Goal: Information Seeking & Learning: Learn about a topic

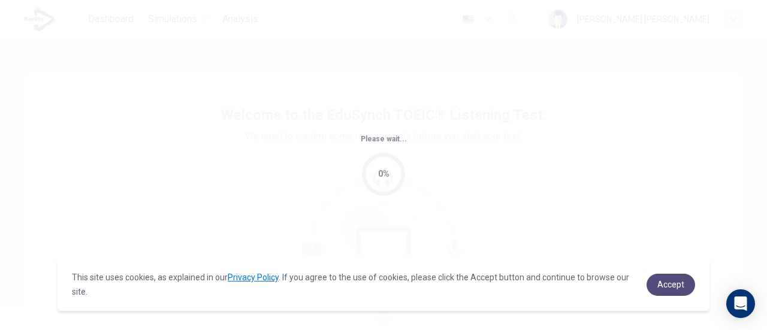
click at [669, 287] on span "Accept" at bounding box center [671, 285] width 27 height 10
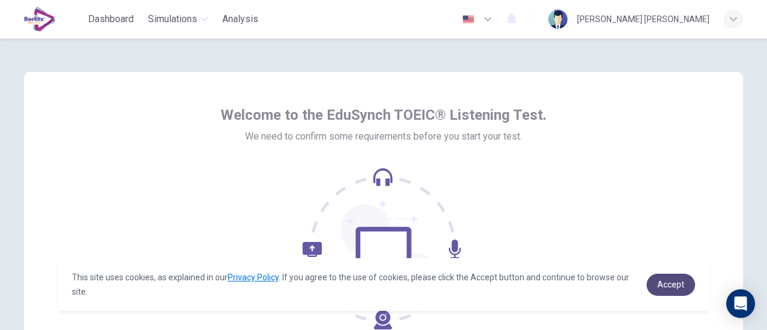
click at [673, 286] on span "Accept" at bounding box center [671, 285] width 27 height 10
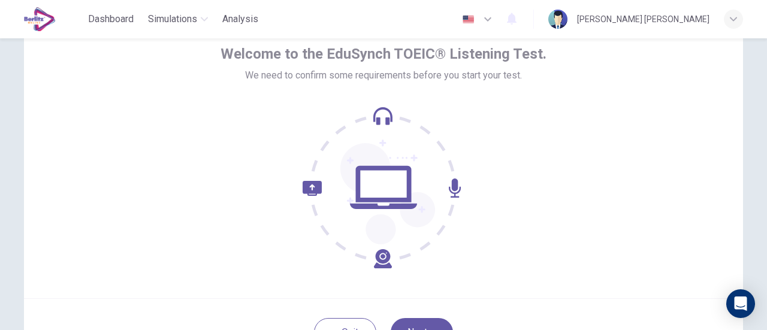
scroll to position [120, 0]
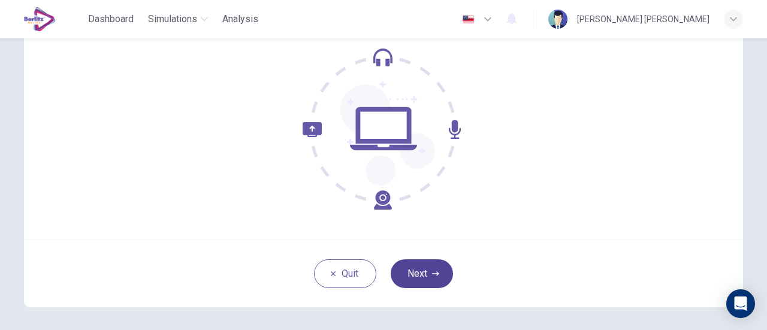
click at [427, 278] on button "Next" at bounding box center [422, 274] width 62 height 29
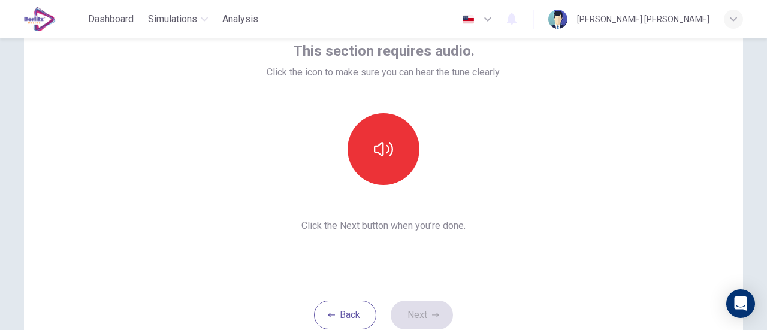
scroll to position [60, 0]
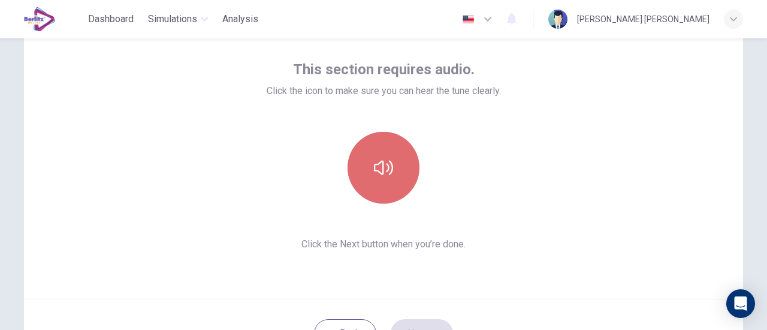
click at [383, 170] on icon "button" at bounding box center [383, 167] width 19 height 19
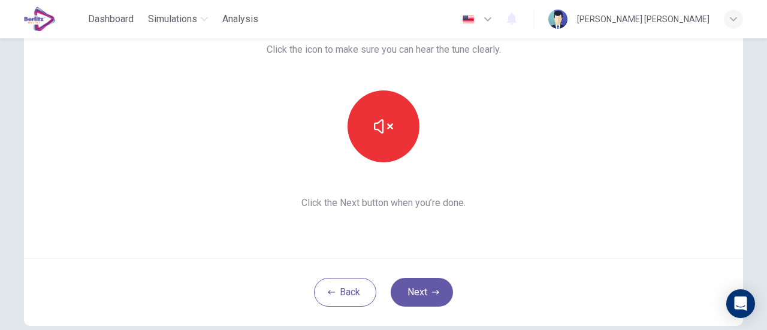
scroll to position [120, 0]
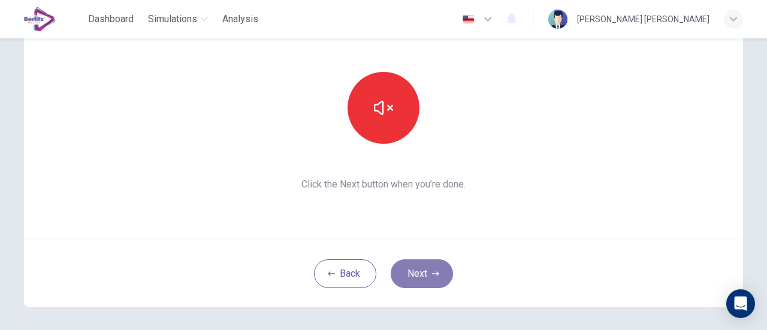
click at [412, 275] on button "Next" at bounding box center [422, 274] width 62 height 29
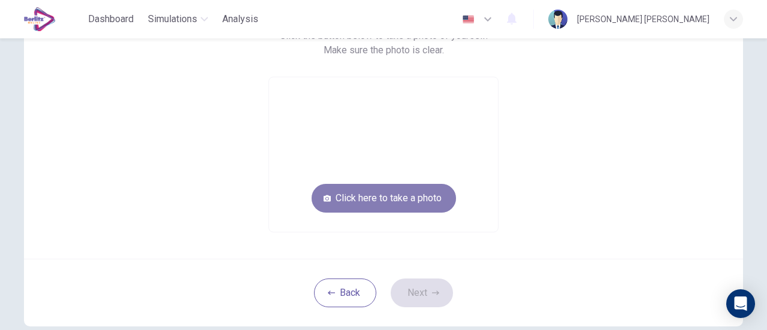
click at [409, 201] on button "Click here to take a photo" at bounding box center [384, 198] width 144 height 29
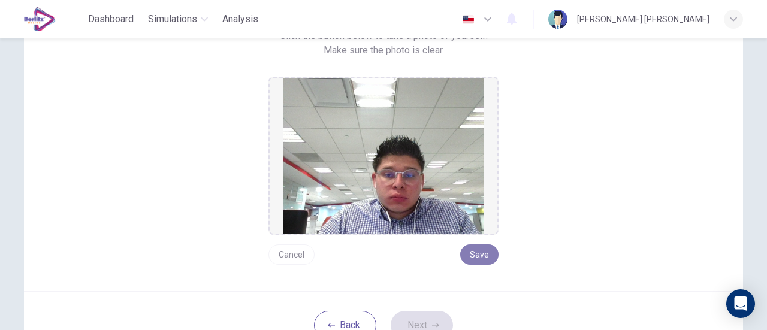
click at [486, 258] on button "Save" at bounding box center [479, 255] width 38 height 20
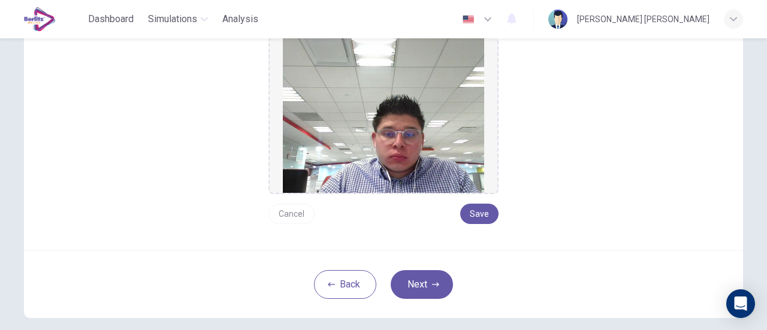
scroll to position [180, 0]
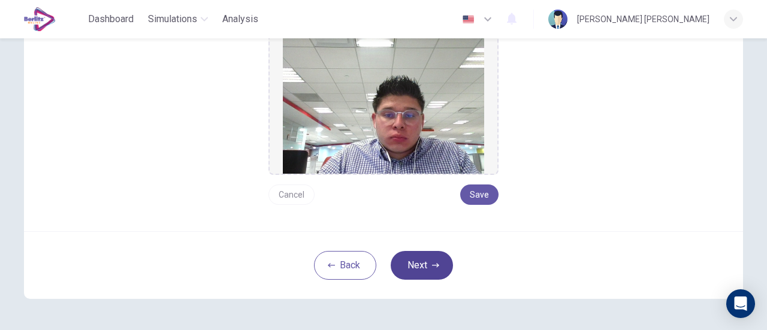
click at [432, 272] on button "Next" at bounding box center [422, 265] width 62 height 29
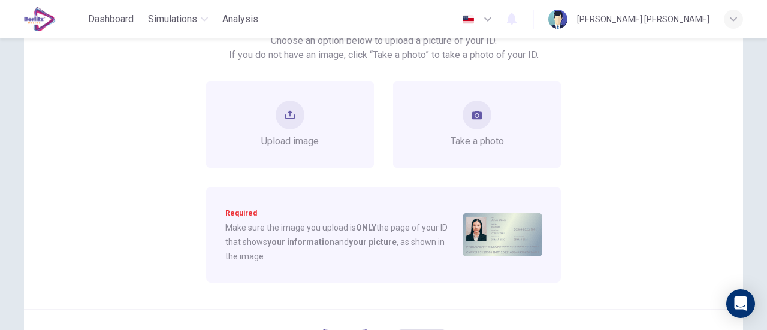
scroll to position [60, 0]
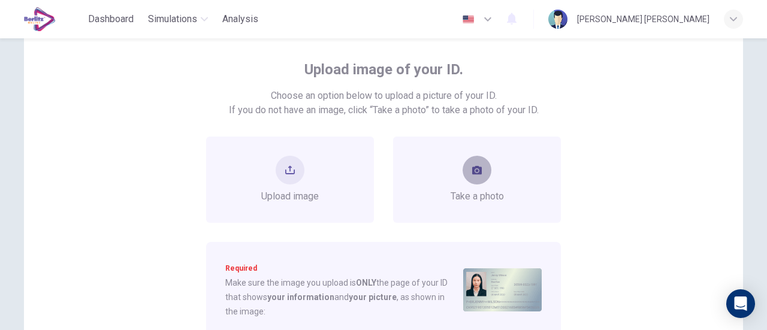
click at [478, 176] on button "take photo" at bounding box center [477, 170] width 29 height 29
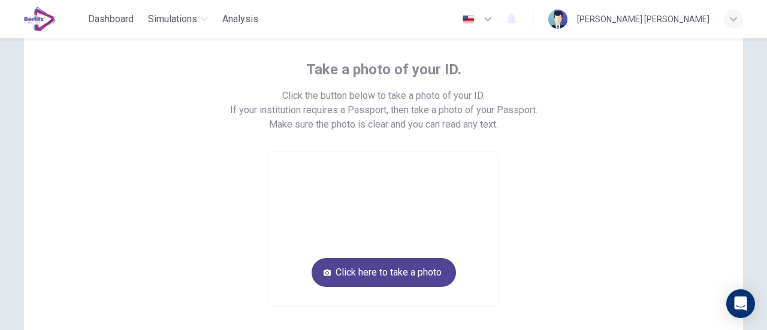
click at [413, 266] on button "Click here to take a photo" at bounding box center [384, 272] width 144 height 29
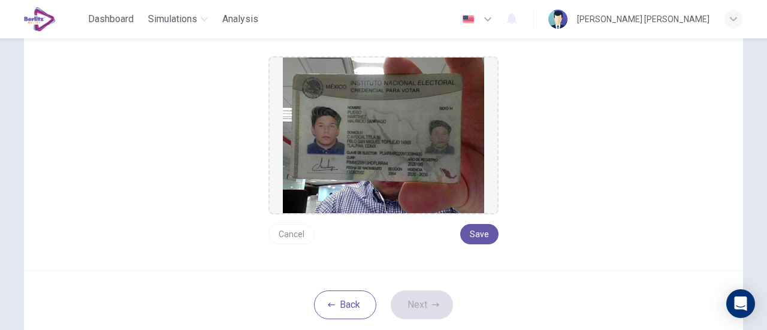
scroll to position [180, 0]
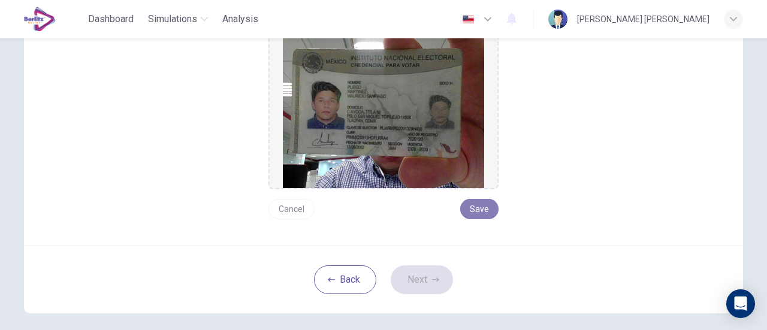
click at [470, 209] on button "Save" at bounding box center [479, 209] width 38 height 20
click at [439, 280] on button "Next" at bounding box center [422, 280] width 62 height 29
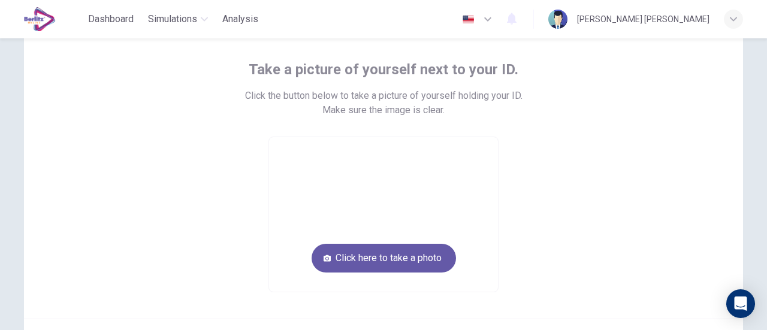
scroll to position [120, 0]
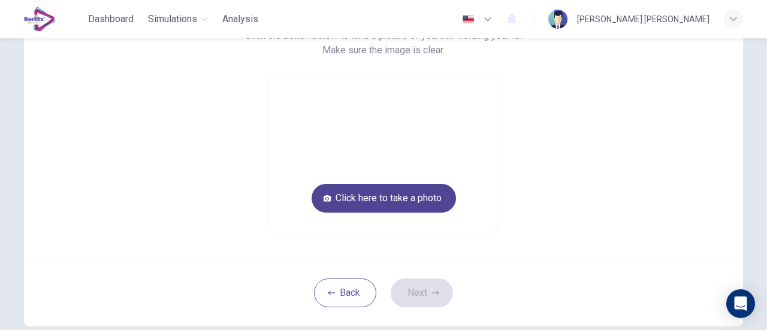
click at [412, 206] on button "Click here to take a photo" at bounding box center [384, 198] width 144 height 29
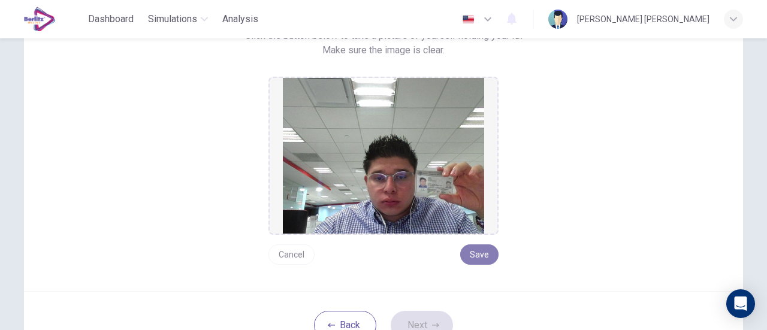
click at [478, 256] on button "Save" at bounding box center [479, 255] width 38 height 20
click at [412, 317] on button "Next" at bounding box center [422, 325] width 62 height 29
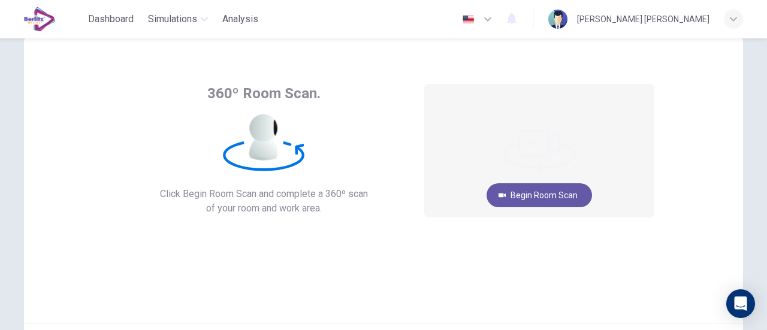
scroll to position [0, 0]
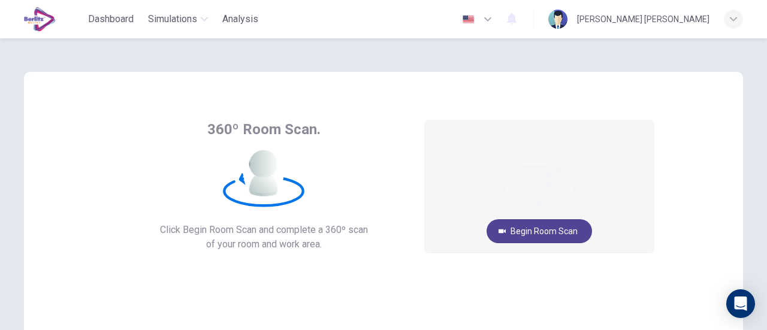
click at [564, 224] on button "Begin Room Scan" at bounding box center [540, 231] width 106 height 24
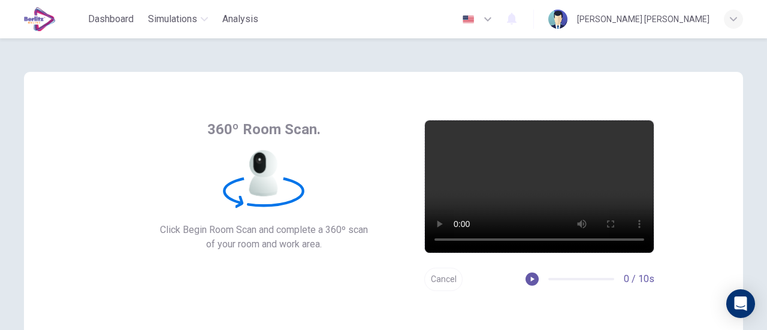
click at [734, 161] on div "360º Room Scan. Click Begin Room Scan and complete a 360º scan of your room and…" at bounding box center [383, 216] width 719 height 288
drag, startPoint x: 748, startPoint y: 176, endPoint x: 757, endPoint y: 186, distance: 13.6
click at [753, 183] on div "360º Room Scan. Click Begin Room Scan and complete a 360º scan of your room and…" at bounding box center [384, 249] width 758 height 423
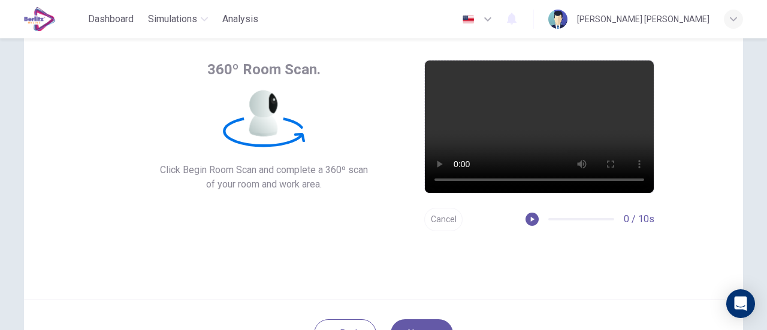
scroll to position [120, 0]
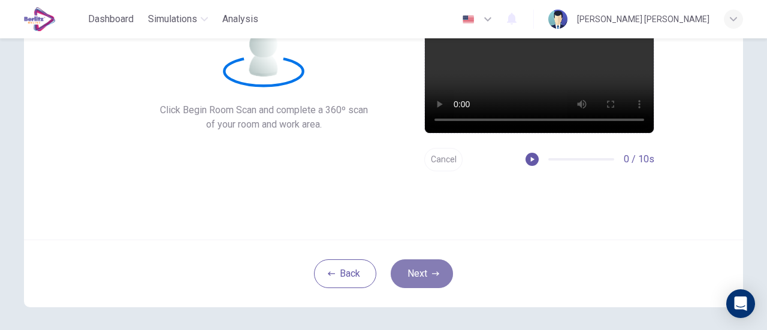
click at [417, 270] on button "Next" at bounding box center [422, 274] width 62 height 29
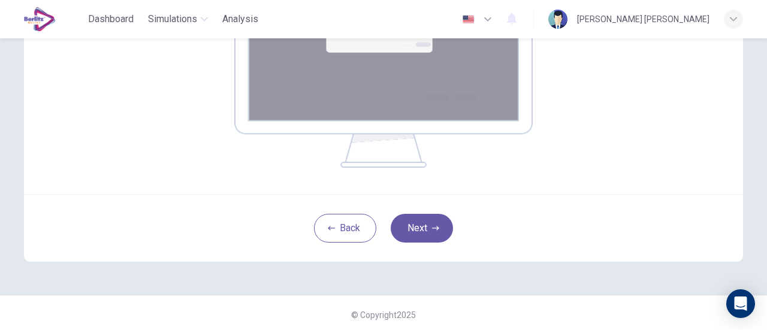
scroll to position [292, 0]
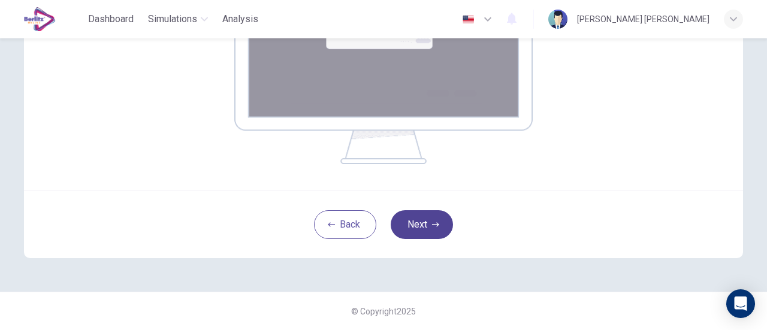
click at [426, 230] on button "Next" at bounding box center [422, 224] width 62 height 29
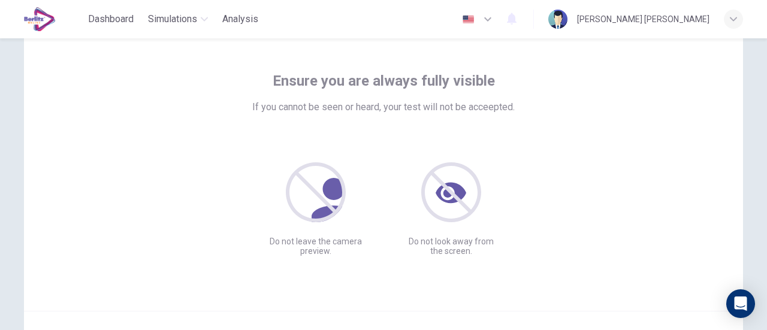
scroll to position [109, 0]
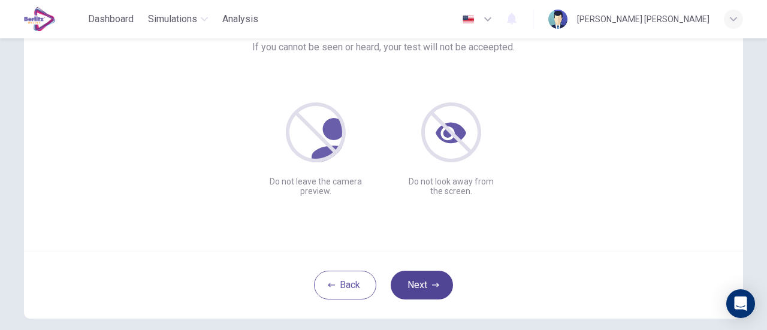
click at [420, 281] on button "Next" at bounding box center [422, 285] width 62 height 29
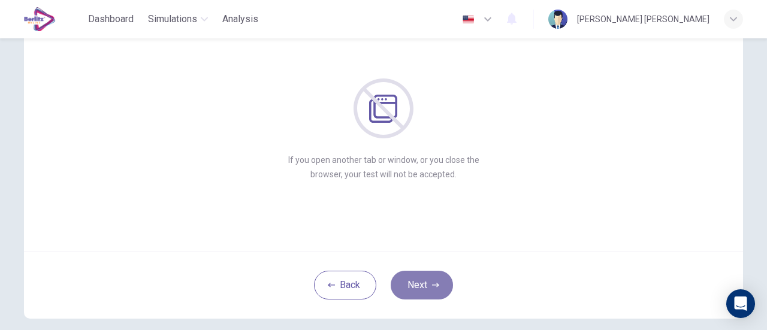
click at [424, 284] on button "Next" at bounding box center [422, 285] width 62 height 29
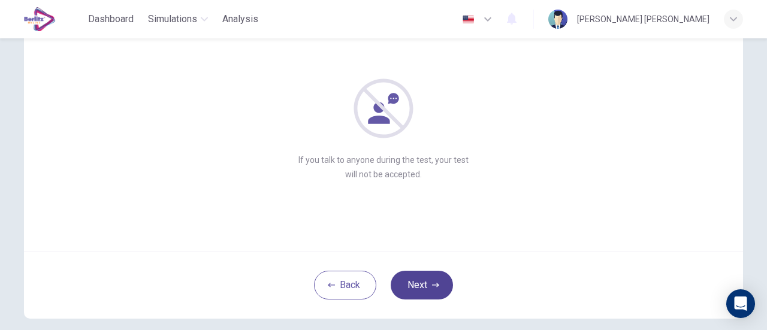
click at [420, 279] on button "Next" at bounding box center [422, 285] width 62 height 29
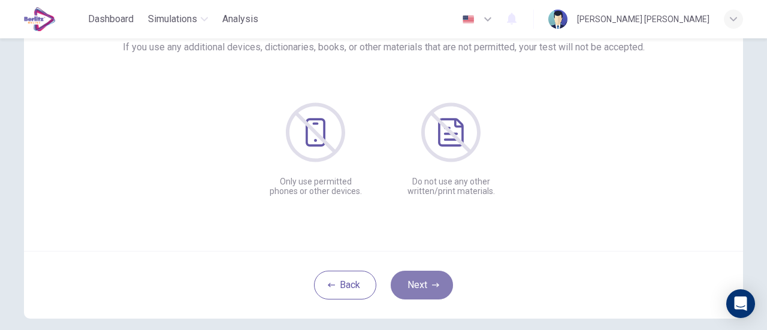
click at [420, 279] on button "Next" at bounding box center [422, 285] width 62 height 29
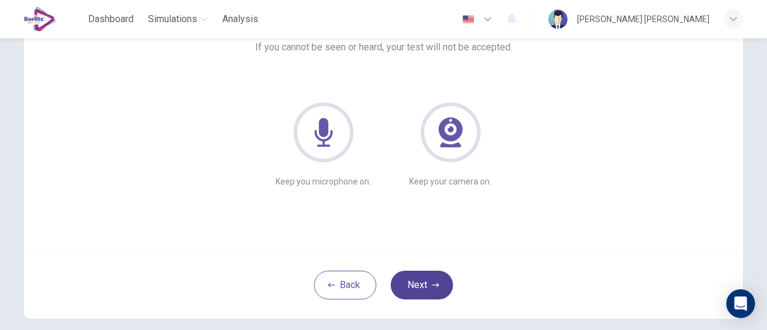
click at [420, 279] on button "Next" at bounding box center [422, 285] width 62 height 29
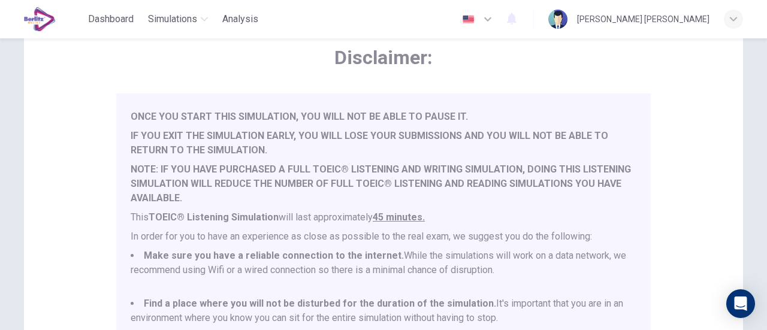
scroll to position [120, 0]
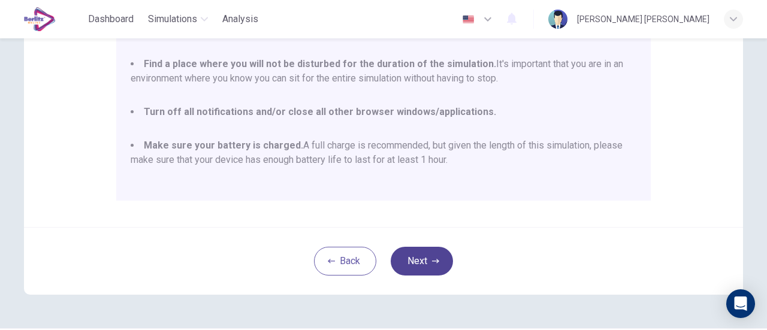
click at [423, 255] on button "Next" at bounding box center [422, 261] width 62 height 29
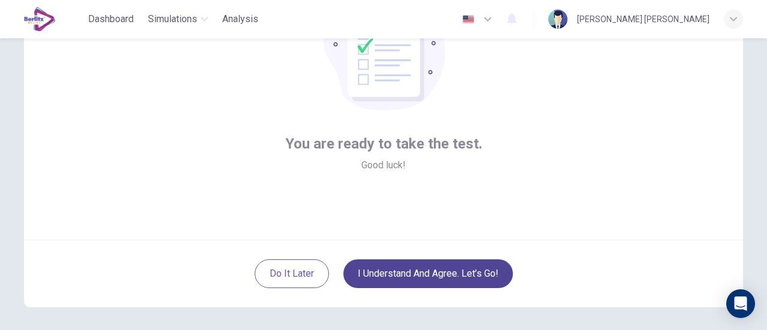
click at [428, 277] on button "I understand and agree. Let’s go!" at bounding box center [429, 274] width 170 height 29
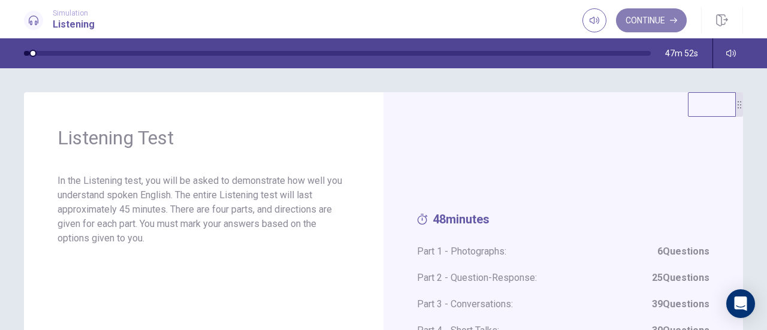
click at [642, 19] on button "Continue" at bounding box center [651, 20] width 71 height 24
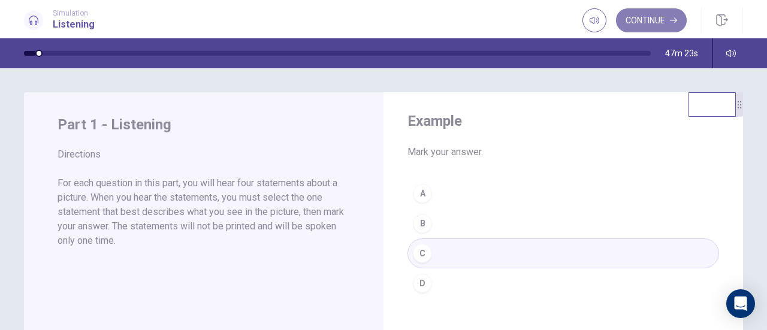
click at [642, 18] on button "Continue" at bounding box center [651, 20] width 71 height 24
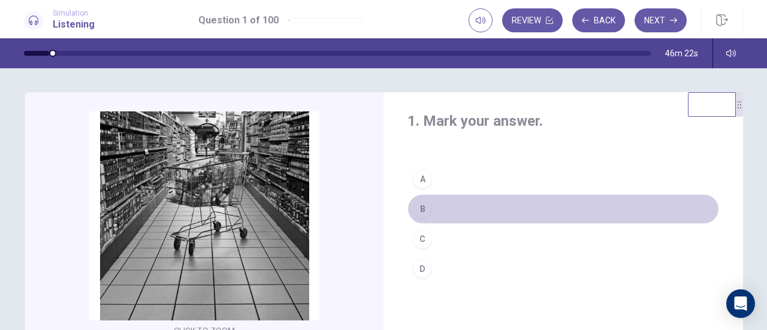
click at [418, 213] on div "B" at bounding box center [422, 209] width 19 height 19
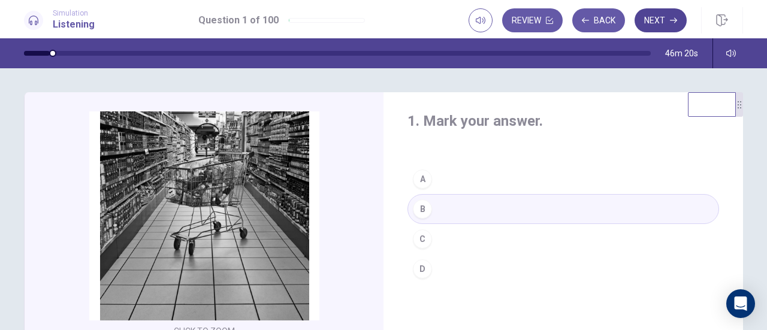
click at [660, 21] on button "Next" at bounding box center [661, 20] width 52 height 24
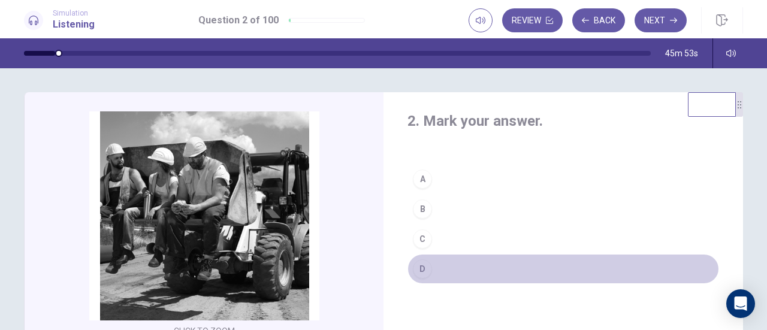
click at [423, 266] on div "D" at bounding box center [422, 269] width 19 height 19
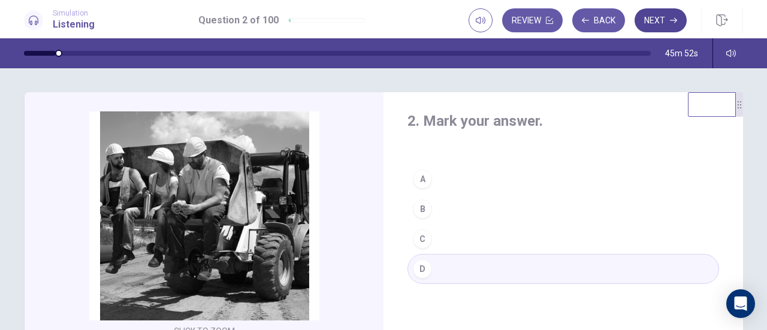
click at [646, 25] on button "Next" at bounding box center [661, 20] width 52 height 24
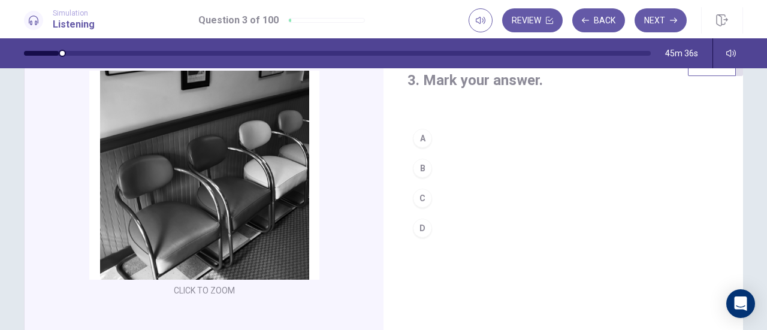
scroll to position [60, 0]
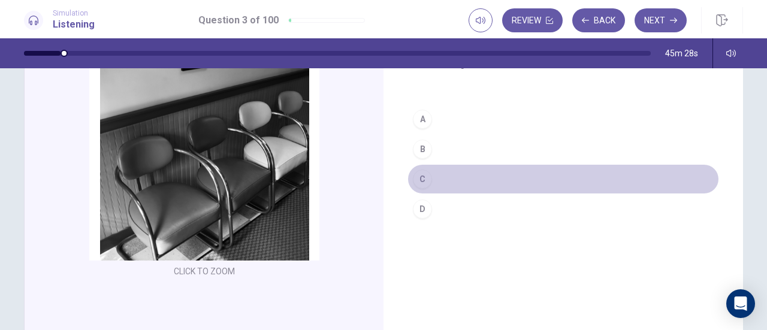
click at [418, 177] on div "C" at bounding box center [422, 179] width 19 height 19
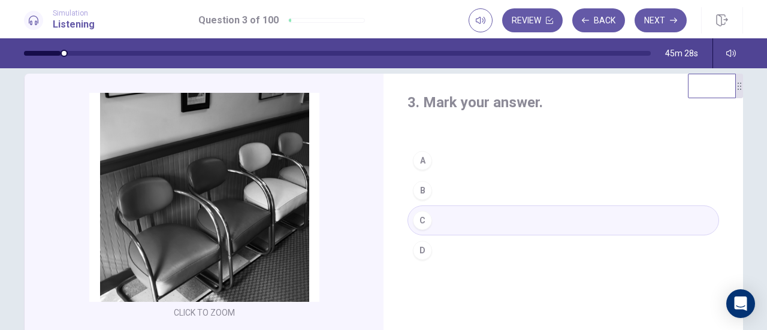
scroll to position [0, 0]
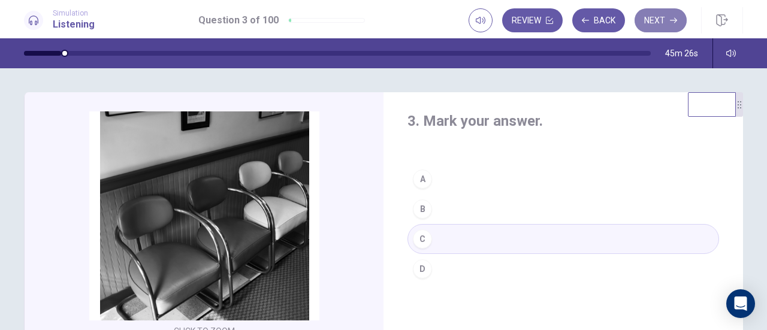
click at [657, 20] on button "Next" at bounding box center [661, 20] width 52 height 24
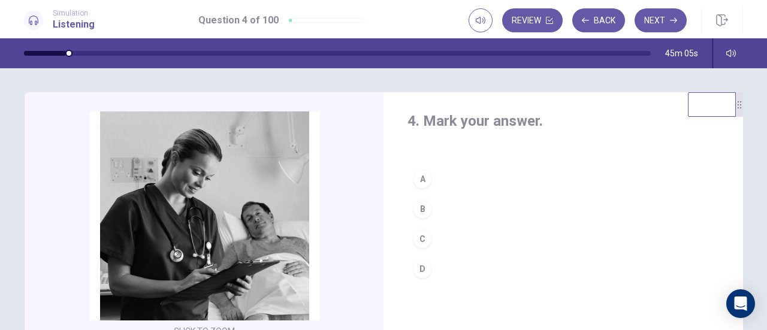
click at [420, 239] on div "C" at bounding box center [422, 239] width 19 height 19
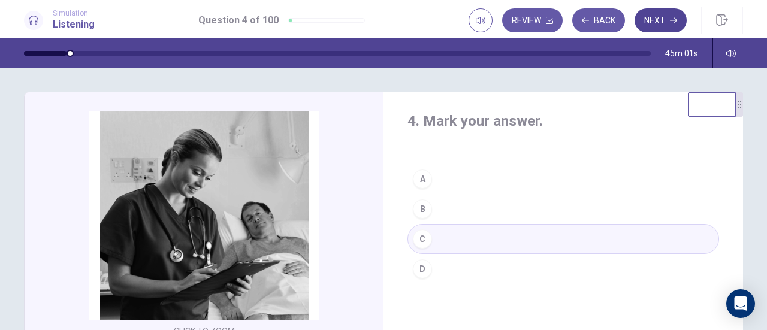
click at [661, 22] on button "Next" at bounding box center [661, 20] width 52 height 24
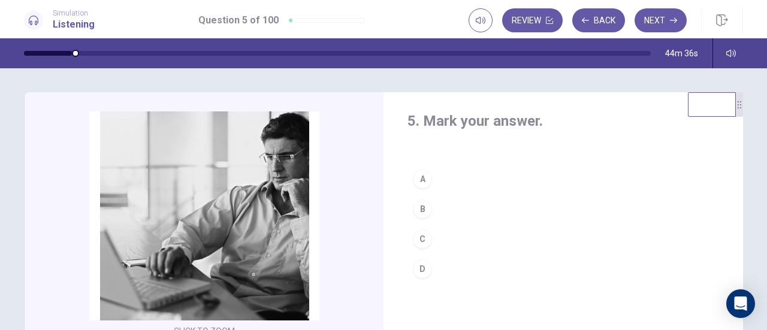
click at [418, 208] on div "B" at bounding box center [422, 209] width 19 height 19
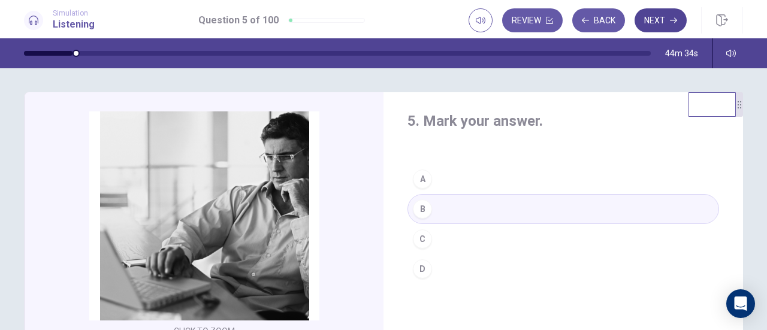
click at [642, 23] on button "Next" at bounding box center [661, 20] width 52 height 24
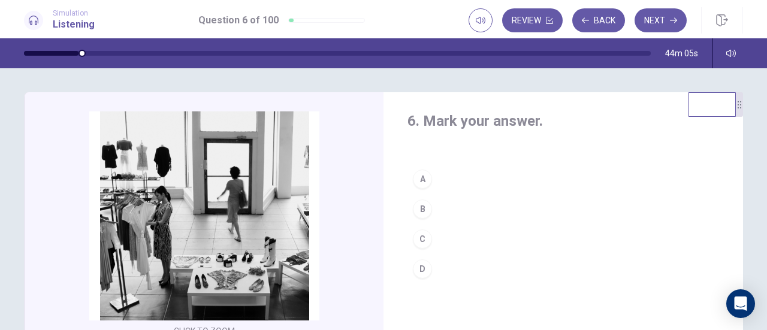
click at [418, 239] on div "C" at bounding box center [422, 239] width 19 height 19
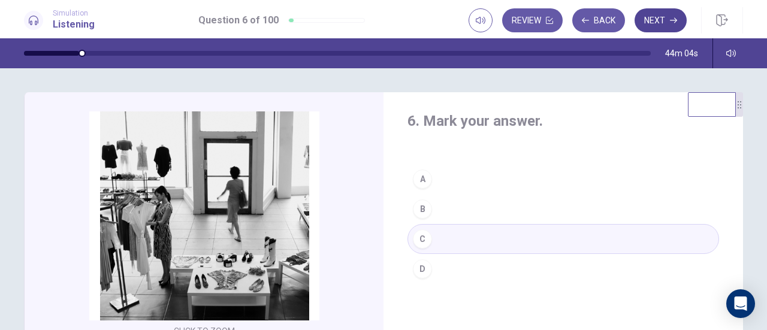
click at [640, 25] on button "Next" at bounding box center [661, 20] width 52 height 24
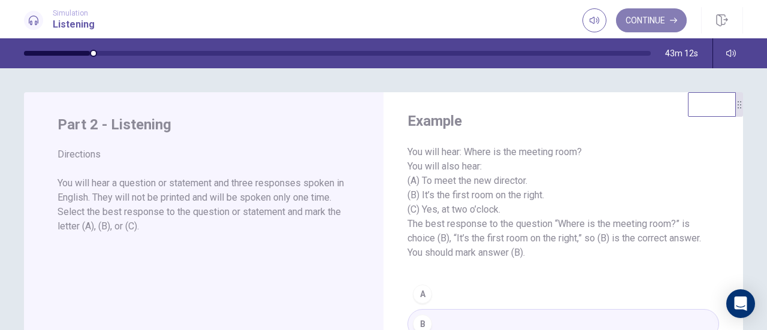
click at [647, 14] on button "Continue" at bounding box center [651, 20] width 71 height 24
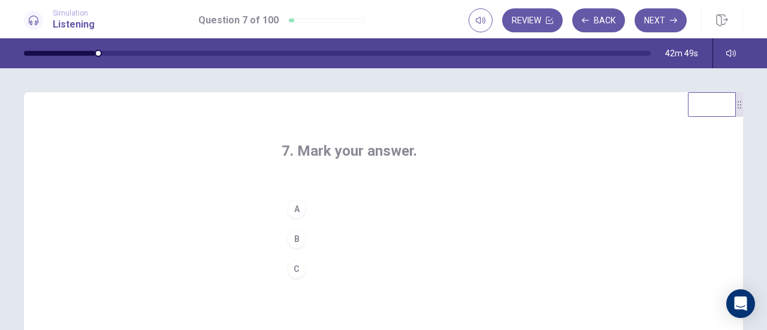
click at [291, 210] on div "A" at bounding box center [296, 209] width 19 height 19
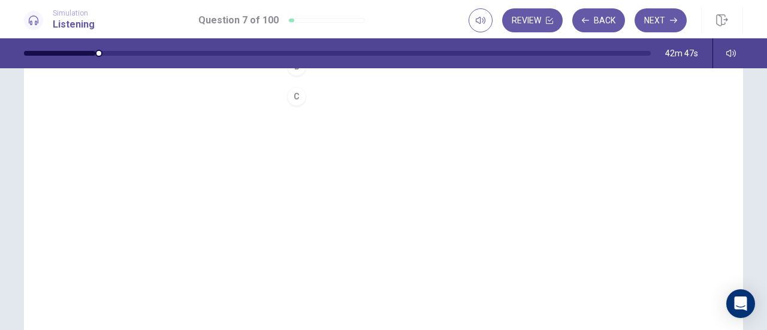
scroll to position [240, 0]
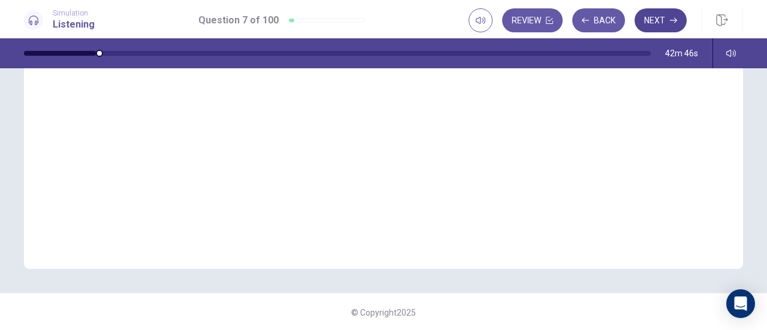
click at [663, 13] on button "Next" at bounding box center [661, 20] width 52 height 24
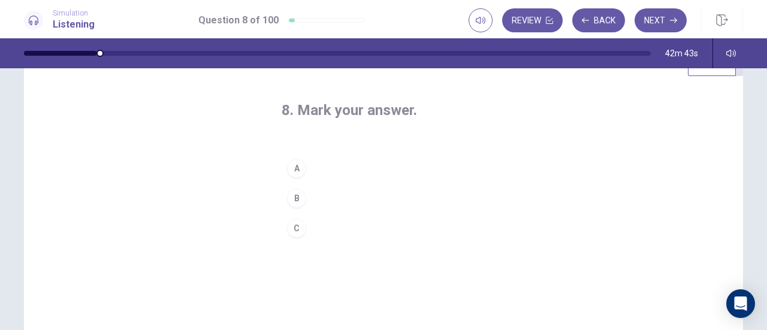
scroll to position [60, 0]
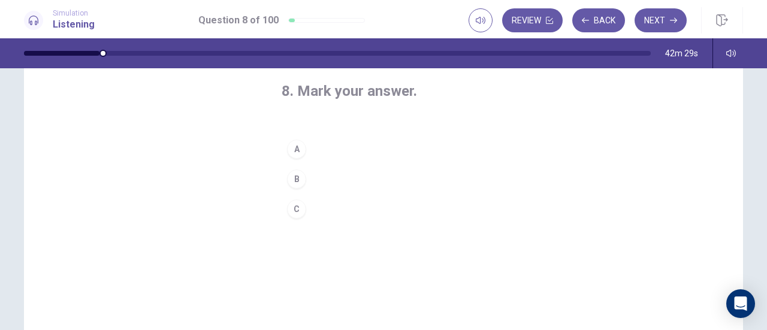
click at [294, 151] on div "A" at bounding box center [296, 149] width 19 height 19
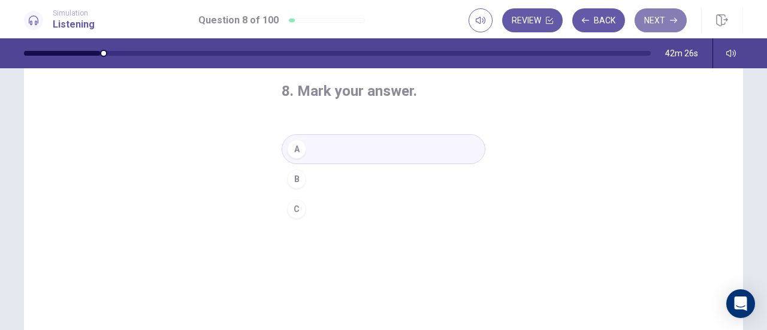
click at [658, 21] on button "Next" at bounding box center [661, 20] width 52 height 24
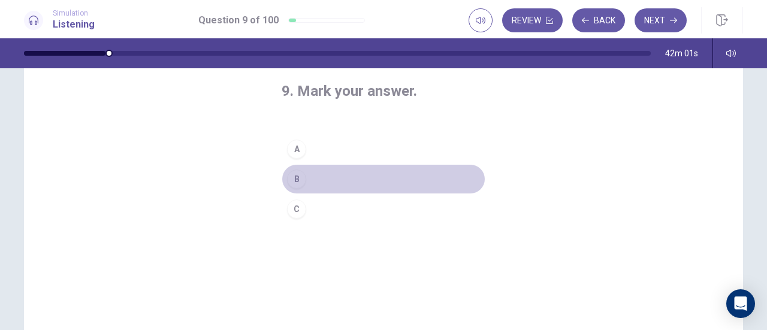
click at [296, 176] on div "B" at bounding box center [296, 179] width 19 height 19
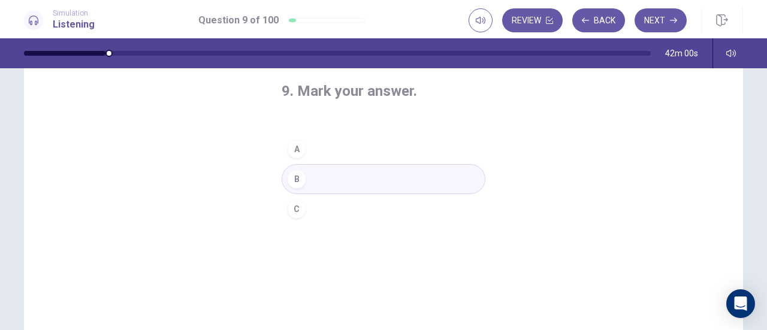
click at [303, 148] on button "A" at bounding box center [384, 149] width 204 height 30
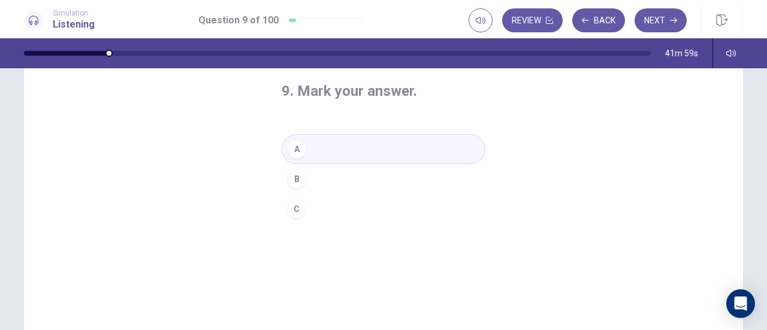
click at [651, 21] on button "Next" at bounding box center [661, 20] width 52 height 24
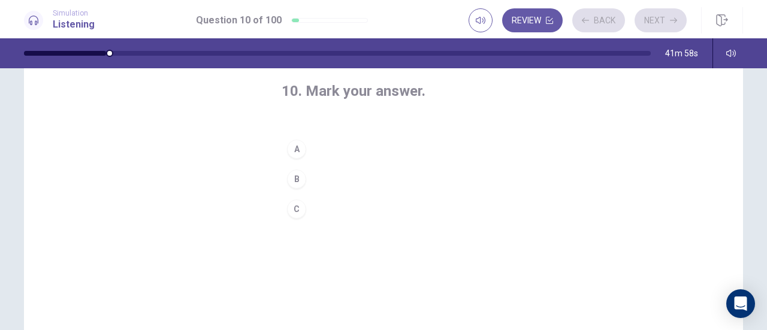
scroll to position [0, 0]
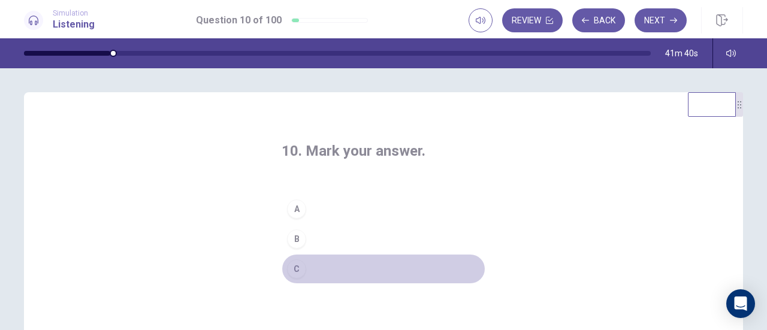
click at [296, 272] on div "C" at bounding box center [296, 269] width 19 height 19
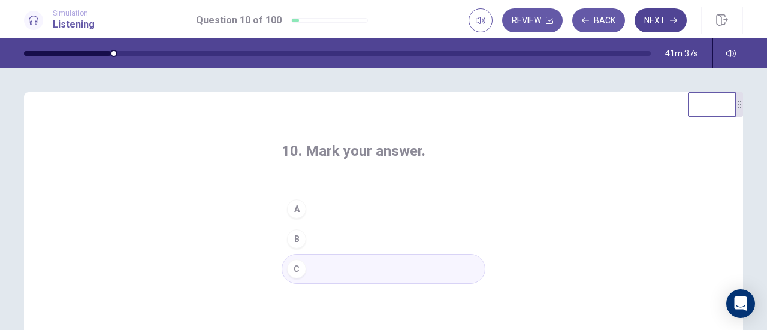
click at [660, 18] on button "Next" at bounding box center [661, 20] width 52 height 24
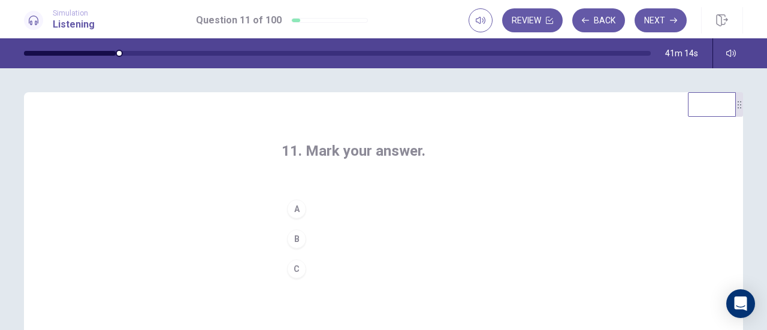
click at [299, 234] on div "B" at bounding box center [296, 239] width 19 height 19
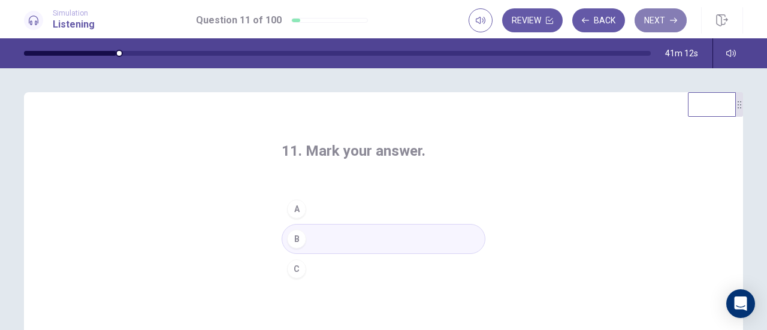
click at [654, 20] on button "Next" at bounding box center [661, 20] width 52 height 24
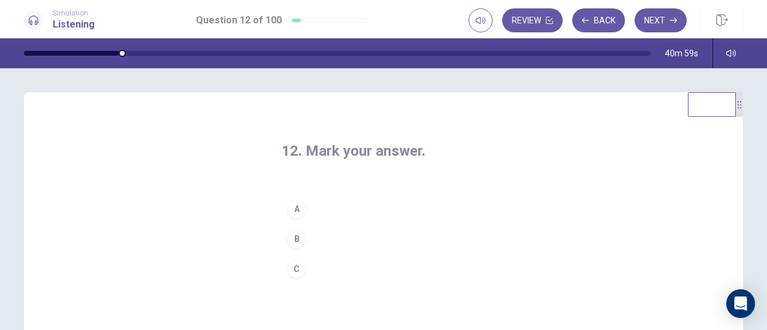
click at [296, 207] on div "A" at bounding box center [296, 209] width 19 height 19
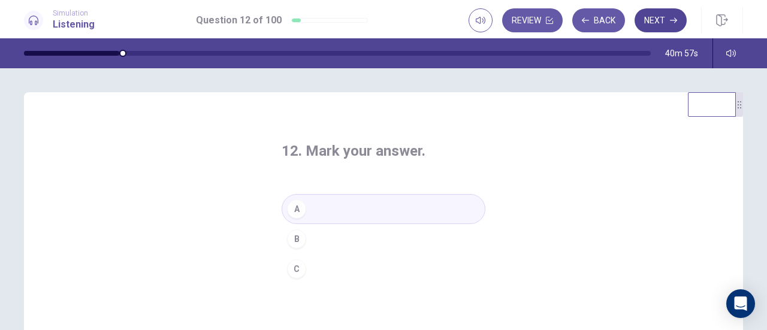
click at [664, 29] on button "Next" at bounding box center [661, 20] width 52 height 24
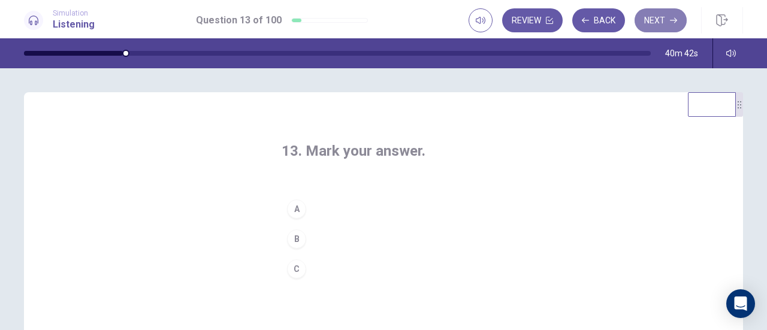
click at [671, 20] on icon "button" at bounding box center [673, 20] width 7 height 5
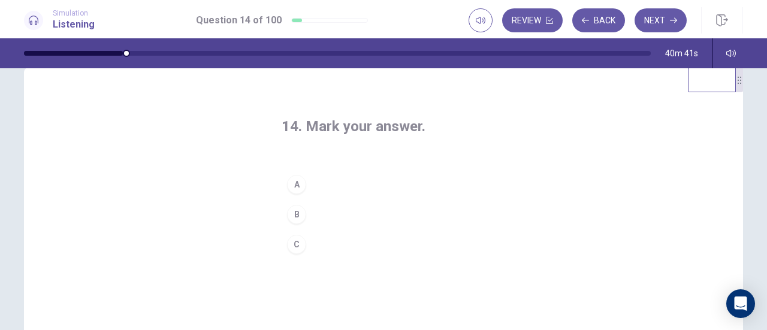
scroll to position [60, 0]
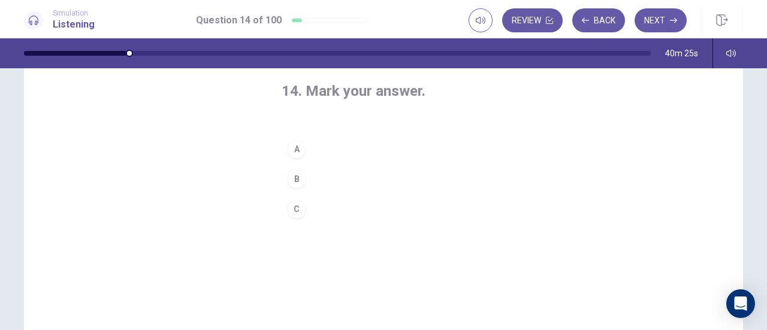
click at [297, 149] on div "A" at bounding box center [296, 149] width 19 height 19
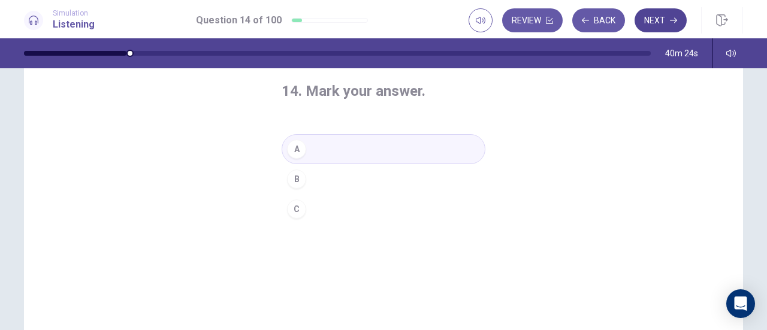
click at [659, 27] on button "Next" at bounding box center [661, 20] width 52 height 24
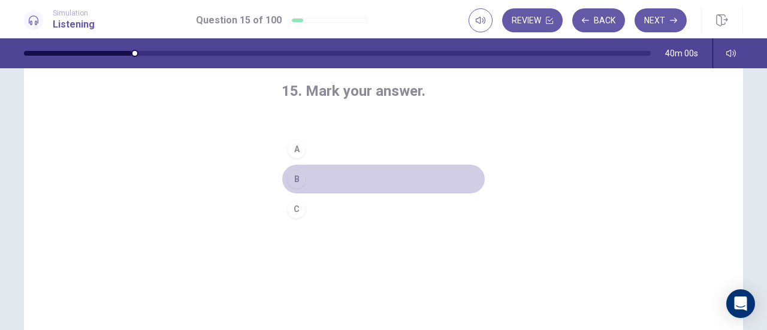
click at [292, 180] on div "B" at bounding box center [296, 179] width 19 height 19
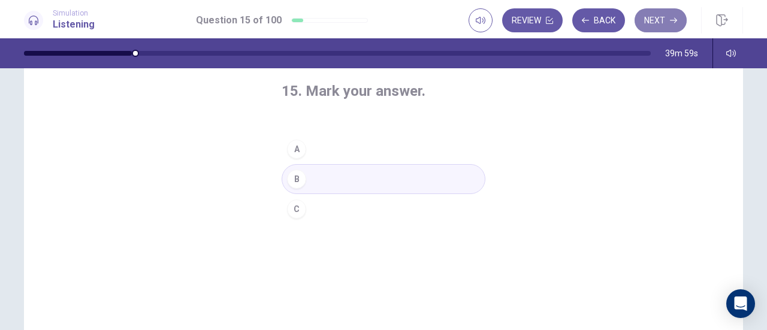
click at [674, 22] on icon "button" at bounding box center [673, 20] width 7 height 7
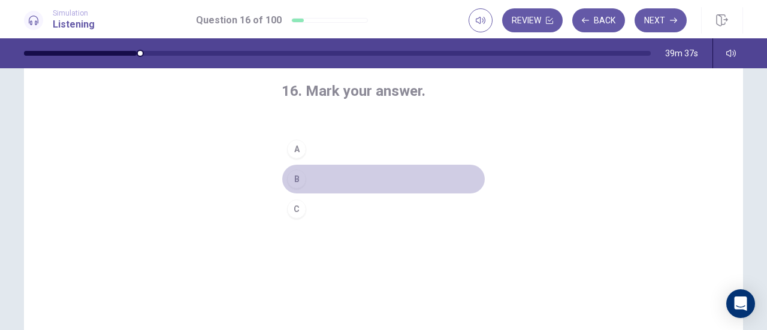
click at [295, 179] on div "B" at bounding box center [296, 179] width 19 height 19
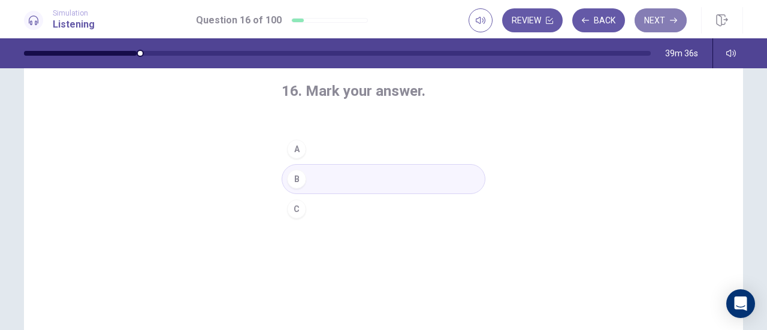
click at [657, 17] on button "Next" at bounding box center [661, 20] width 52 height 24
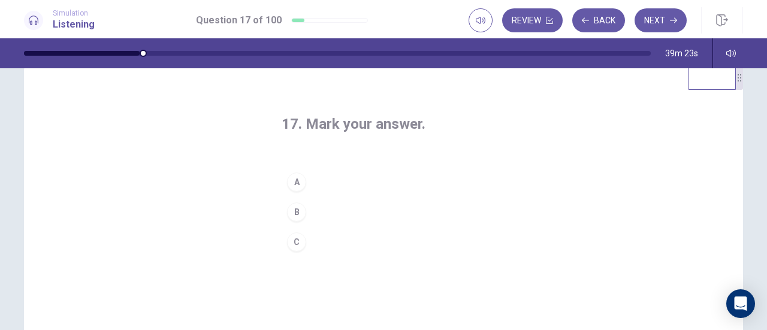
scroll to position [0, 0]
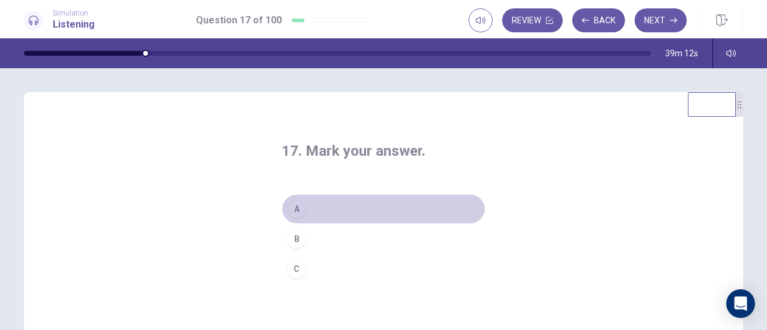
click at [296, 201] on div "A" at bounding box center [296, 209] width 19 height 19
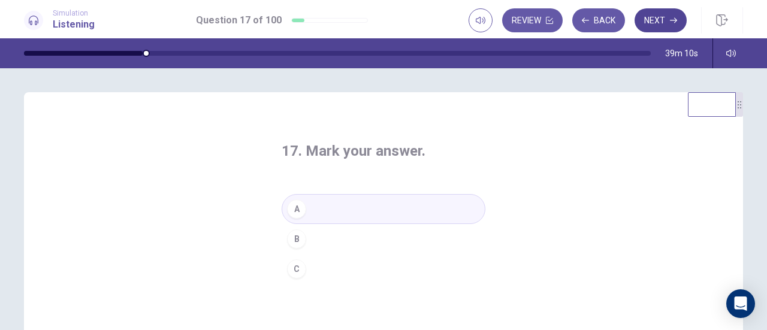
click at [671, 19] on icon "button" at bounding box center [673, 20] width 7 height 7
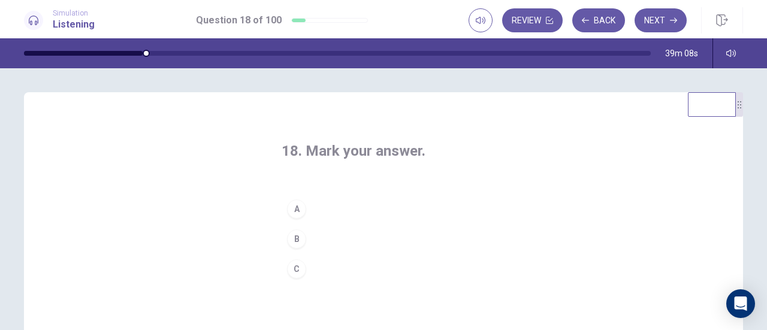
scroll to position [60, 0]
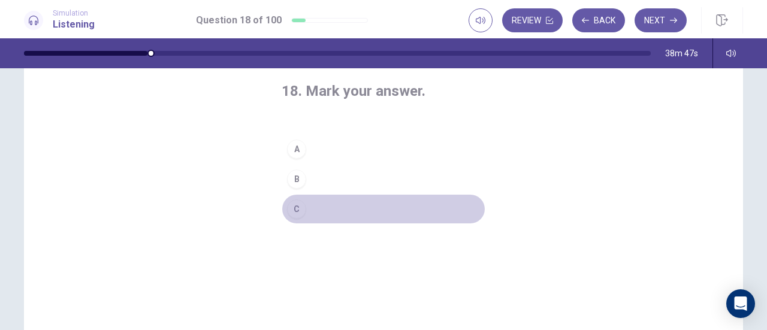
click at [294, 204] on div "C" at bounding box center [296, 209] width 19 height 19
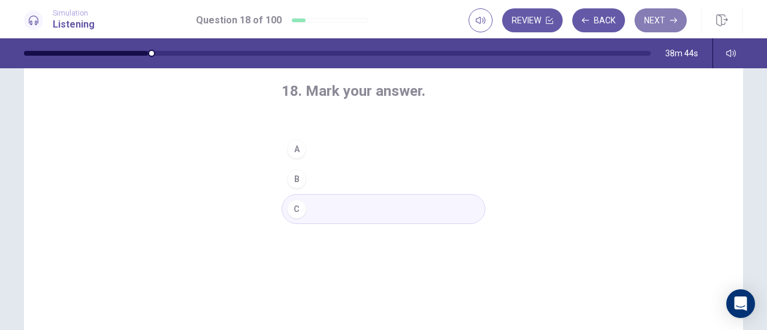
click at [672, 18] on icon "button" at bounding box center [673, 20] width 7 height 7
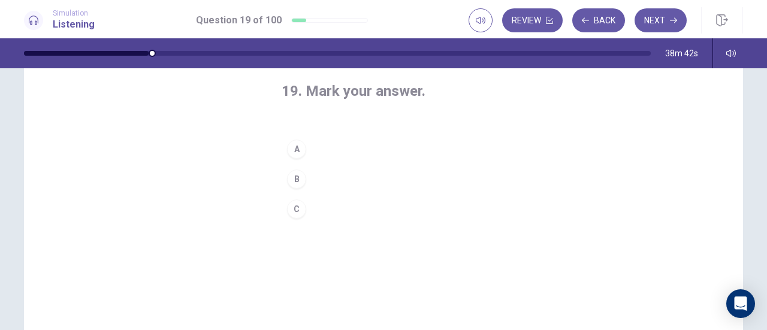
scroll to position [0, 0]
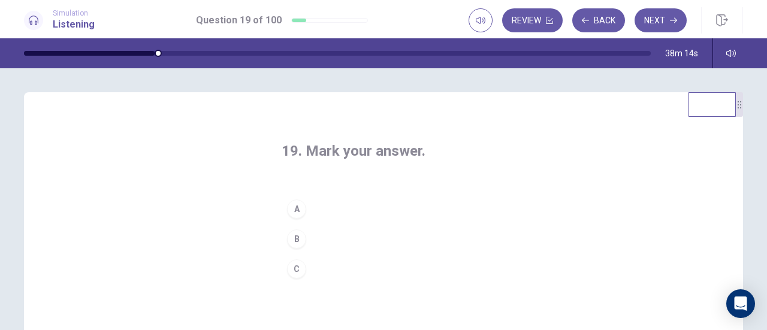
click at [294, 238] on div "B" at bounding box center [296, 239] width 19 height 19
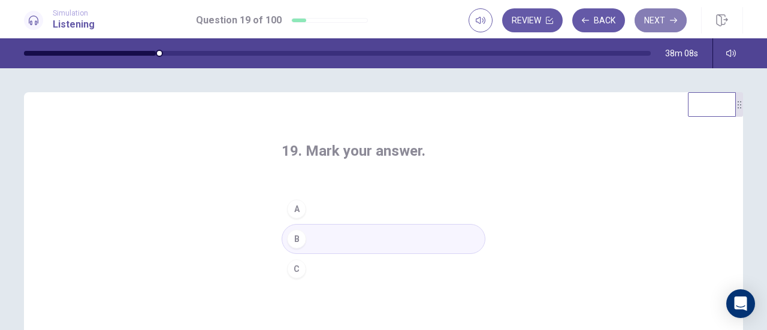
click at [660, 17] on button "Next" at bounding box center [661, 20] width 52 height 24
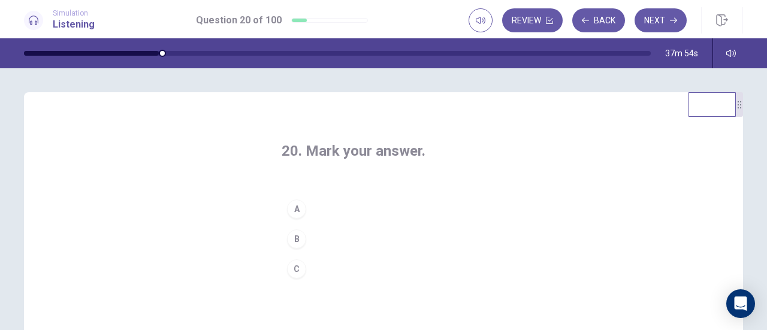
click at [287, 233] on div "B" at bounding box center [296, 239] width 19 height 19
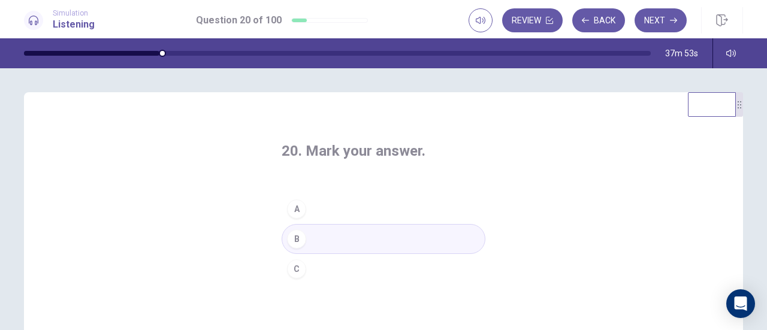
click at [652, 15] on button "Next" at bounding box center [661, 20] width 52 height 24
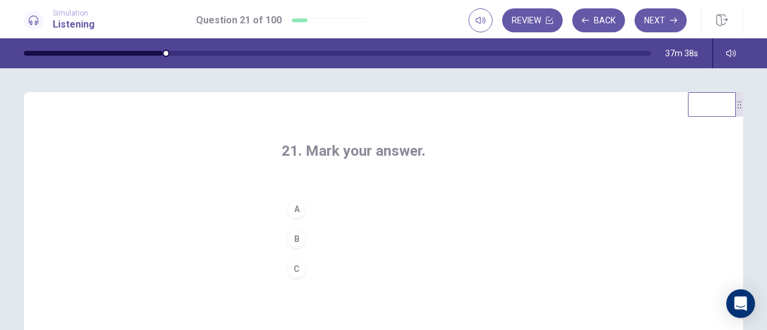
click at [291, 234] on div "B" at bounding box center [296, 239] width 19 height 19
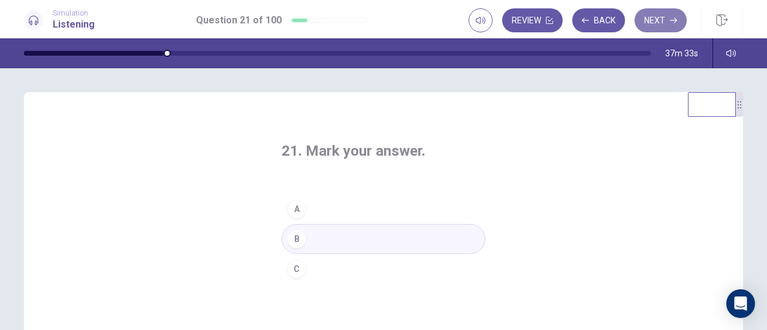
click at [657, 16] on button "Next" at bounding box center [661, 20] width 52 height 24
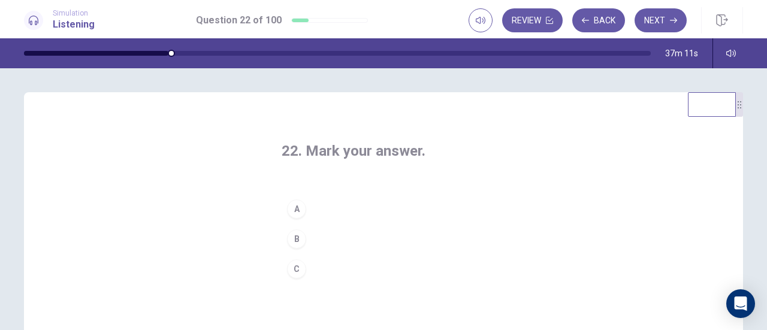
click at [294, 237] on div "B" at bounding box center [296, 239] width 19 height 19
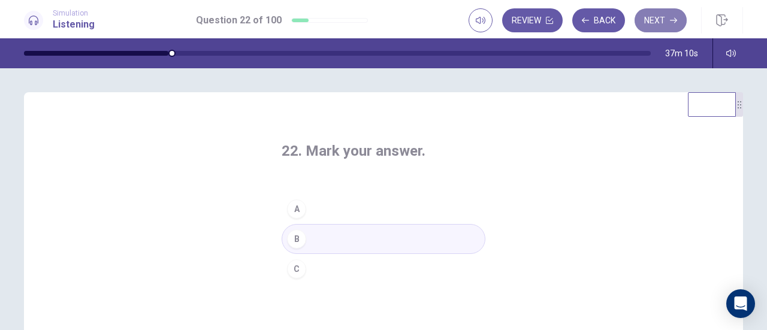
click at [645, 17] on button "Next" at bounding box center [661, 20] width 52 height 24
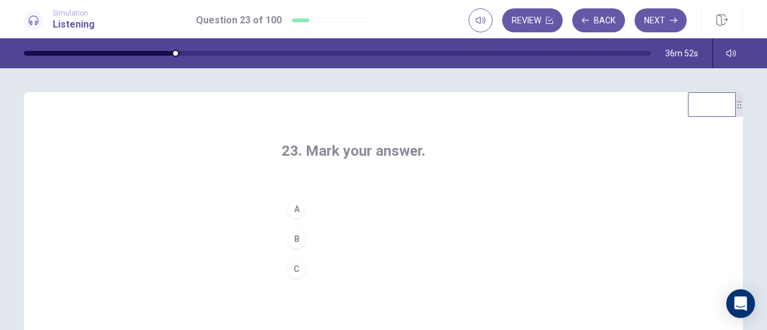
click at [296, 211] on div "A" at bounding box center [296, 209] width 19 height 19
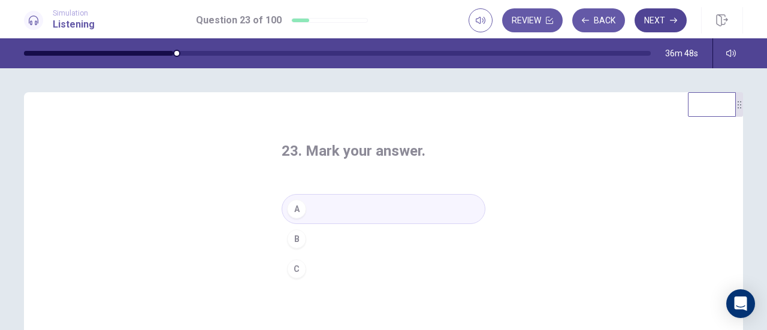
click at [678, 11] on button "Next" at bounding box center [661, 20] width 52 height 24
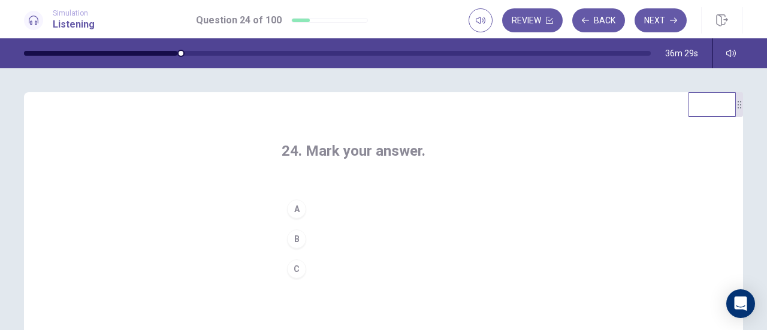
click at [297, 212] on div "A" at bounding box center [296, 209] width 19 height 19
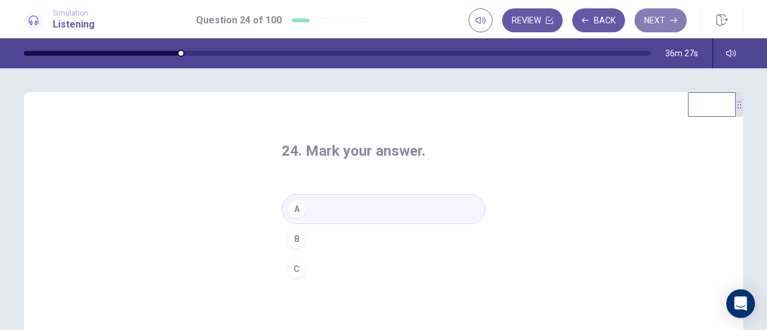
click at [655, 26] on button "Next" at bounding box center [661, 20] width 52 height 24
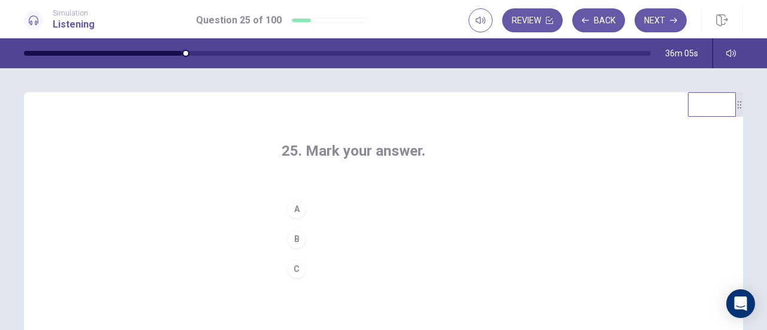
click at [296, 213] on div "A" at bounding box center [296, 209] width 19 height 19
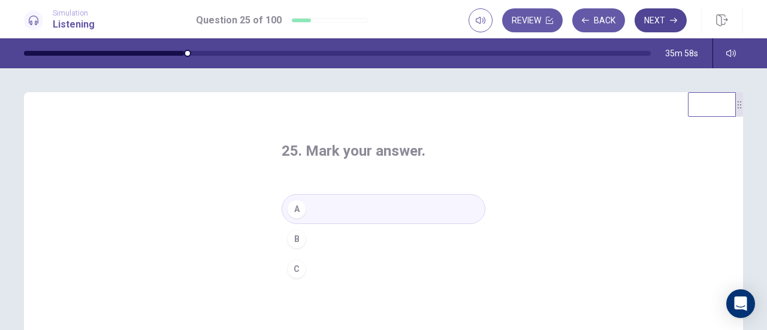
click at [667, 17] on button "Next" at bounding box center [661, 20] width 52 height 24
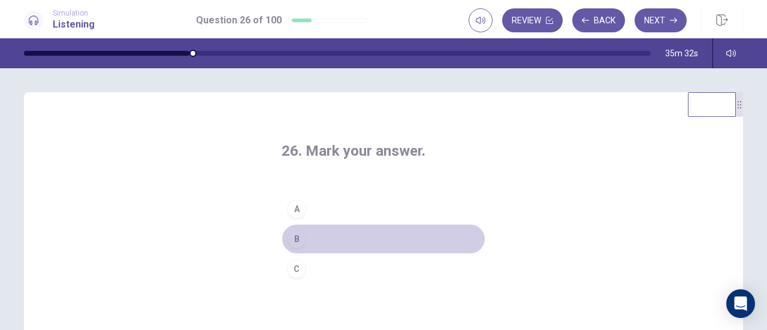
click at [293, 239] on div "B" at bounding box center [296, 239] width 19 height 19
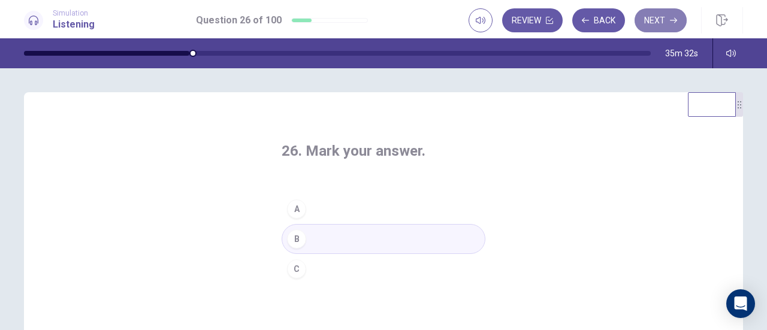
click at [660, 26] on button "Next" at bounding box center [661, 20] width 52 height 24
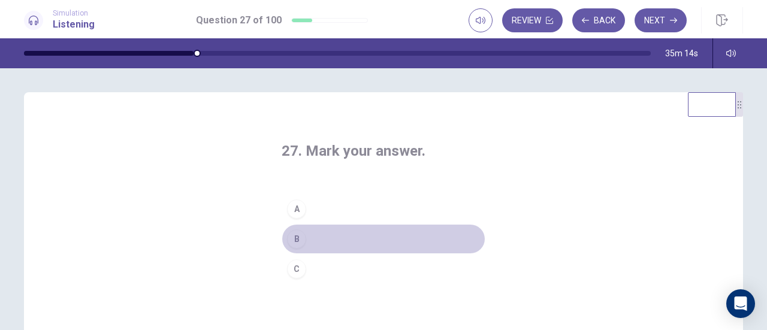
click at [294, 239] on div "B" at bounding box center [296, 239] width 19 height 19
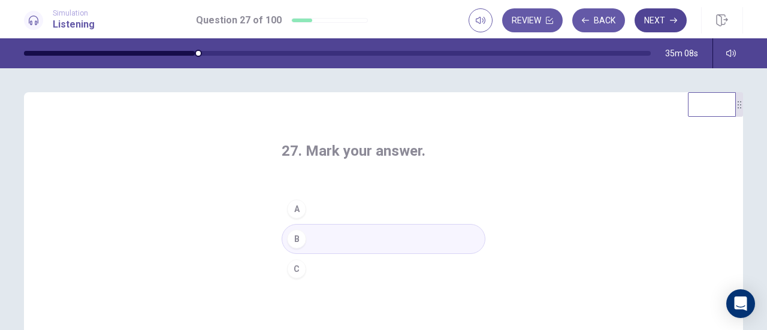
click at [655, 21] on button "Next" at bounding box center [661, 20] width 52 height 24
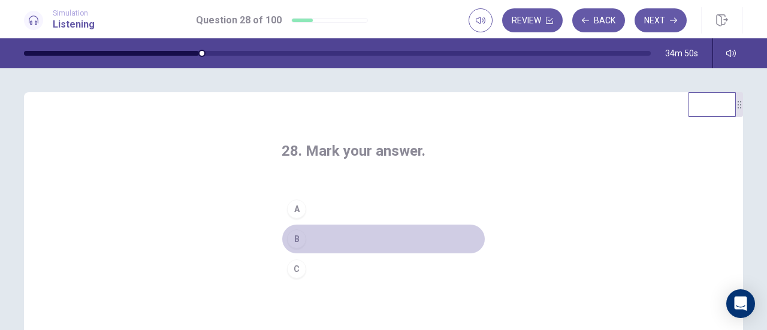
click at [299, 237] on div "B" at bounding box center [296, 239] width 19 height 19
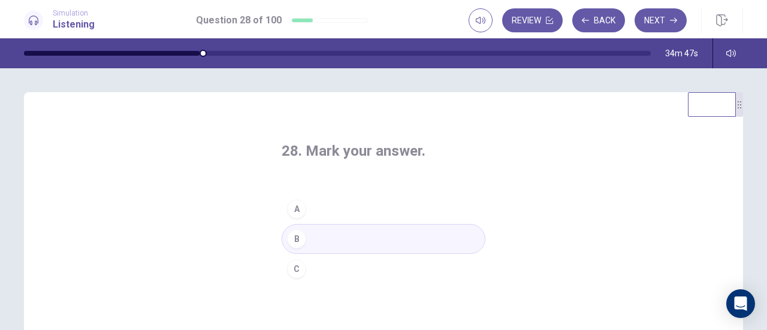
click at [657, 35] on div "Simulation Listening Question 28 of 100 Review Back Next" at bounding box center [383, 19] width 767 height 38
click at [654, 28] on button "Next" at bounding box center [661, 20] width 52 height 24
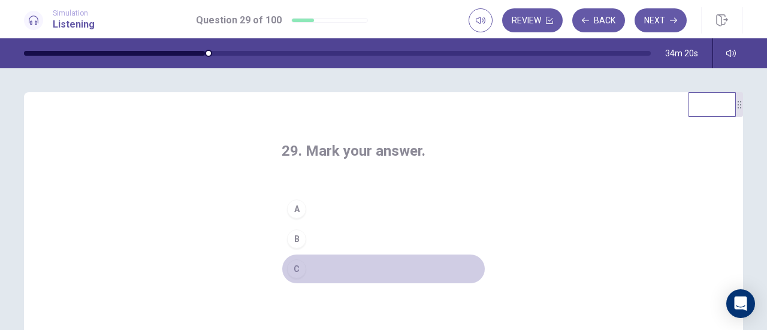
click at [290, 264] on div "C" at bounding box center [296, 269] width 19 height 19
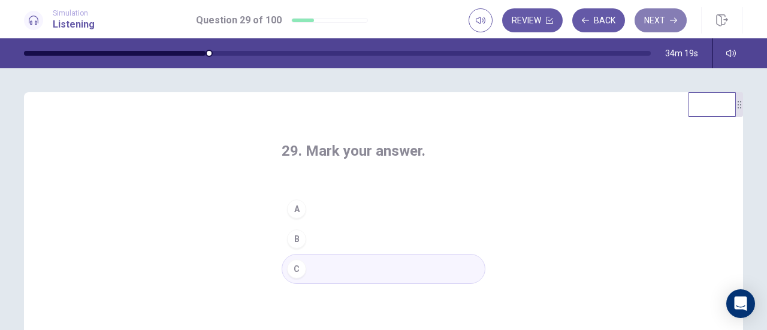
click at [662, 20] on button "Next" at bounding box center [661, 20] width 52 height 24
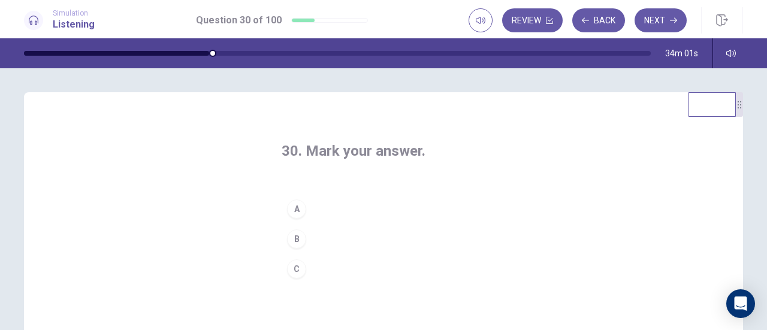
click at [298, 236] on div "B" at bounding box center [296, 239] width 19 height 19
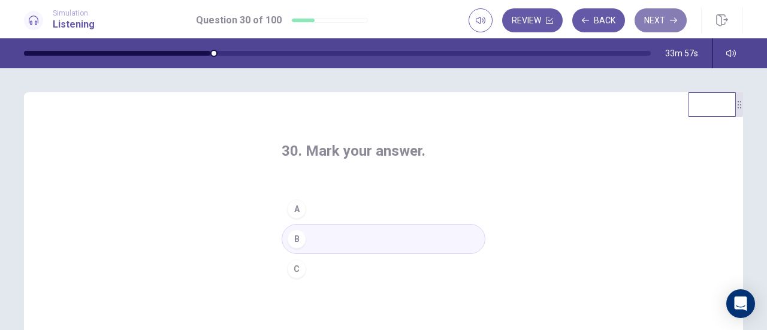
click at [655, 27] on button "Next" at bounding box center [661, 20] width 52 height 24
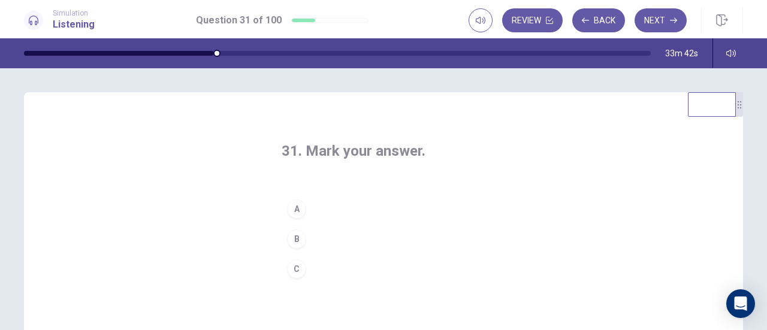
click at [288, 211] on div "A" at bounding box center [296, 209] width 19 height 19
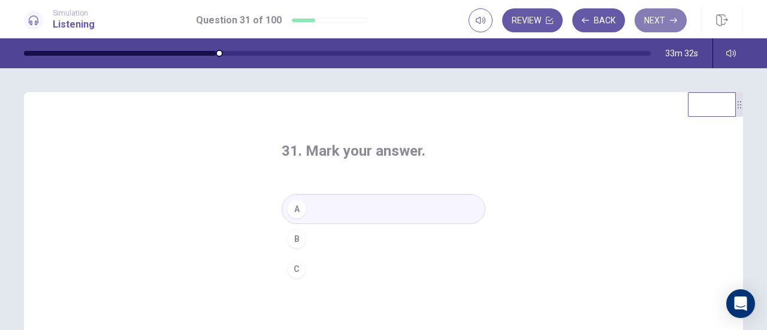
click at [649, 17] on button "Next" at bounding box center [661, 20] width 52 height 24
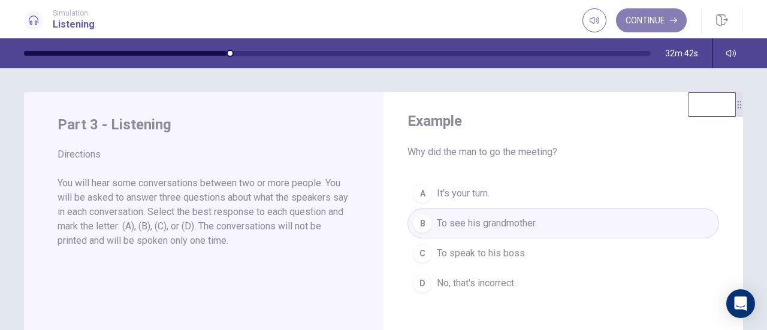
click at [645, 21] on button "Continue" at bounding box center [651, 20] width 71 height 24
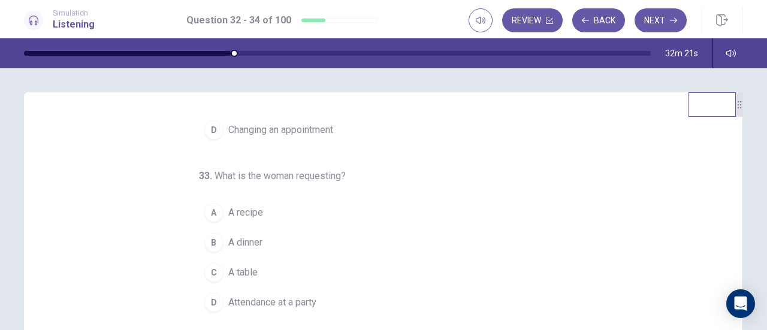
scroll to position [120, 0]
click at [209, 269] on div "C" at bounding box center [213, 272] width 19 height 19
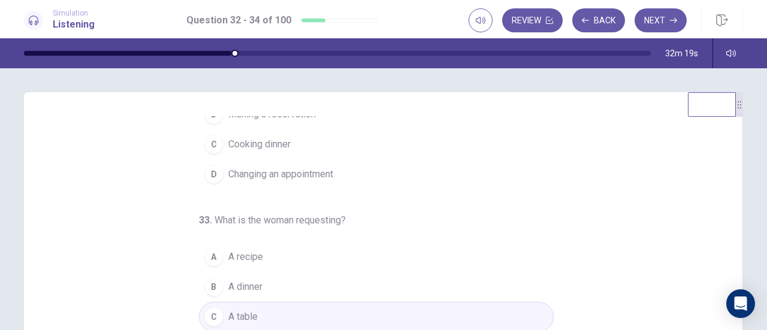
scroll to position [0, 0]
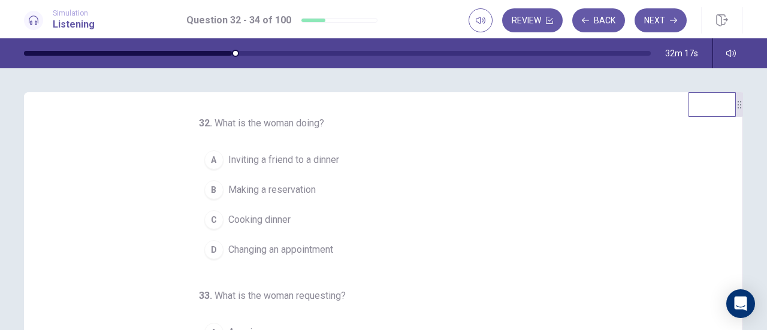
click at [212, 189] on div "B" at bounding box center [213, 189] width 19 height 19
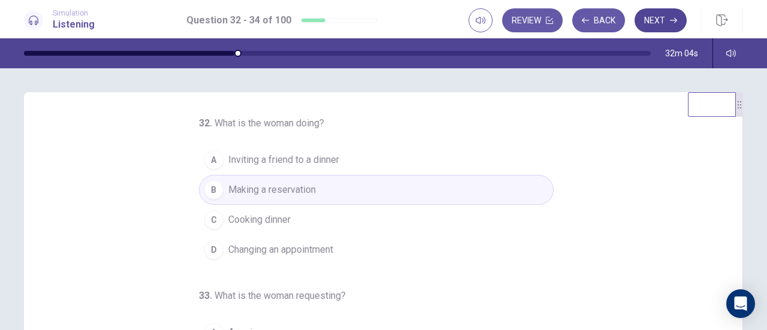
click at [660, 20] on button "Next" at bounding box center [661, 20] width 52 height 24
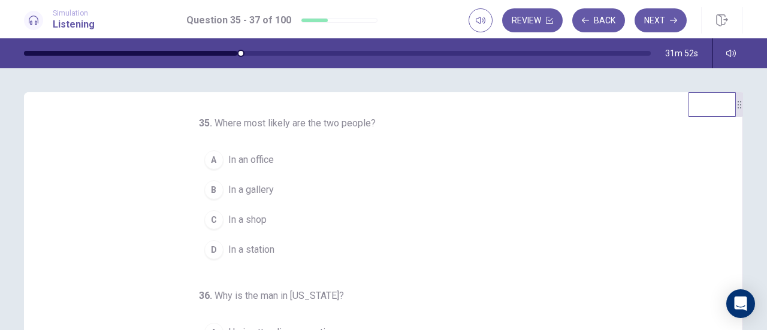
click at [210, 250] on div "D" at bounding box center [213, 249] width 19 height 19
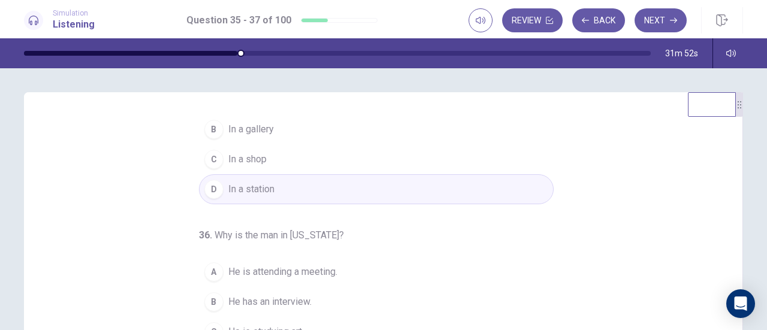
scroll to position [120, 0]
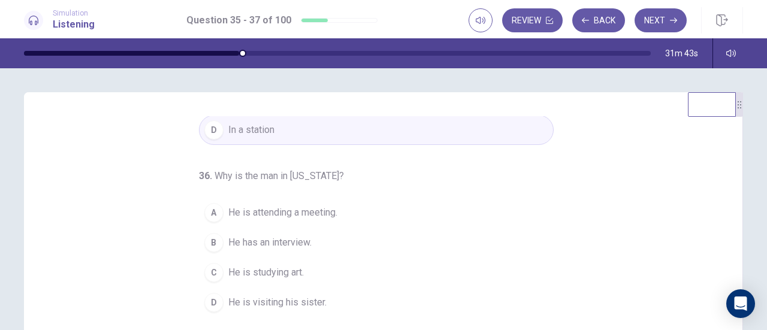
click at [209, 209] on div "A" at bounding box center [213, 212] width 19 height 19
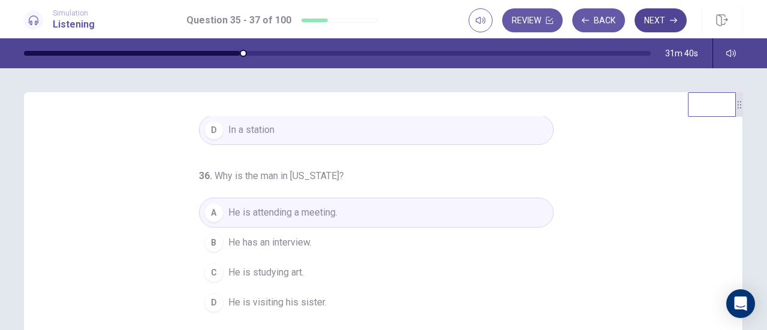
click at [651, 23] on button "Next" at bounding box center [661, 20] width 52 height 24
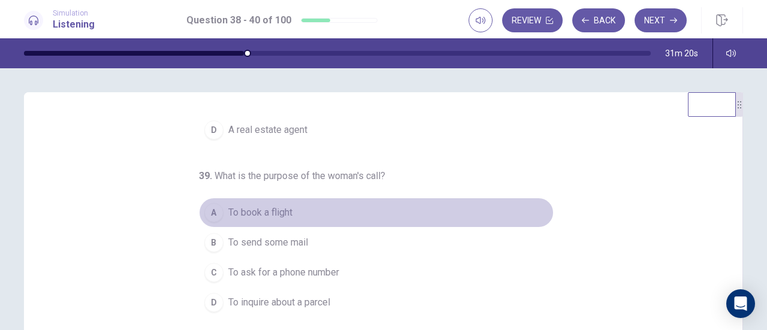
click at [204, 209] on div "A" at bounding box center [213, 212] width 19 height 19
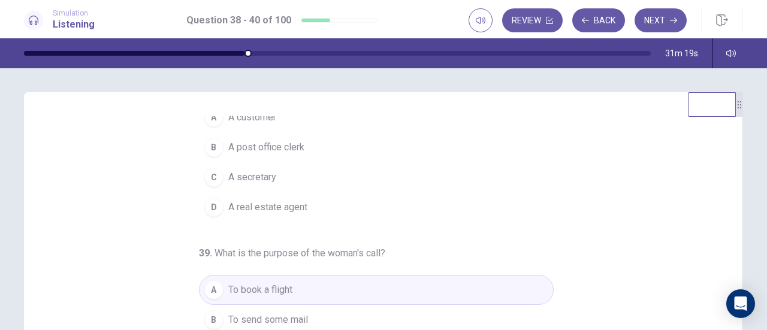
scroll to position [0, 0]
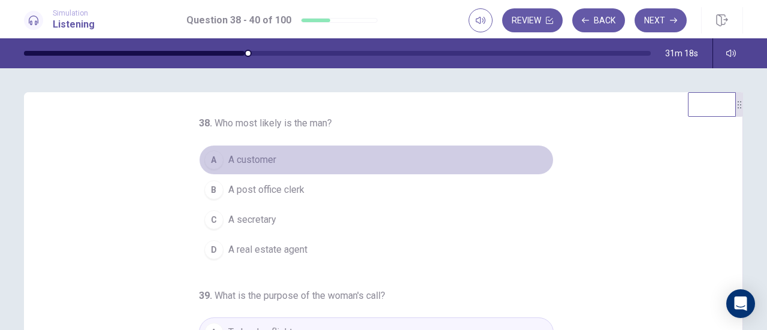
click at [218, 158] on button "A A customer" at bounding box center [376, 160] width 355 height 30
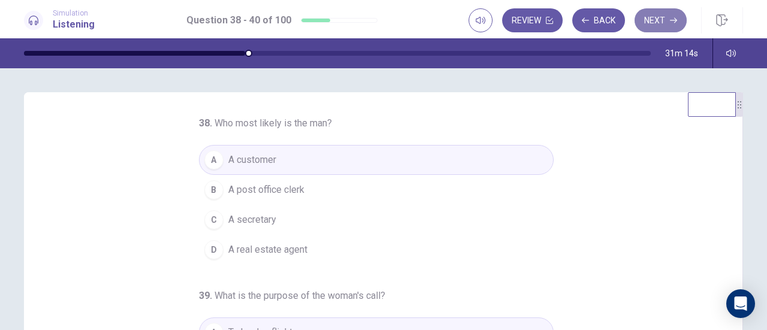
click at [651, 22] on button "Next" at bounding box center [661, 20] width 52 height 24
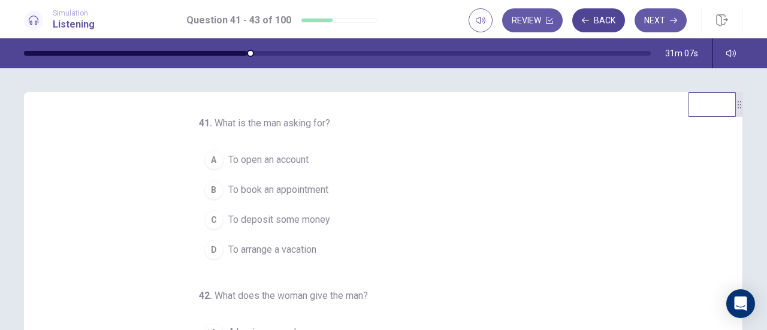
click at [608, 23] on button "Back" at bounding box center [599, 20] width 53 height 24
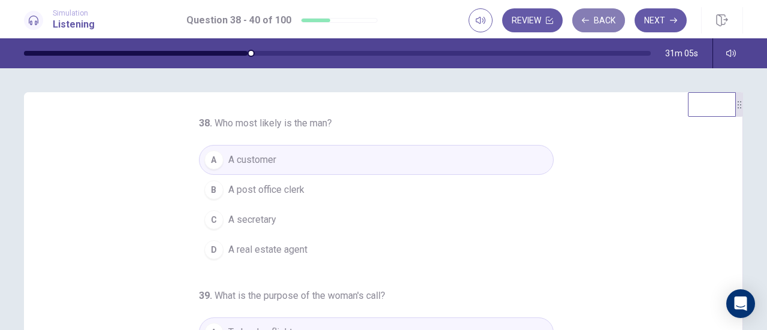
click at [617, 25] on button "Back" at bounding box center [599, 20] width 53 height 24
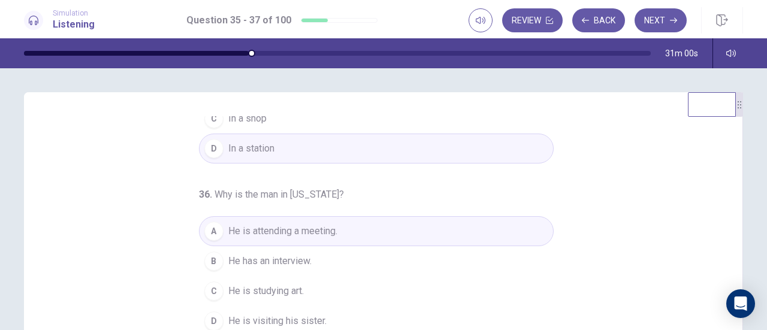
scroll to position [120, 0]
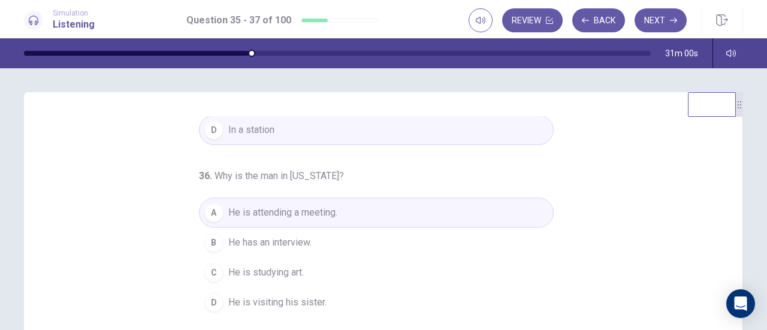
click at [282, 301] on span "He is visiting his sister." at bounding box center [277, 303] width 98 height 14
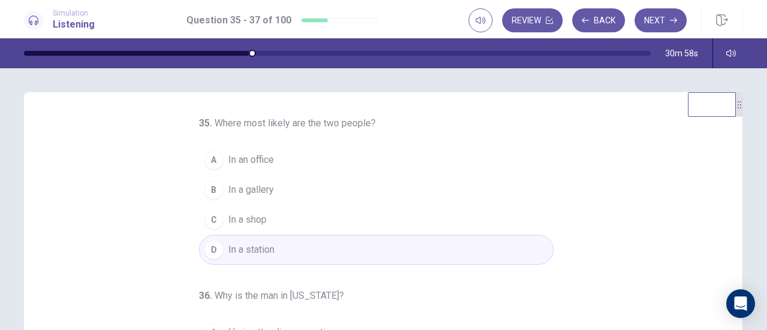
scroll to position [0, 0]
click at [287, 190] on button "B In a gallery" at bounding box center [376, 190] width 355 height 30
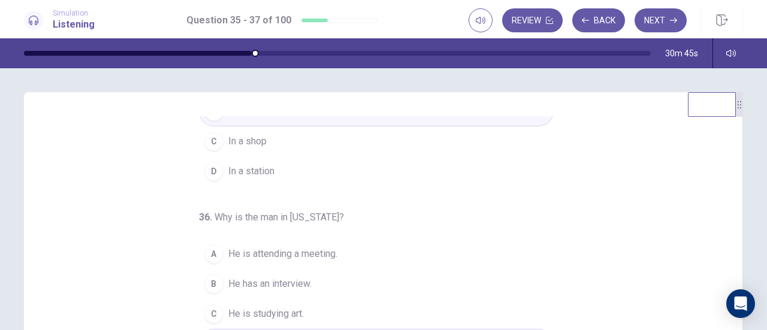
scroll to position [60, 0]
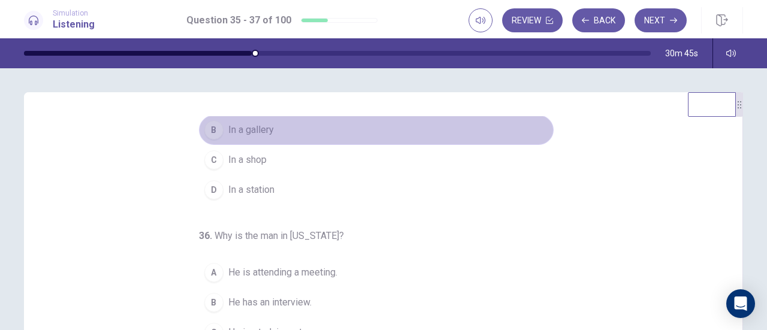
click at [240, 133] on span "In a gallery" at bounding box center [251, 130] width 46 height 14
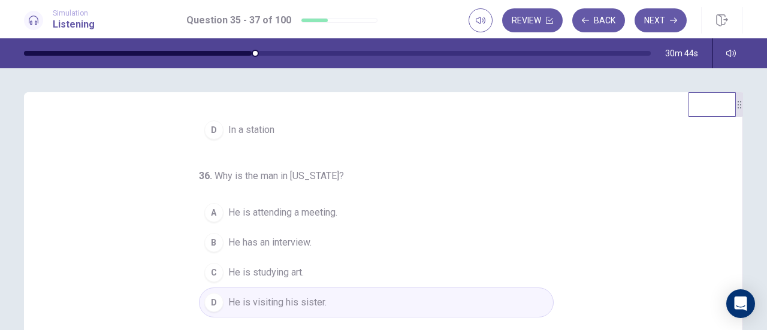
scroll to position [120, 0]
click at [663, 21] on button "Next" at bounding box center [661, 20] width 52 height 24
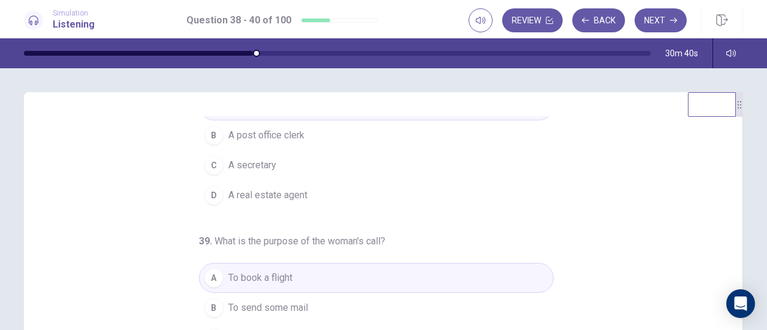
scroll to position [0, 0]
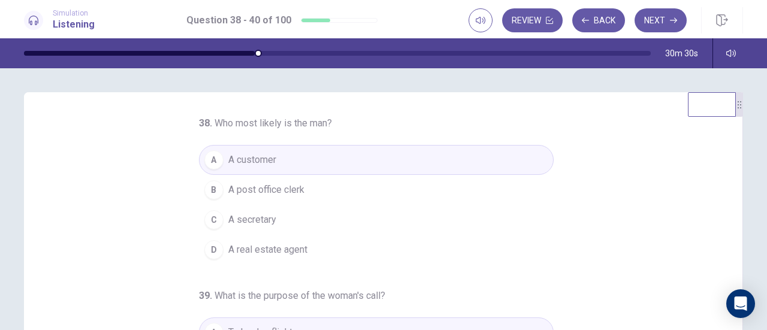
click at [245, 217] on span "A secretary" at bounding box center [252, 220] width 48 height 14
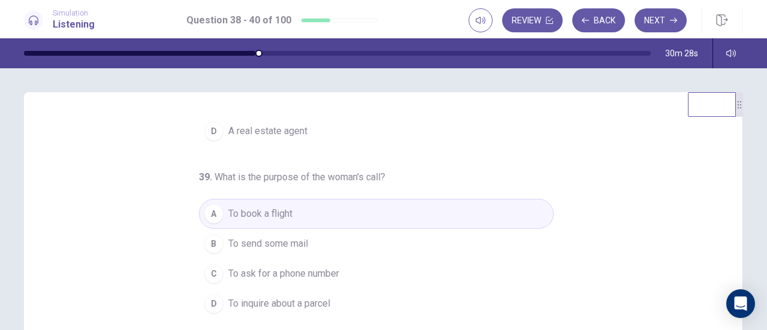
scroll to position [120, 0]
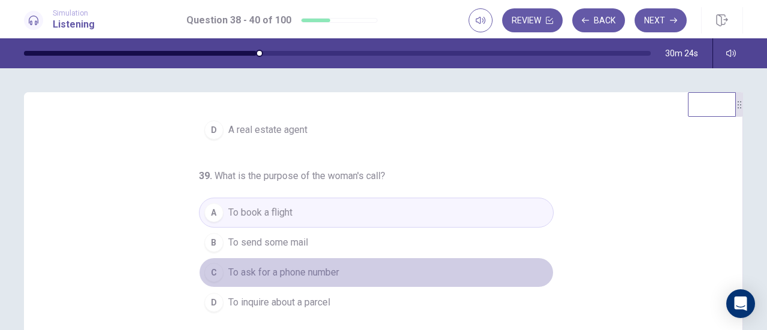
click at [264, 275] on span "To ask for a phone number" at bounding box center [283, 273] width 111 height 14
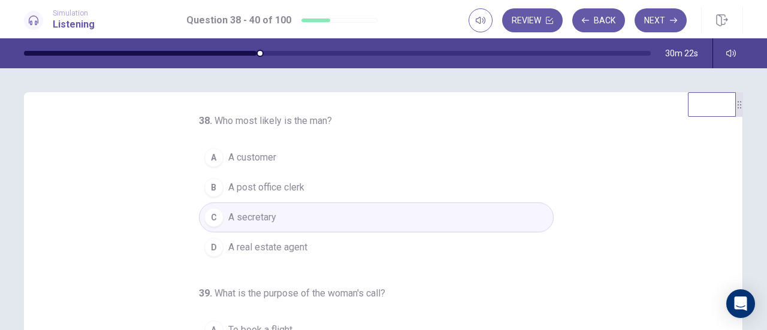
scroll to position [0, 0]
click at [661, 19] on button "Next" at bounding box center [661, 20] width 52 height 24
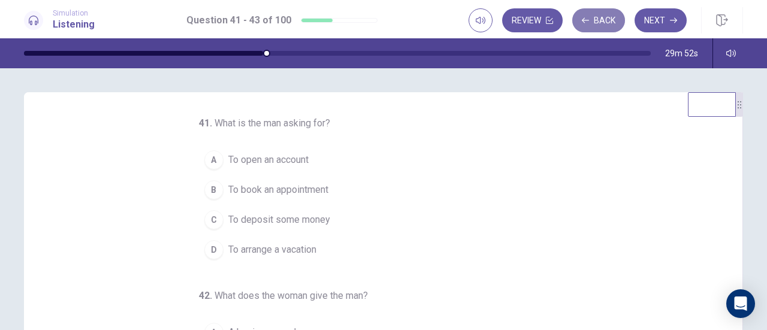
click at [595, 19] on button "Back" at bounding box center [599, 20] width 53 height 24
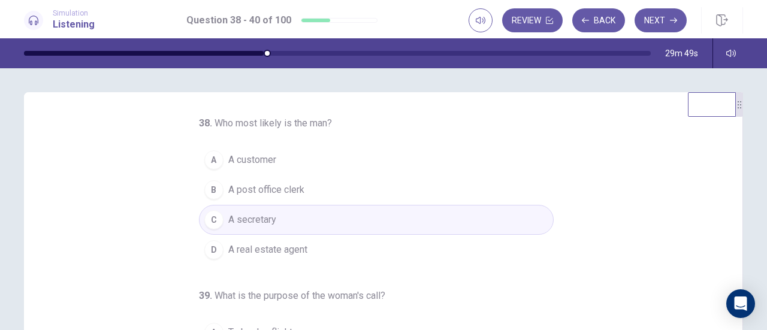
click at [284, 195] on span "A post office clerk" at bounding box center [266, 190] width 76 height 14
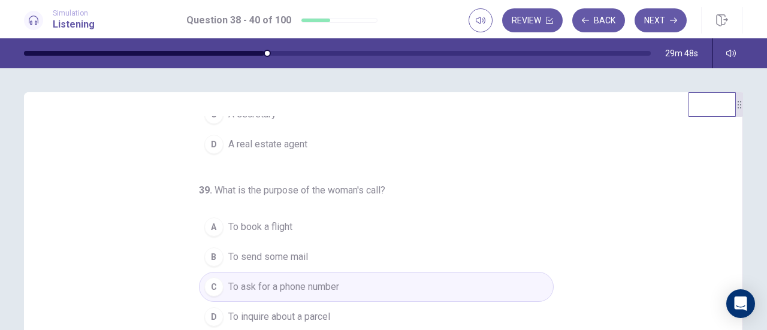
scroll to position [120, 0]
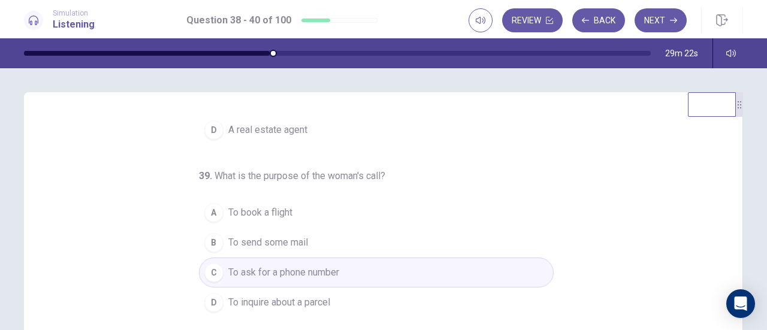
click at [303, 206] on button "A To book a flight" at bounding box center [376, 213] width 355 height 30
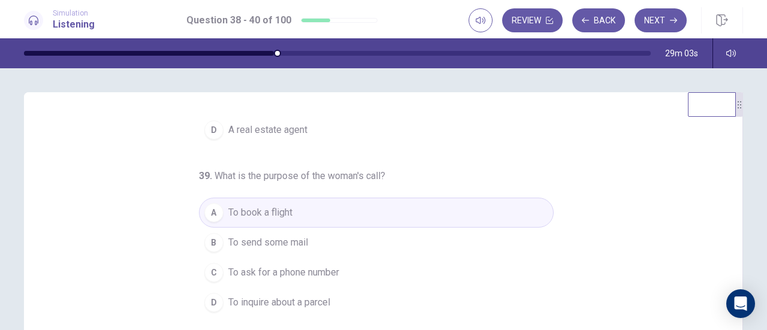
click at [307, 309] on button "D To inquire about a parcel" at bounding box center [376, 303] width 355 height 30
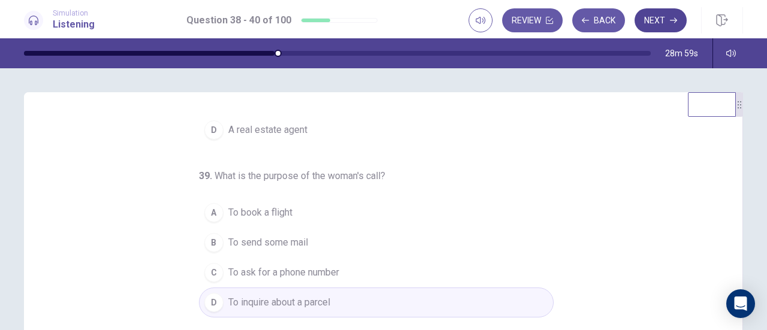
click at [670, 14] on button "Next" at bounding box center [661, 20] width 52 height 24
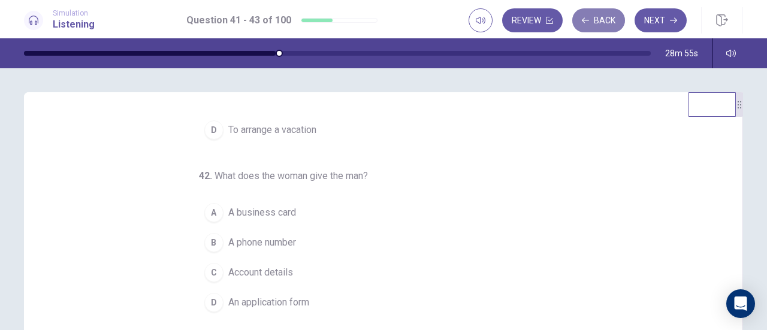
click at [583, 23] on icon "button" at bounding box center [585, 20] width 7 height 7
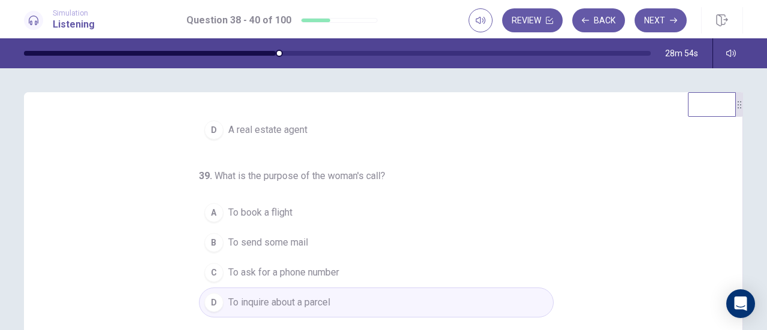
scroll to position [241, 0]
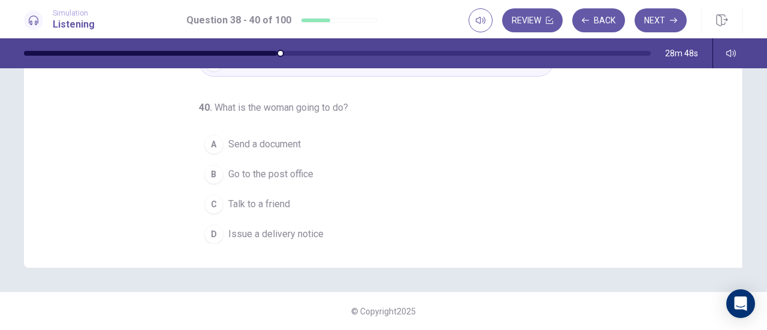
click at [211, 230] on div "D" at bounding box center [213, 234] width 19 height 19
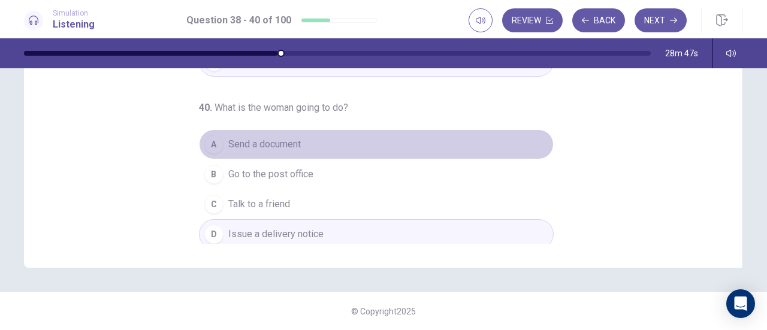
click at [219, 137] on button "A Send a document" at bounding box center [376, 145] width 355 height 30
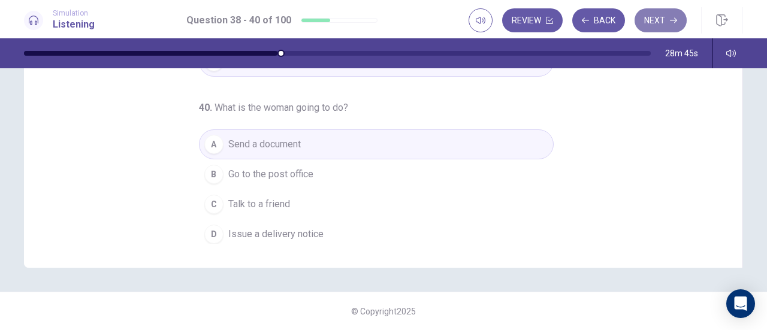
click at [654, 26] on button "Next" at bounding box center [661, 20] width 52 height 24
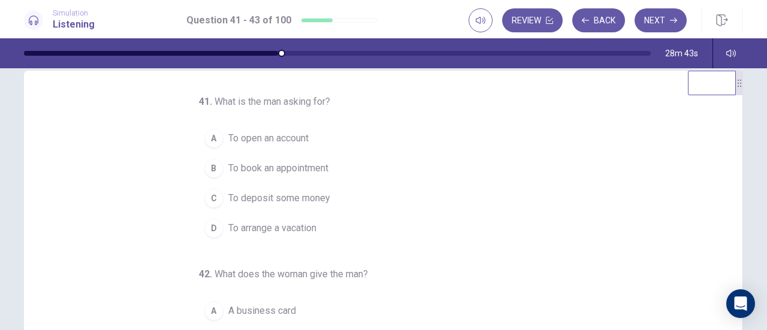
scroll to position [0, 0]
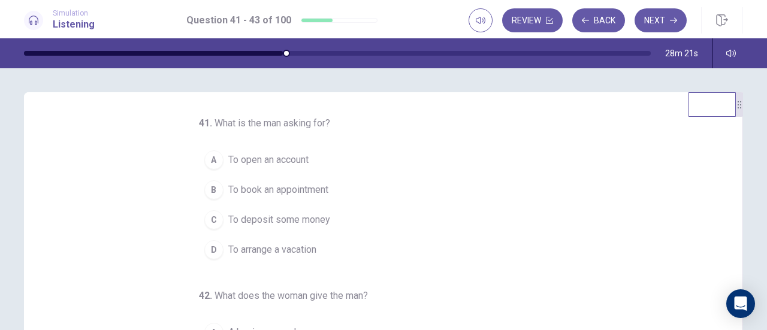
click at [293, 155] on span "To open an account" at bounding box center [268, 160] width 80 height 14
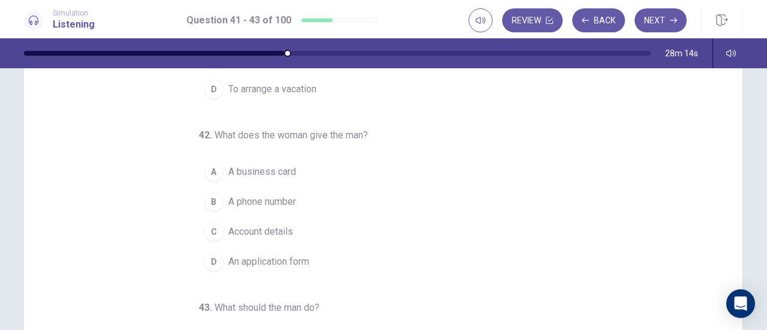
scroll to position [60, 0]
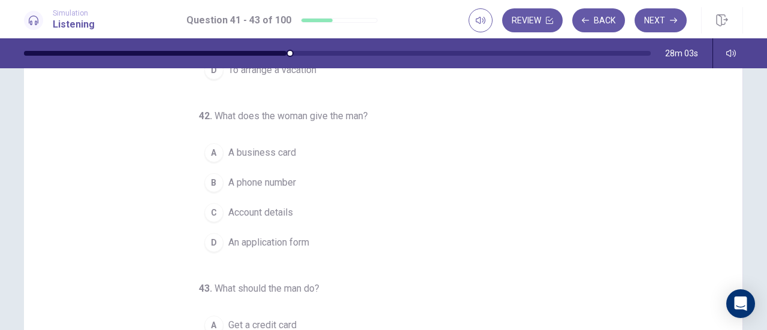
click at [254, 206] on span "Account details" at bounding box center [260, 213] width 65 height 14
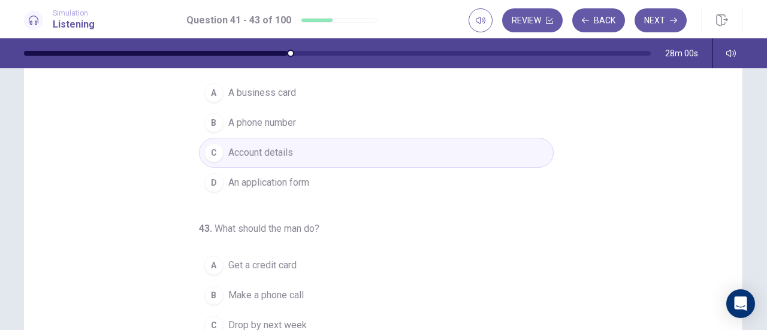
scroll to position [180, 0]
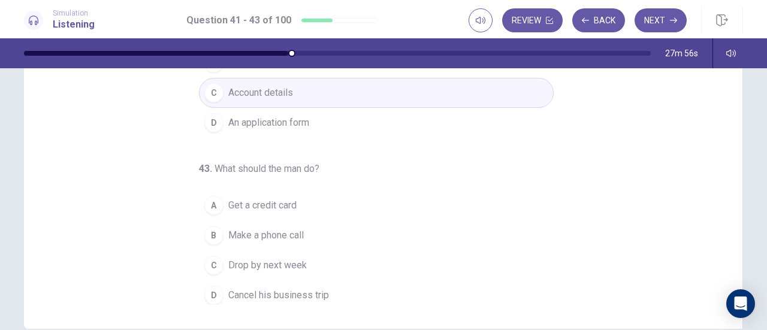
click at [285, 261] on span "Drop by next week" at bounding box center [267, 265] width 79 height 14
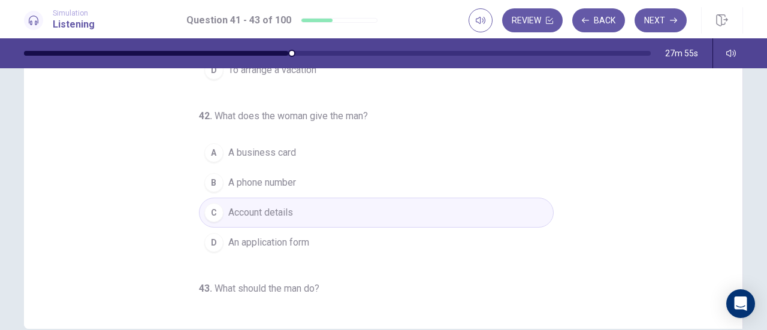
scroll to position [0, 0]
click at [665, 20] on button "Next" at bounding box center [661, 20] width 52 height 24
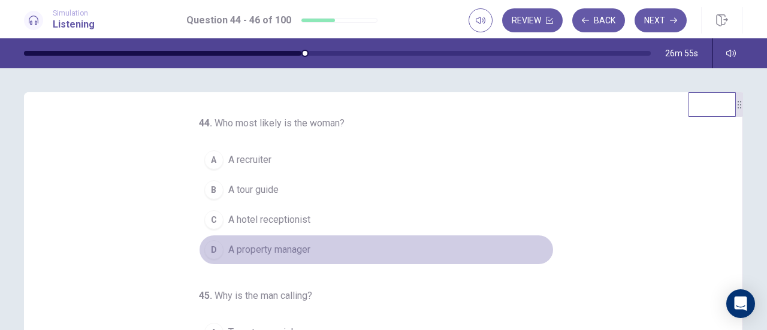
click at [267, 248] on span "A property manager" at bounding box center [269, 250] width 82 height 14
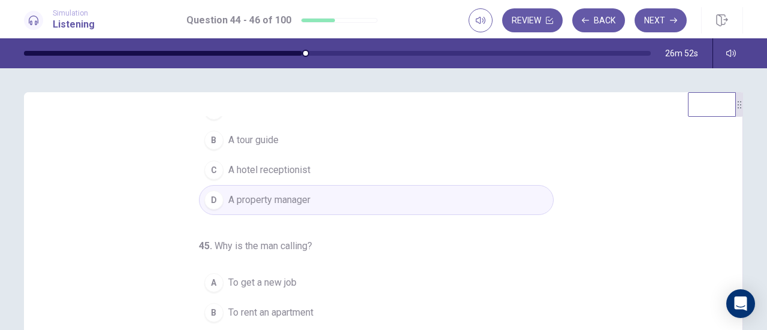
scroll to position [120, 0]
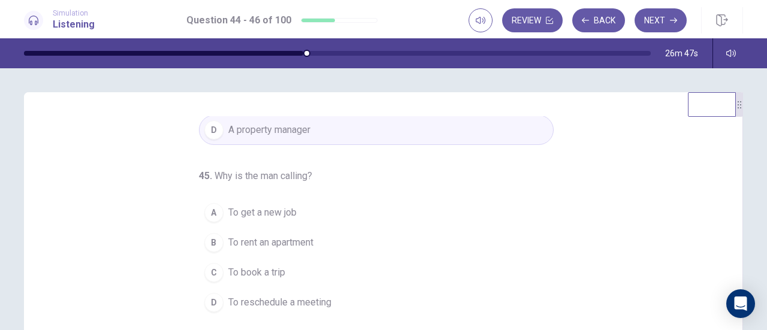
click at [300, 240] on span "To rent an apartment" at bounding box center [270, 243] width 85 height 14
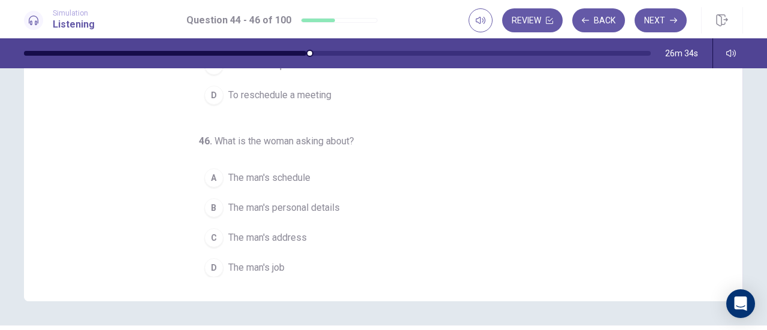
scroll to position [240, 0]
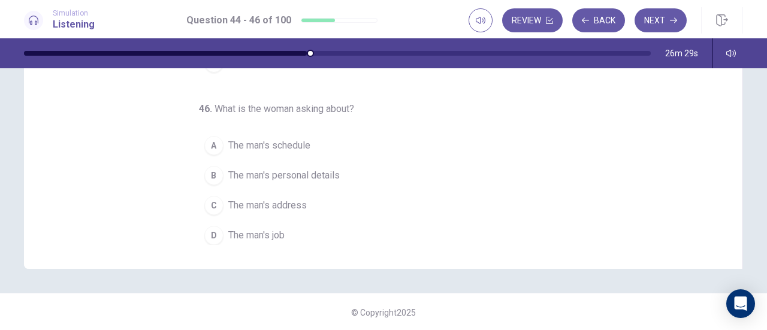
click at [267, 231] on span "The man's job" at bounding box center [256, 235] width 56 height 14
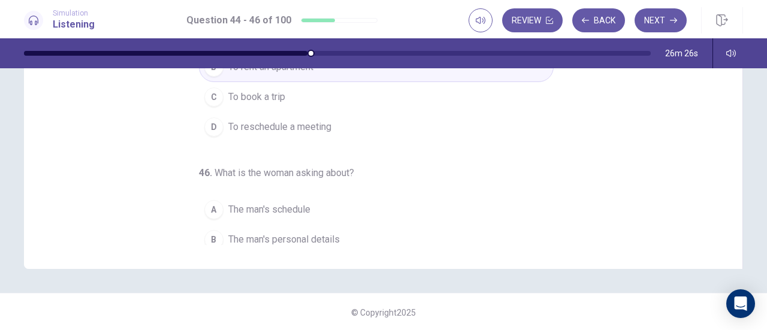
scroll to position [0, 0]
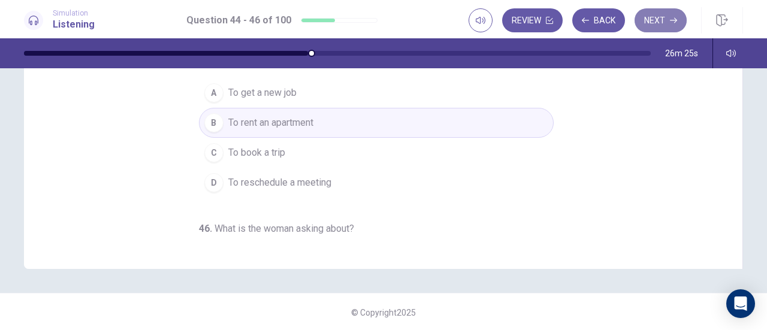
click at [666, 14] on button "Next" at bounding box center [661, 20] width 52 height 24
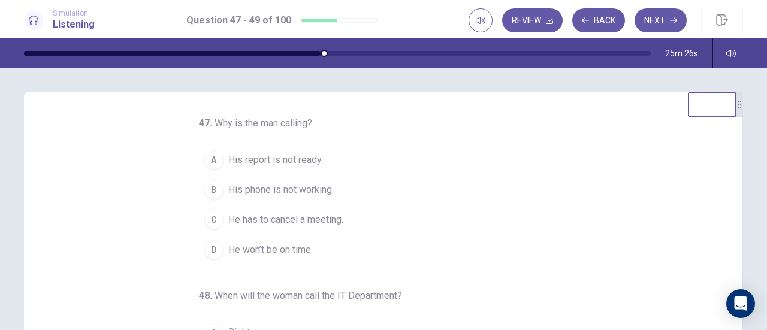
click at [297, 158] on span "His report is not ready." at bounding box center [275, 160] width 95 height 14
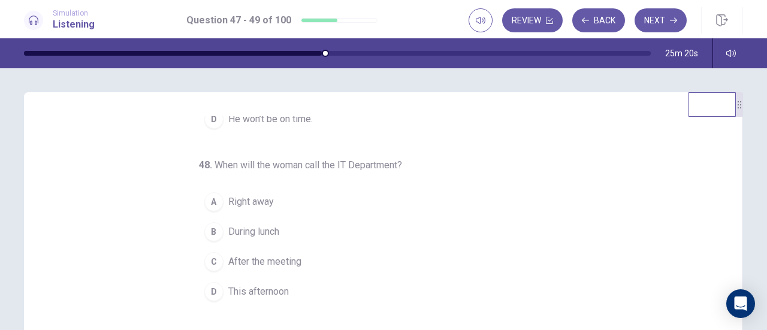
scroll to position [134, 0]
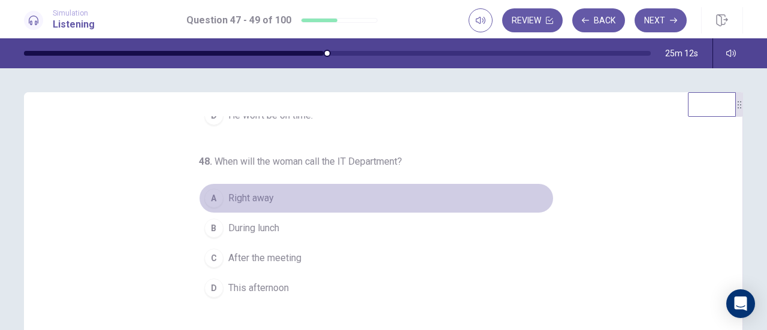
click at [241, 196] on span "Right away" at bounding box center [251, 198] width 46 height 14
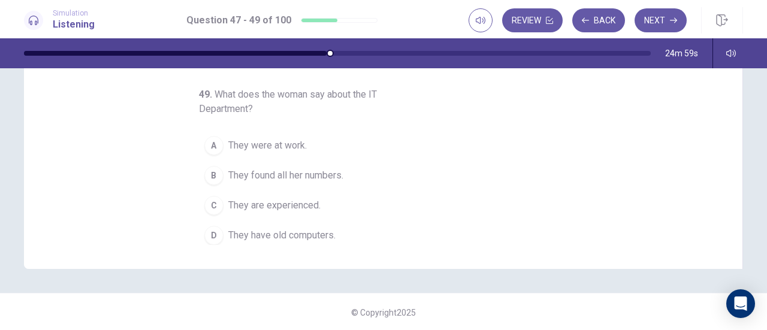
click at [270, 146] on span "They were at work." at bounding box center [267, 145] width 79 height 14
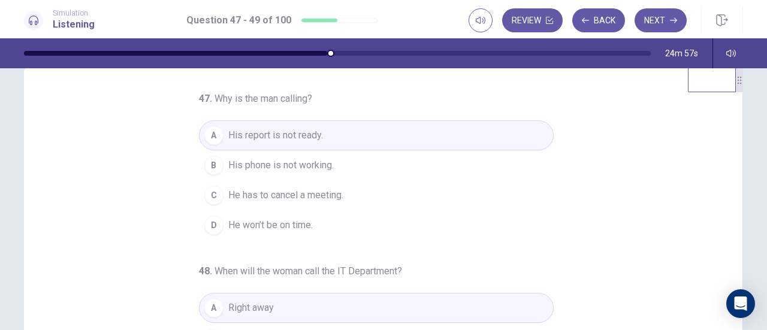
scroll to position [0, 0]
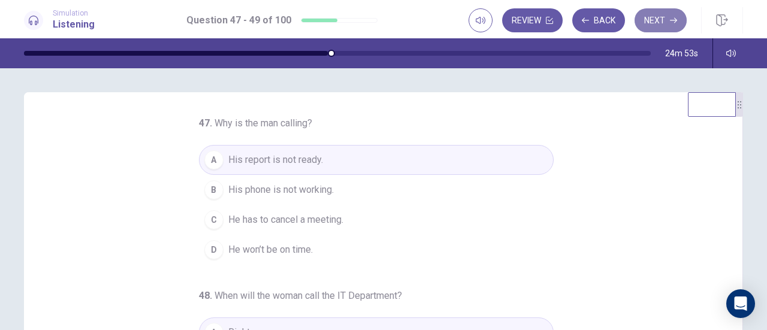
click at [646, 29] on button "Next" at bounding box center [661, 20] width 52 height 24
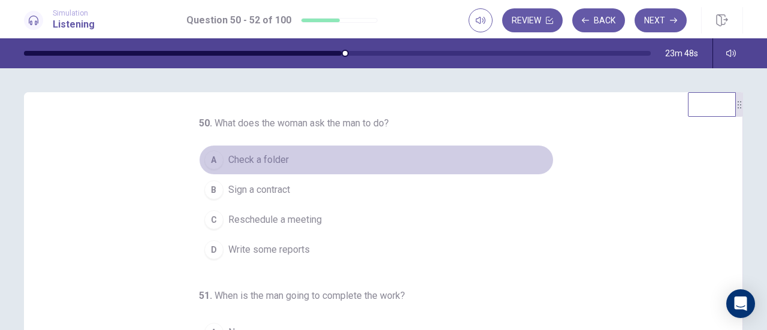
click at [275, 158] on span "Check a folder" at bounding box center [258, 160] width 61 height 14
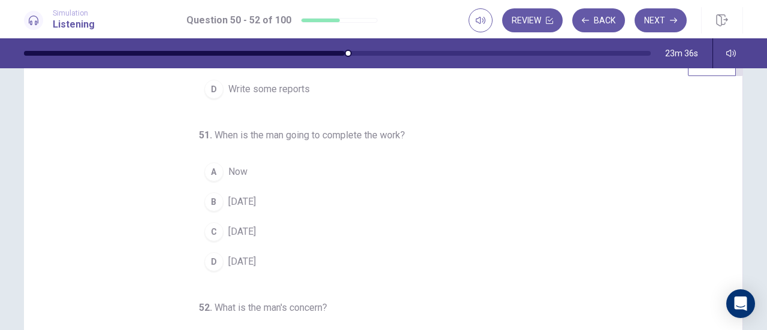
scroll to position [60, 0]
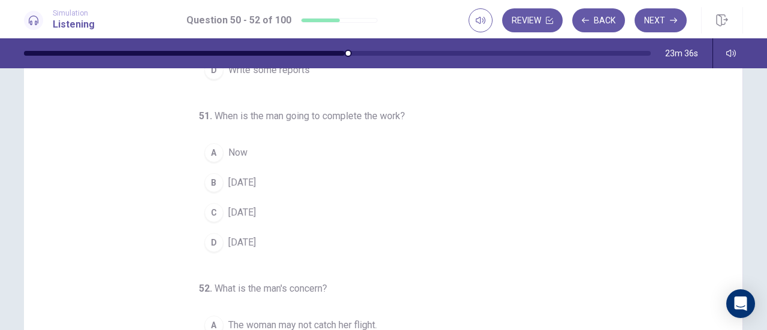
click at [234, 177] on span "[DATE]" at bounding box center [242, 183] width 28 height 14
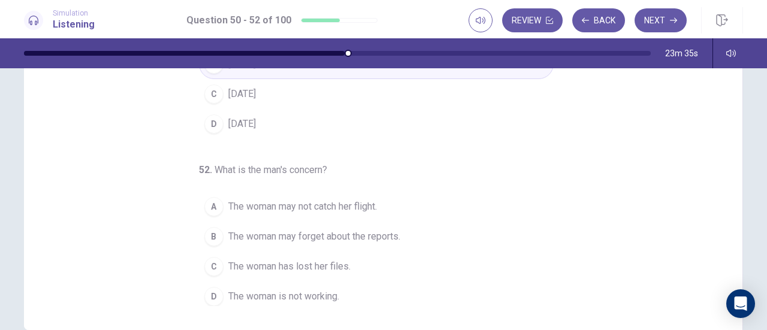
scroll to position [180, 0]
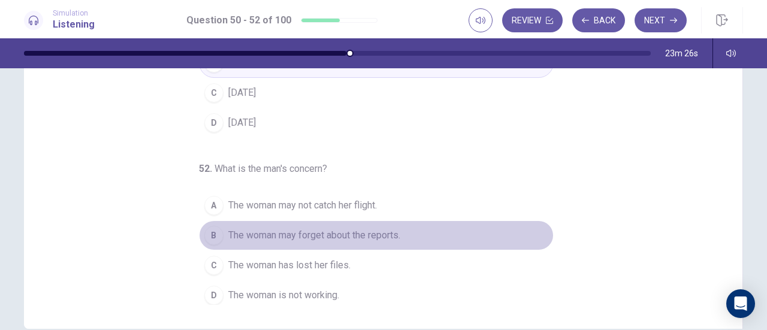
click at [255, 231] on span "The woman may forget about the reports." at bounding box center [314, 235] width 172 height 14
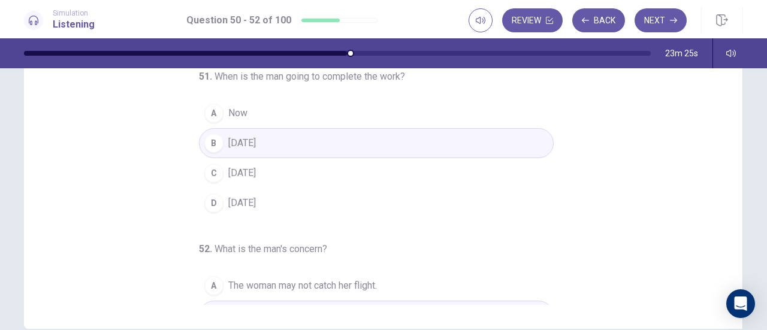
scroll to position [0, 0]
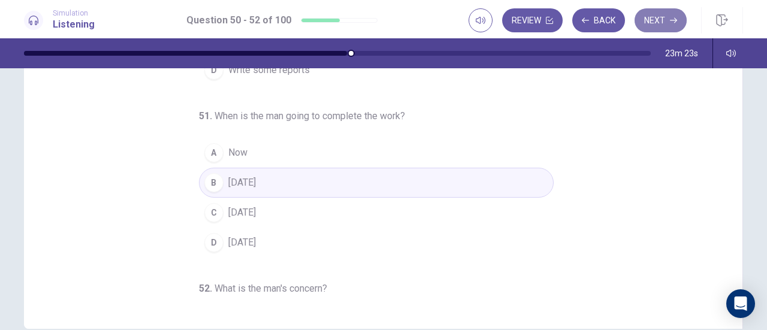
click at [661, 25] on button "Next" at bounding box center [661, 20] width 52 height 24
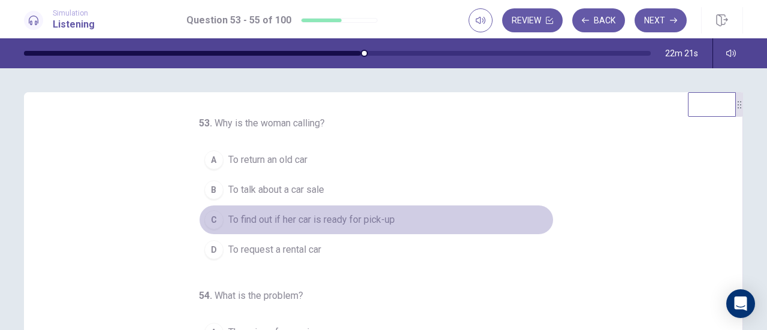
click at [302, 220] on span "To find out if her car is ready for pick-up" at bounding box center [311, 220] width 167 height 14
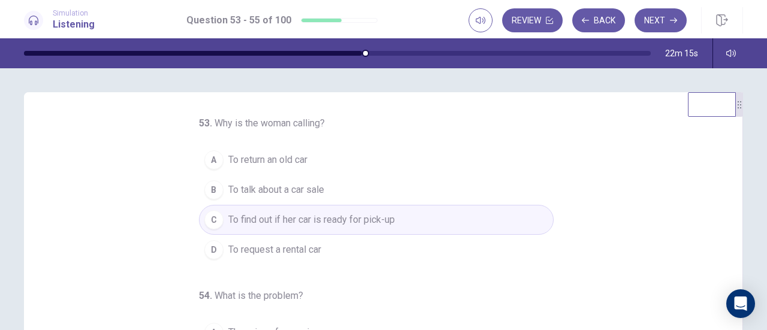
click at [333, 184] on button "B To talk about a car sale" at bounding box center [376, 190] width 355 height 30
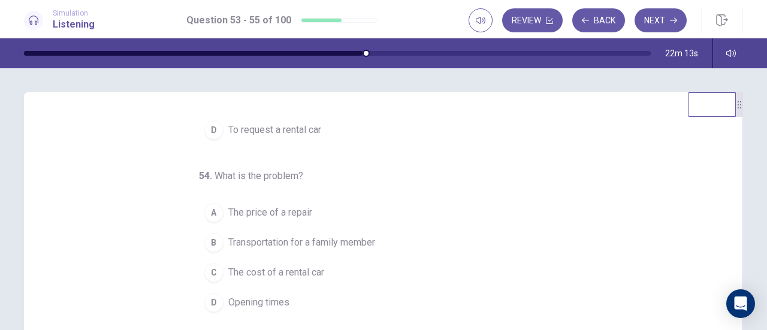
scroll to position [120, 0]
click at [270, 247] on span "Transportation for a family member" at bounding box center [301, 243] width 147 height 14
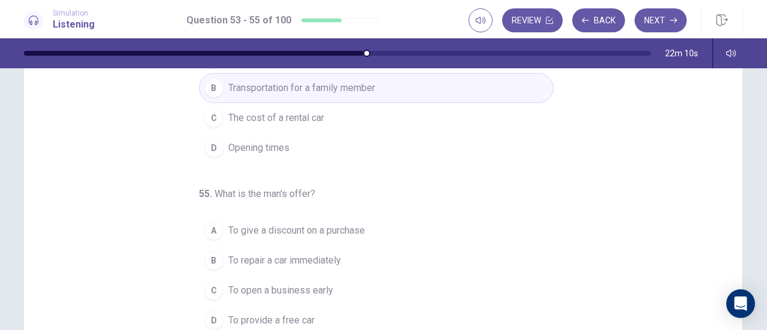
scroll to position [241, 0]
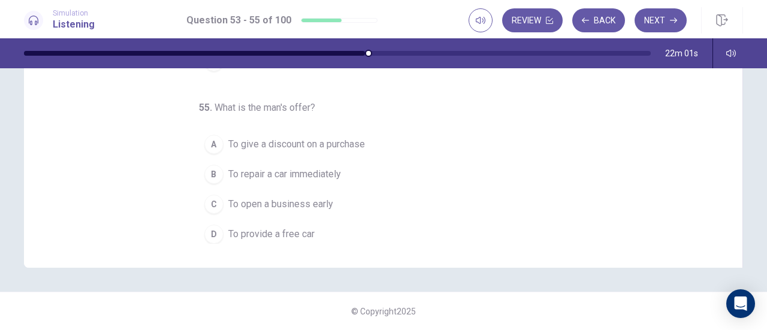
click at [300, 198] on span "To open a business early" at bounding box center [280, 204] width 105 height 14
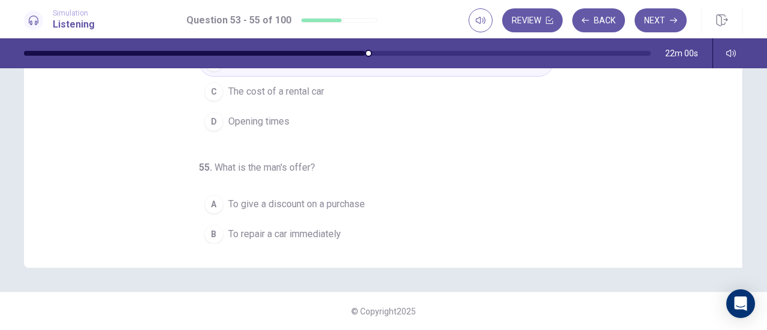
scroll to position [120, 0]
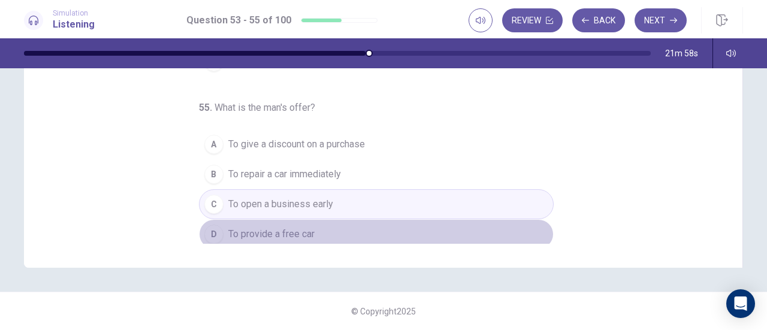
click at [339, 233] on button "D To provide a free car" at bounding box center [376, 234] width 355 height 30
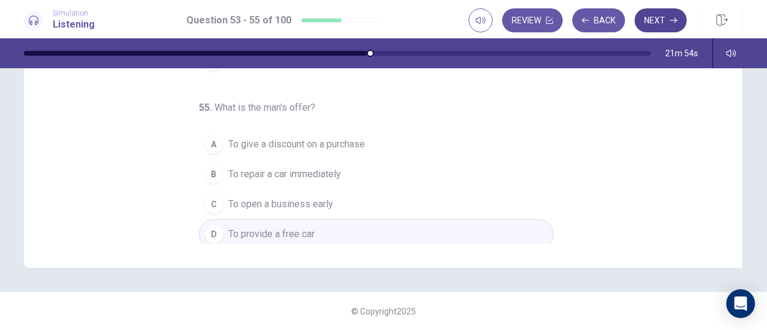
click at [664, 20] on button "Next" at bounding box center [661, 20] width 52 height 24
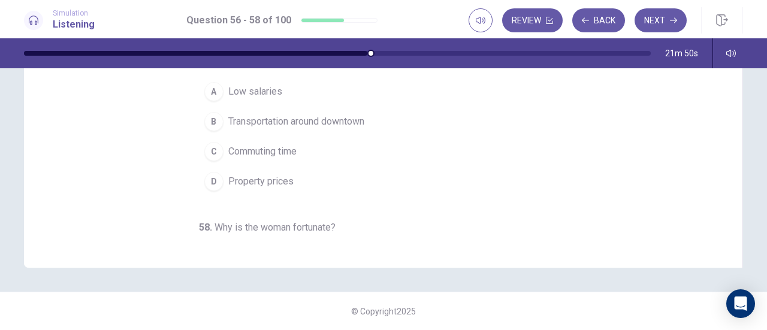
scroll to position [0, 0]
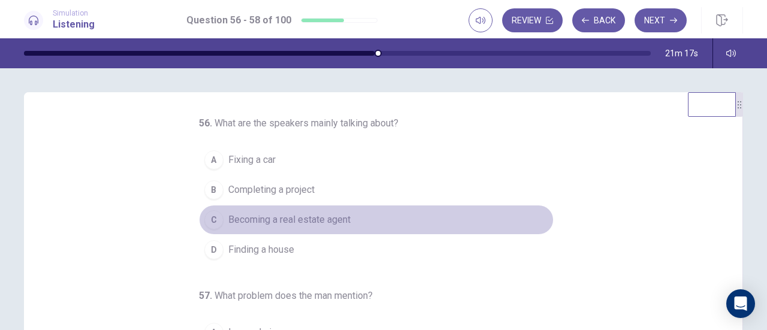
click at [232, 218] on span "Becoming a real estate agent" at bounding box center [289, 220] width 122 height 14
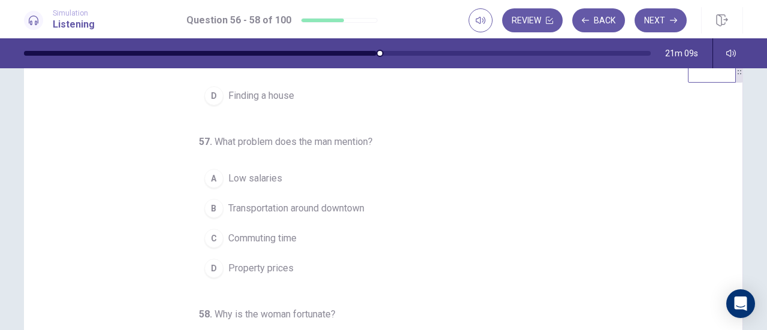
scroll to position [60, 0]
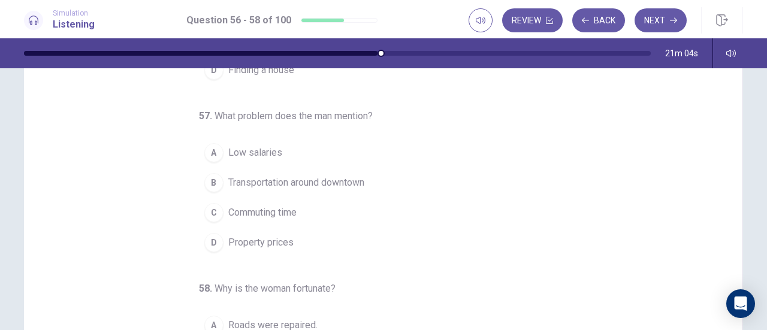
click at [256, 242] on span "Property prices" at bounding box center [260, 243] width 65 height 14
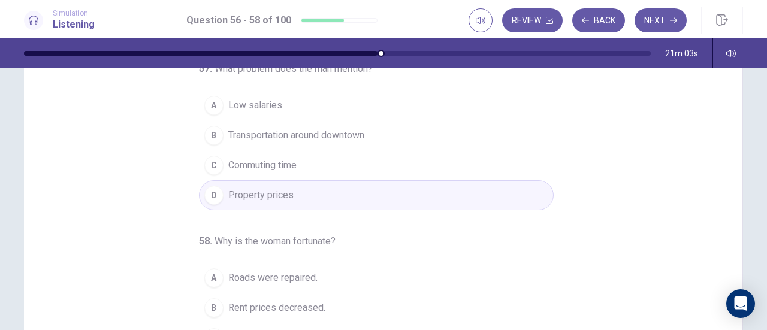
scroll to position [180, 0]
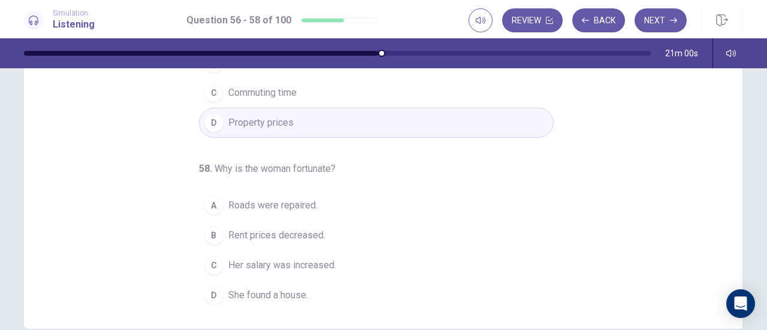
click at [320, 237] on button "B Rent prices decreased." at bounding box center [376, 236] width 355 height 30
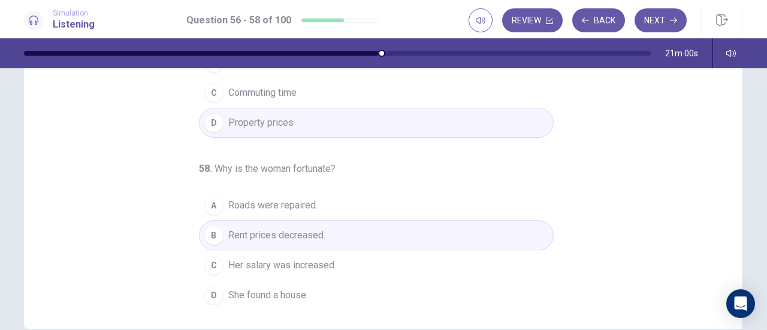
scroll to position [241, 0]
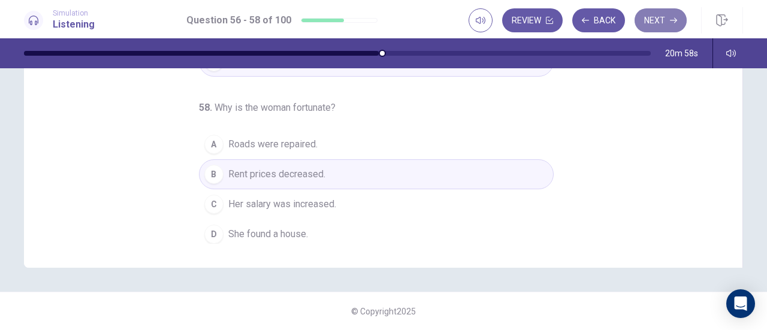
click at [659, 29] on button "Next" at bounding box center [661, 20] width 52 height 24
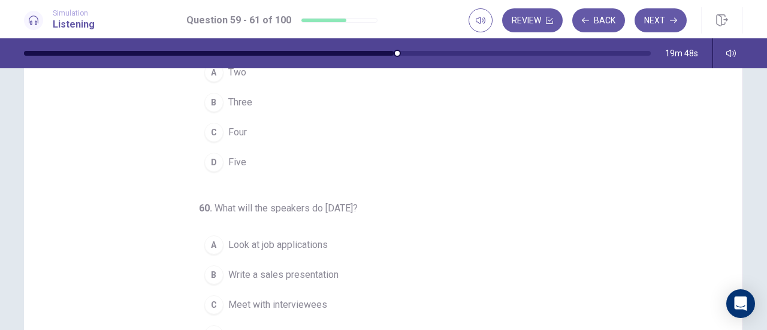
scroll to position [0, 0]
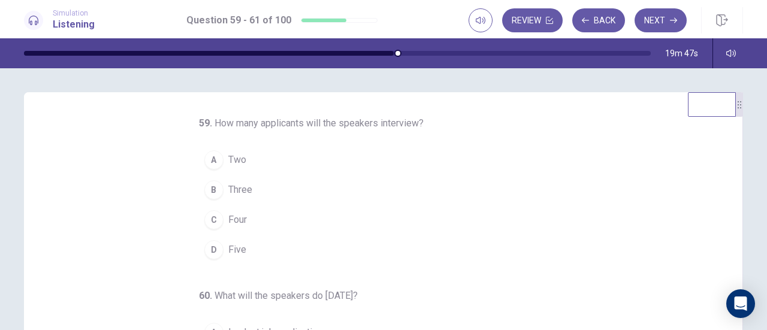
click at [213, 155] on div "A" at bounding box center [213, 159] width 19 height 19
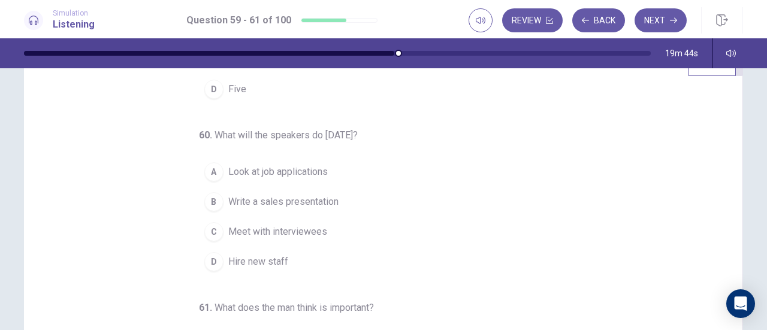
scroll to position [60, 0]
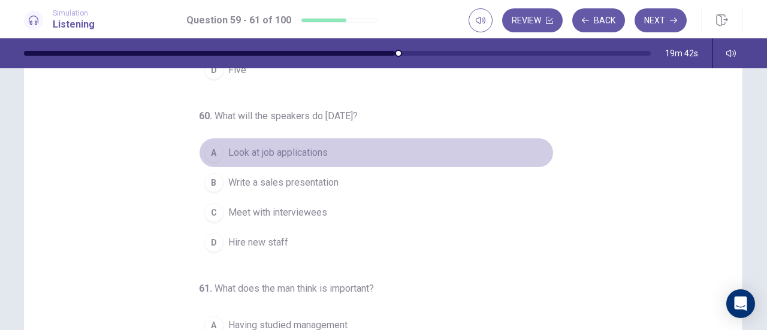
click at [308, 161] on button "A Look at job applications" at bounding box center [376, 153] width 355 height 30
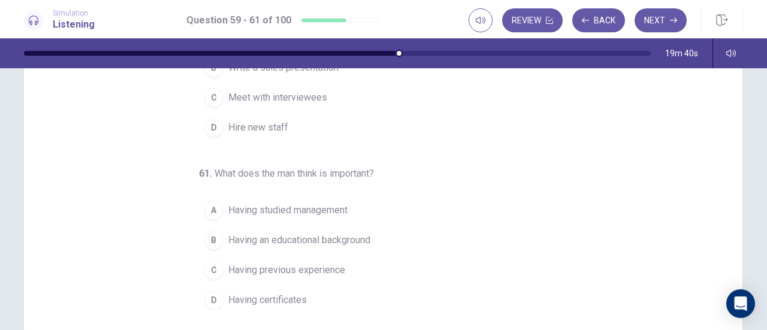
scroll to position [180, 0]
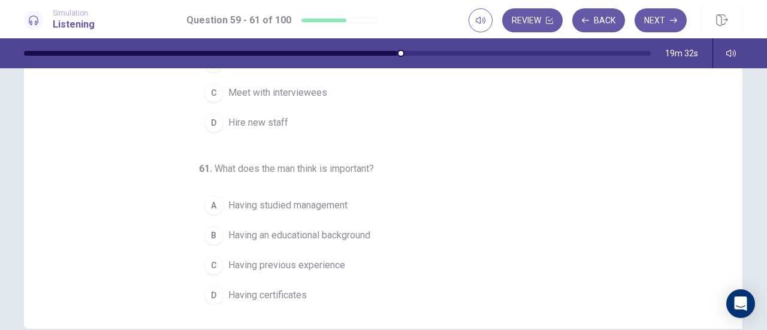
click at [309, 258] on span "Having previous experience" at bounding box center [286, 265] width 117 height 14
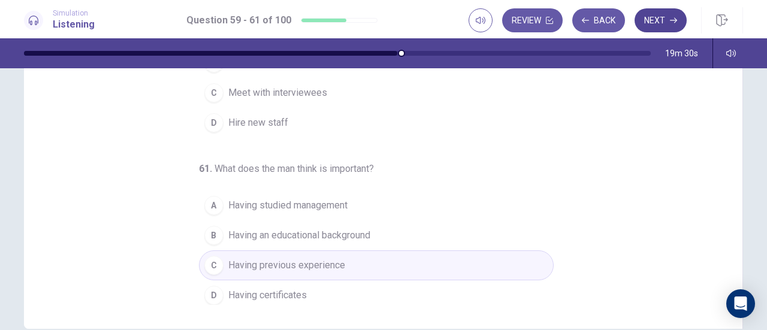
click at [652, 10] on button "Next" at bounding box center [661, 20] width 52 height 24
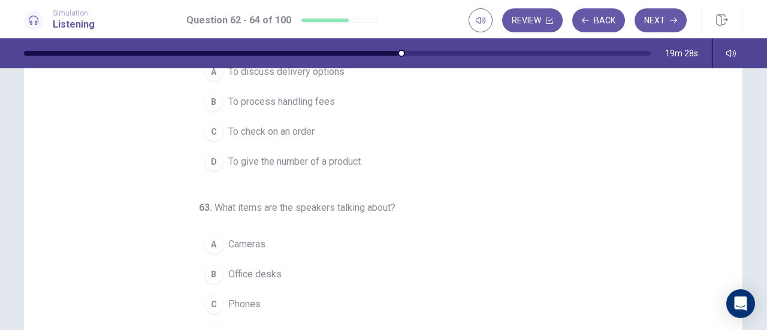
scroll to position [0, 0]
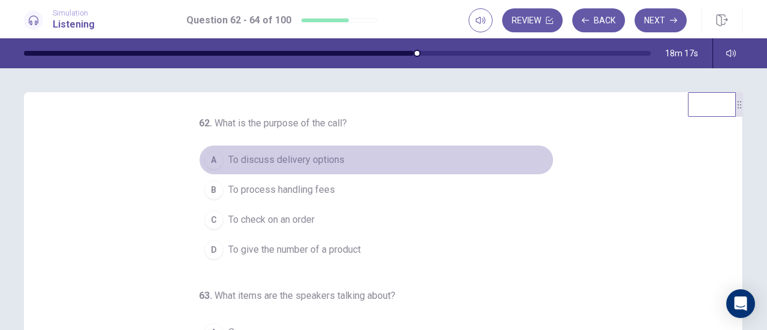
click at [298, 161] on span "To discuss delivery options" at bounding box center [286, 160] width 116 height 14
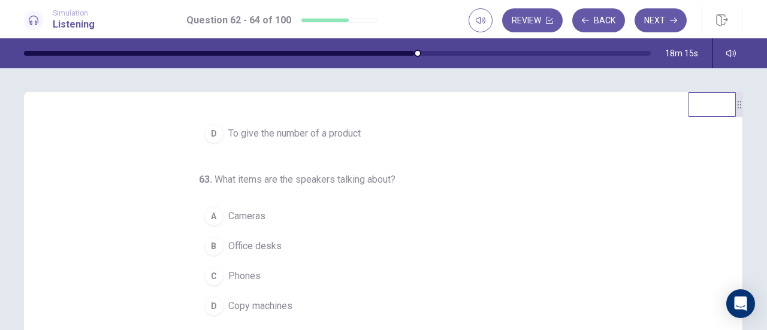
scroll to position [120, 0]
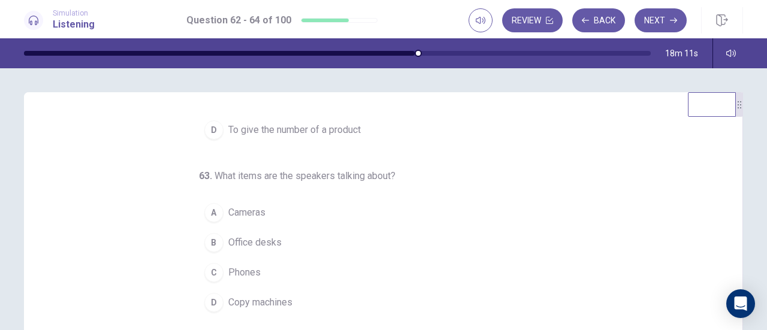
click at [251, 242] on span "Office desks" at bounding box center [254, 243] width 53 height 14
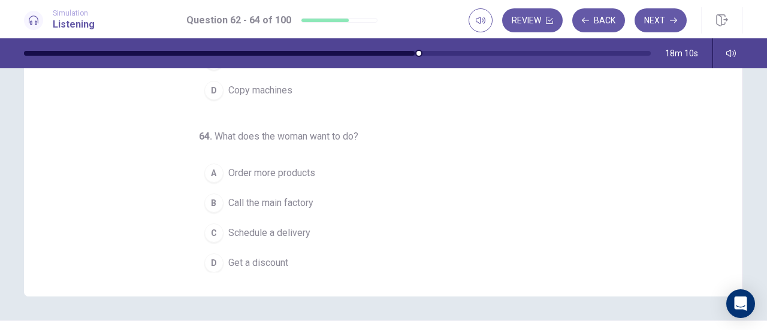
scroll to position [240, 0]
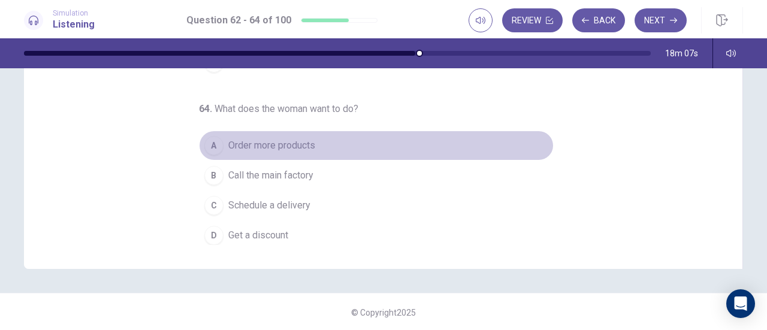
click at [278, 142] on span "Order more products" at bounding box center [271, 145] width 87 height 14
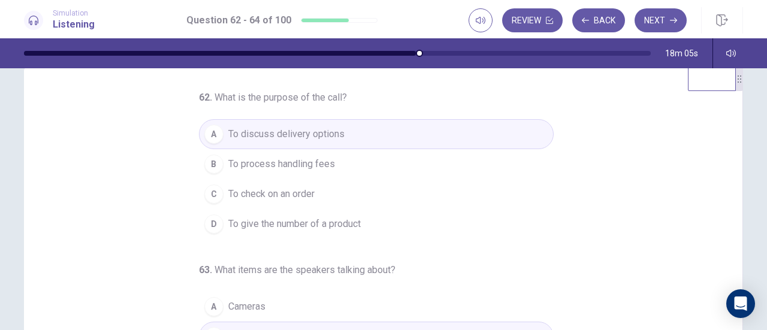
scroll to position [0, 0]
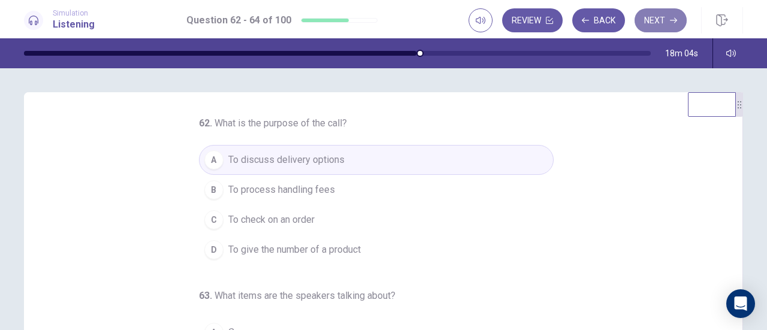
click at [656, 15] on button "Next" at bounding box center [661, 20] width 52 height 24
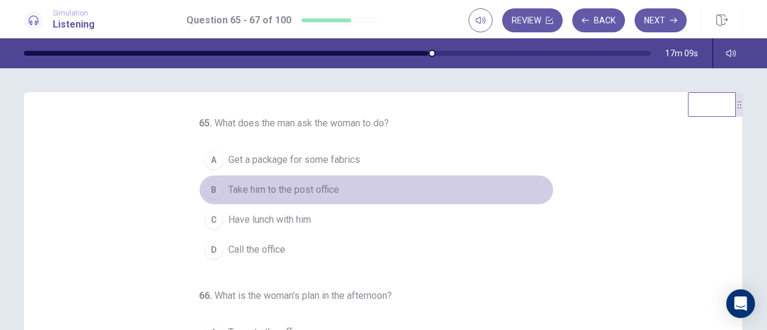
click at [302, 189] on span "Take him to the post office" at bounding box center [283, 190] width 111 height 14
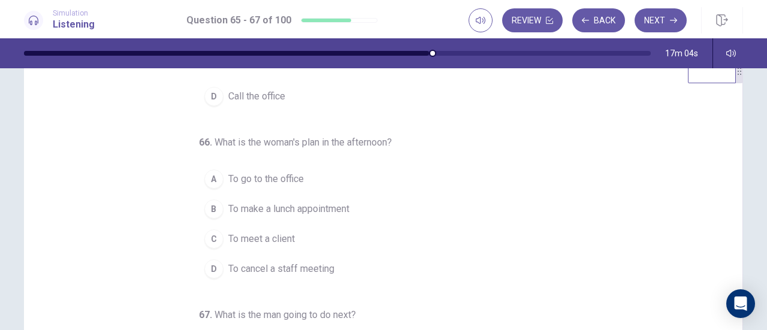
scroll to position [60, 0]
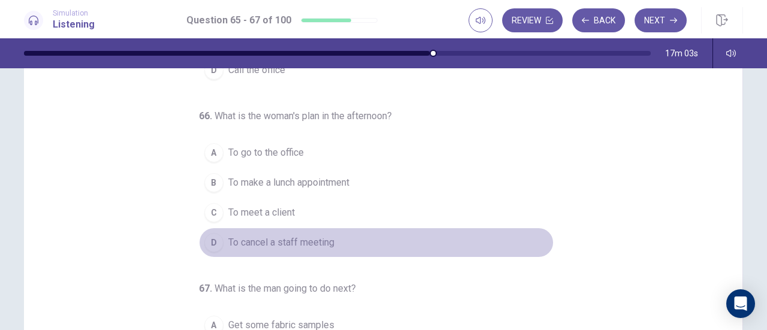
click at [288, 248] on button "D To cancel a staff meeting" at bounding box center [376, 243] width 355 height 30
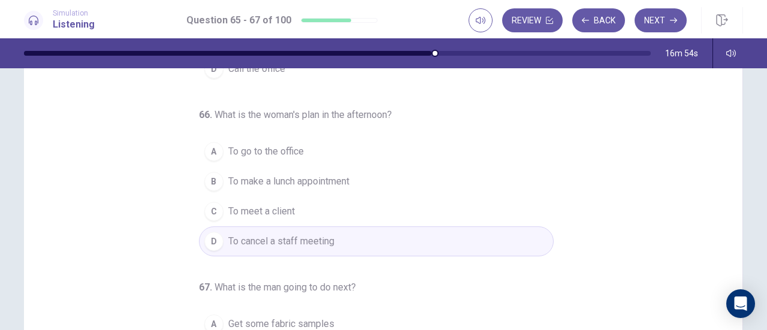
click at [311, 212] on button "C To meet a client" at bounding box center [376, 212] width 355 height 30
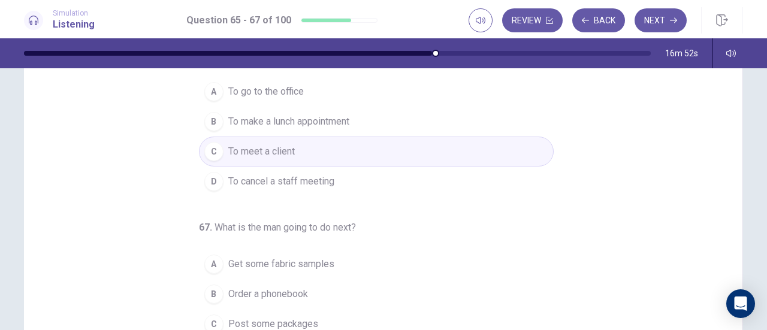
scroll to position [241, 0]
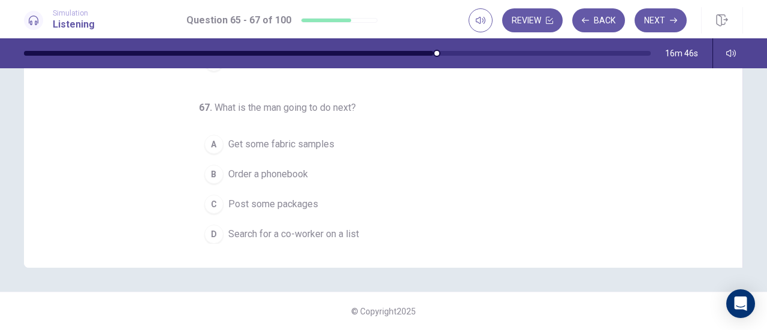
click at [294, 137] on span "Get some fabric samples" at bounding box center [281, 144] width 106 height 14
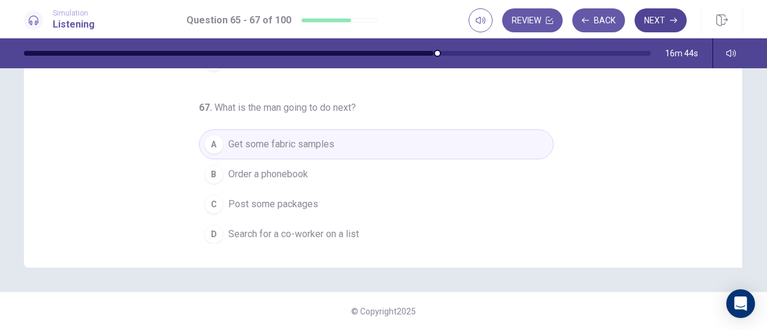
click at [653, 22] on button "Next" at bounding box center [661, 20] width 52 height 24
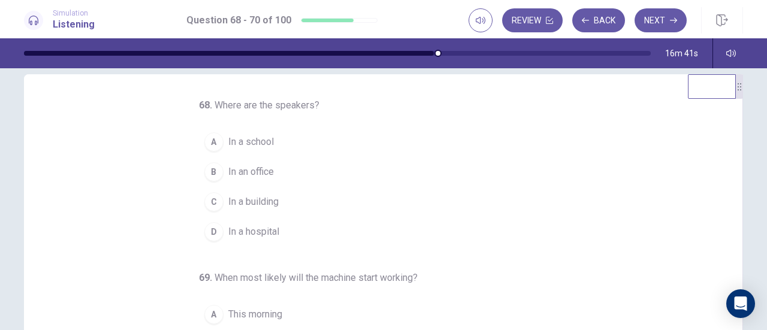
scroll to position [0, 0]
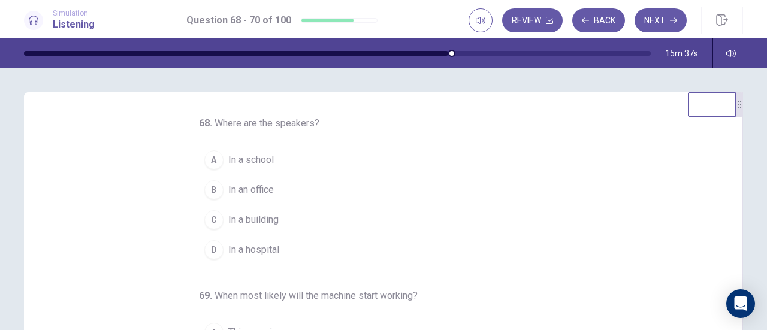
click at [268, 185] on span "In an office" at bounding box center [251, 190] width 46 height 14
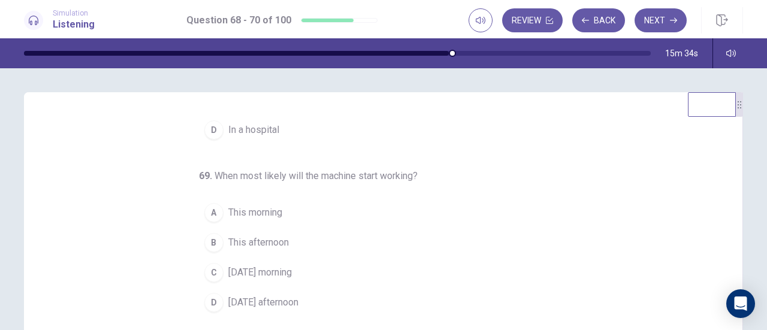
scroll to position [120, 0]
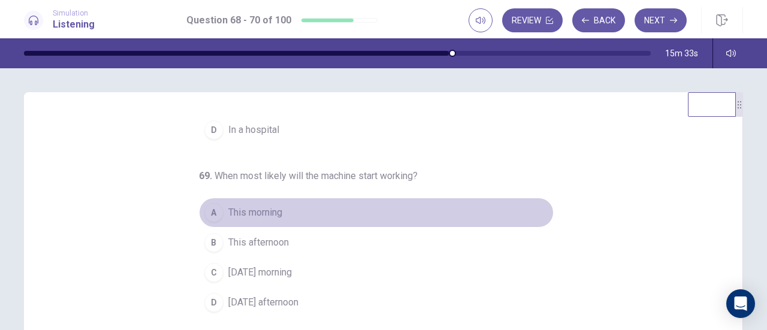
click at [267, 212] on span "This morning" at bounding box center [255, 213] width 54 height 14
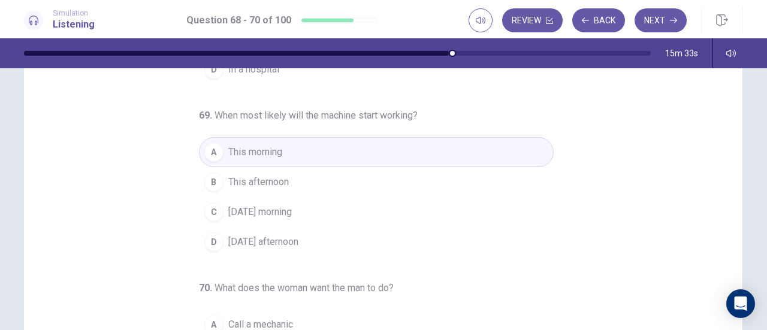
scroll to position [240, 0]
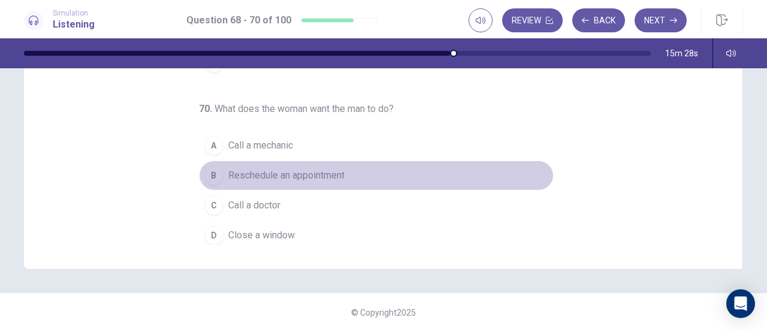
click at [267, 174] on span "Reschedule an appointment" at bounding box center [286, 175] width 116 height 14
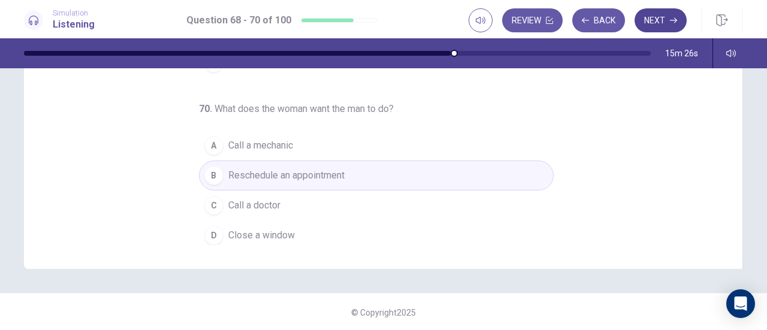
click at [664, 27] on button "Next" at bounding box center [661, 20] width 52 height 24
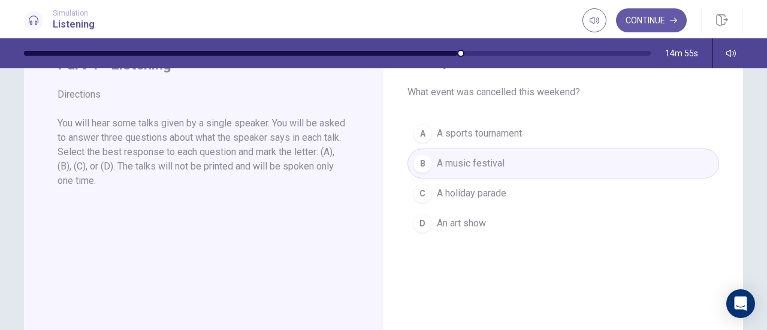
scroll to position [0, 0]
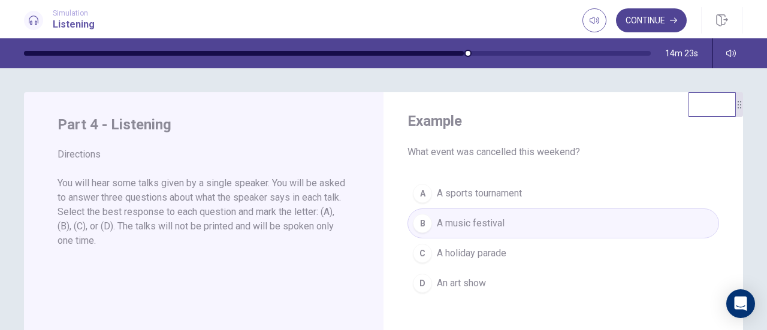
click at [644, 25] on button "Continue" at bounding box center [651, 20] width 71 height 24
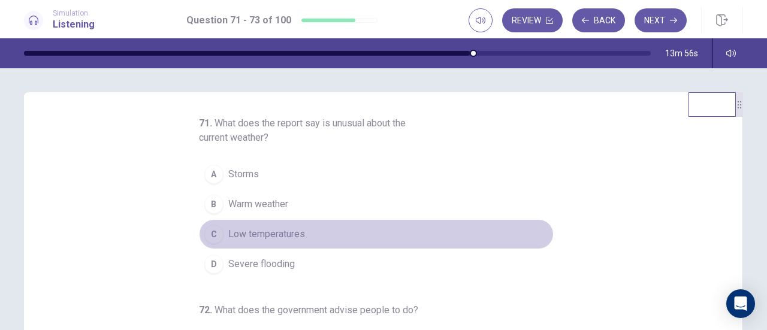
click at [249, 233] on span "Low temperatures" at bounding box center [266, 234] width 77 height 14
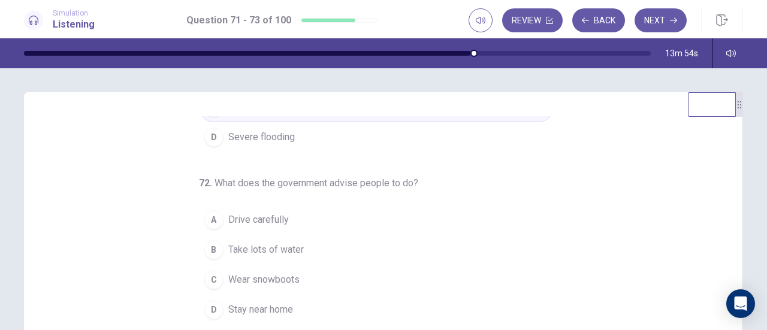
scroll to position [134, 0]
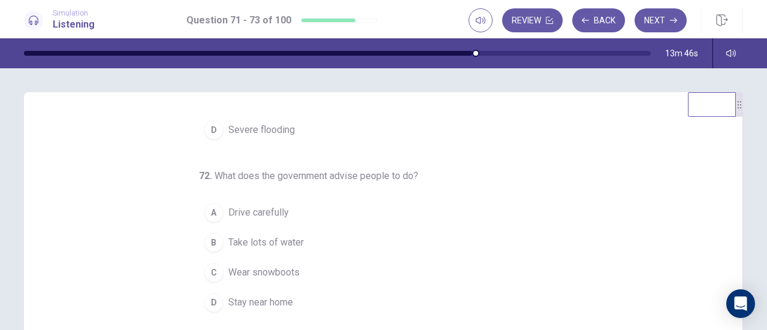
click at [247, 300] on span "Stay near home" at bounding box center [260, 303] width 65 height 14
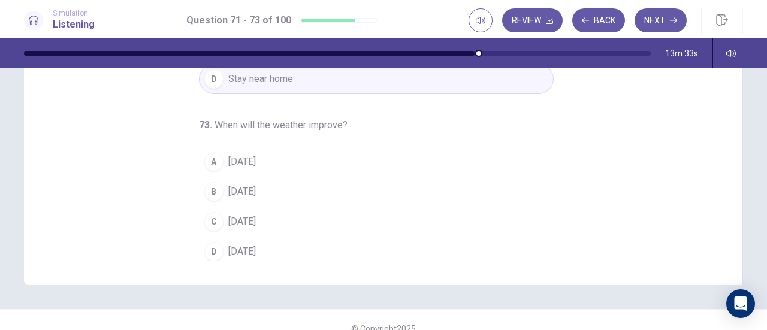
scroll to position [240, 0]
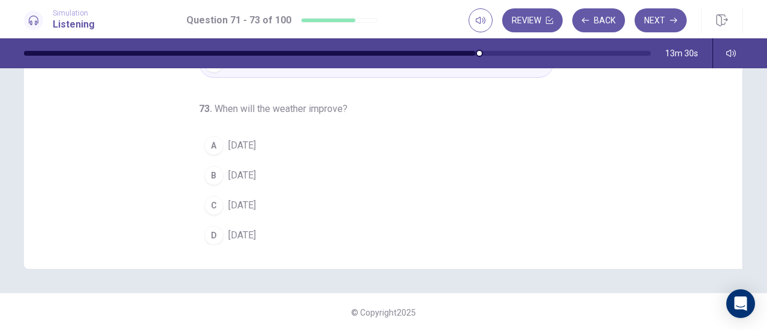
click at [246, 138] on span "[DATE]" at bounding box center [242, 145] width 28 height 14
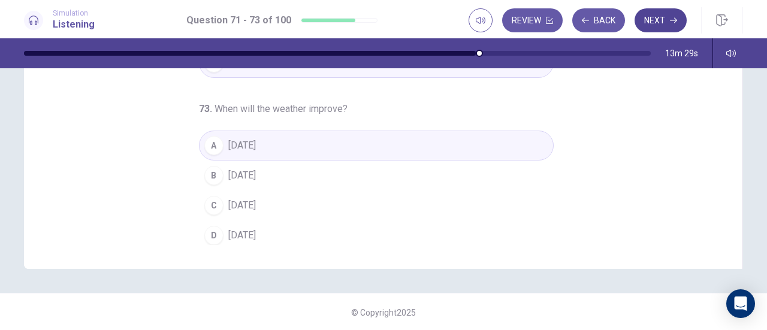
click at [648, 22] on button "Next" at bounding box center [661, 20] width 52 height 24
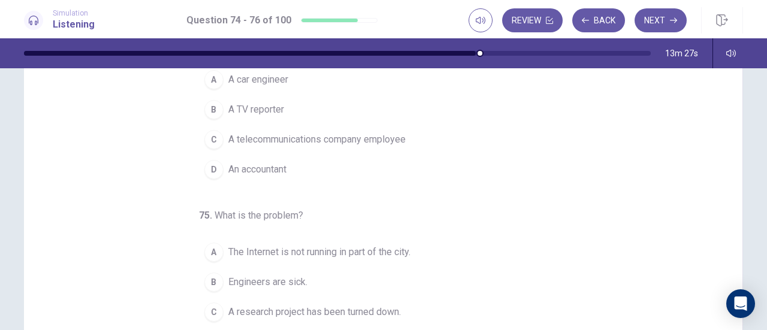
scroll to position [0, 0]
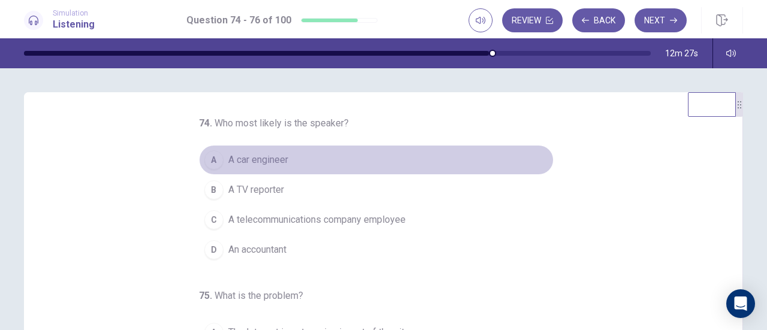
click at [266, 161] on span "A car engineer" at bounding box center [258, 160] width 60 height 14
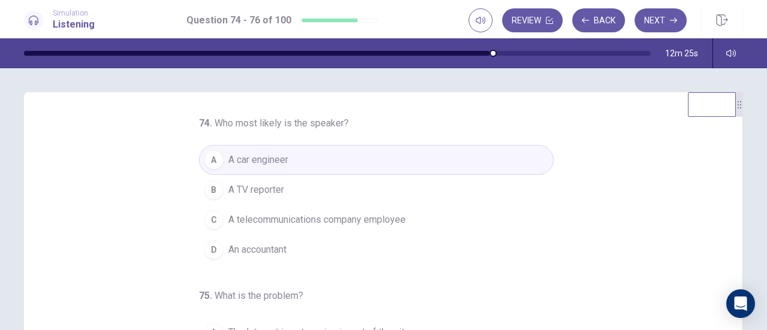
click at [263, 186] on span "A TV reporter" at bounding box center [256, 190] width 56 height 14
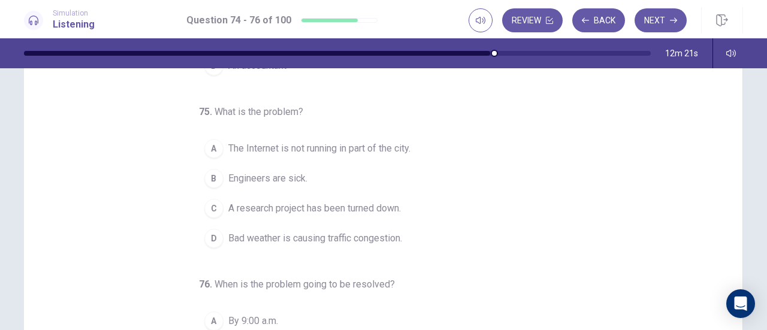
scroll to position [60, 0]
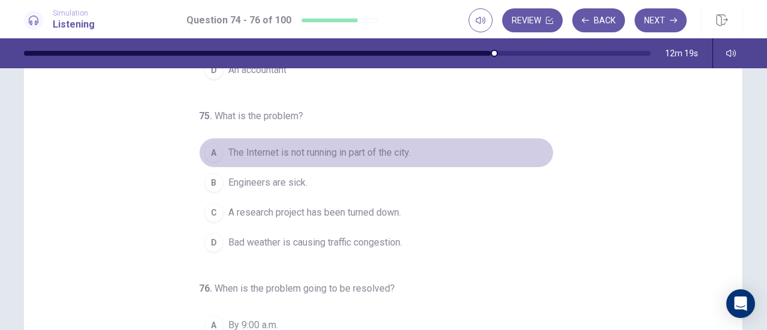
click at [306, 152] on span "The Internet is not running in part of the city." at bounding box center [319, 153] width 182 height 14
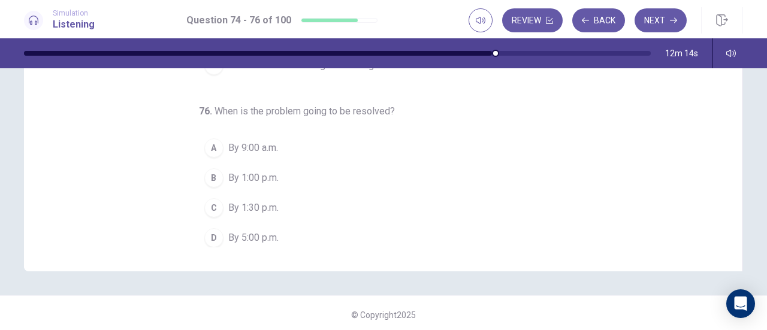
scroll to position [240, 0]
click at [228, 141] on span "By 9:00 a.m." at bounding box center [253, 145] width 50 height 14
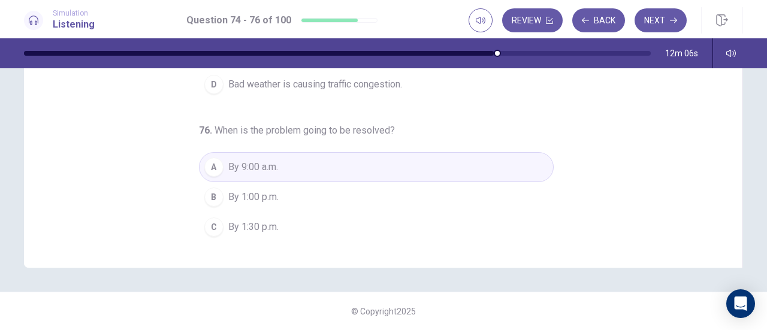
scroll to position [120, 0]
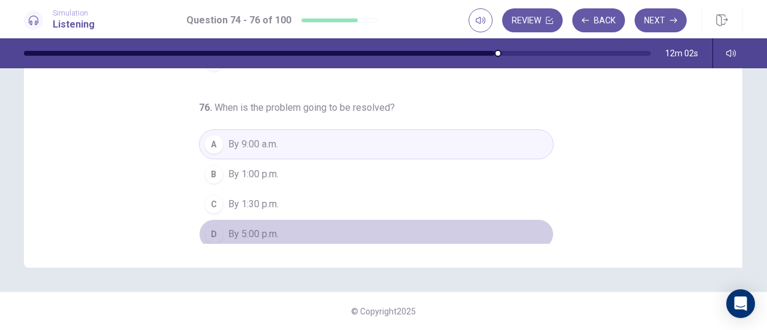
click at [261, 227] on span "By 5:00 p.m." at bounding box center [253, 234] width 50 height 14
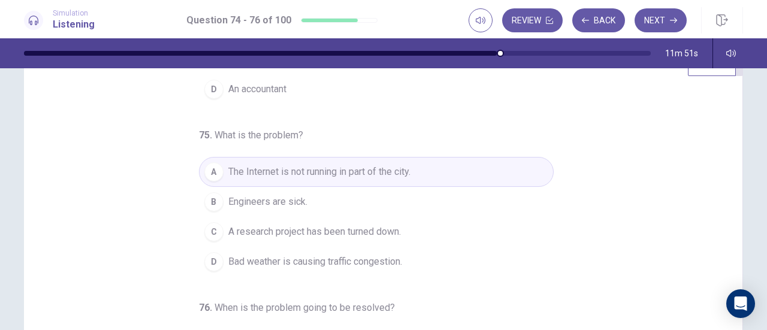
scroll to position [180, 0]
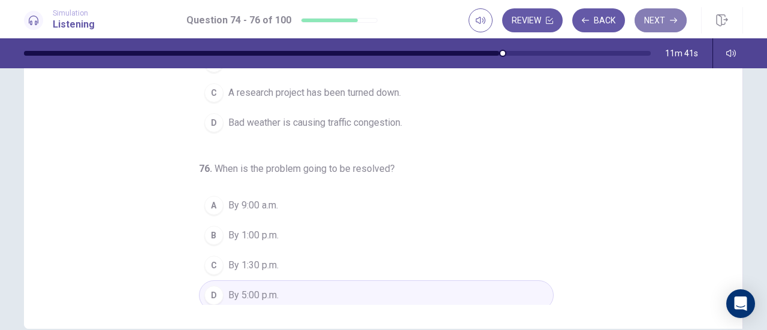
click at [668, 25] on button "Next" at bounding box center [661, 20] width 52 height 24
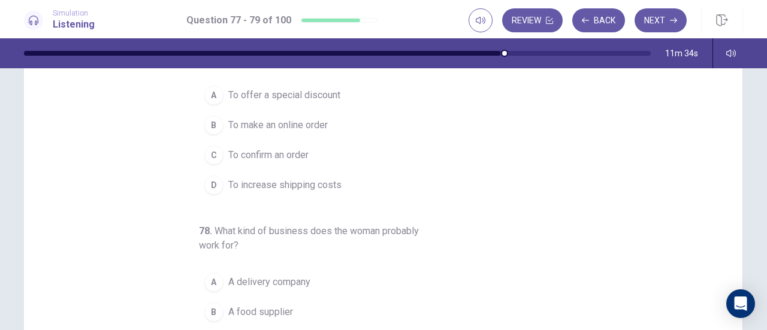
scroll to position [0, 0]
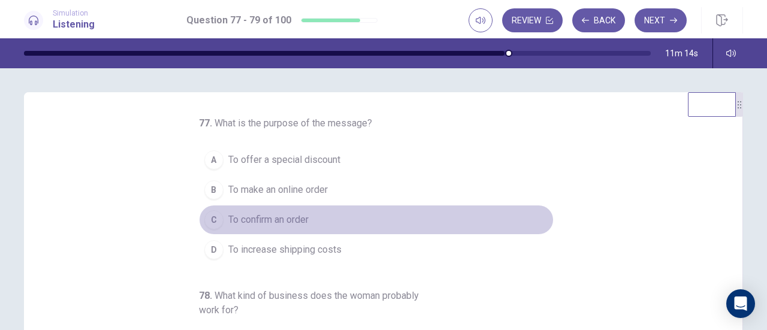
click at [262, 213] on span "To confirm an order" at bounding box center [268, 220] width 80 height 14
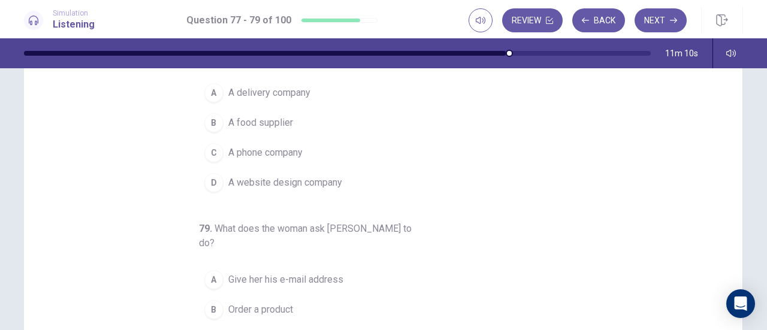
scroll to position [74, 0]
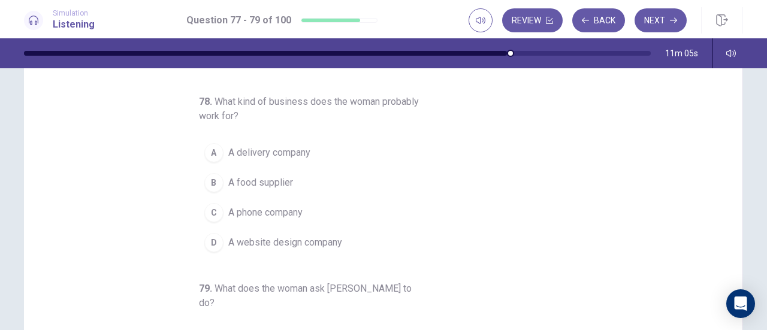
click at [274, 152] on span "A delivery company" at bounding box center [269, 153] width 82 height 14
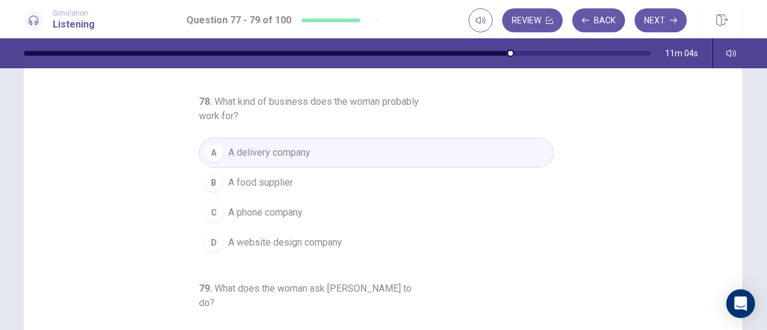
click at [284, 243] on span "A website design company" at bounding box center [285, 243] width 114 height 14
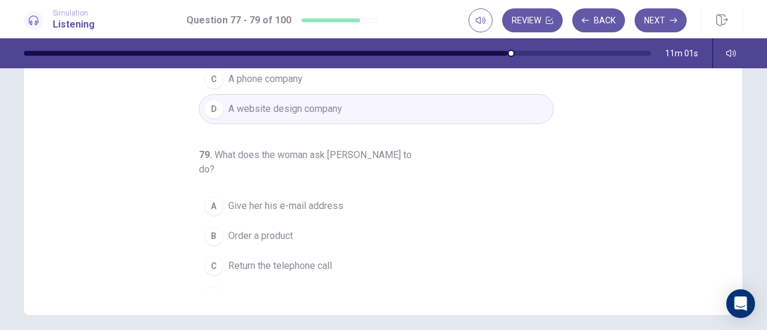
scroll to position [241, 0]
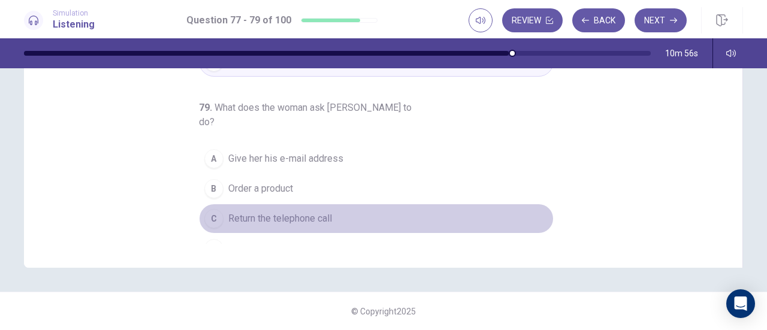
click at [273, 212] on span "Return the telephone call" at bounding box center [280, 219] width 104 height 14
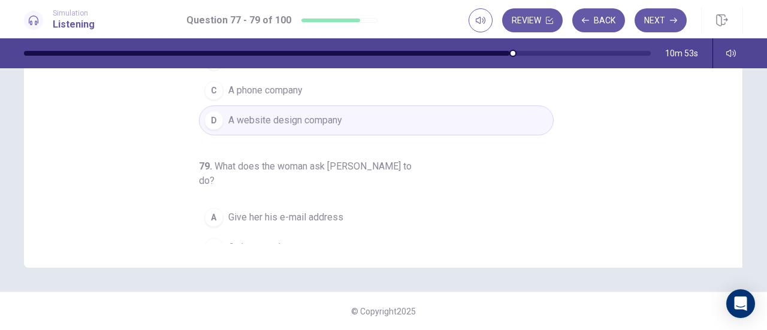
scroll to position [134, 0]
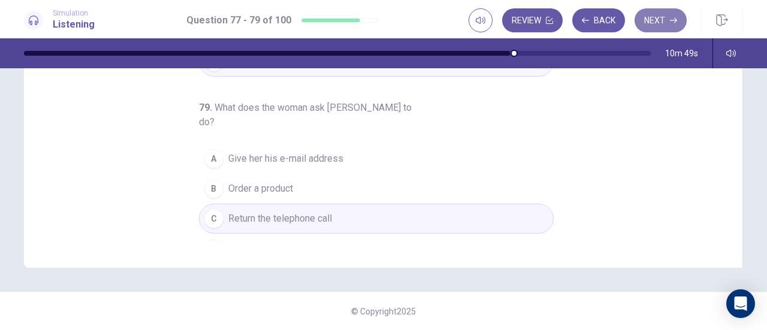
click at [647, 24] on button "Next" at bounding box center [661, 20] width 52 height 24
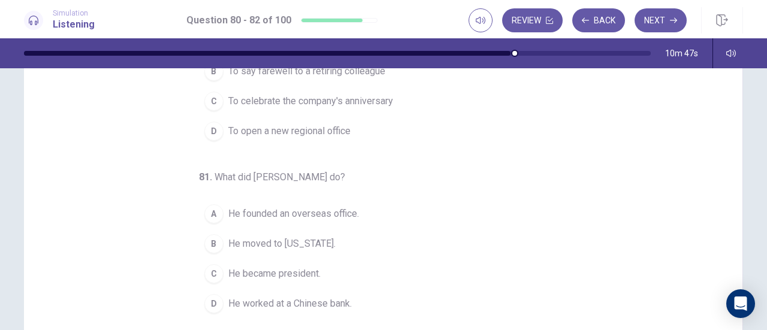
scroll to position [0, 0]
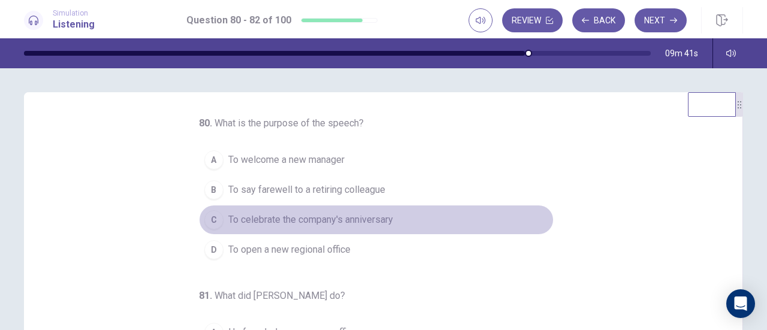
click at [332, 221] on span "To celebrate the company's anniversary" at bounding box center [310, 220] width 165 height 14
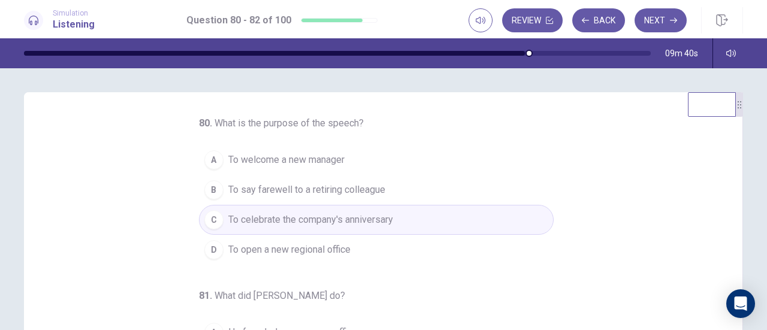
click at [294, 164] on span "To welcome a new manager" at bounding box center [286, 160] width 116 height 14
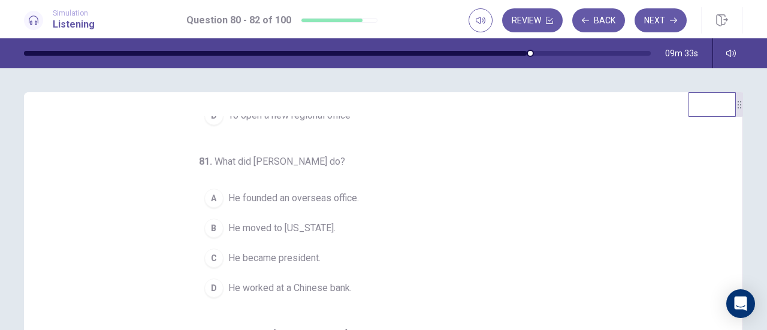
scroll to position [134, 0]
click at [320, 286] on span "He worked at a Chinese bank." at bounding box center [290, 288] width 124 height 14
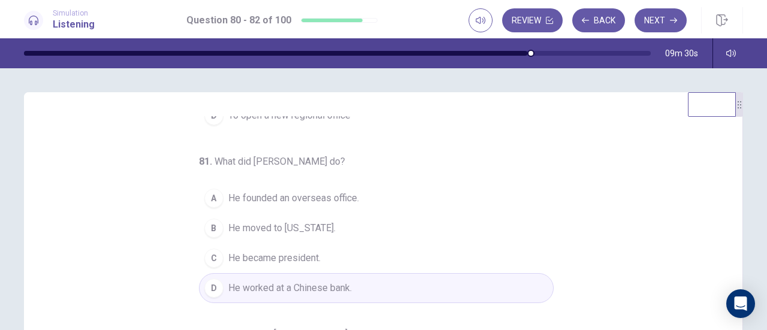
click at [320, 286] on span "He worked at a Chinese bank." at bounding box center [290, 288] width 124 height 14
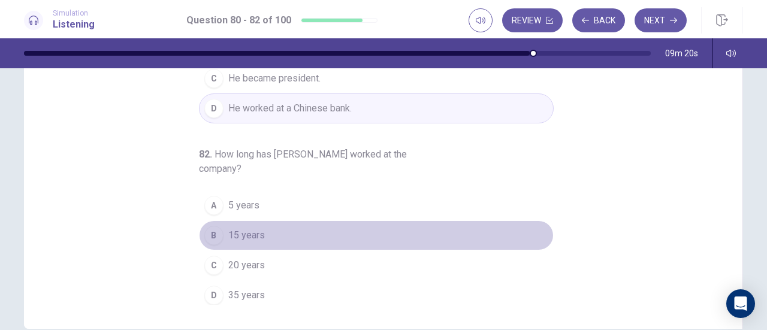
click at [228, 228] on span "15 years" at bounding box center [246, 235] width 37 height 14
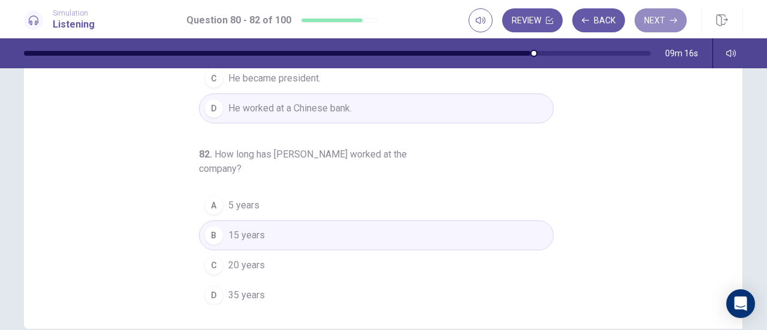
click at [657, 23] on button "Next" at bounding box center [661, 20] width 52 height 24
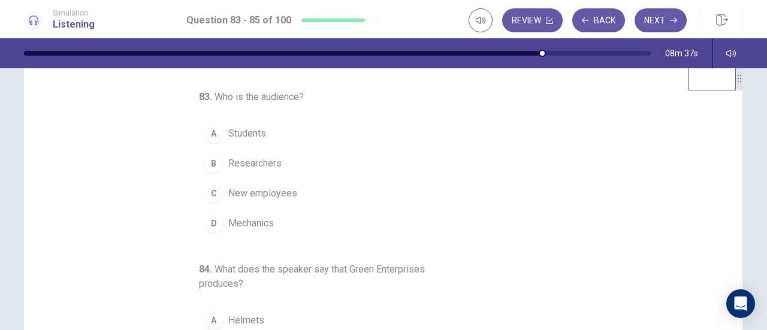
scroll to position [0, 0]
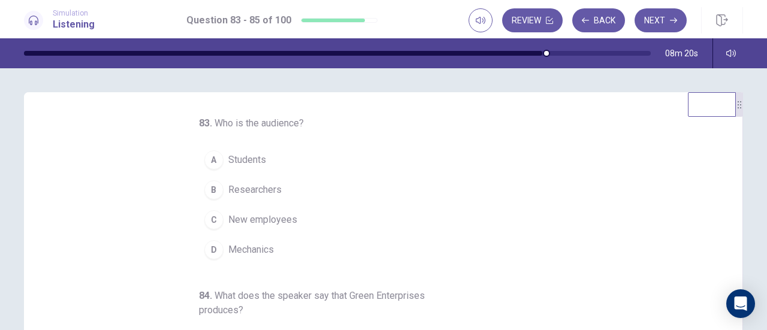
click at [272, 219] on span "New employees" at bounding box center [262, 220] width 69 height 14
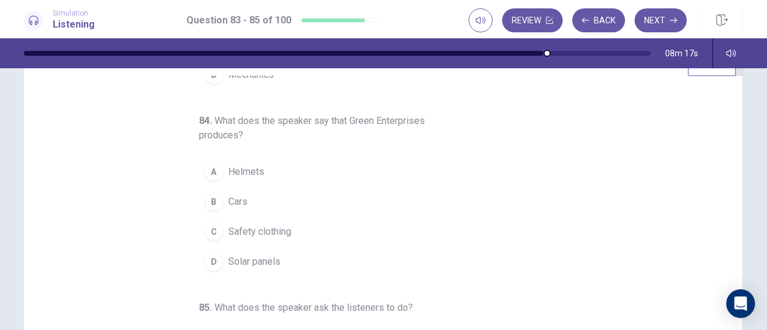
scroll to position [60, 0]
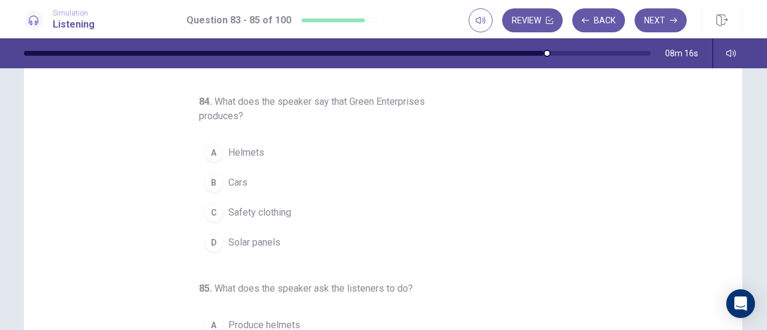
click at [238, 234] on button "D Solar panels" at bounding box center [376, 243] width 355 height 30
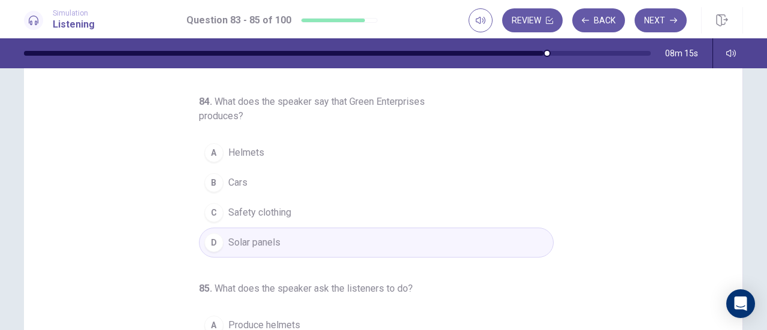
click at [241, 237] on span "Solar panels" at bounding box center [254, 243] width 52 height 14
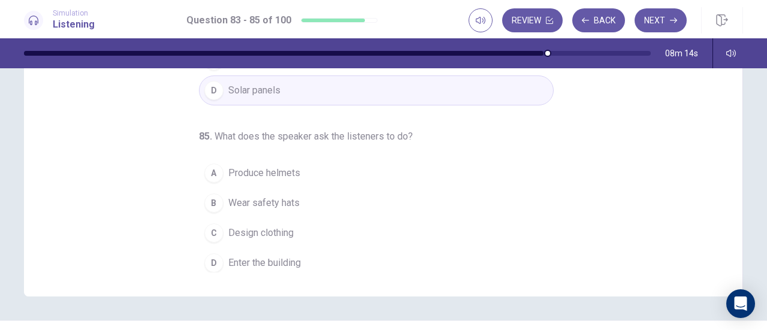
scroll to position [240, 0]
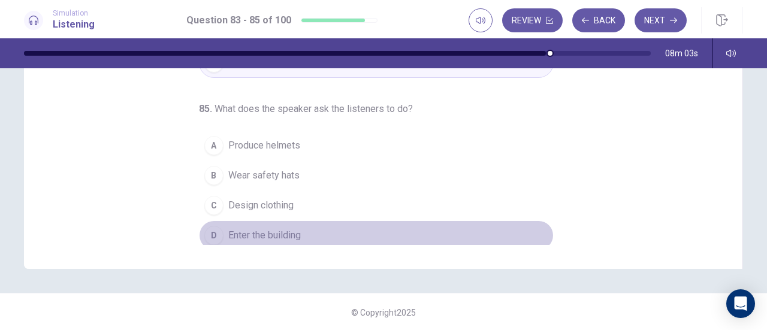
click at [299, 231] on button "D Enter the building" at bounding box center [376, 236] width 355 height 30
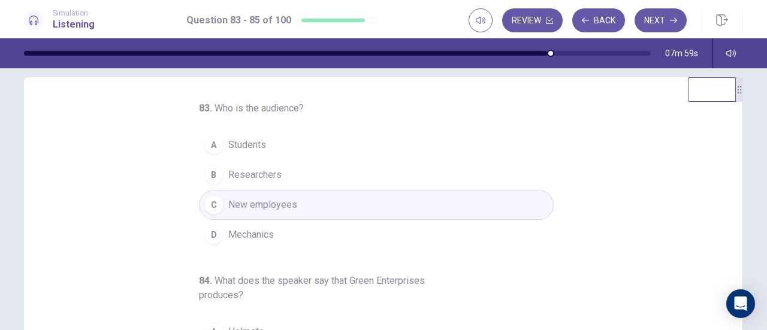
scroll to position [0, 0]
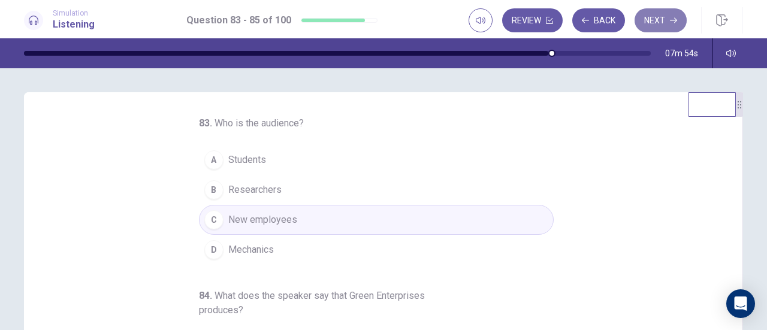
click at [679, 17] on button "Next" at bounding box center [661, 20] width 52 height 24
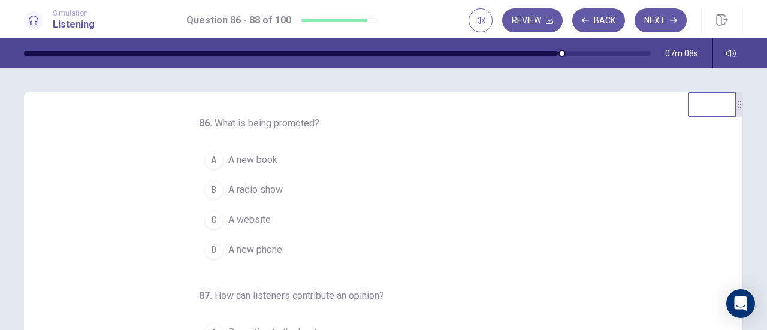
click at [261, 188] on span "A radio show" at bounding box center [255, 190] width 55 height 14
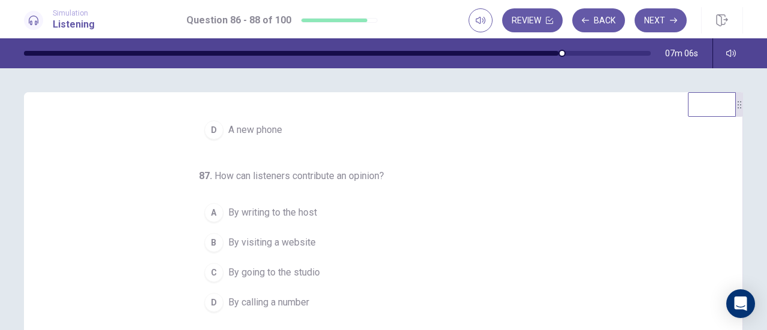
scroll to position [60, 0]
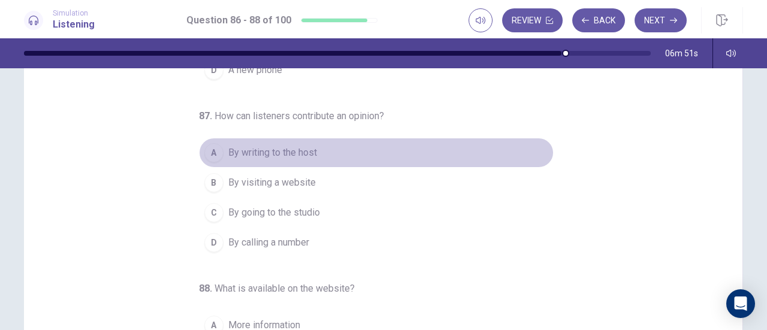
click at [295, 152] on span "By writing to the host" at bounding box center [272, 153] width 89 height 14
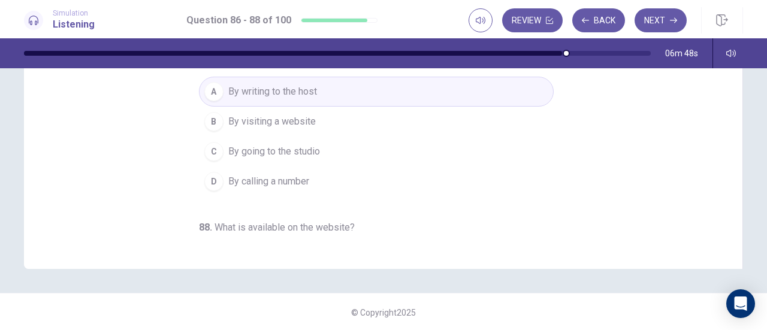
scroll to position [0, 0]
click at [312, 149] on span "By going to the studio" at bounding box center [274, 153] width 92 height 14
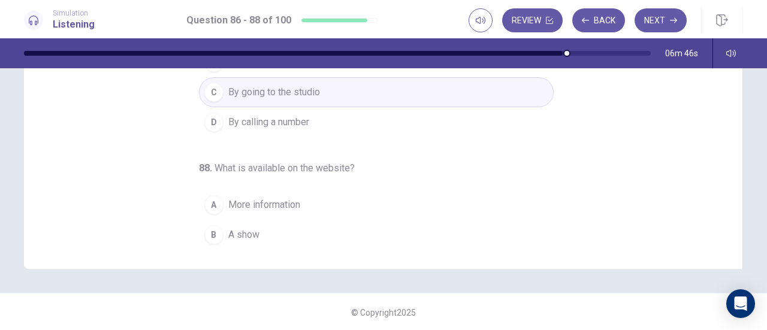
scroll to position [120, 0]
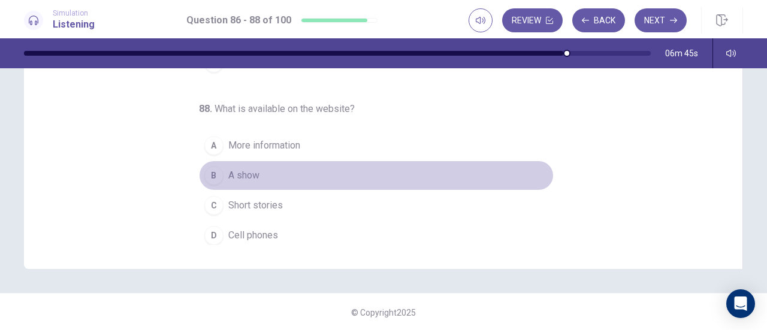
click at [246, 170] on span "A show" at bounding box center [243, 175] width 31 height 14
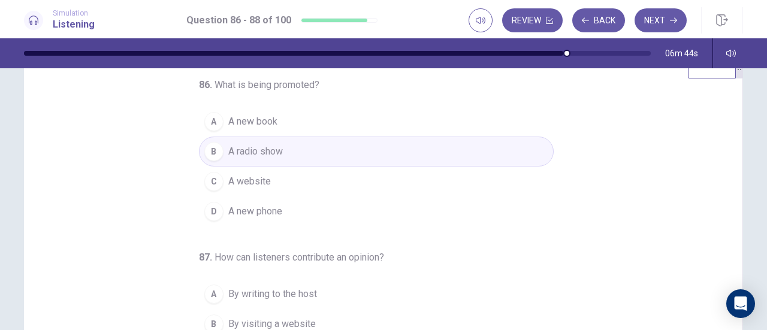
scroll to position [0, 0]
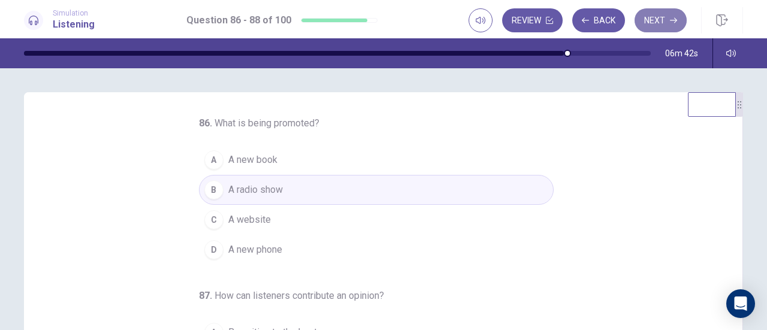
click at [656, 20] on button "Next" at bounding box center [661, 20] width 52 height 24
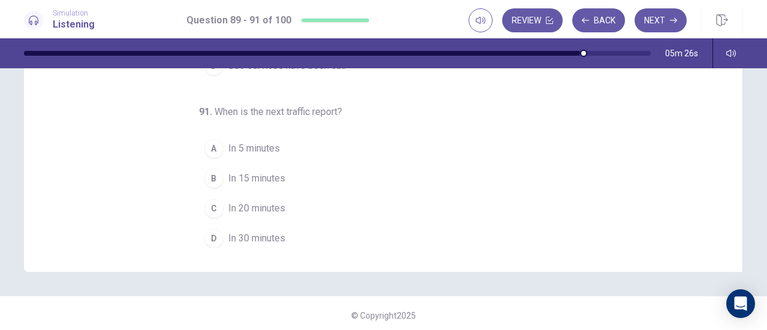
scroll to position [240, 0]
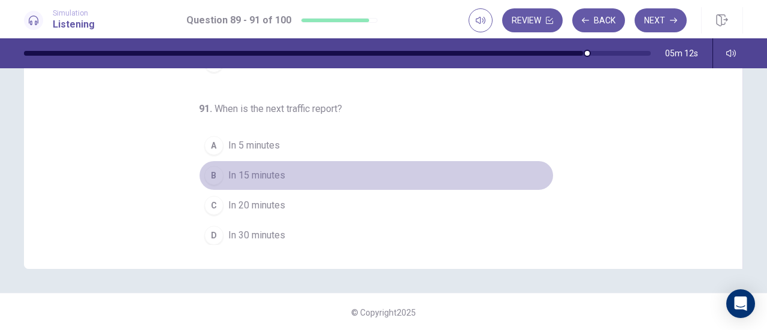
click at [264, 173] on span "In 15 minutes" at bounding box center [256, 175] width 57 height 14
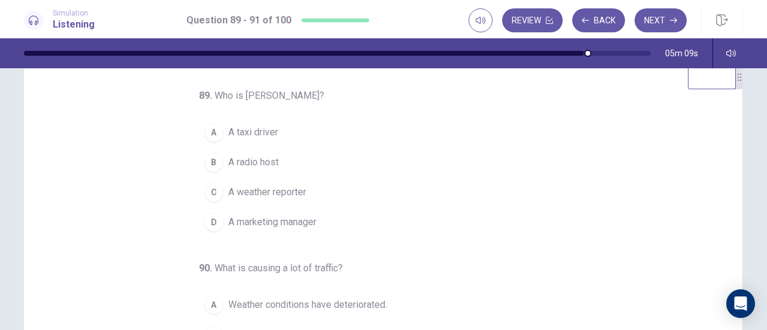
scroll to position [0, 0]
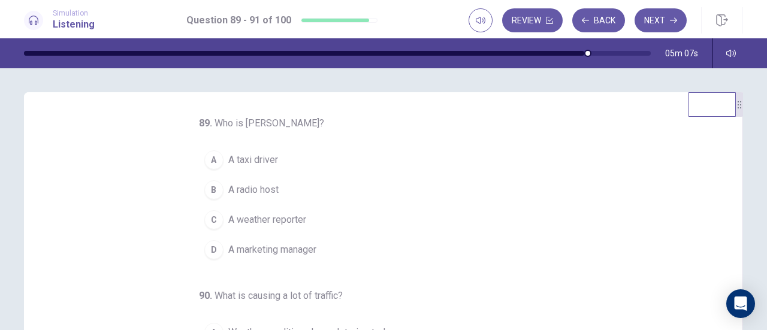
click at [254, 218] on span "A weather reporter" at bounding box center [267, 220] width 78 height 14
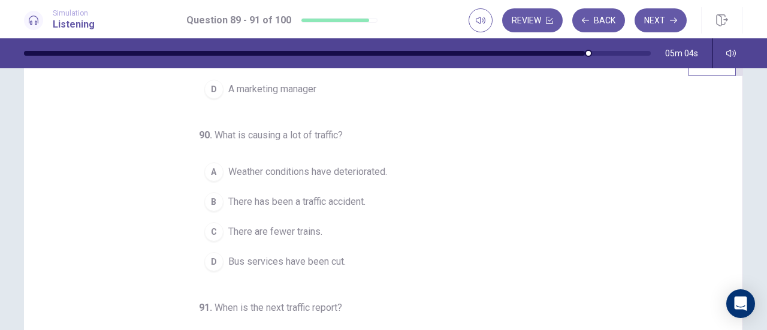
scroll to position [60, 0]
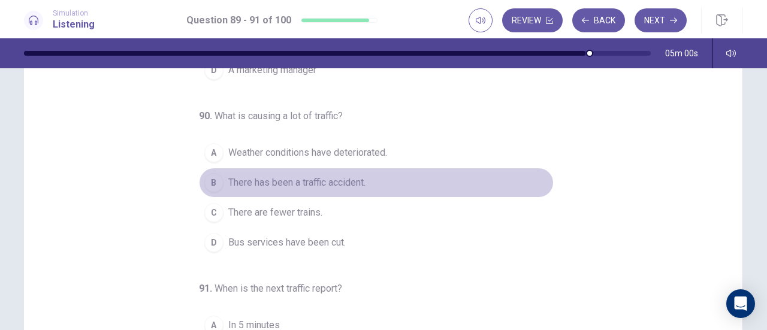
click at [338, 183] on span "There has been a traffic accident." at bounding box center [296, 183] width 137 height 14
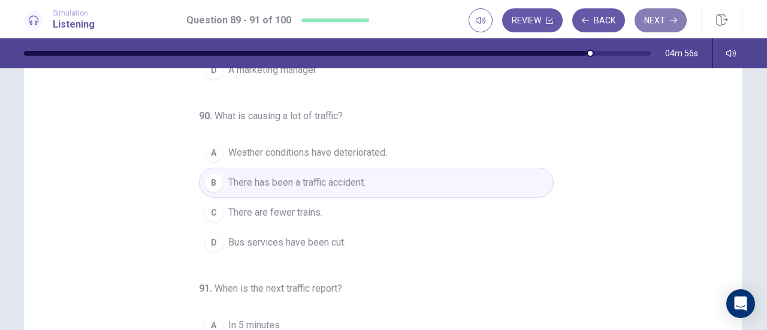
click at [661, 14] on button "Next" at bounding box center [661, 20] width 52 height 24
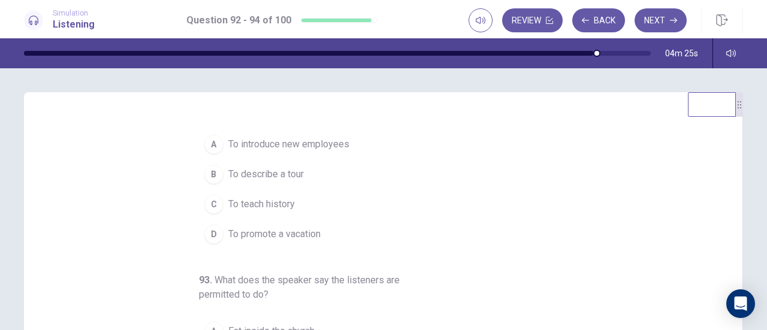
scroll to position [0, 0]
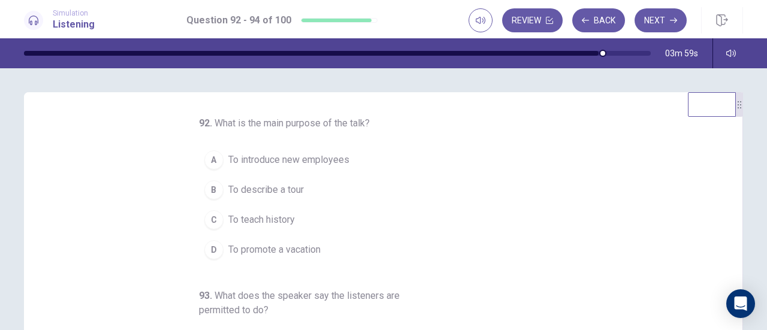
click at [258, 186] on span "To describe a tour" at bounding box center [266, 190] width 76 height 14
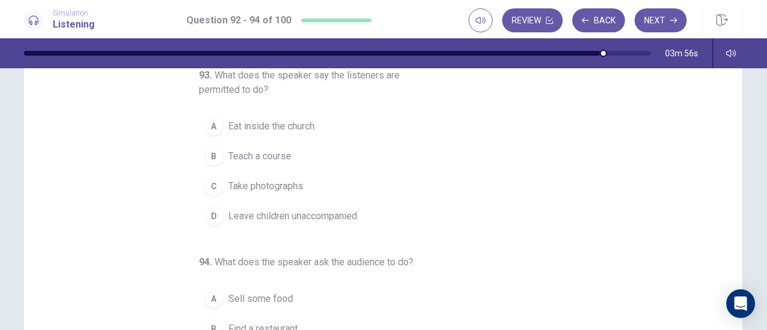
scroll to position [60, 0]
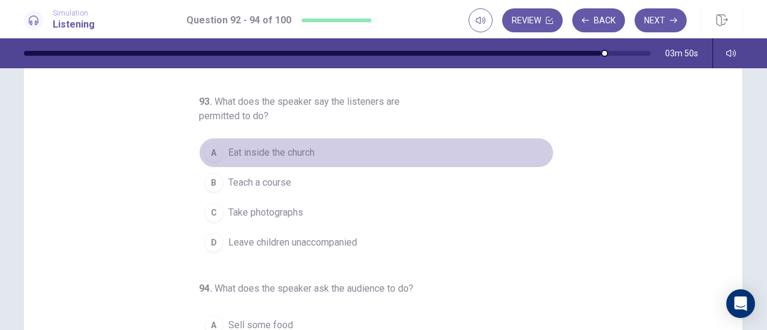
click at [281, 152] on span "Eat inside the church" at bounding box center [271, 153] width 86 height 14
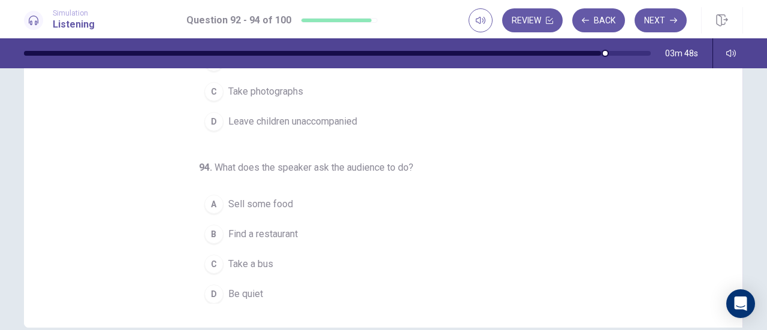
scroll to position [241, 0]
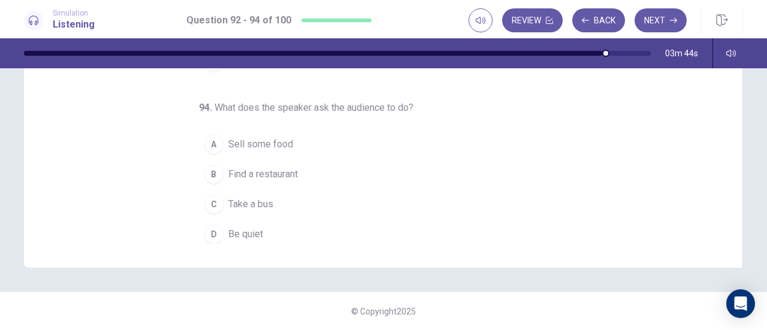
click at [240, 228] on span "Be quiet" at bounding box center [245, 234] width 35 height 14
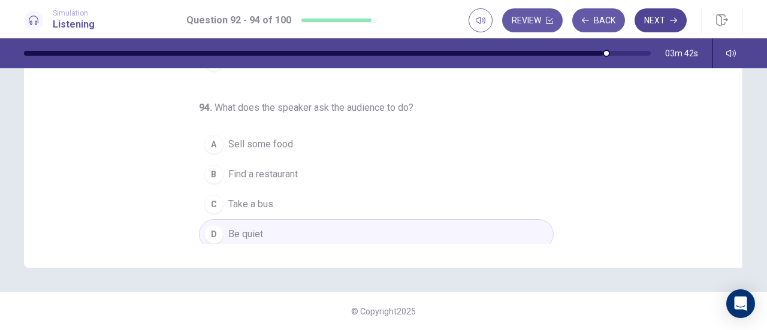
click at [676, 20] on icon "button" at bounding box center [673, 20] width 7 height 7
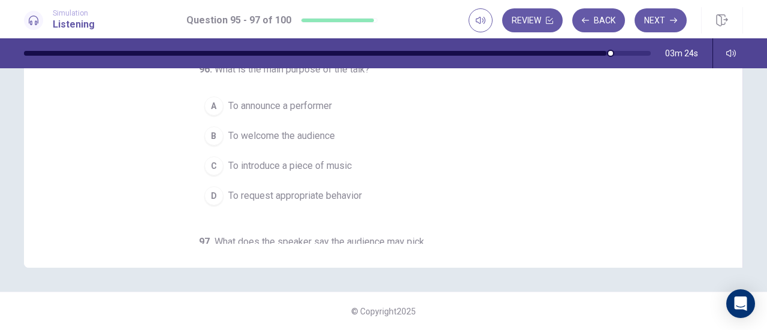
scroll to position [0, 0]
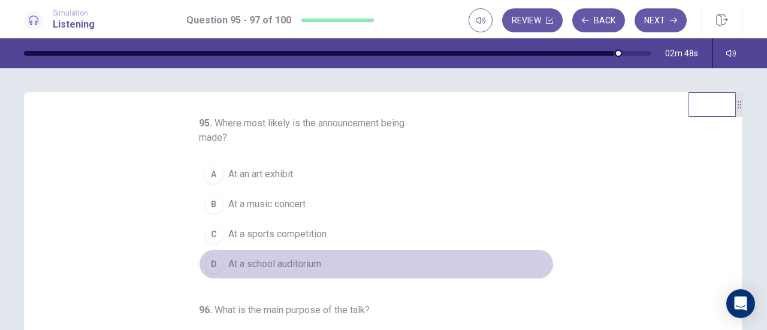
click at [283, 261] on span "At a school auditorium" at bounding box center [274, 264] width 93 height 14
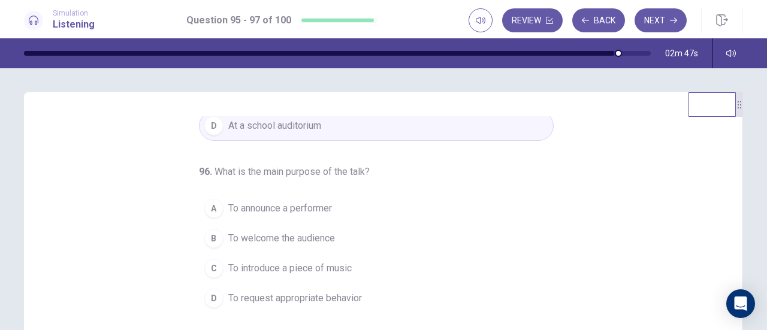
scroll to position [149, 0]
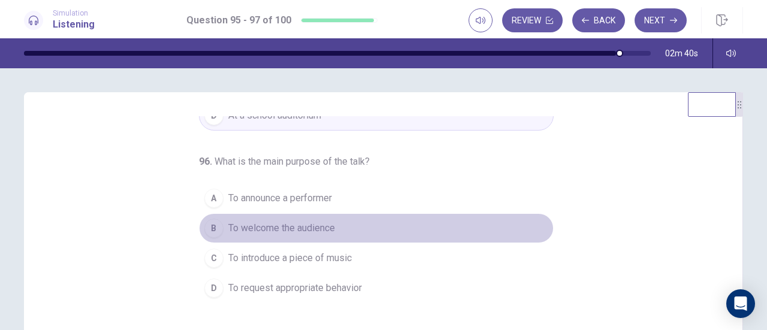
click at [275, 225] on span "To welcome the audience" at bounding box center [281, 228] width 107 height 14
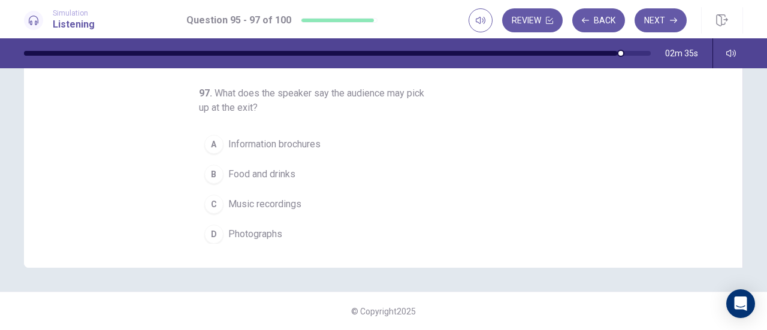
scroll to position [181, 0]
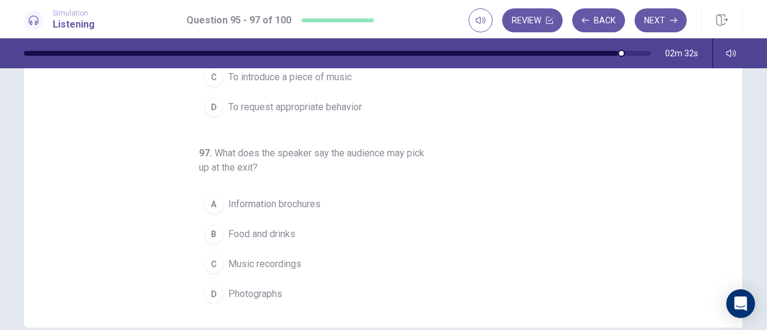
click at [266, 287] on span "Photographs" at bounding box center [255, 294] width 54 height 14
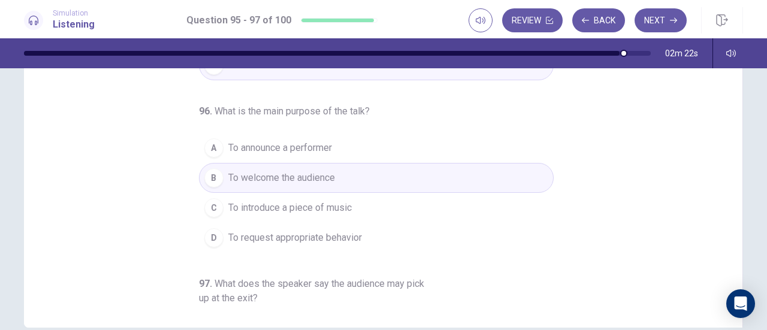
scroll to position [0, 0]
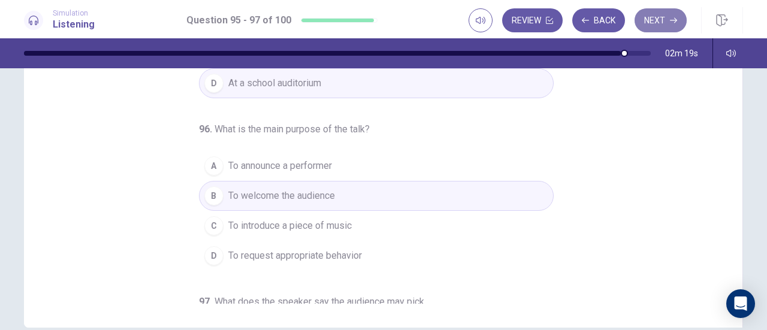
click at [656, 19] on button "Next" at bounding box center [661, 20] width 52 height 24
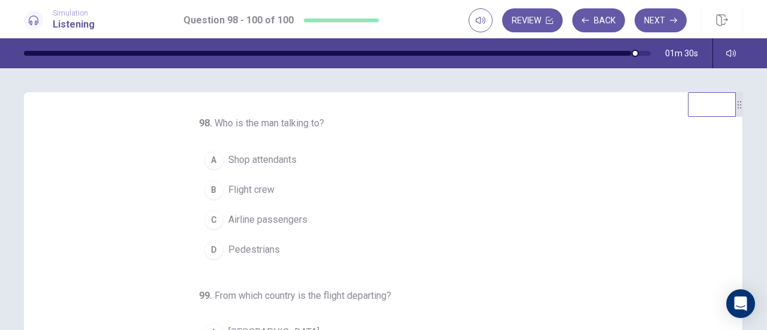
click at [241, 222] on span "Airline passengers" at bounding box center [267, 220] width 79 height 14
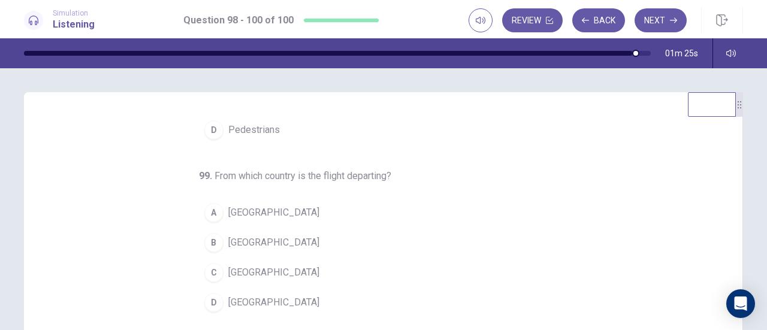
scroll to position [60, 0]
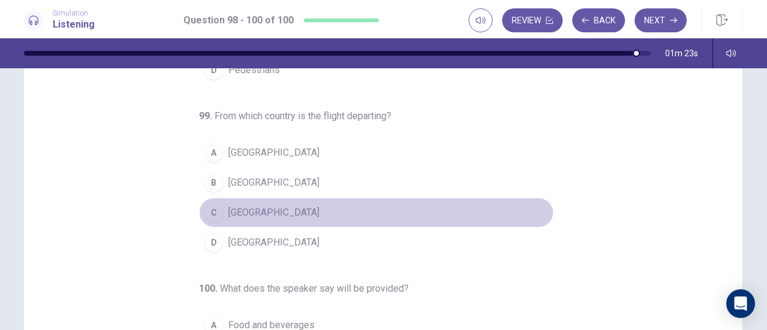
click at [237, 210] on span "[GEOGRAPHIC_DATA]" at bounding box center [273, 213] width 91 height 14
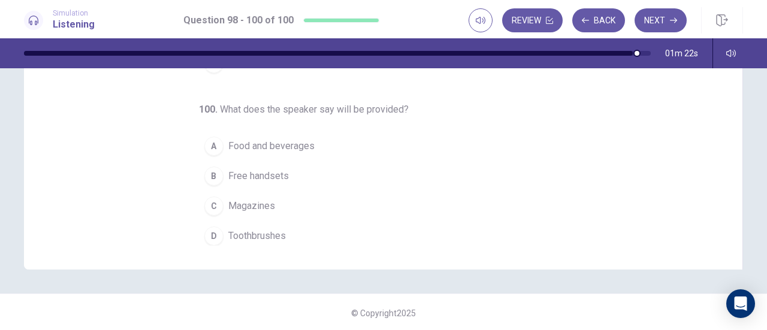
scroll to position [240, 0]
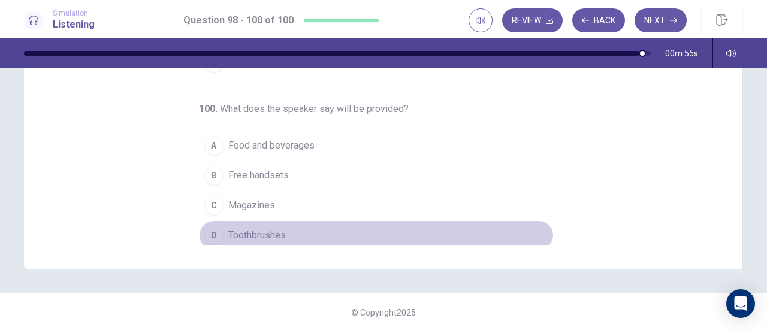
click at [266, 237] on span "Toothbrushes" at bounding box center [257, 235] width 58 height 14
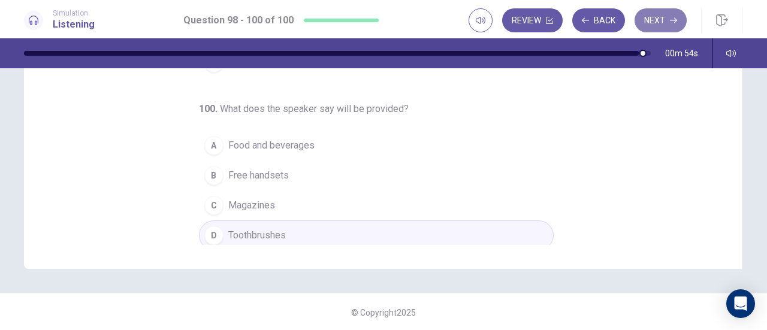
click at [650, 19] on button "Next" at bounding box center [661, 20] width 52 height 24
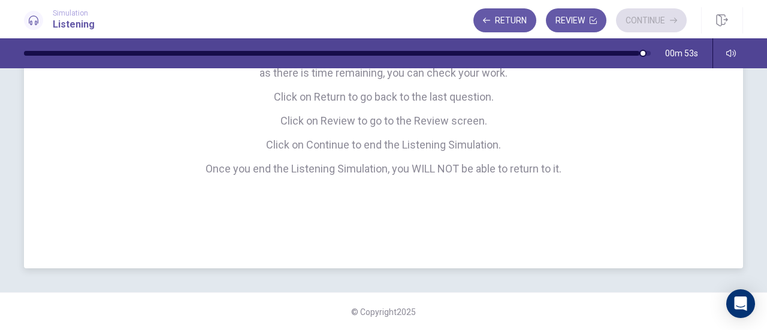
scroll to position [88, 0]
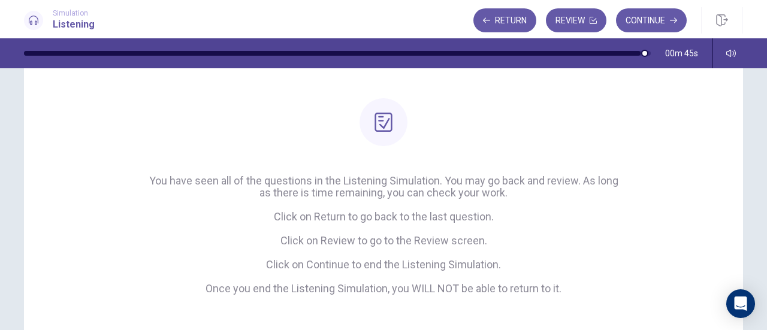
click at [657, 16] on button "Continue" at bounding box center [651, 20] width 71 height 24
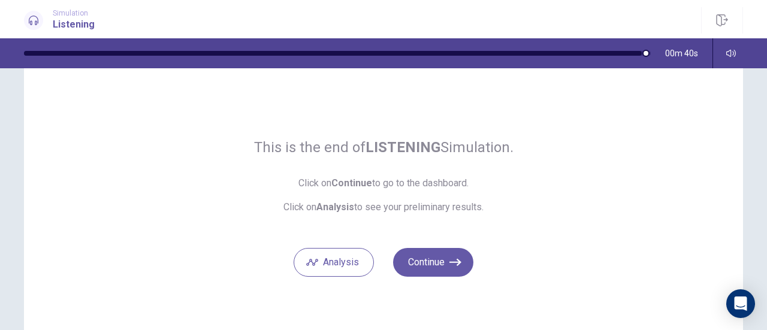
scroll to position [60, 0]
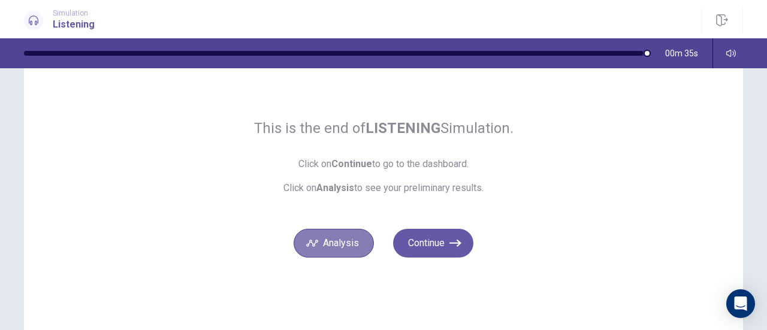
click at [335, 250] on button "Analysis" at bounding box center [334, 243] width 80 height 29
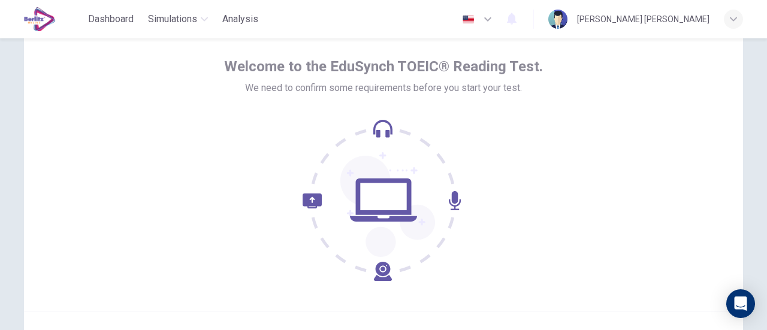
scroll to position [120, 0]
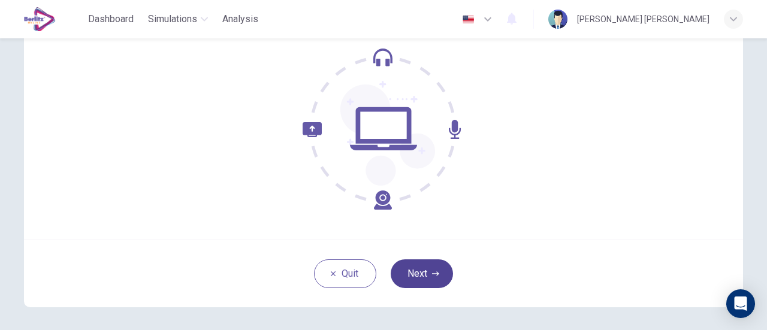
click at [423, 279] on button "Next" at bounding box center [422, 274] width 62 height 29
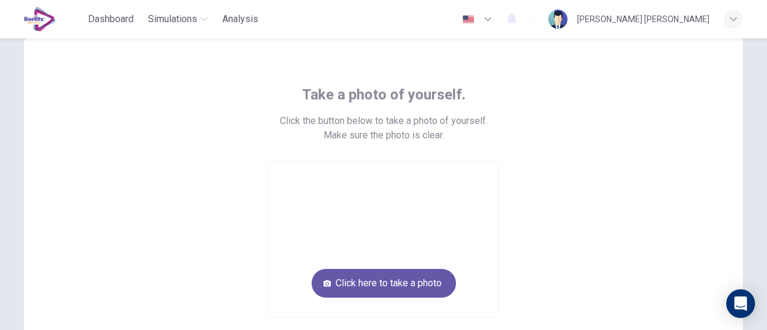
scroll to position [60, 0]
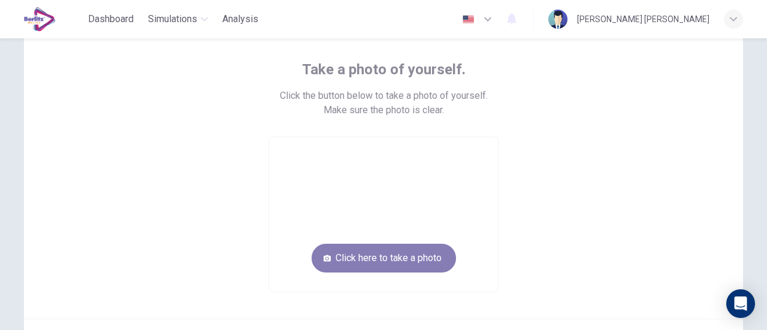
click at [405, 256] on button "Click here to take a photo" at bounding box center [384, 258] width 144 height 29
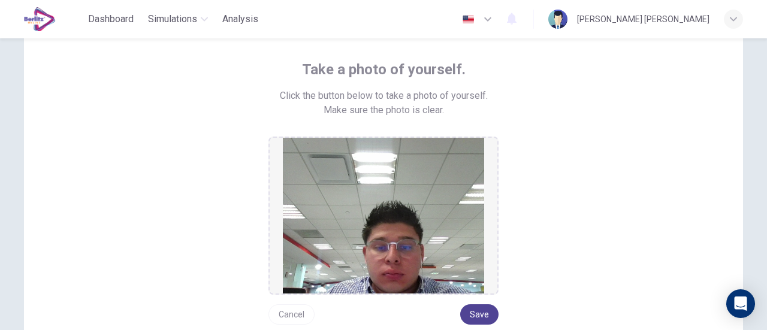
click at [470, 311] on button "Save" at bounding box center [479, 315] width 38 height 20
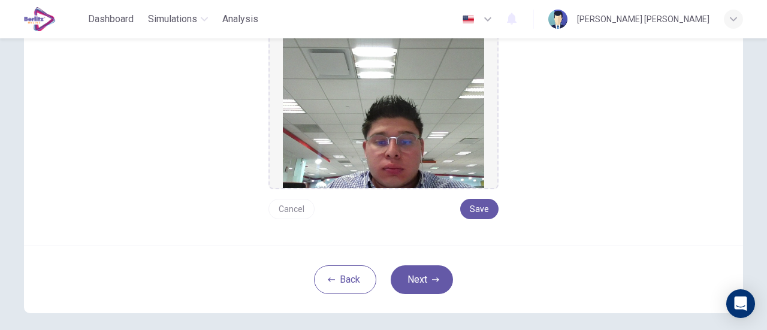
scroll to position [219, 0]
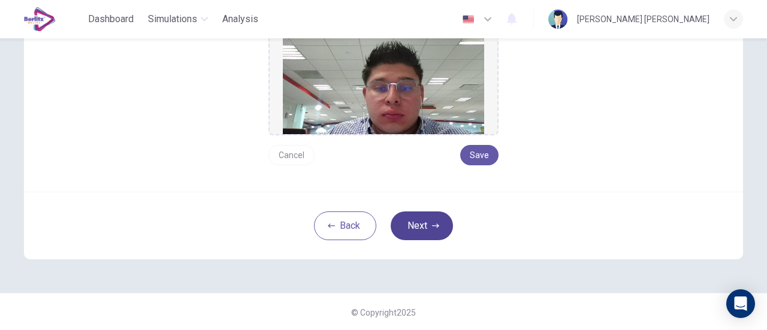
click at [423, 232] on button "Next" at bounding box center [422, 226] width 62 height 29
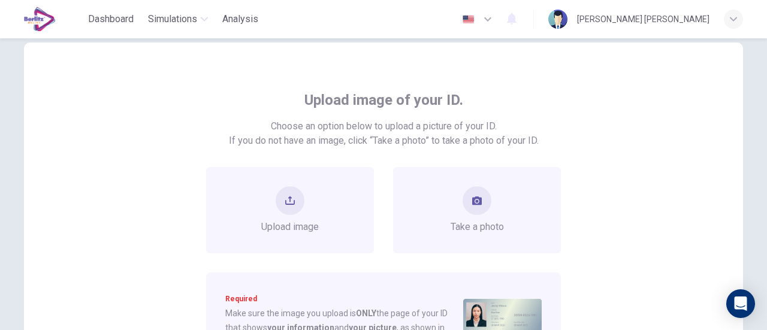
scroll to position [0, 0]
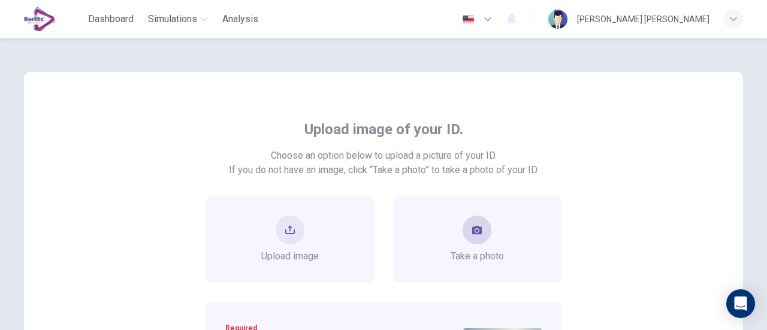
click at [452, 245] on div "Take a photo" at bounding box center [477, 240] width 53 height 48
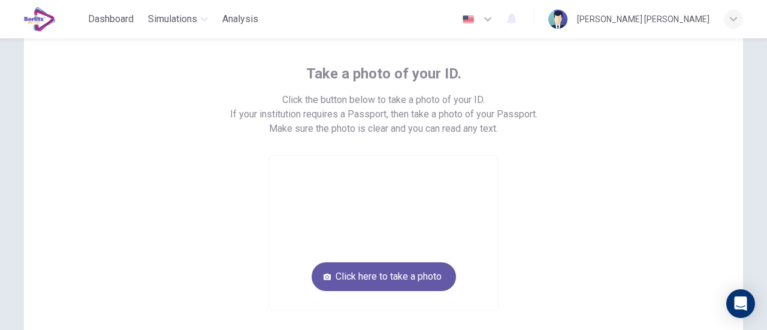
scroll to position [120, 0]
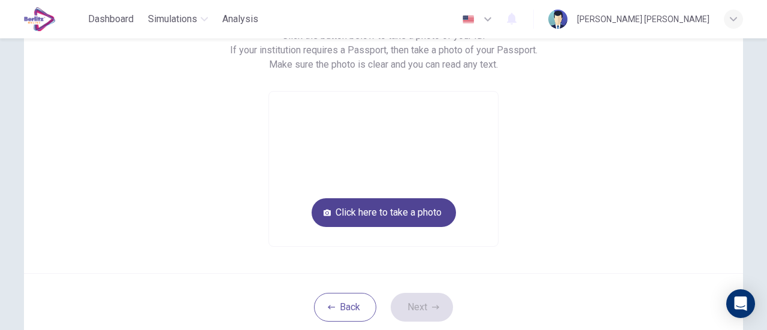
click at [420, 210] on button "Click here to take a photo" at bounding box center [384, 212] width 144 height 29
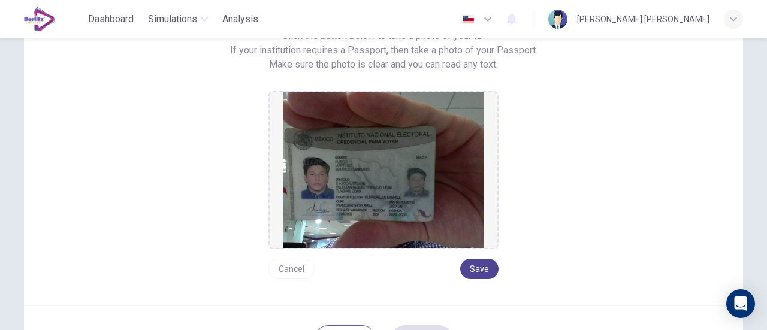
click at [482, 269] on button "Save" at bounding box center [479, 269] width 38 height 20
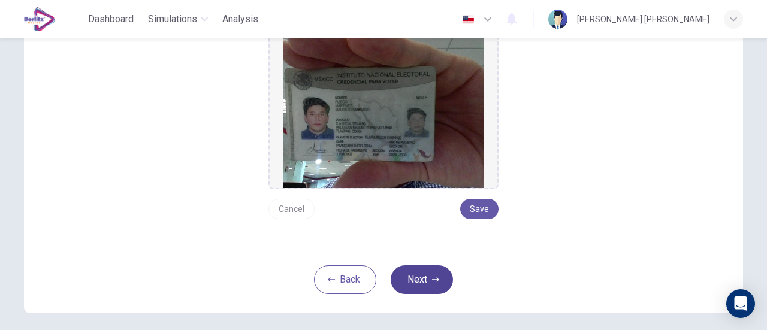
click at [413, 279] on button "Next" at bounding box center [422, 280] width 62 height 29
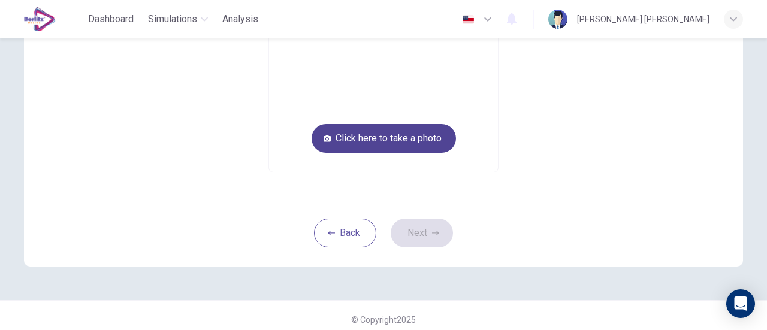
click at [398, 144] on button "Click here to take a photo" at bounding box center [384, 138] width 144 height 29
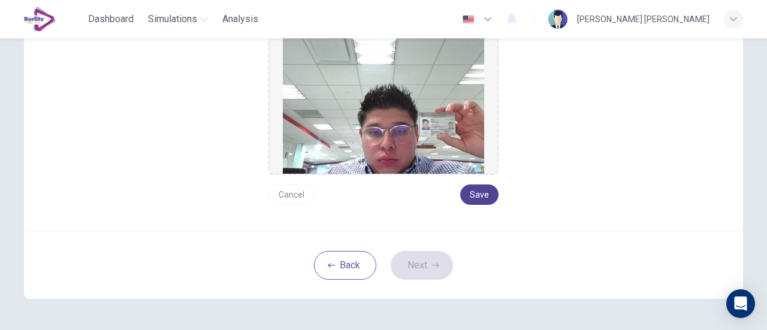
click at [483, 203] on button "Save" at bounding box center [479, 195] width 38 height 20
click at [423, 268] on button "Next" at bounding box center [422, 265] width 62 height 29
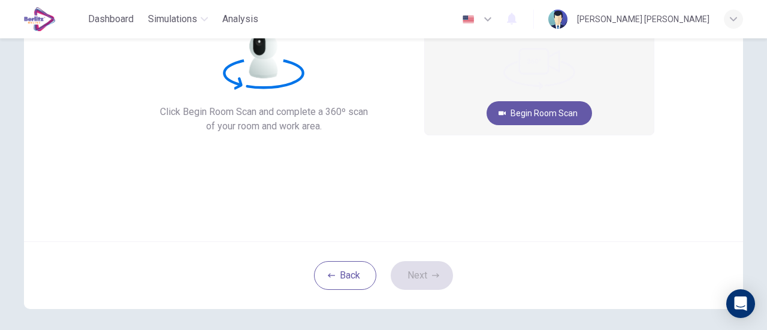
scroll to position [120, 0]
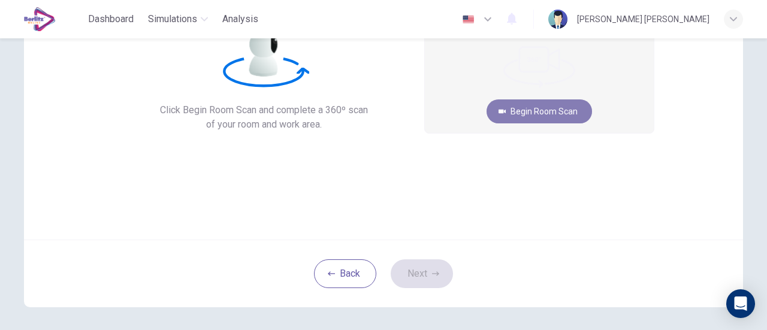
click at [539, 118] on button "Begin Room Scan" at bounding box center [540, 112] width 106 height 24
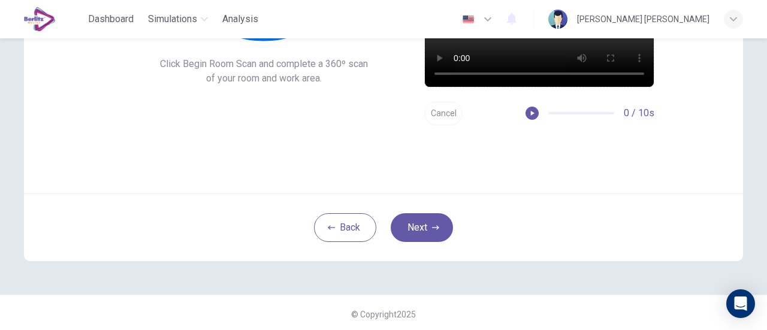
scroll to position [168, 0]
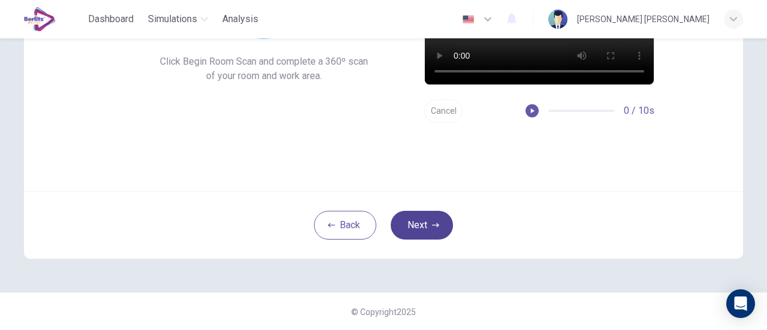
click at [438, 227] on button "Next" at bounding box center [422, 225] width 62 height 29
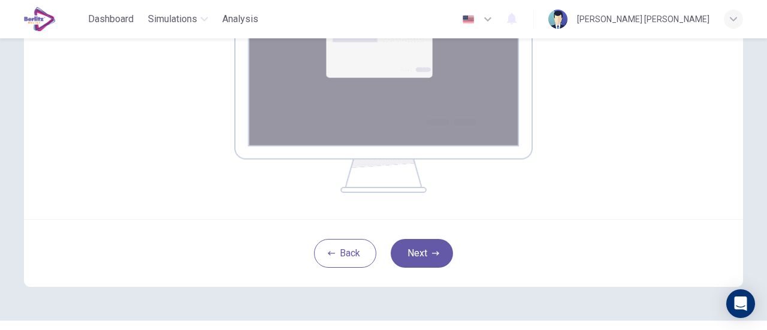
scroll to position [292, 0]
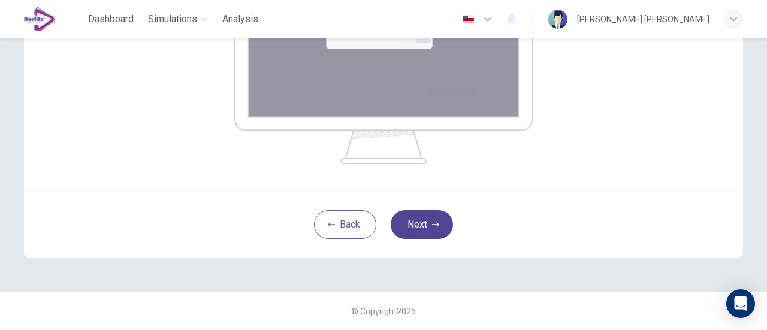
click at [441, 224] on button "Next" at bounding box center [422, 224] width 62 height 29
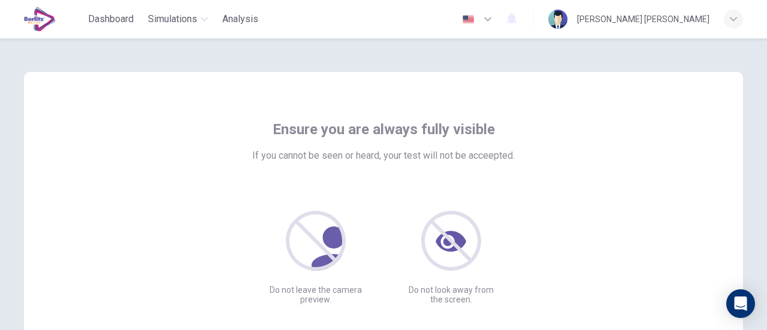
scroll to position [120, 0]
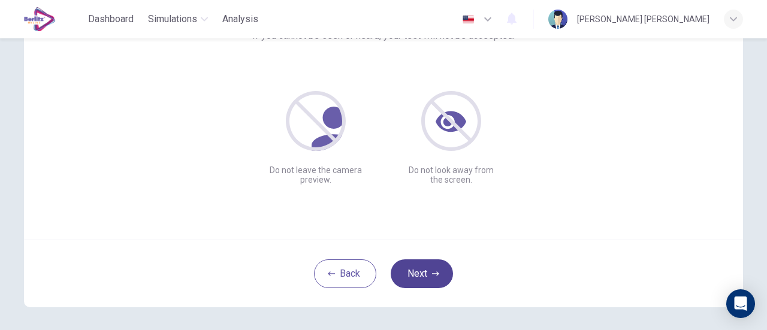
click at [430, 267] on button "Next" at bounding box center [422, 274] width 62 height 29
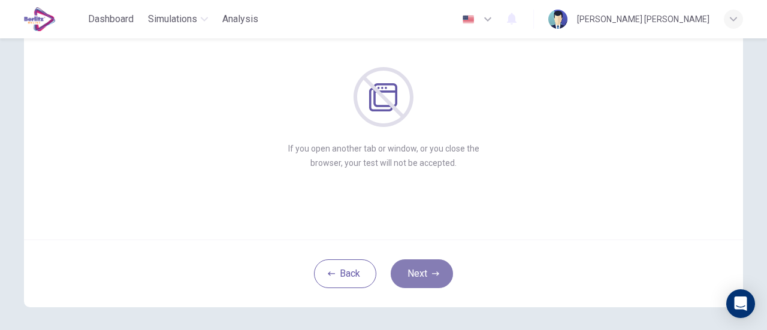
click at [430, 267] on button "Next" at bounding box center [422, 274] width 62 height 29
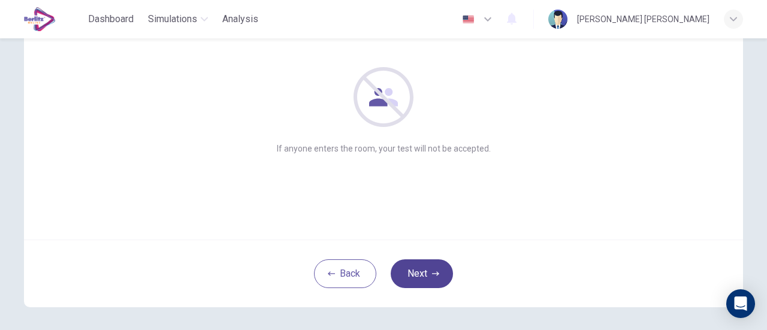
click at [430, 267] on button "Next" at bounding box center [422, 274] width 62 height 29
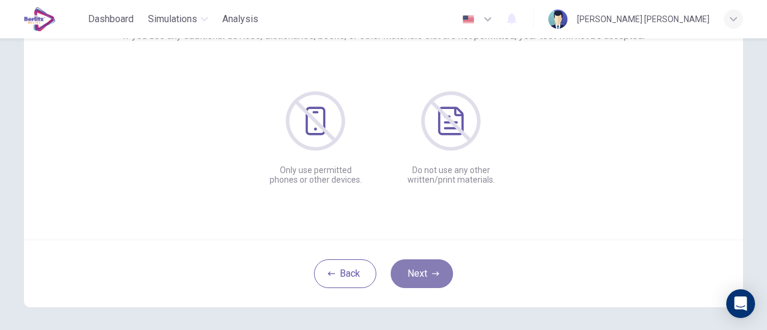
click at [430, 267] on button "Next" at bounding box center [422, 274] width 62 height 29
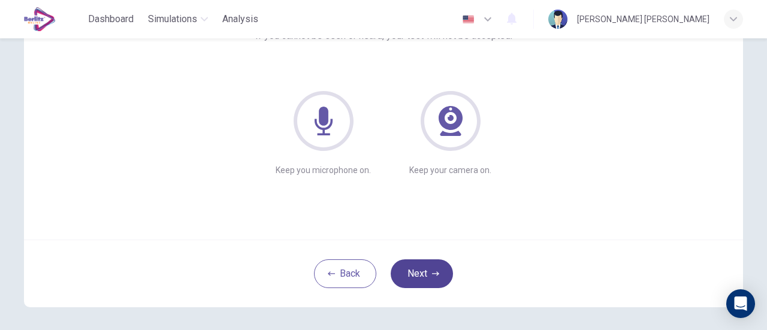
click at [430, 267] on button "Next" at bounding box center [422, 274] width 62 height 29
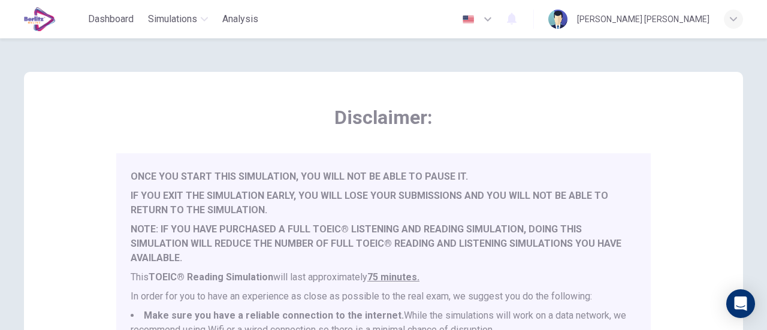
scroll to position [31, 0]
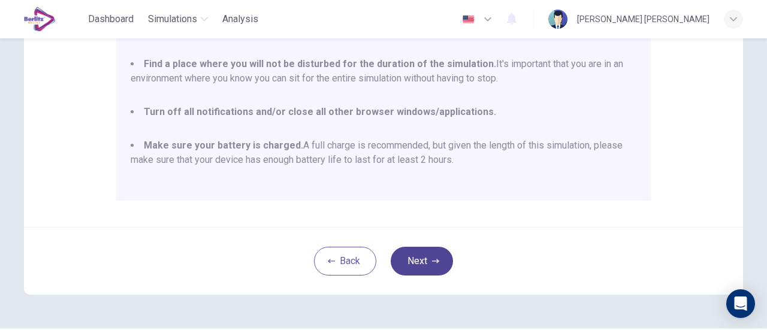
click at [432, 264] on icon "button" at bounding box center [435, 261] width 7 height 7
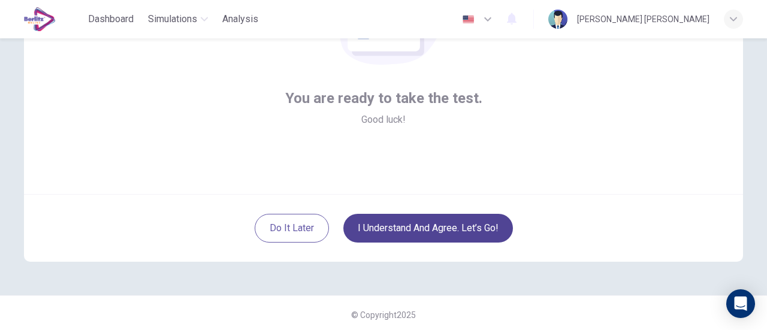
scroll to position [168, 0]
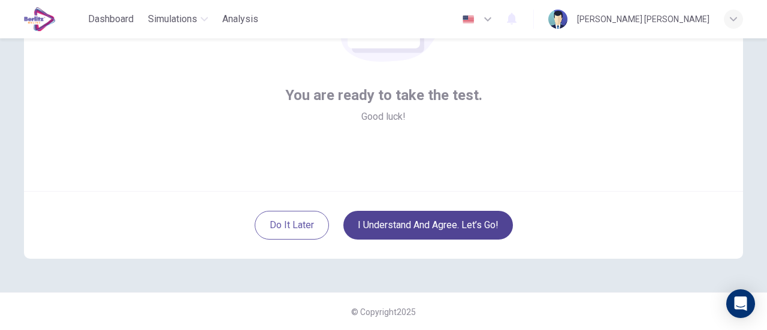
click at [444, 222] on button "I understand and agree. Let’s go!" at bounding box center [429, 225] width 170 height 29
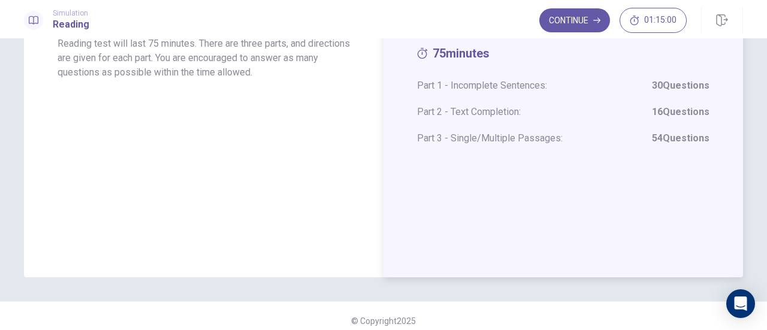
scroll to position [145, 0]
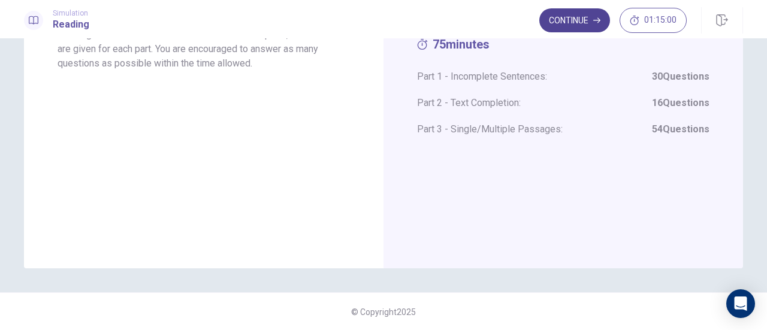
click at [580, 19] on button "Continue" at bounding box center [575, 20] width 71 height 24
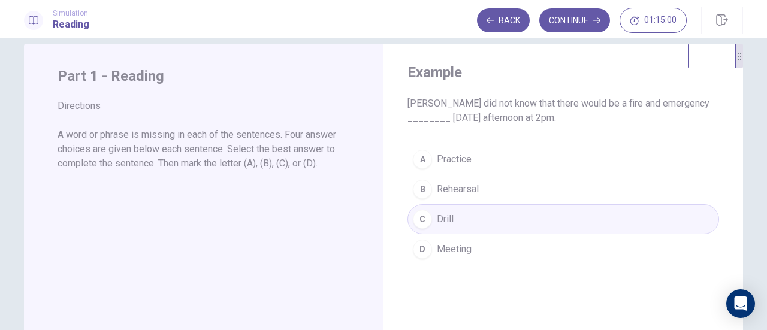
scroll to position [0, 0]
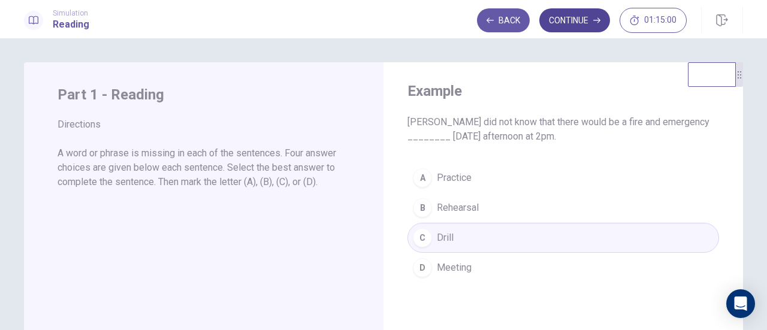
click at [577, 16] on button "Continue" at bounding box center [575, 20] width 71 height 24
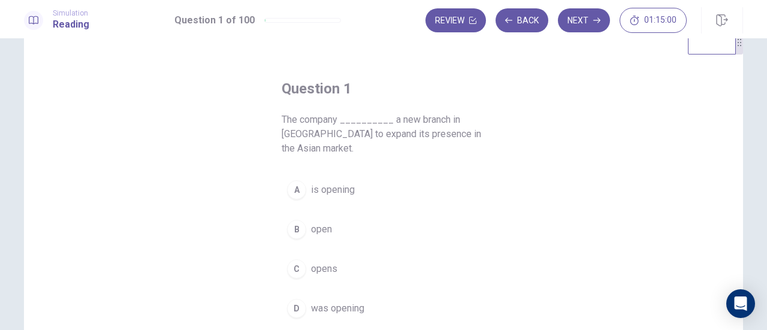
scroll to position [60, 0]
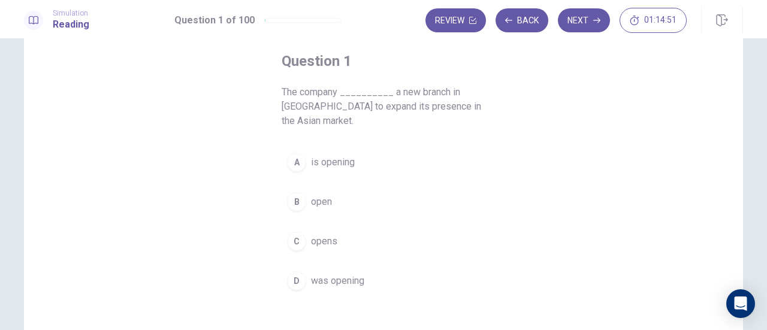
click at [325, 237] on span "opens" at bounding box center [324, 241] width 26 height 14
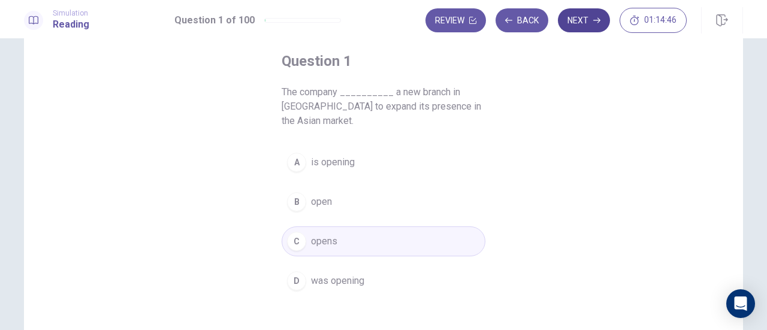
click at [586, 17] on button "Next" at bounding box center [584, 20] width 52 height 24
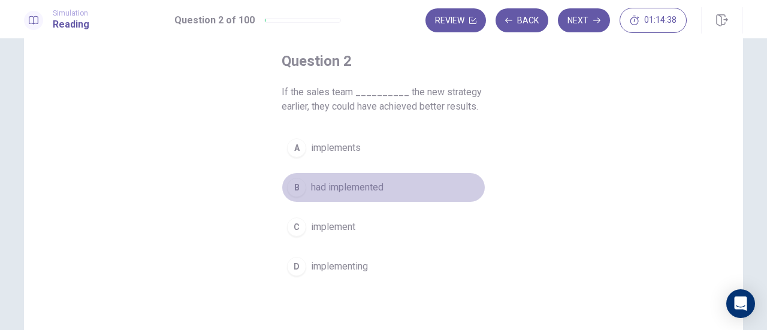
click at [355, 182] on span "had implemented" at bounding box center [347, 187] width 73 height 14
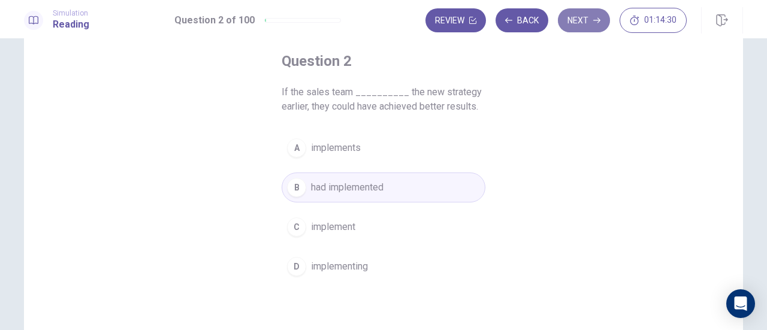
click at [582, 16] on button "Next" at bounding box center [584, 20] width 52 height 24
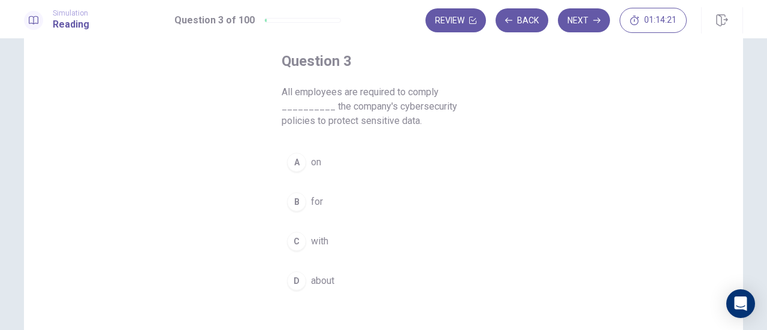
click at [317, 159] on span "on" at bounding box center [316, 162] width 10 height 14
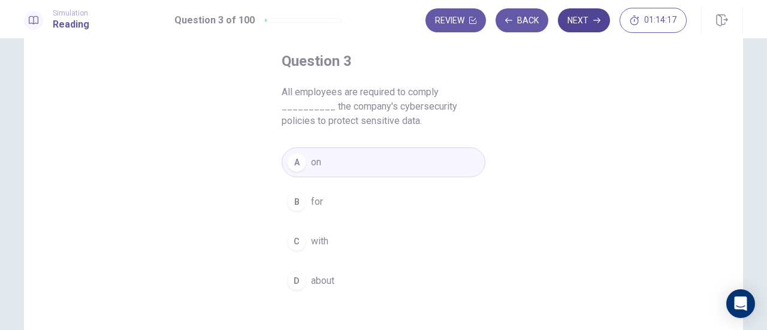
click at [581, 10] on button "Next" at bounding box center [584, 20] width 52 height 24
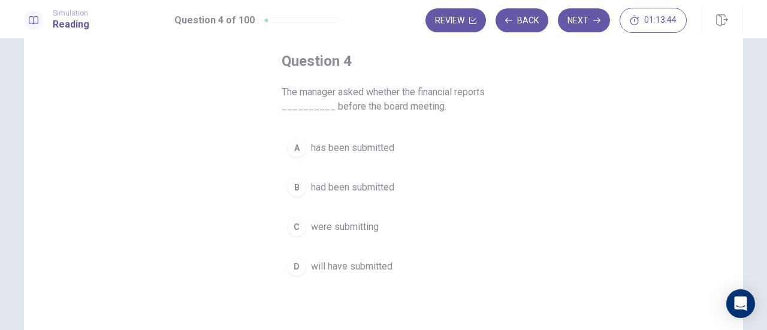
click at [368, 138] on button "A has been submitted" at bounding box center [384, 148] width 204 height 30
click at [345, 264] on span "will have submitted" at bounding box center [352, 267] width 82 height 14
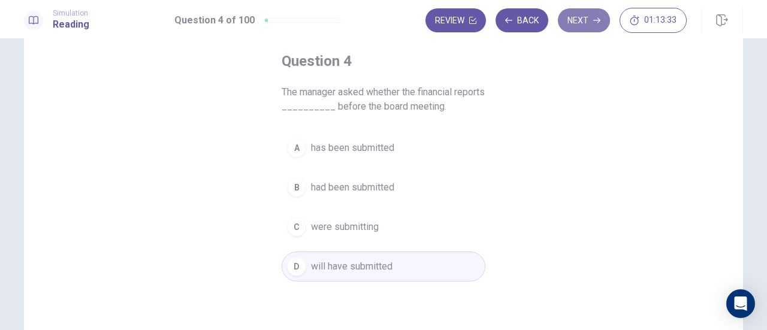
click at [565, 22] on button "Next" at bounding box center [584, 20] width 52 height 24
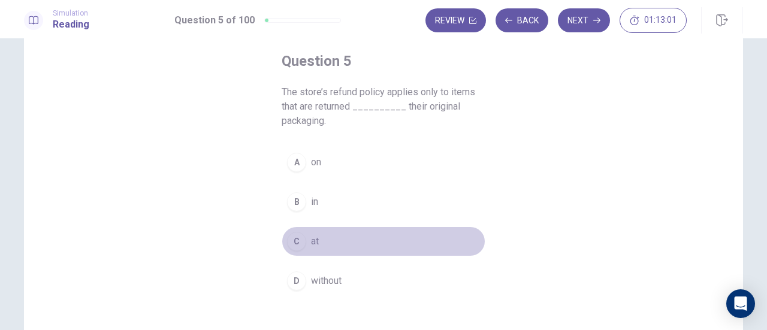
click at [288, 242] on div "C" at bounding box center [296, 241] width 19 height 19
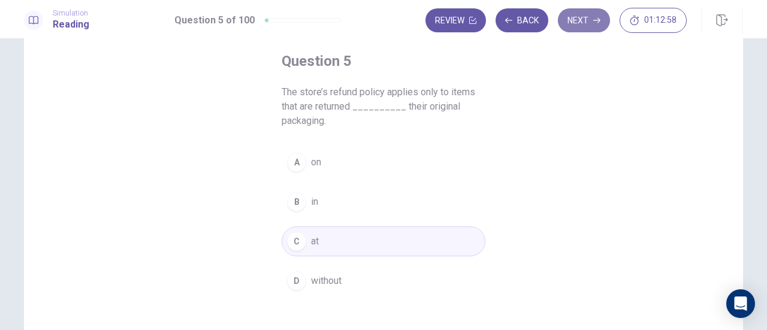
click at [574, 16] on button "Next" at bounding box center [584, 20] width 52 height 24
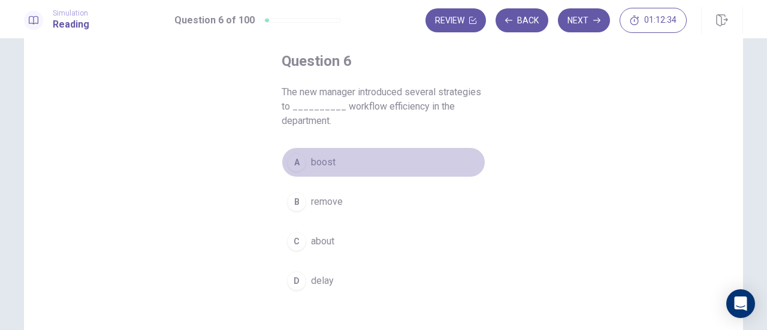
click at [316, 161] on span "boost" at bounding box center [323, 162] width 25 height 14
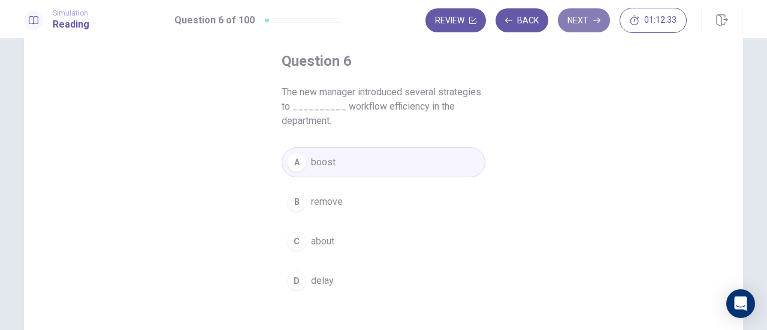
click at [564, 16] on button "Next" at bounding box center [584, 20] width 52 height 24
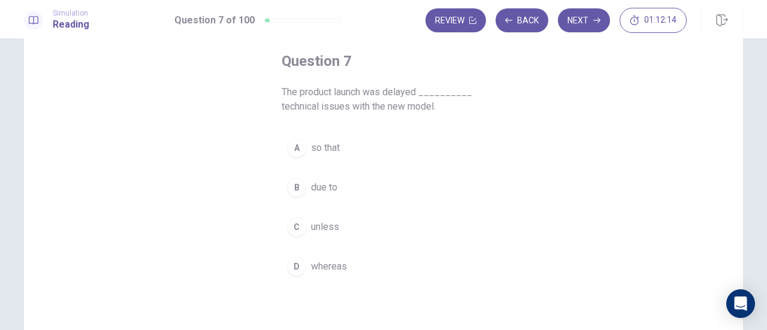
click at [330, 225] on span "unless" at bounding box center [325, 227] width 28 height 14
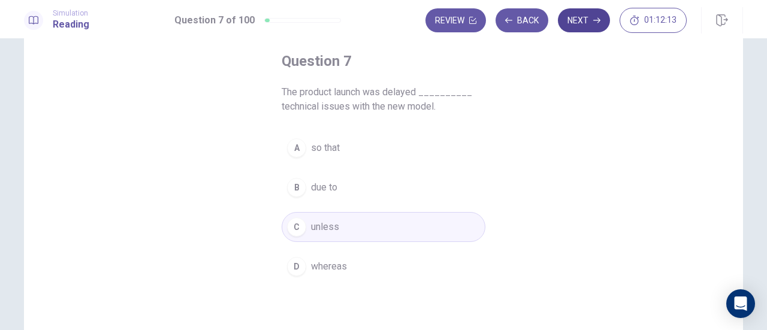
click at [590, 21] on button "Next" at bounding box center [584, 20] width 52 height 24
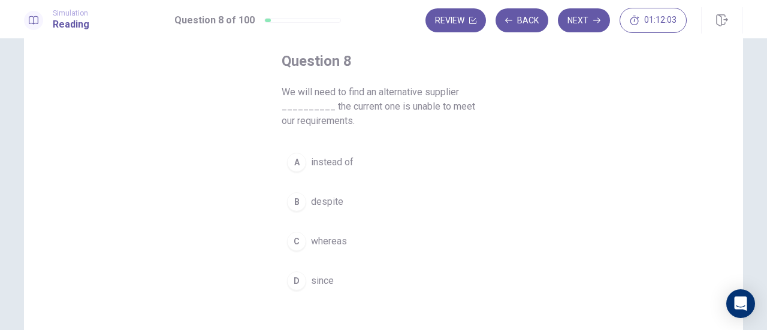
click at [336, 157] on span "instead of" at bounding box center [332, 162] width 43 height 14
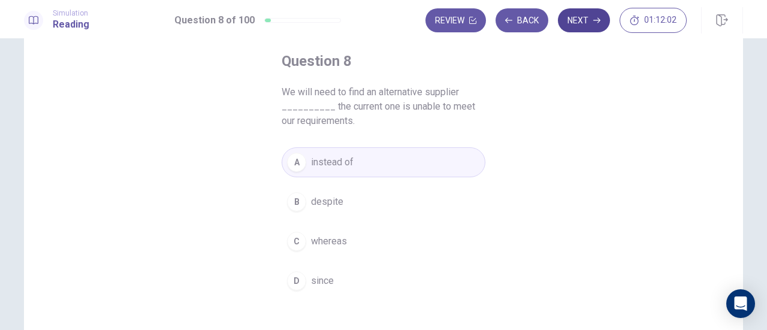
click at [582, 14] on button "Next" at bounding box center [584, 20] width 52 height 24
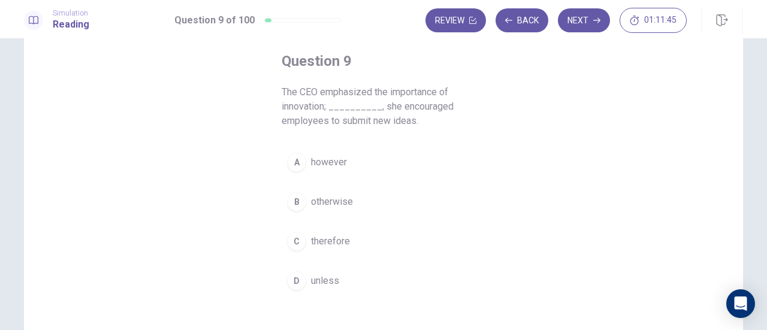
click at [341, 162] on span "however" at bounding box center [329, 162] width 36 height 14
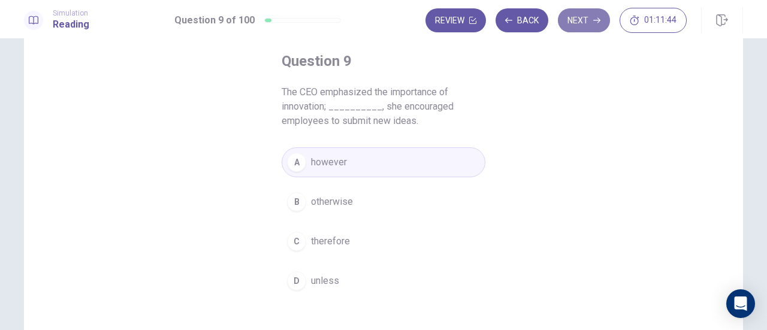
click at [565, 16] on button "Next" at bounding box center [584, 20] width 52 height 24
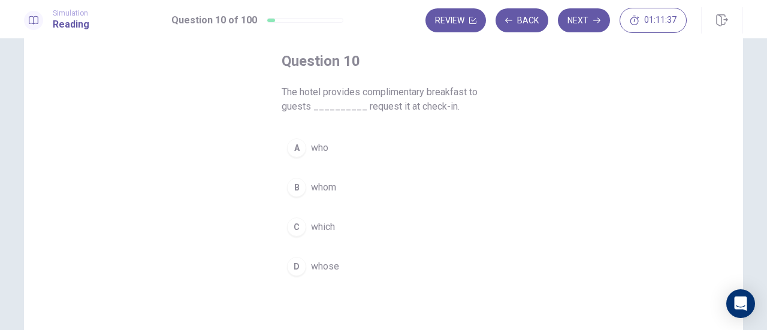
click at [315, 152] on span "who" at bounding box center [319, 148] width 17 height 14
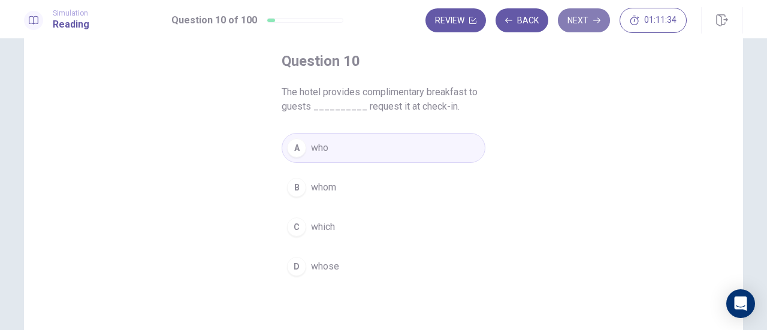
click at [589, 25] on button "Next" at bounding box center [584, 20] width 52 height 24
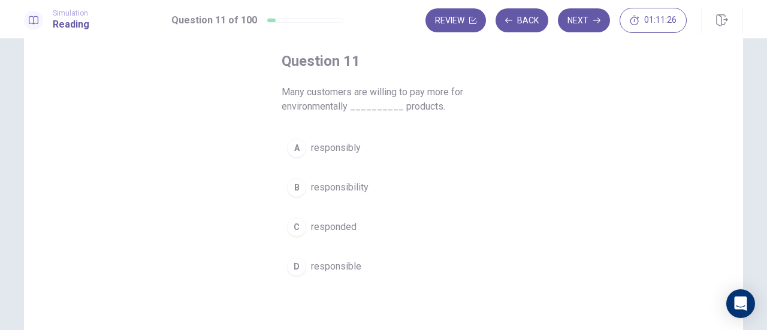
click at [363, 189] on span "responsibility" at bounding box center [340, 187] width 58 height 14
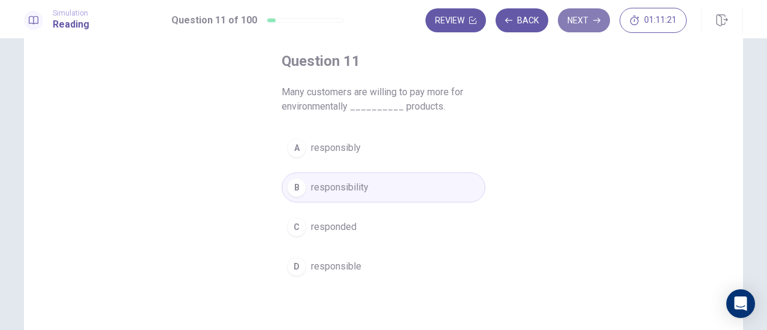
click at [576, 26] on button "Next" at bounding box center [584, 20] width 52 height 24
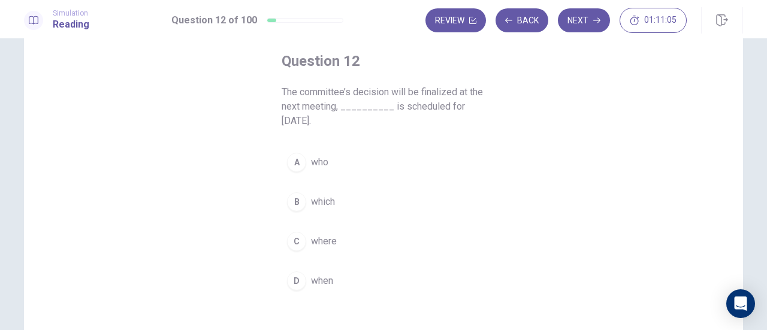
click at [321, 274] on span "when" at bounding box center [322, 281] width 22 height 14
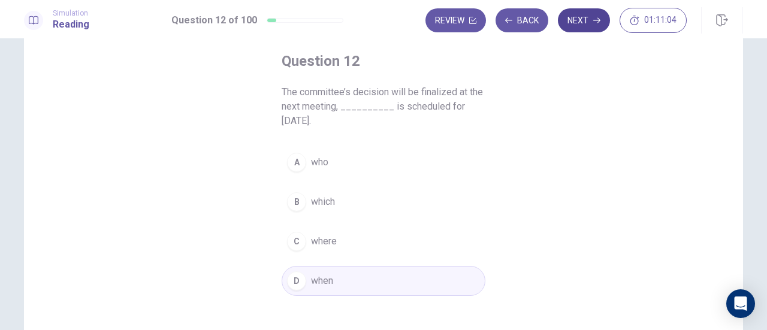
click at [590, 20] on button "Next" at bounding box center [584, 20] width 52 height 24
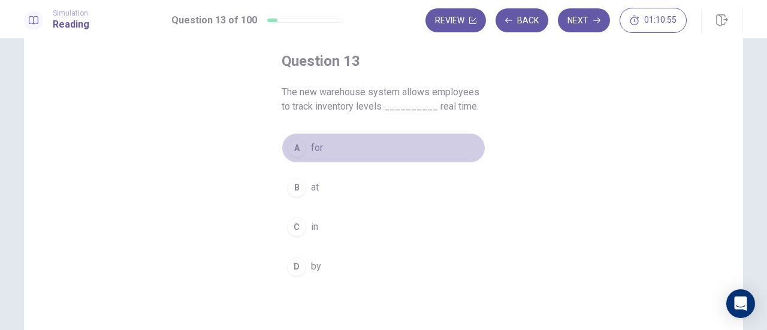
click at [300, 140] on div "A" at bounding box center [296, 147] width 19 height 19
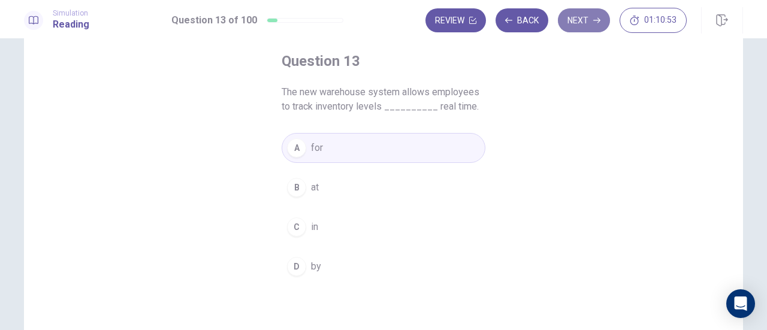
click at [600, 22] on icon "button" at bounding box center [597, 20] width 7 height 7
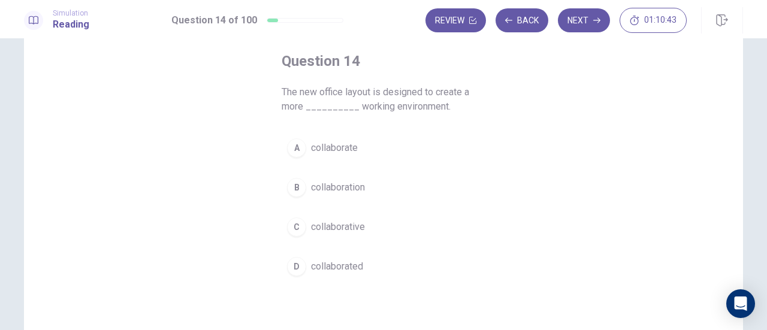
click at [348, 186] on span "collaboration" at bounding box center [338, 187] width 54 height 14
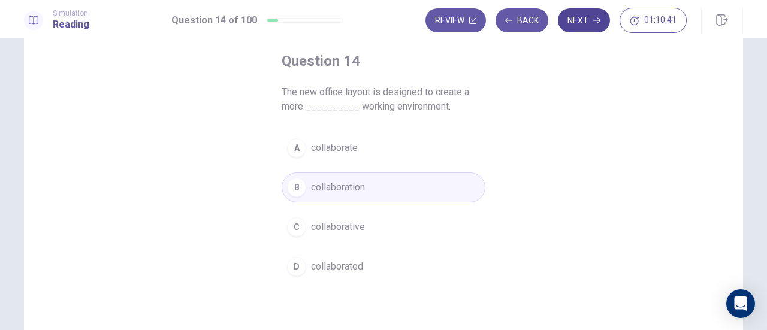
click at [598, 17] on icon "button" at bounding box center [597, 20] width 7 height 7
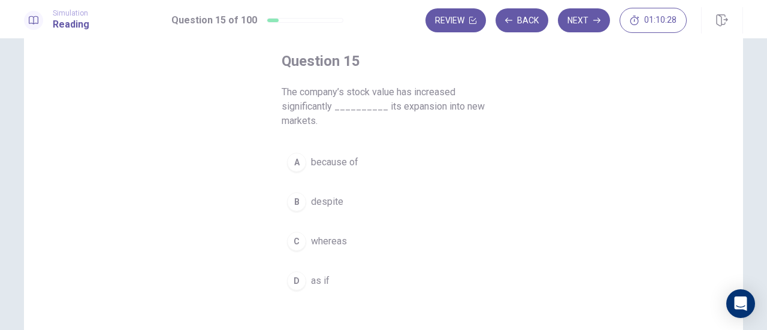
click at [342, 164] on span "because of" at bounding box center [334, 162] width 47 height 14
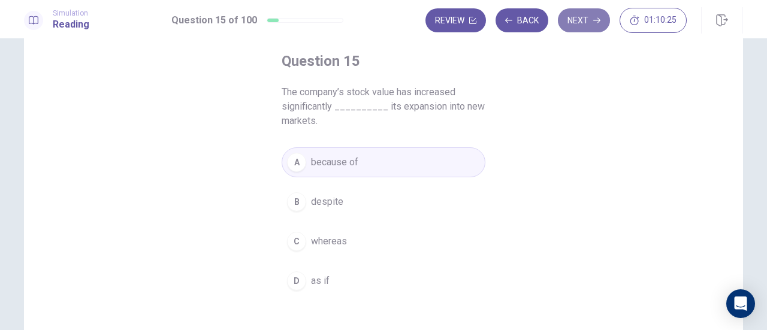
click at [577, 17] on button "Next" at bounding box center [584, 20] width 52 height 24
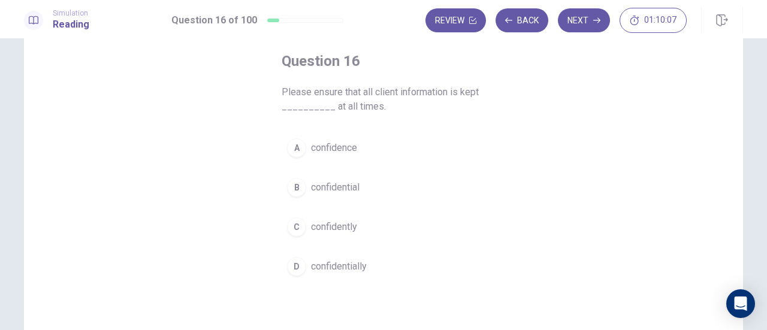
click at [327, 150] on span "confidence" at bounding box center [334, 148] width 46 height 14
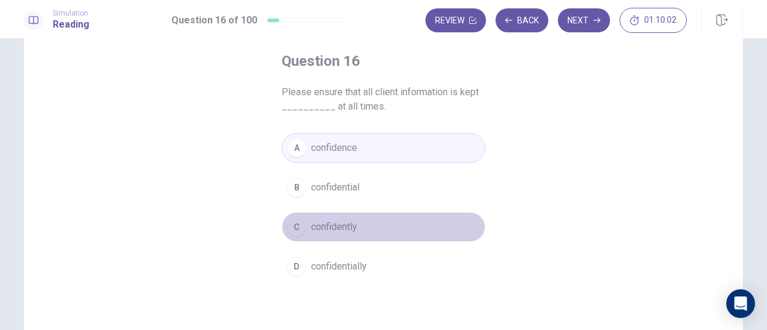
click at [344, 227] on span "confidently" at bounding box center [334, 227] width 46 height 14
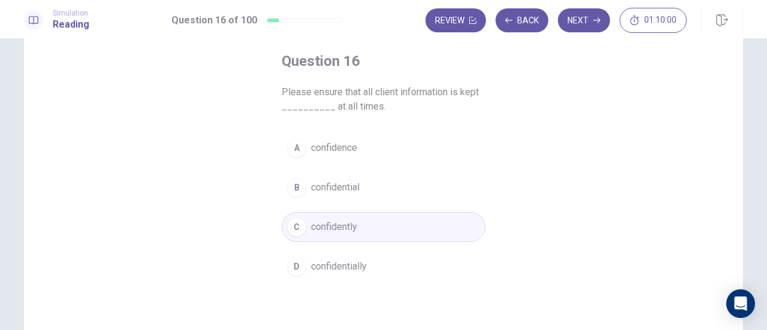
click at [343, 264] on span "confidentially" at bounding box center [339, 267] width 56 height 14
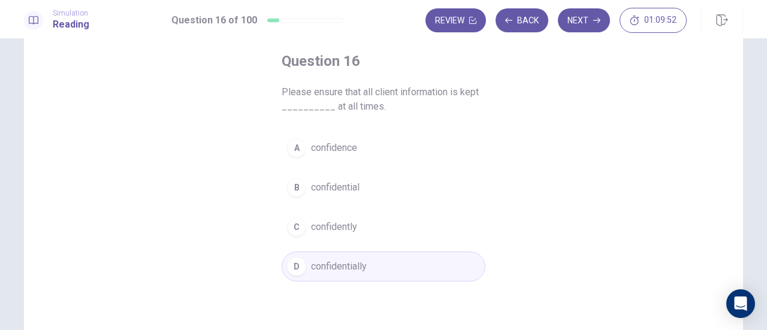
click at [595, 14] on button "Next" at bounding box center [584, 20] width 52 height 24
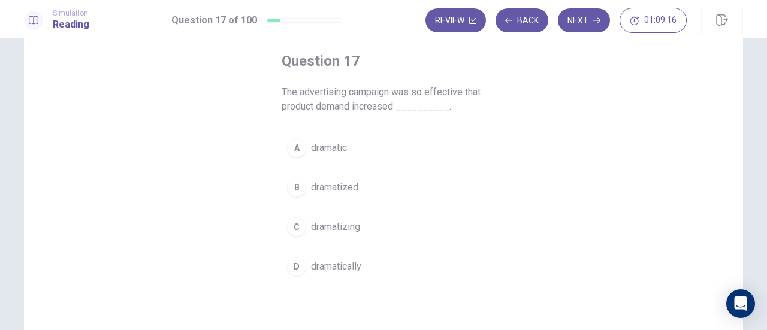
click at [322, 261] on span "dramatically" at bounding box center [336, 267] width 50 height 14
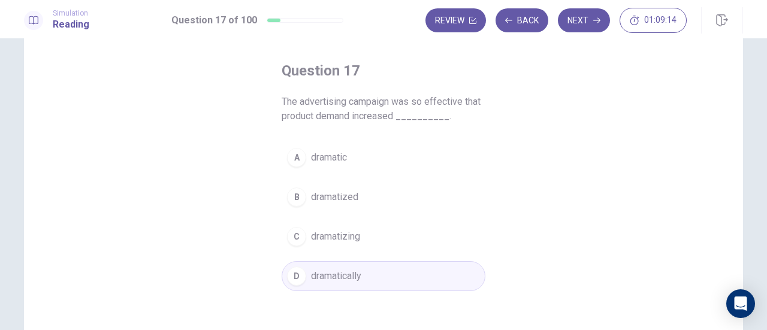
scroll to position [0, 0]
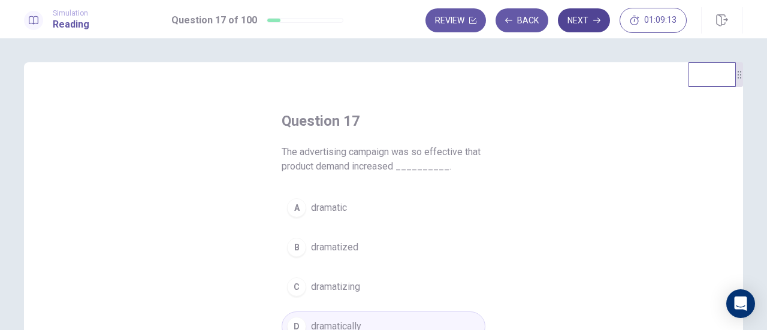
click at [586, 14] on button "Next" at bounding box center [584, 20] width 52 height 24
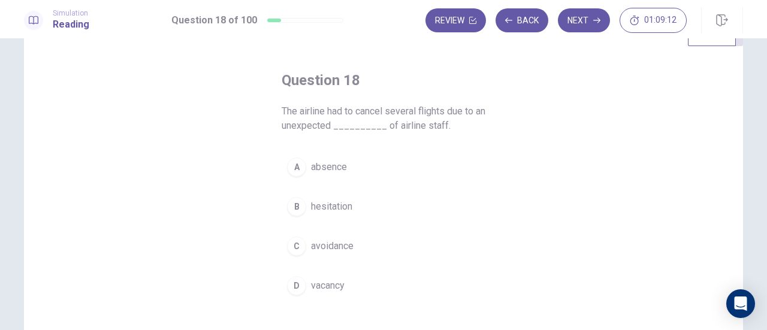
scroll to position [60, 0]
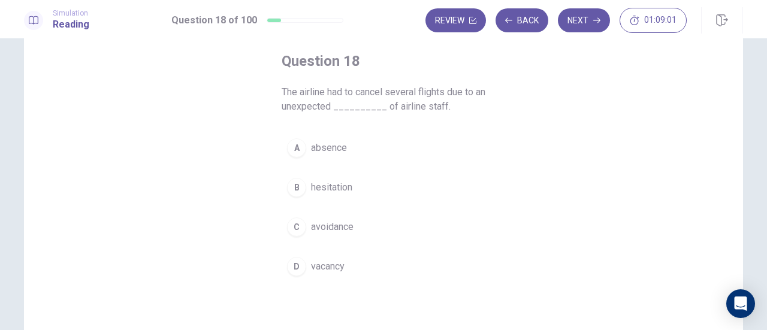
click at [335, 144] on span "absence" at bounding box center [329, 148] width 36 height 14
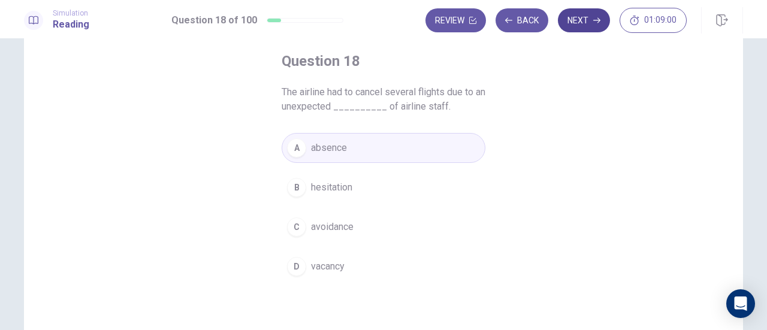
click at [588, 22] on button "Next" at bounding box center [584, 20] width 52 height 24
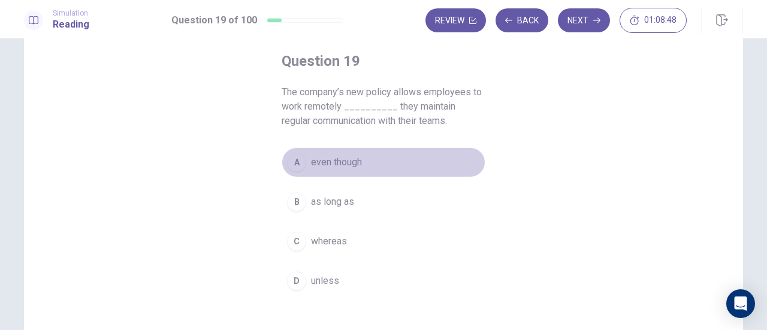
click at [341, 164] on span "even though" at bounding box center [336, 162] width 51 height 14
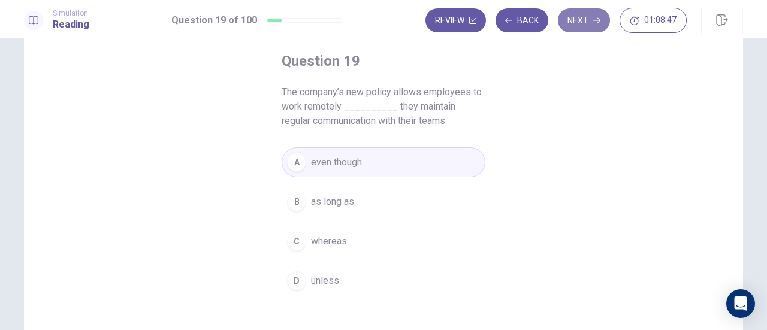
click at [600, 15] on button "Next" at bounding box center [584, 20] width 52 height 24
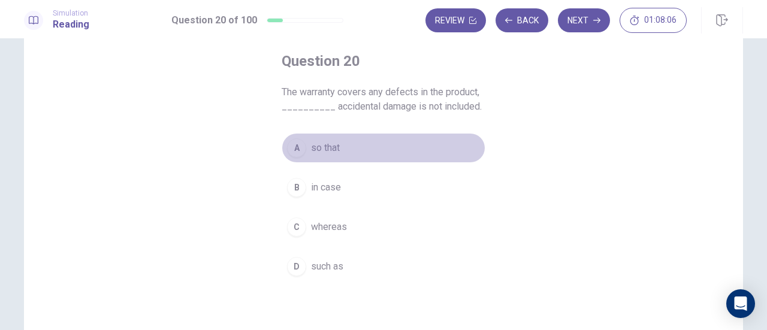
click at [299, 147] on div "A" at bounding box center [296, 147] width 19 height 19
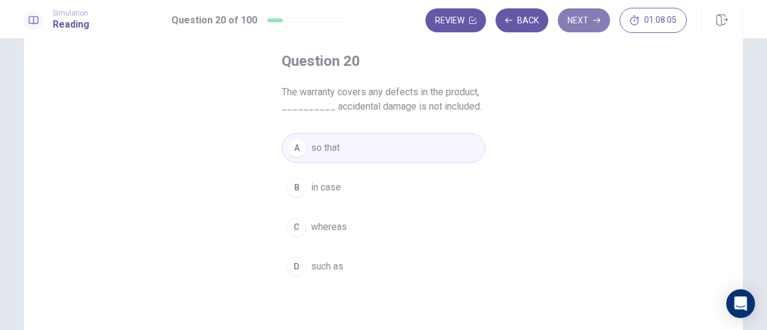
click at [588, 25] on button "Next" at bounding box center [584, 20] width 52 height 24
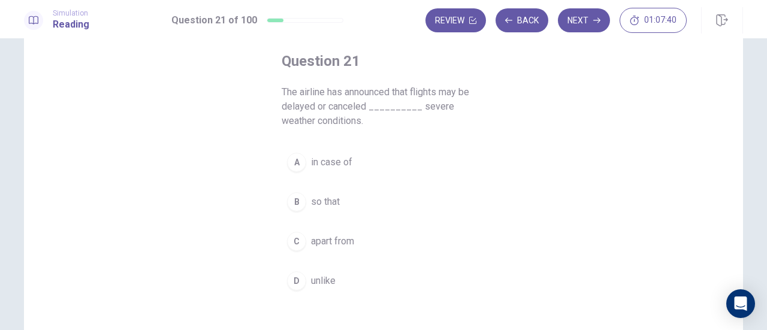
click at [339, 155] on span "in case of" at bounding box center [331, 162] width 41 height 14
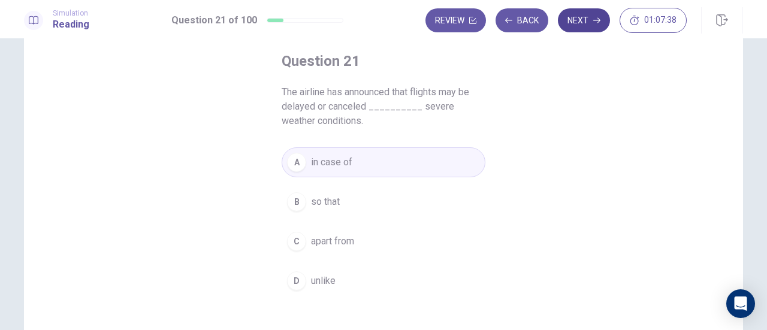
click at [587, 24] on button "Next" at bounding box center [584, 20] width 52 height 24
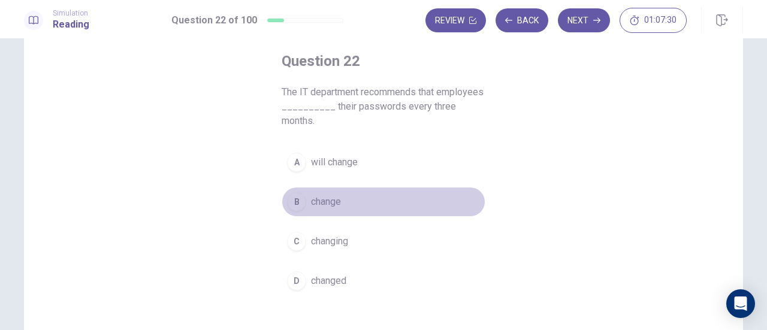
click at [330, 199] on span "change" at bounding box center [326, 202] width 30 height 14
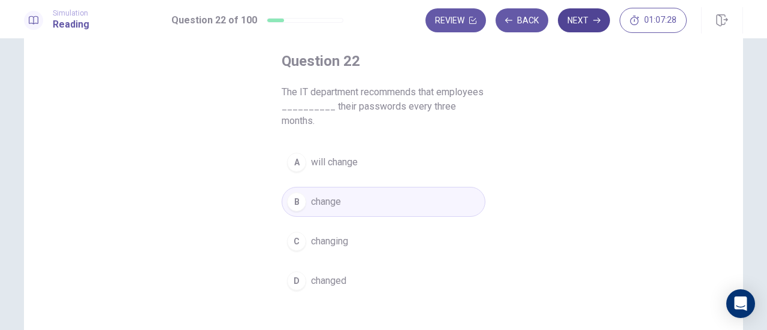
click at [580, 20] on button "Next" at bounding box center [584, 20] width 52 height 24
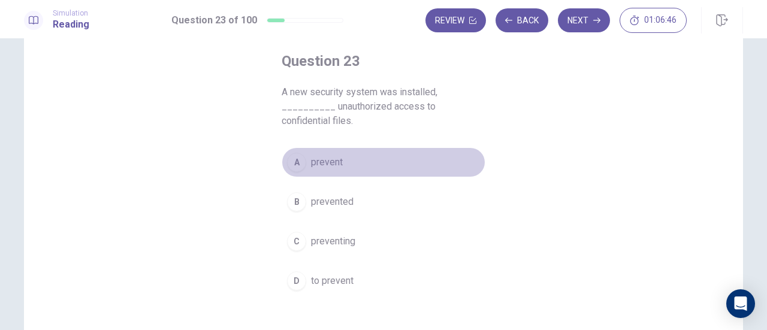
click at [325, 155] on span "prevent" at bounding box center [327, 162] width 32 height 14
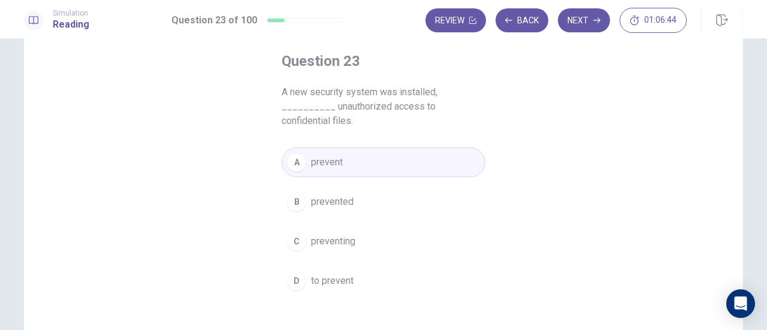
drag, startPoint x: 588, startPoint y: 20, endPoint x: 574, endPoint y: 50, distance: 33.5
click at [574, 50] on div "Simulation Reading Question 23 of 100 Review Back Next 01:06:44 Question 23 of …" at bounding box center [383, 165] width 767 height 330
click at [574, 21] on button "Next" at bounding box center [584, 20] width 52 height 24
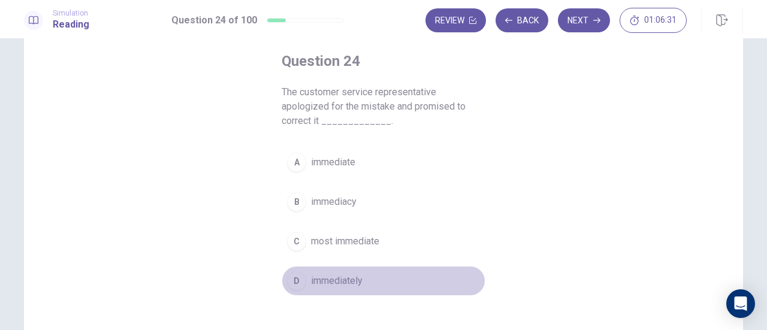
click at [350, 286] on span "immediately" at bounding box center [337, 281] width 52 height 14
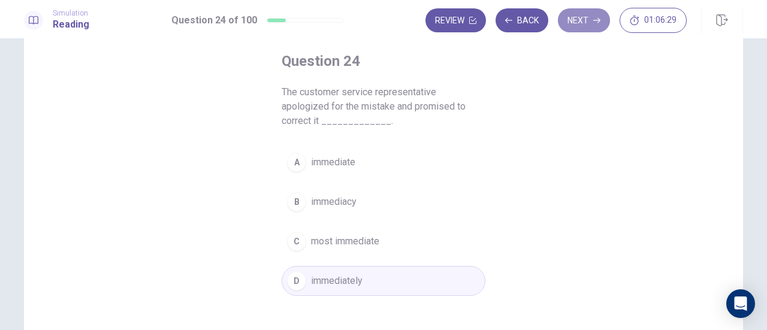
click at [583, 23] on button "Next" at bounding box center [584, 20] width 52 height 24
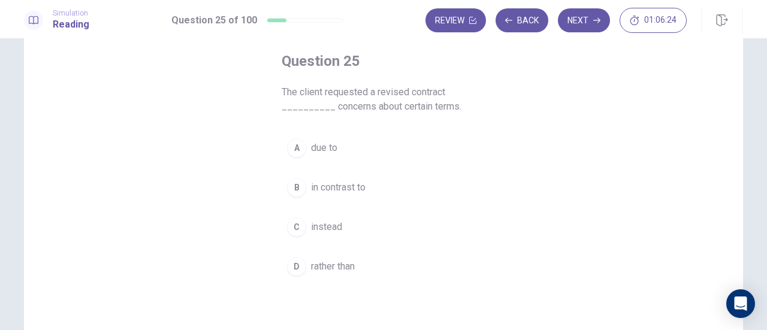
click at [361, 185] on span "in contrast to" at bounding box center [338, 187] width 55 height 14
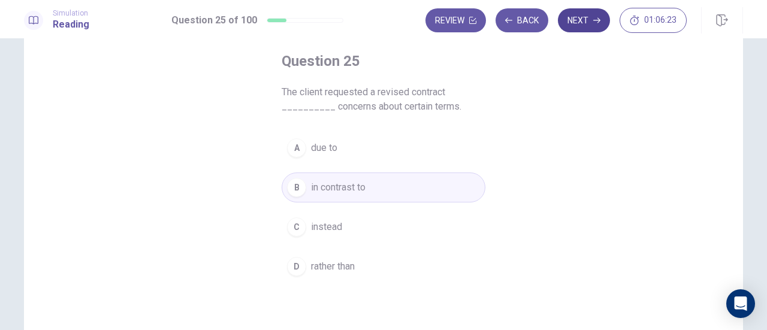
click at [586, 12] on button "Next" at bounding box center [584, 20] width 52 height 24
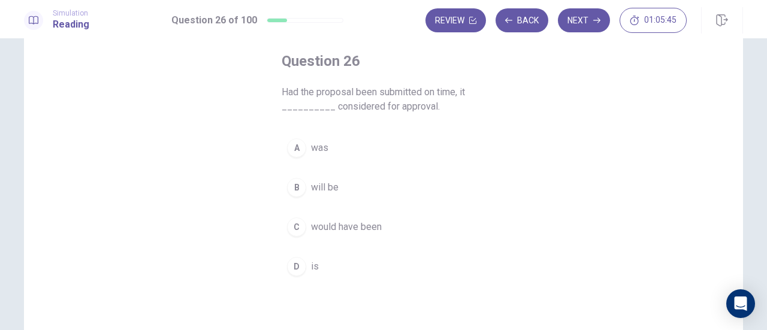
click at [339, 222] on span "would have been" at bounding box center [346, 227] width 71 height 14
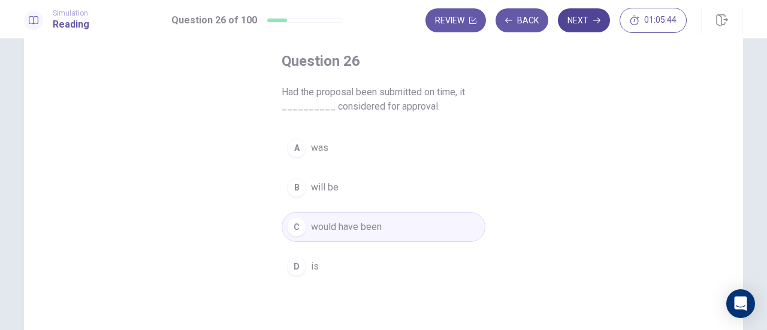
click at [595, 26] on button "Next" at bounding box center [584, 20] width 52 height 24
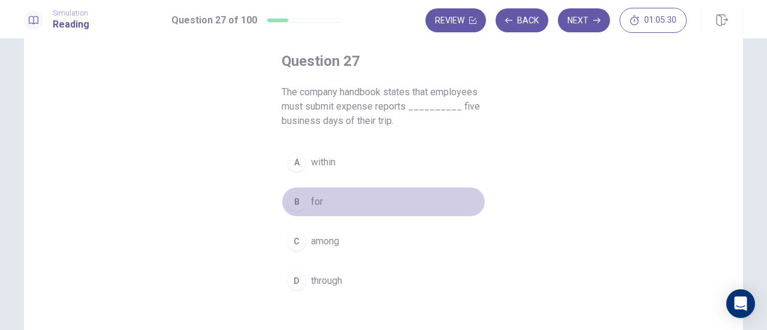
click at [300, 195] on div "B" at bounding box center [296, 201] width 19 height 19
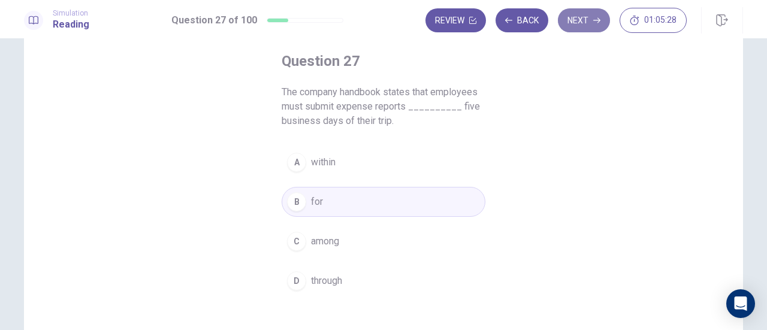
click at [577, 17] on button "Next" at bounding box center [584, 20] width 52 height 24
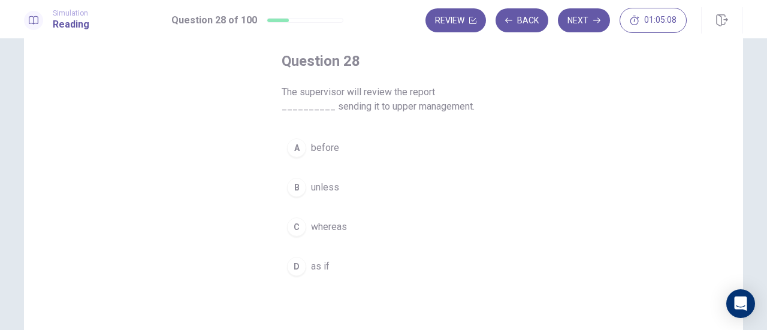
click at [315, 145] on span "before" at bounding box center [325, 148] width 28 height 14
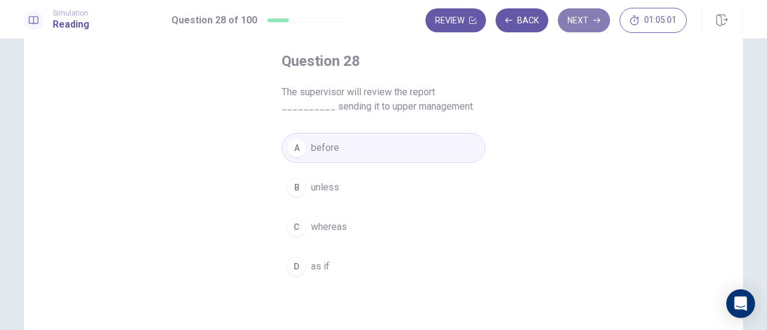
click at [585, 21] on button "Next" at bounding box center [584, 20] width 52 height 24
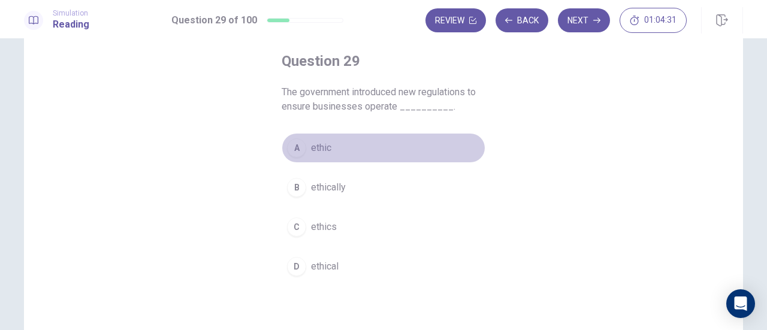
click at [300, 142] on div "A" at bounding box center [296, 147] width 19 height 19
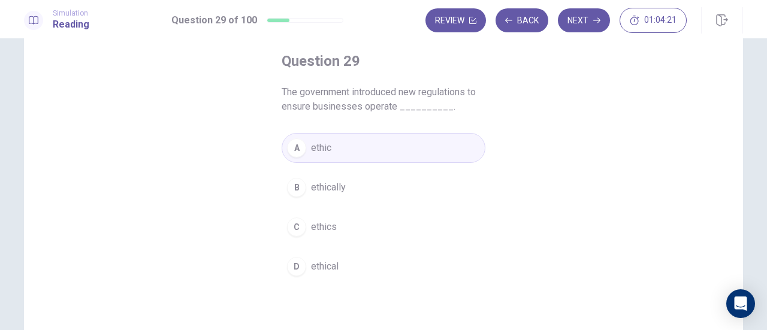
click at [338, 193] on span "ethically" at bounding box center [328, 187] width 35 height 14
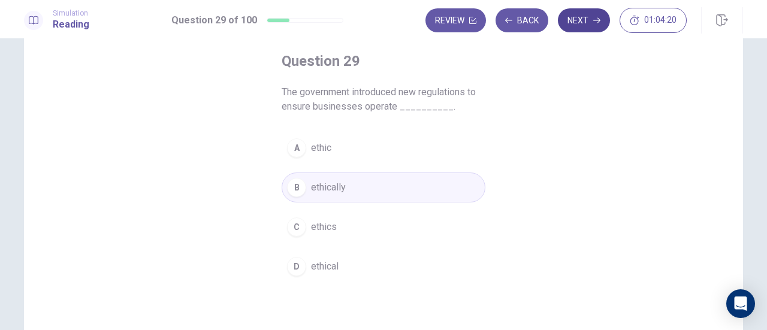
click at [589, 17] on button "Next" at bounding box center [584, 20] width 52 height 24
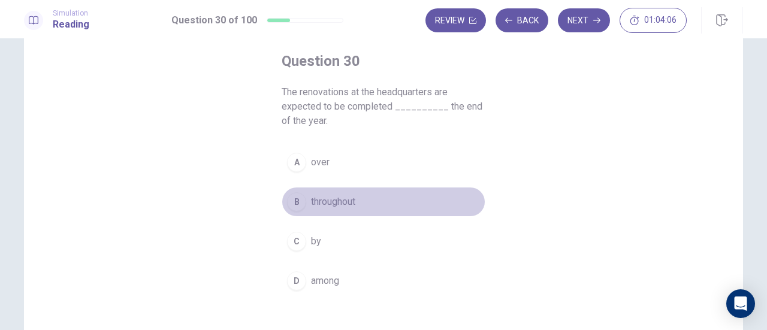
click at [330, 204] on span "throughout" at bounding box center [333, 202] width 44 height 14
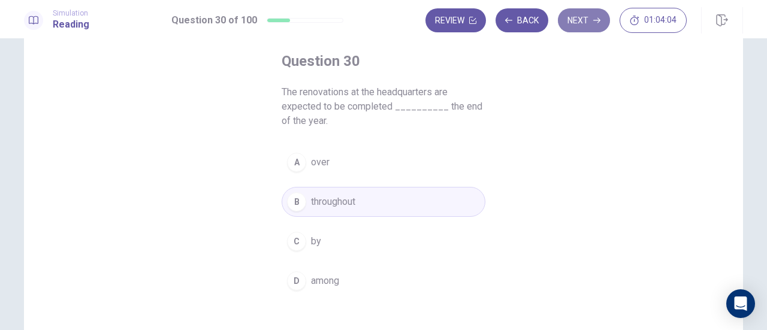
click at [583, 26] on button "Next" at bounding box center [584, 20] width 52 height 24
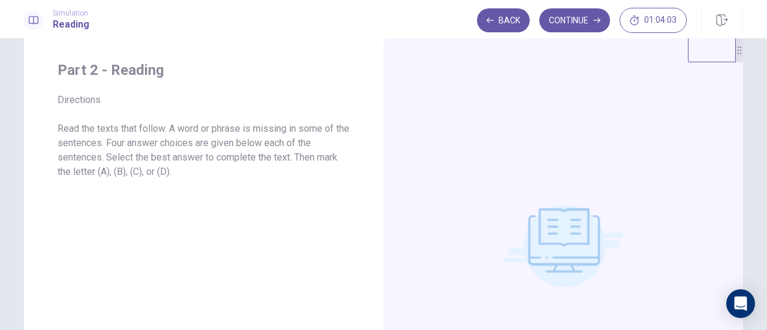
scroll to position [0, 0]
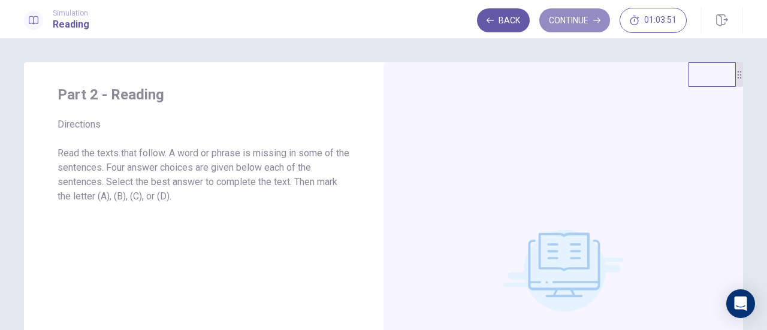
click at [576, 20] on button "Continue" at bounding box center [575, 20] width 71 height 24
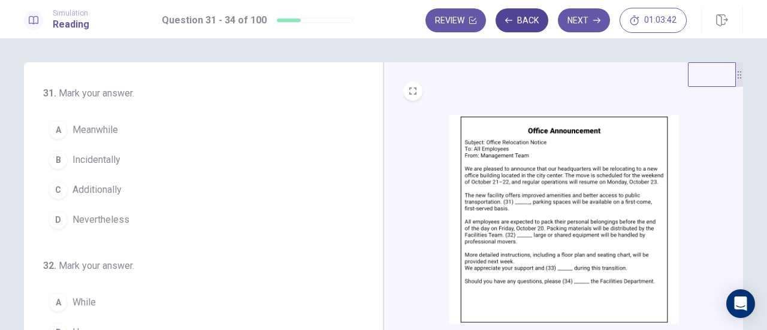
click at [531, 22] on button "Back" at bounding box center [522, 20] width 53 height 24
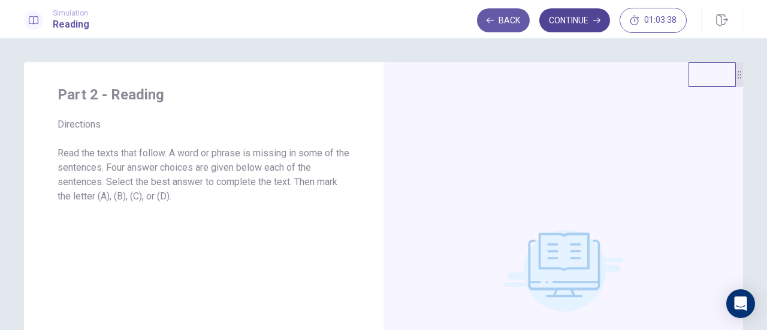
click at [586, 28] on button "Continue" at bounding box center [575, 20] width 71 height 24
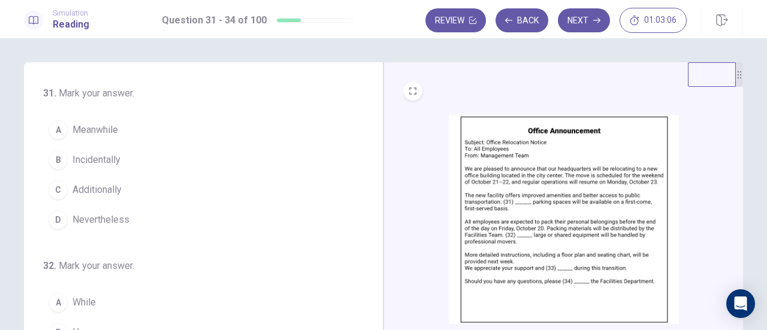
click at [114, 185] on span "Additionally" at bounding box center [97, 190] width 49 height 14
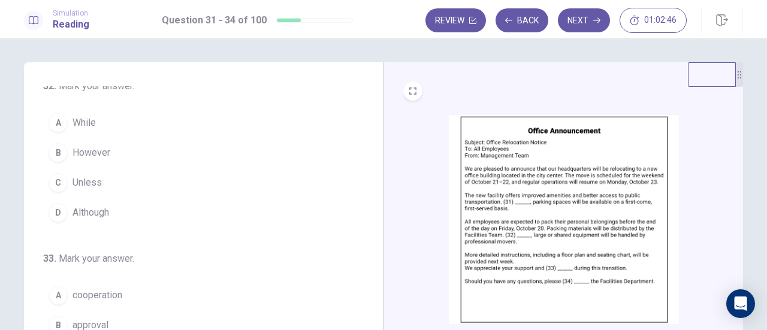
scroll to position [120, 0]
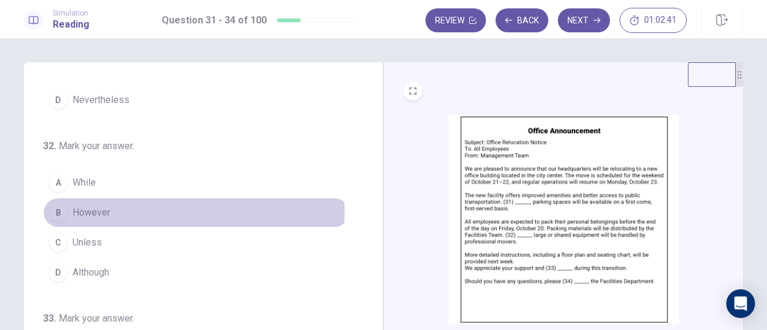
click at [94, 212] on span "However" at bounding box center [92, 213] width 38 height 14
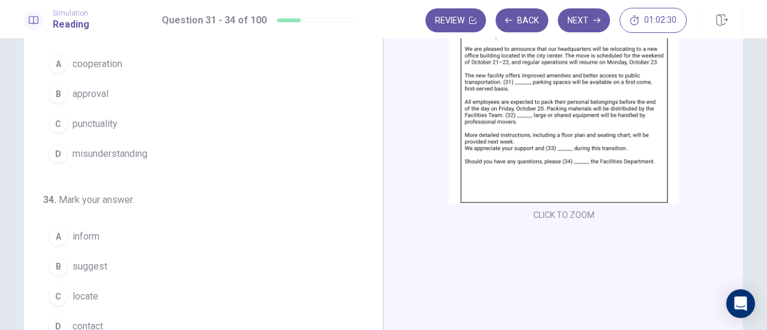
scroll to position [171, 0]
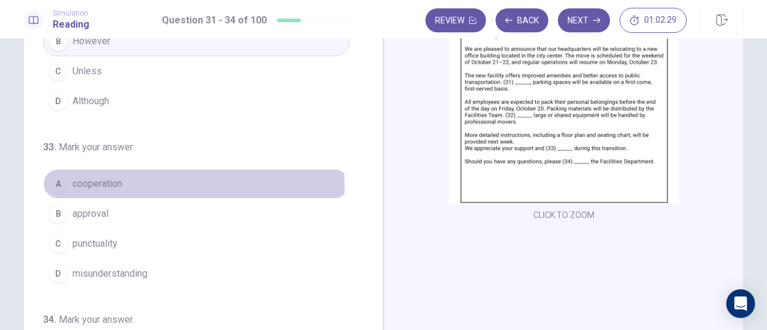
click at [112, 182] on span "cooperation" at bounding box center [98, 184] width 50 height 14
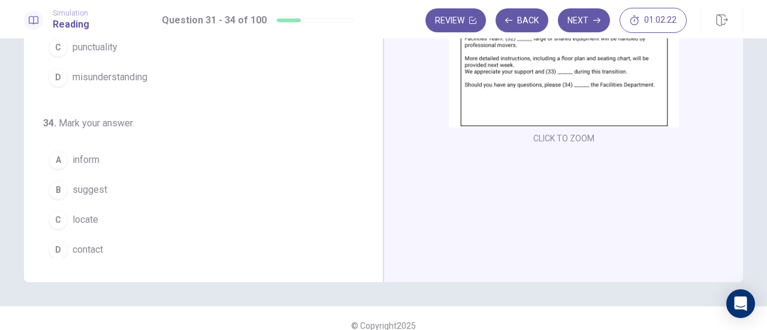
scroll to position [211, 0]
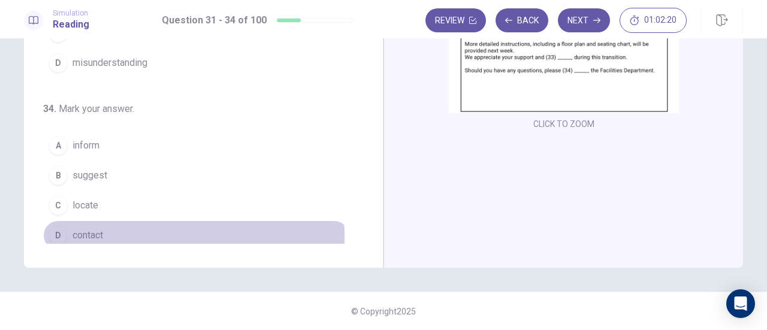
click at [95, 231] on span "contact" at bounding box center [88, 235] width 31 height 14
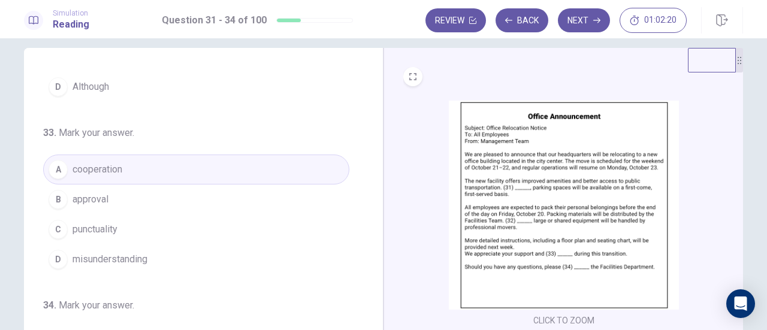
scroll to position [0, 0]
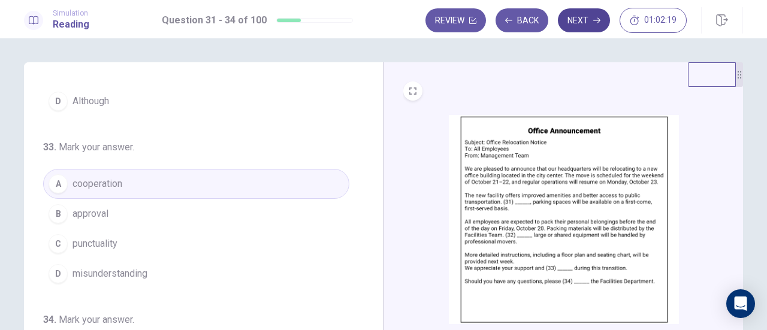
click at [597, 22] on icon "button" at bounding box center [597, 20] width 7 height 7
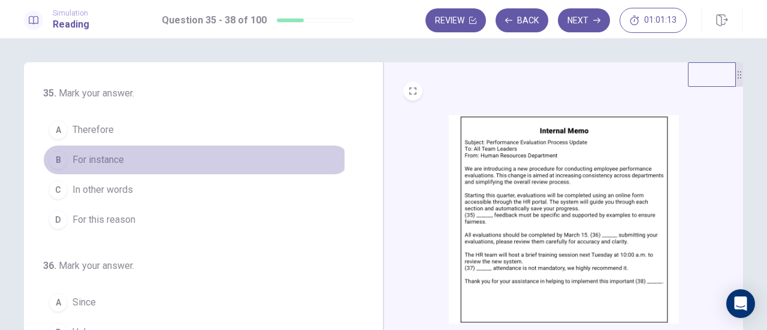
click at [93, 159] on span "For instance" at bounding box center [99, 160] width 52 height 14
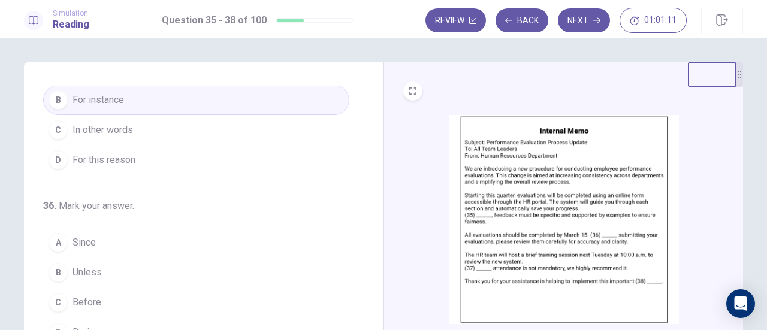
scroll to position [120, 0]
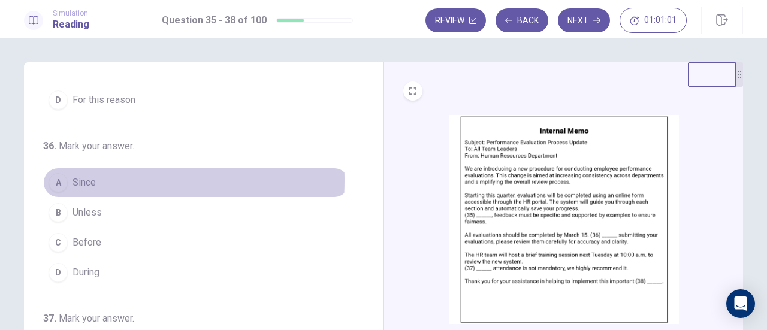
click at [85, 179] on span "Since" at bounding box center [84, 183] width 23 height 14
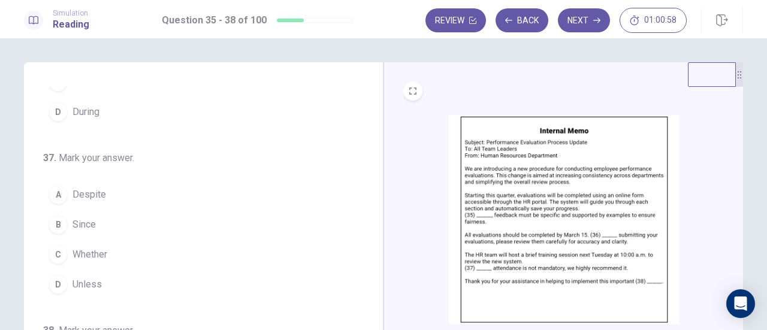
scroll to position [291, 0]
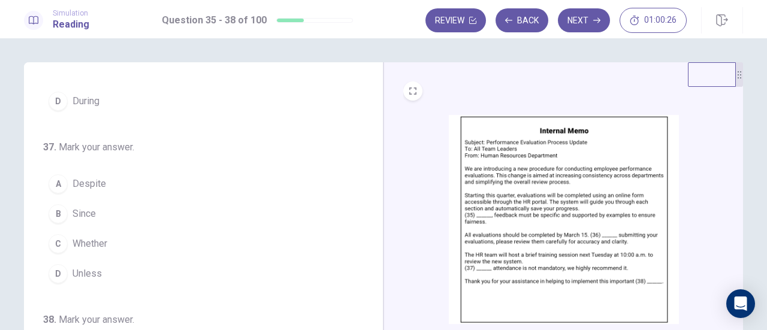
click at [76, 183] on span "Despite" at bounding box center [90, 184] width 34 height 14
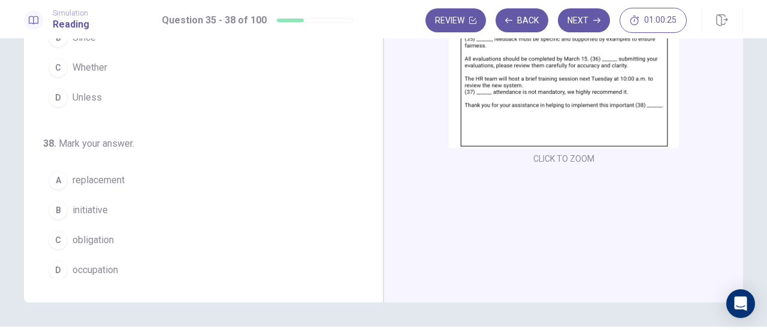
scroll to position [180, 0]
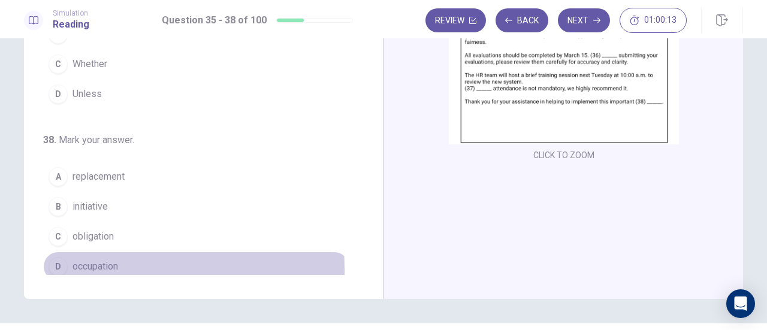
click at [92, 264] on span "occupation" at bounding box center [96, 267] width 46 height 14
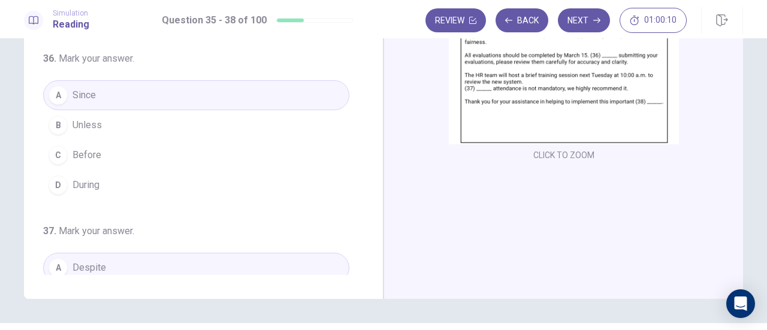
scroll to position [0, 0]
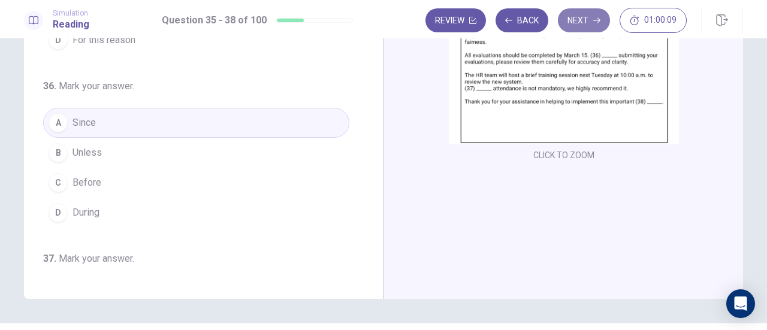
click at [609, 19] on button "Next" at bounding box center [584, 20] width 52 height 24
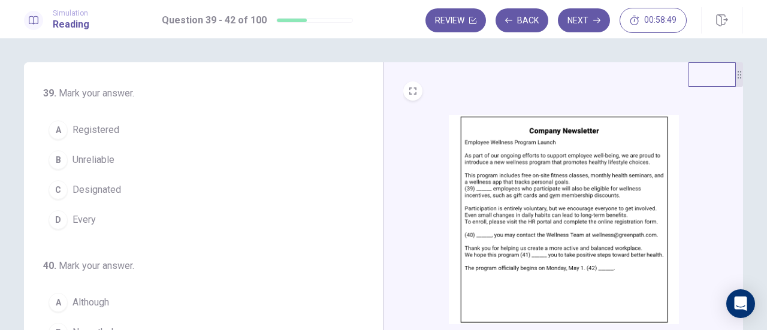
click at [73, 135] on span "Registered" at bounding box center [96, 130] width 47 height 14
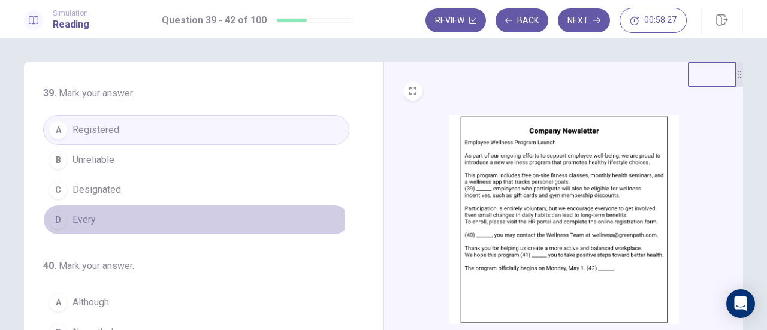
click at [134, 225] on button "D Every" at bounding box center [196, 220] width 306 height 30
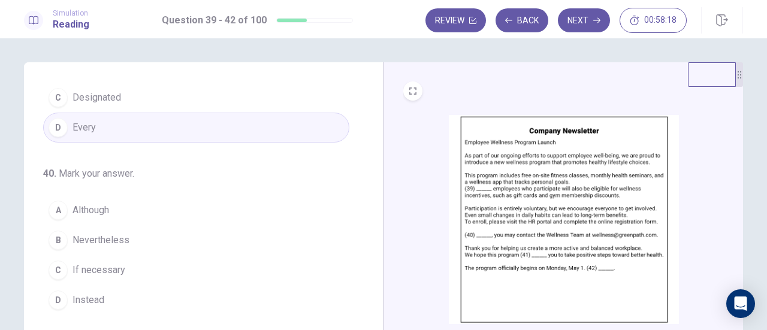
scroll to position [120, 0]
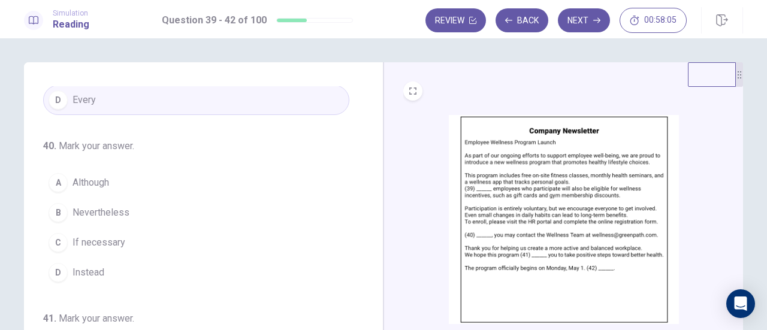
click at [80, 242] on span "If necessary" at bounding box center [99, 243] width 53 height 14
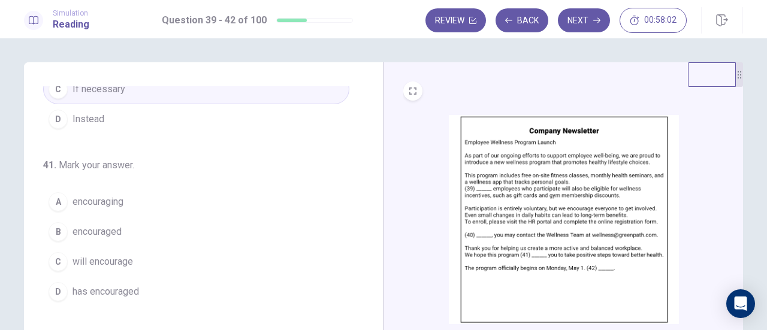
scroll to position [291, 0]
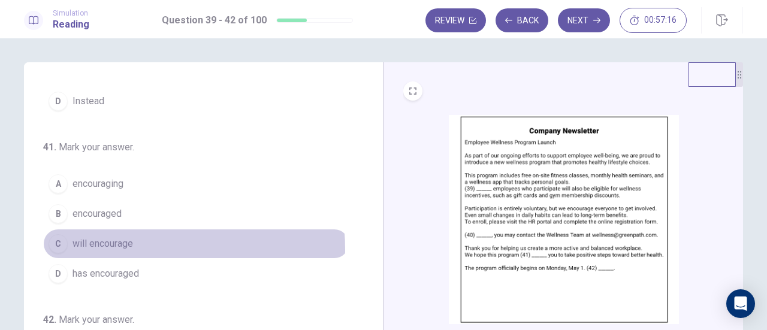
click at [103, 246] on span "will encourage" at bounding box center [103, 244] width 61 height 14
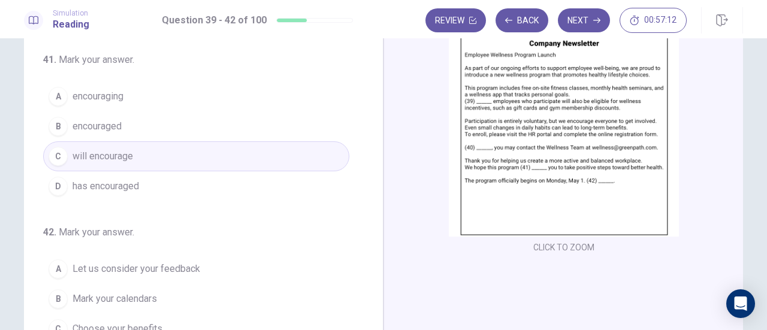
scroll to position [180, 0]
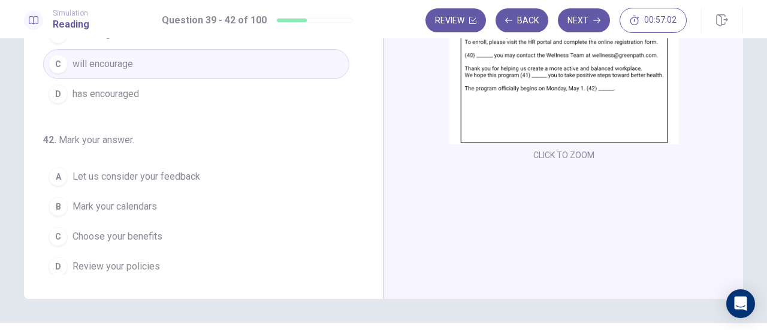
click at [139, 231] on span "Choose your benefits" at bounding box center [118, 237] width 90 height 14
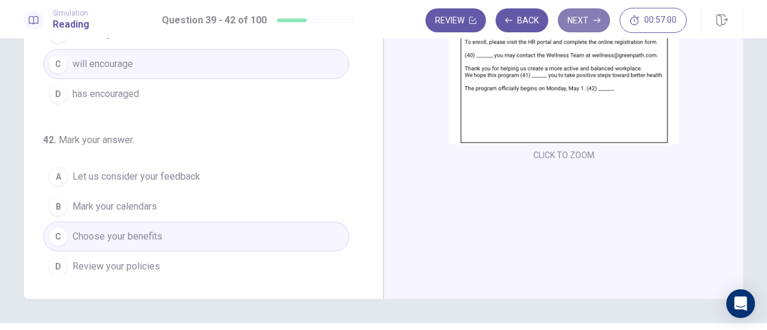
drag, startPoint x: 580, startPoint y: 22, endPoint x: 582, endPoint y: 31, distance: 9.2
click at [580, 22] on button "Next" at bounding box center [584, 20] width 52 height 24
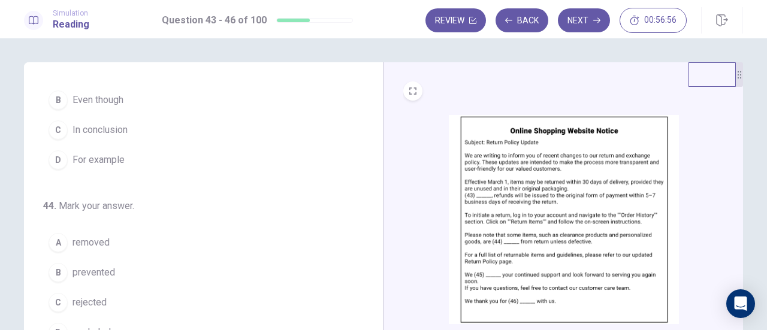
scroll to position [0, 0]
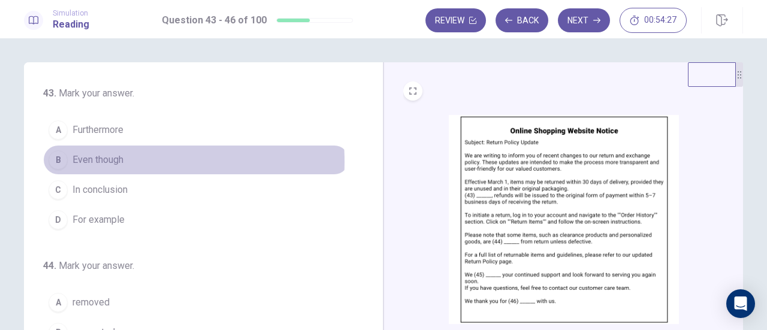
click at [113, 161] on span "Even though" at bounding box center [98, 160] width 51 height 14
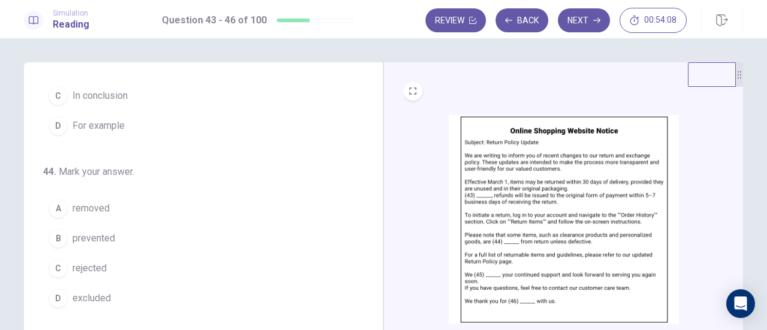
scroll to position [120, 0]
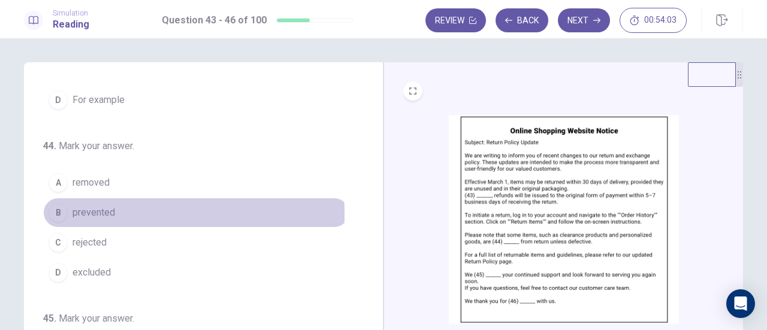
click at [91, 212] on span "prevented" at bounding box center [94, 213] width 43 height 14
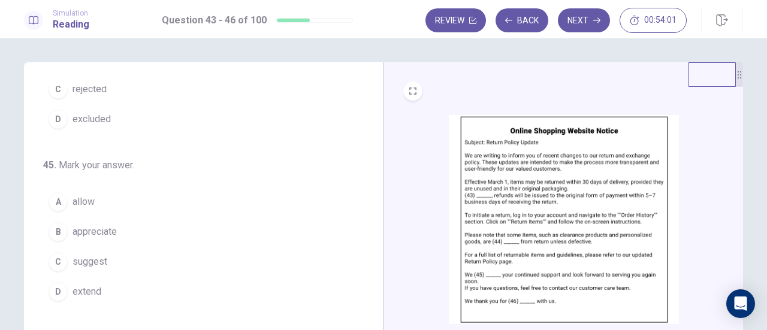
scroll to position [291, 0]
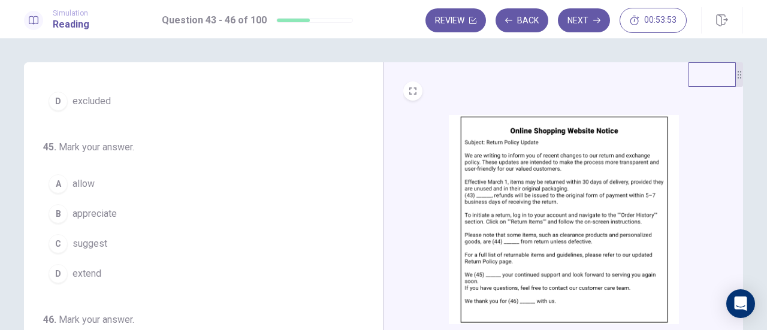
click at [92, 210] on span "appreciate" at bounding box center [95, 214] width 44 height 14
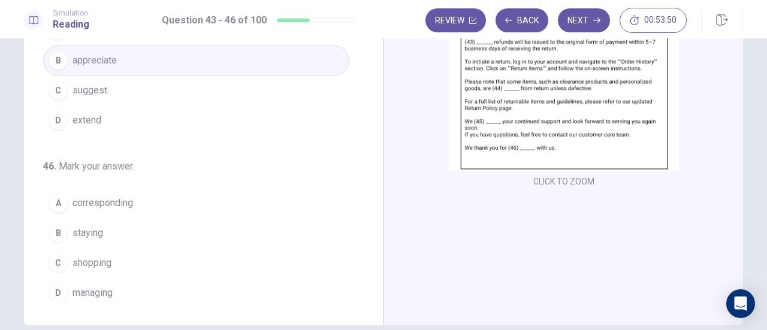
scroll to position [180, 0]
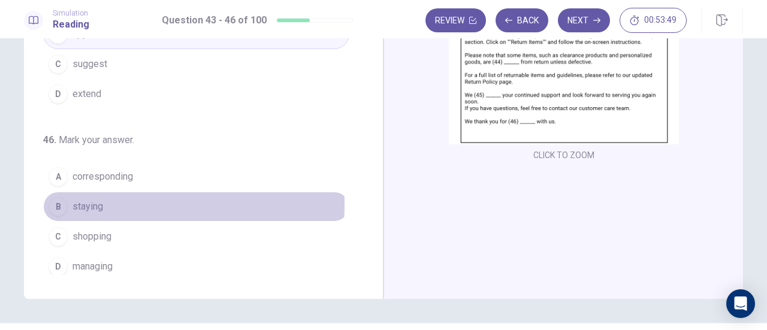
click at [85, 200] on span "staying" at bounding box center [88, 207] width 31 height 14
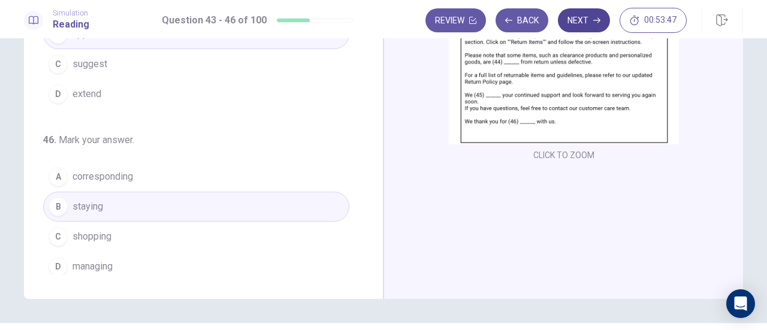
click at [598, 20] on icon "button" at bounding box center [597, 20] width 7 height 7
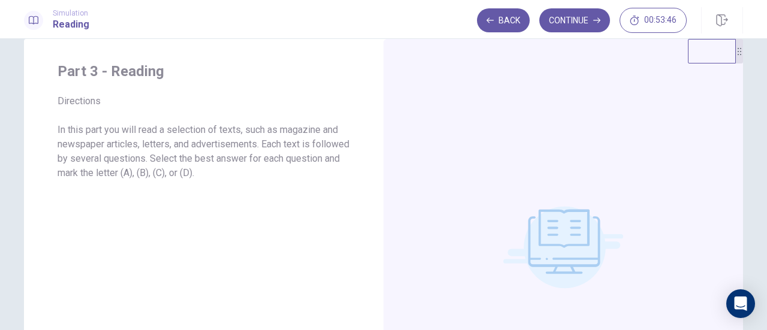
scroll to position [0, 0]
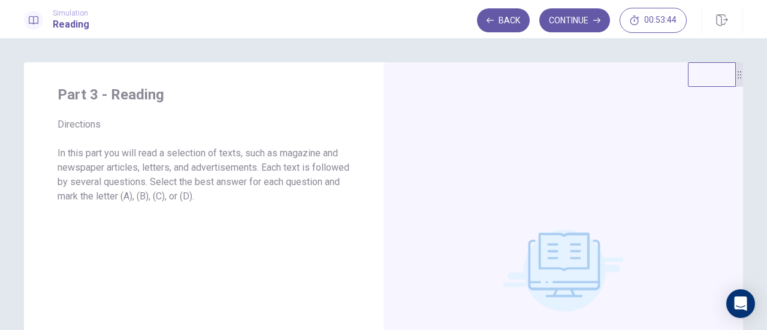
click at [581, 9] on button "Continue" at bounding box center [575, 20] width 71 height 24
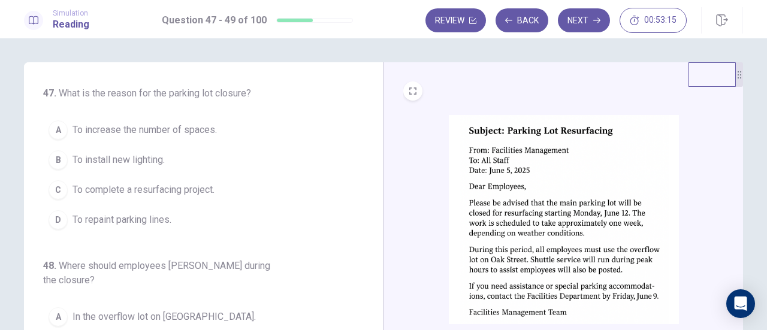
click at [97, 192] on span "To complete a resurfacing project." at bounding box center [144, 190] width 142 height 14
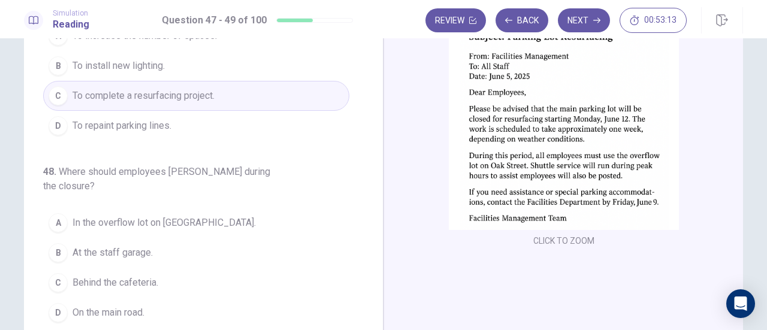
scroll to position [120, 0]
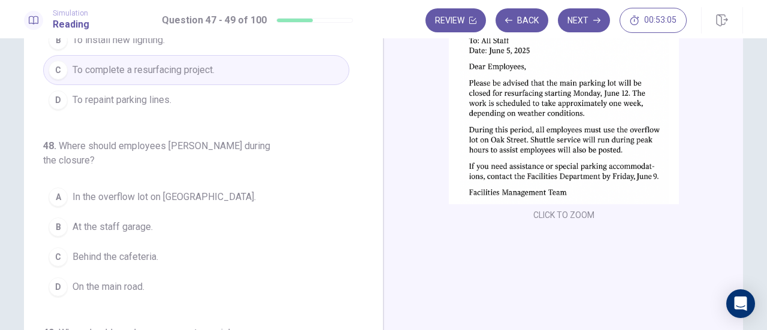
click at [123, 190] on span "In the overflow lot on Oak Street." at bounding box center [164, 197] width 183 height 14
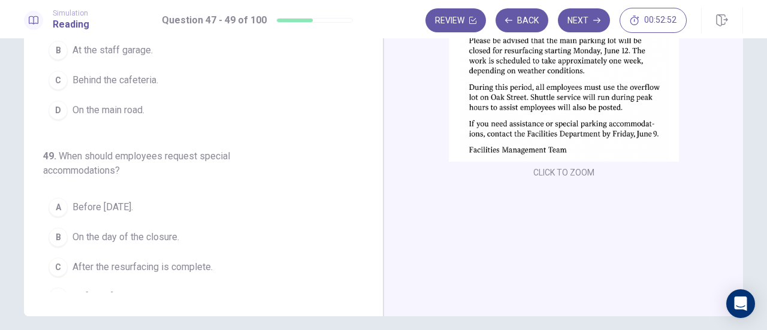
scroll to position [151, 0]
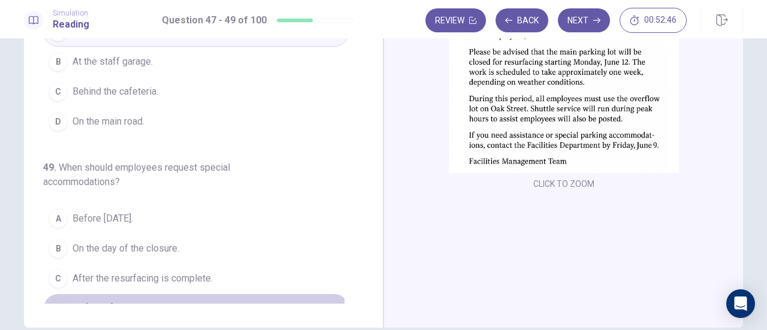
click at [98, 302] on span "By June 9." at bounding box center [94, 309] width 43 height 14
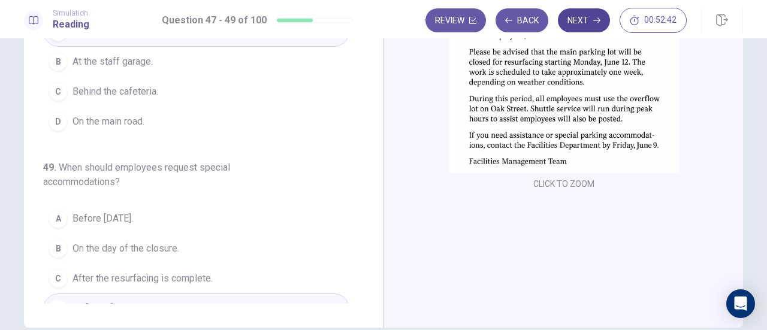
click at [585, 25] on button "Next" at bounding box center [584, 20] width 52 height 24
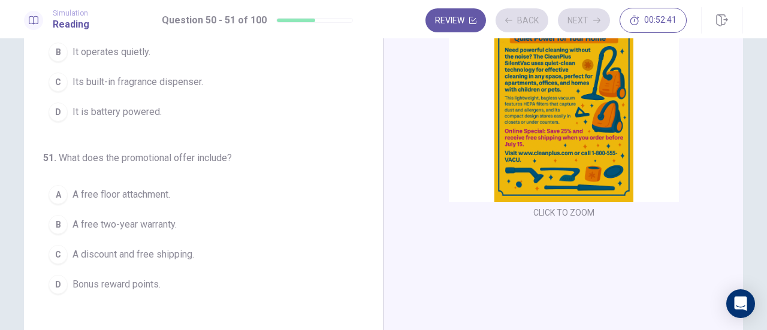
scroll to position [0, 0]
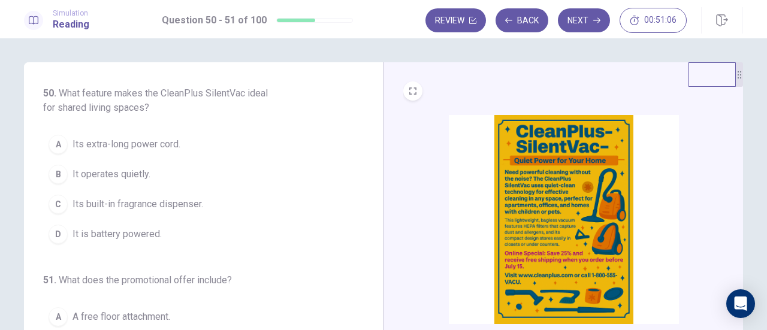
click at [111, 176] on span "It operates quietly." at bounding box center [112, 174] width 78 height 14
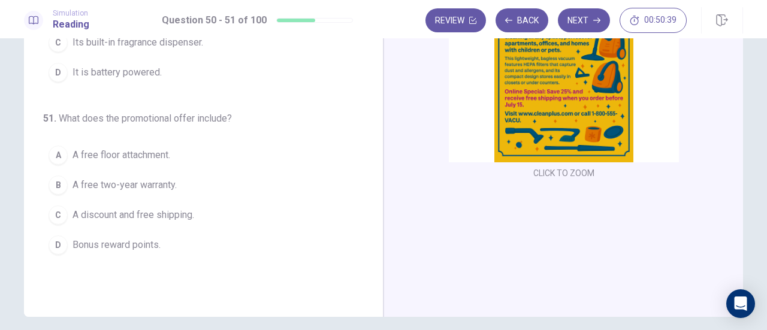
scroll to position [180, 0]
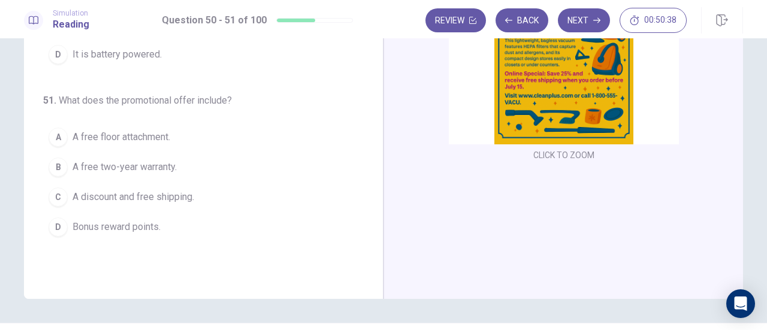
click at [90, 142] on span "A free floor attachment." at bounding box center [122, 137] width 98 height 14
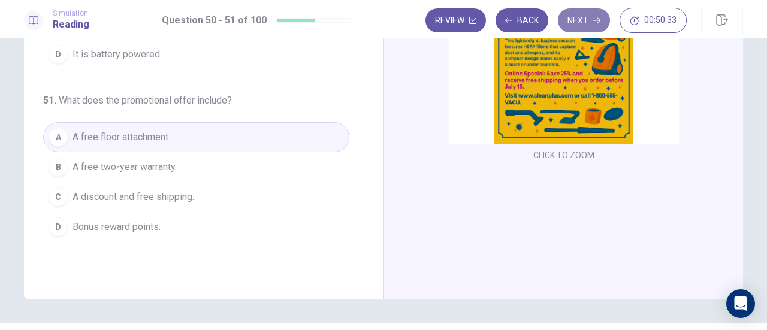
click at [600, 19] on icon "button" at bounding box center [597, 20] width 7 height 5
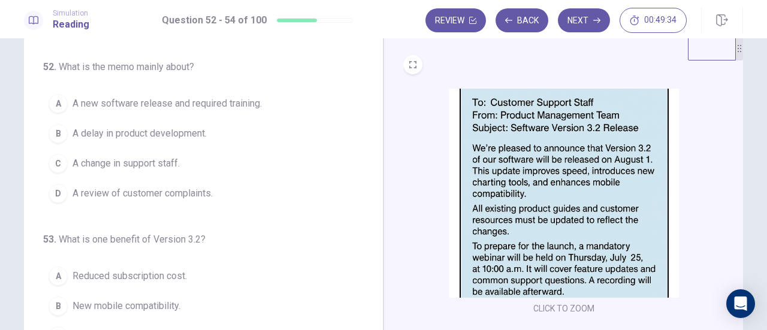
scroll to position [0, 0]
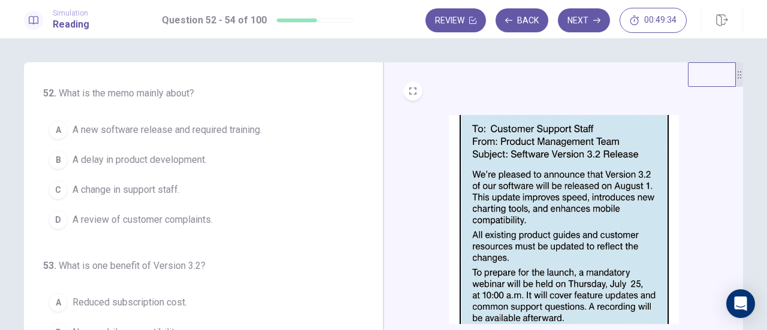
click at [209, 130] on span "A new software release and required training." at bounding box center [167, 130] width 189 height 14
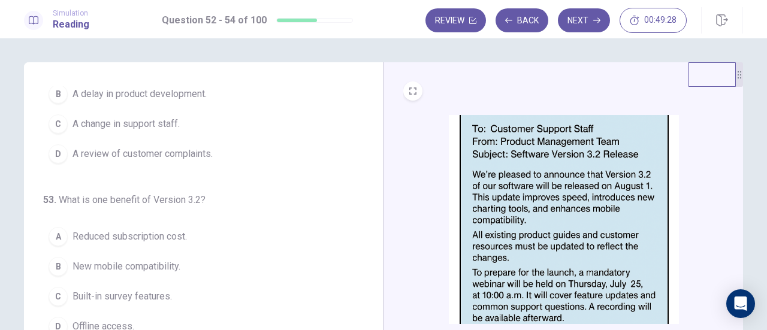
scroll to position [120, 0]
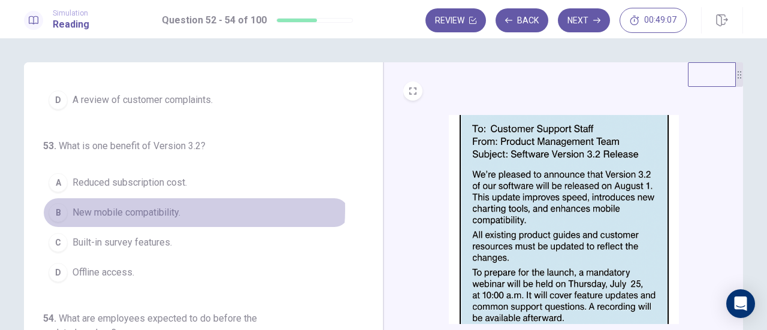
click at [152, 206] on span "New mobile compatibility." at bounding box center [127, 213] width 108 height 14
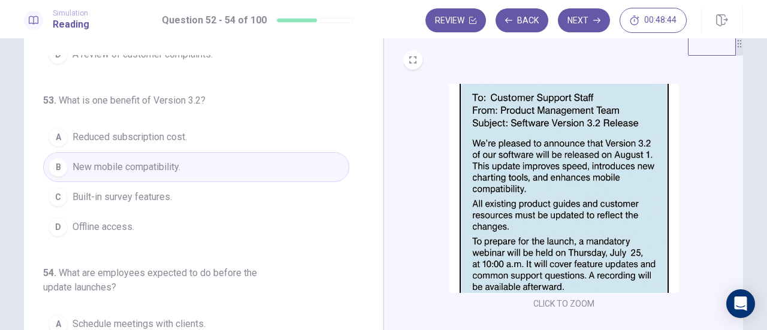
scroll to position [151, 0]
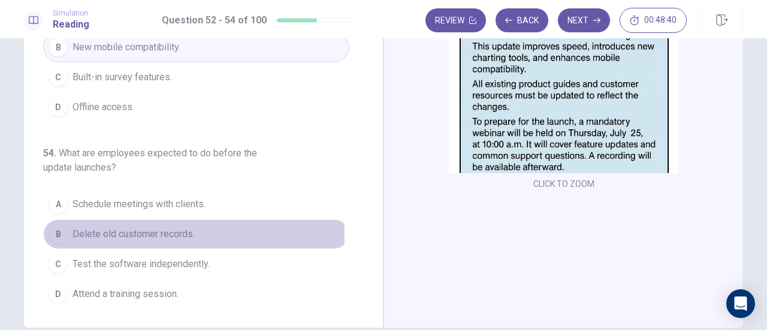
click at [100, 232] on span "Delete old customer records." at bounding box center [134, 234] width 122 height 14
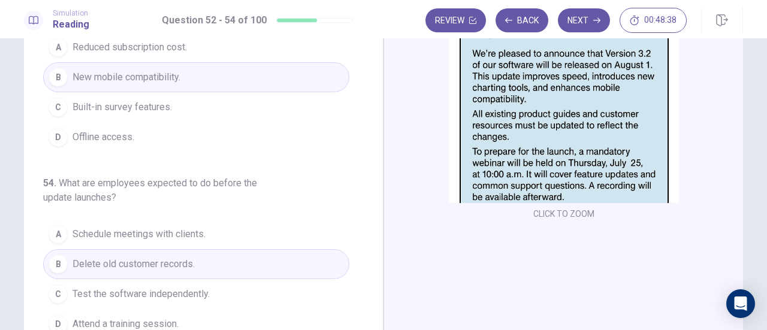
scroll to position [91, 0]
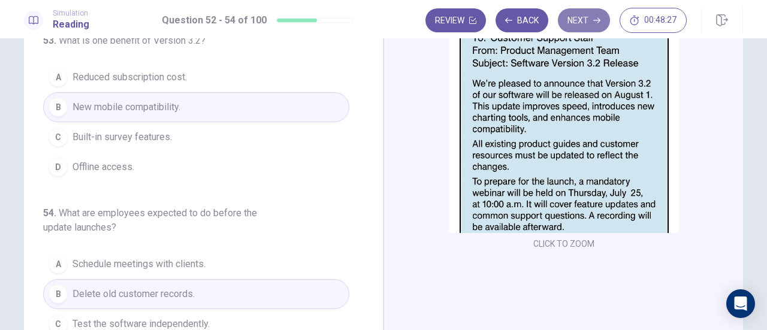
click at [594, 26] on button "Next" at bounding box center [584, 20] width 52 height 24
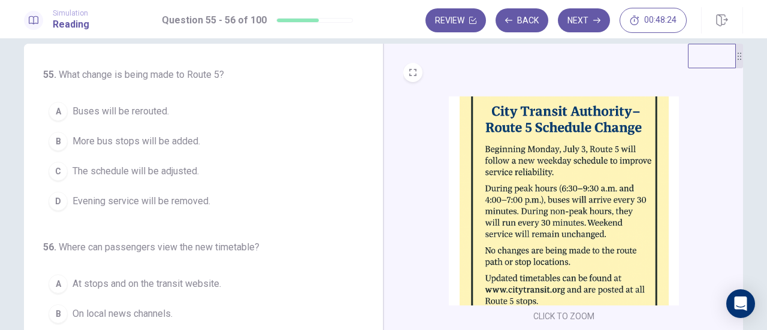
scroll to position [0, 0]
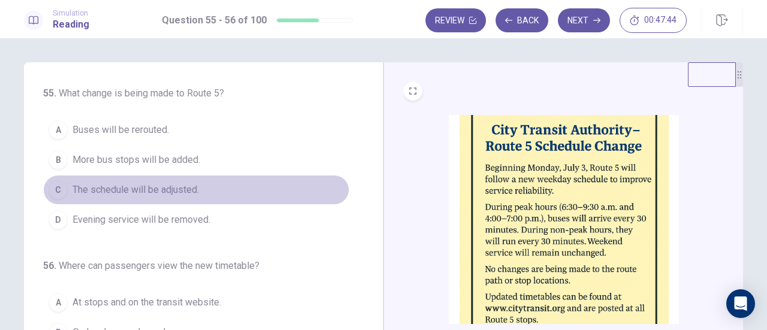
click at [161, 191] on span "The schedule will be adjusted." at bounding box center [136, 190] width 127 height 14
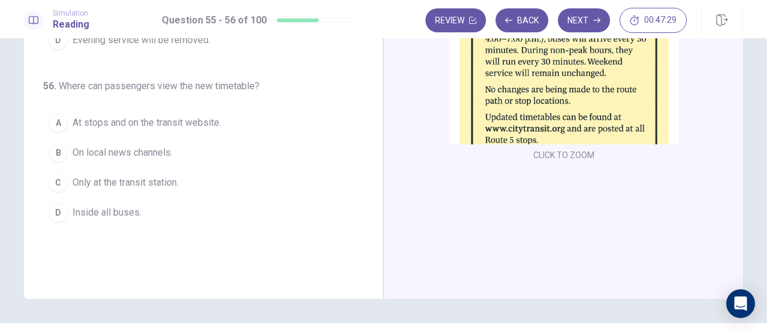
scroll to position [120, 0]
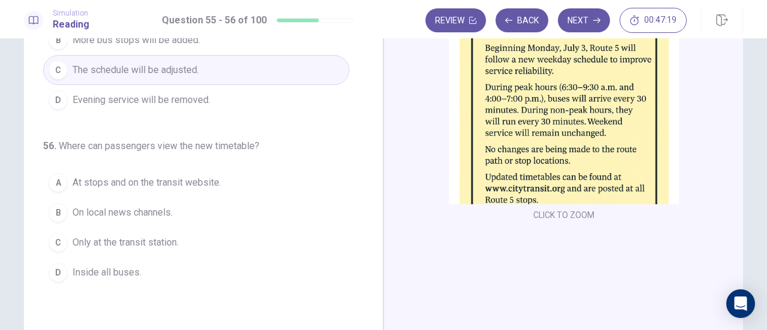
click at [118, 183] on span "At stops and on the transit website." at bounding box center [147, 183] width 149 height 14
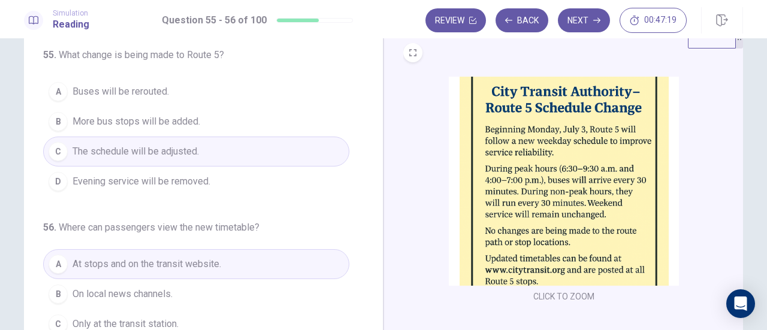
scroll to position [0, 0]
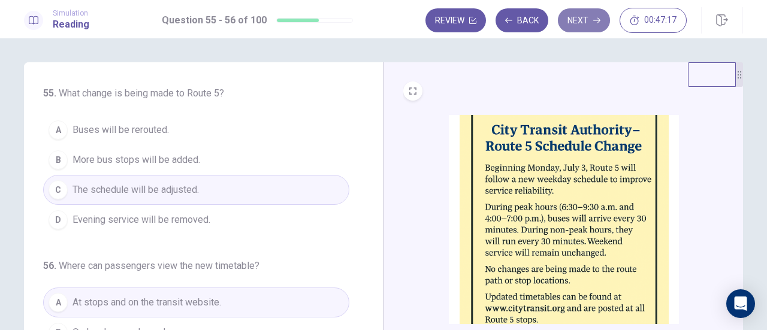
click at [591, 25] on button "Next" at bounding box center [584, 20] width 52 height 24
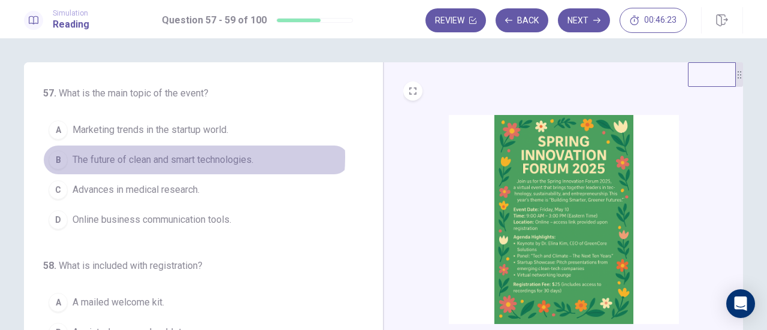
click at [186, 157] on span "The future of clean and smart technologies." at bounding box center [163, 160] width 181 height 14
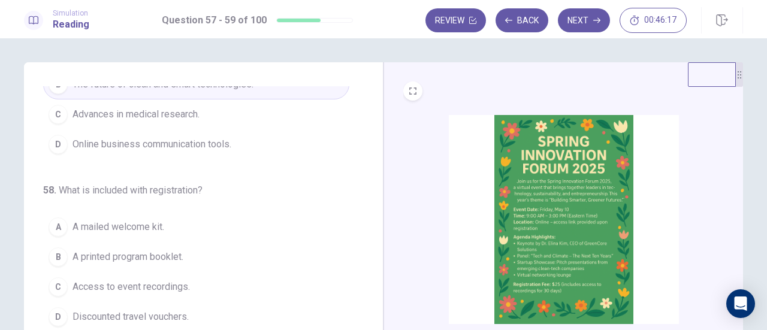
scroll to position [120, 0]
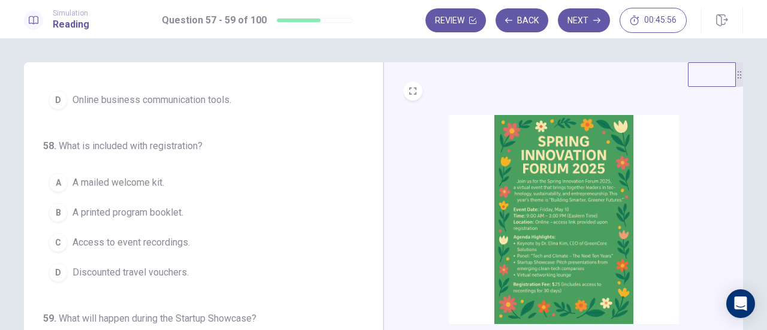
click at [131, 243] on span "Access to event recordings." at bounding box center [132, 243] width 118 height 14
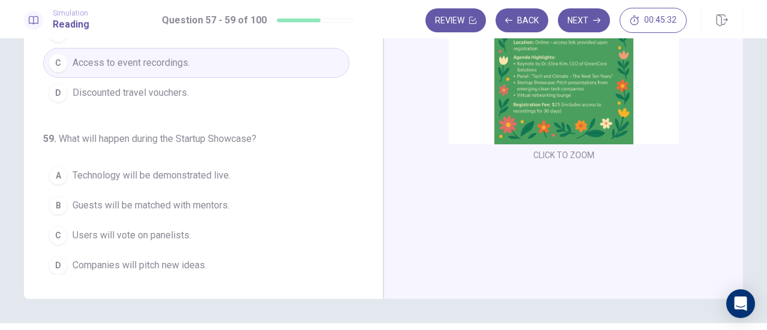
click at [135, 168] on span "Technology will be demonstrated live." at bounding box center [152, 175] width 158 height 14
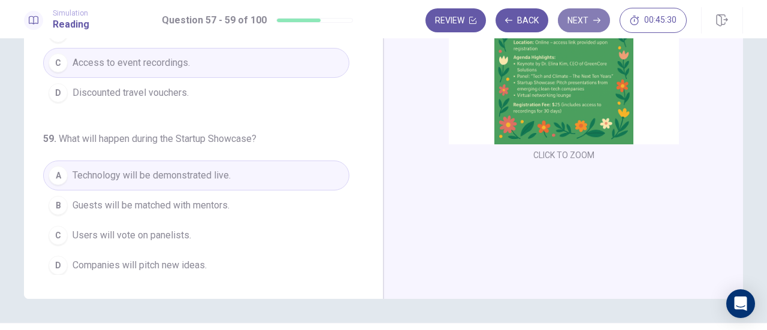
click at [590, 26] on button "Next" at bounding box center [584, 20] width 52 height 24
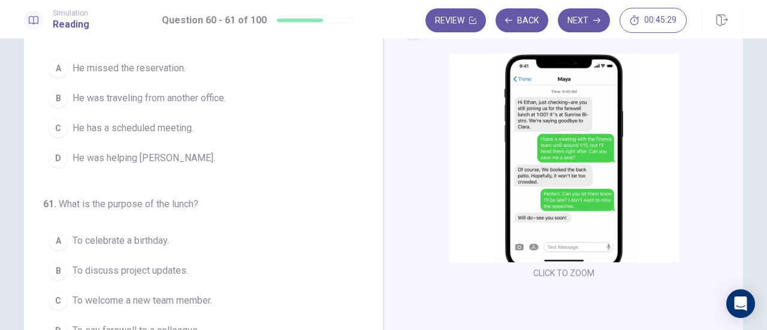
scroll to position [0, 0]
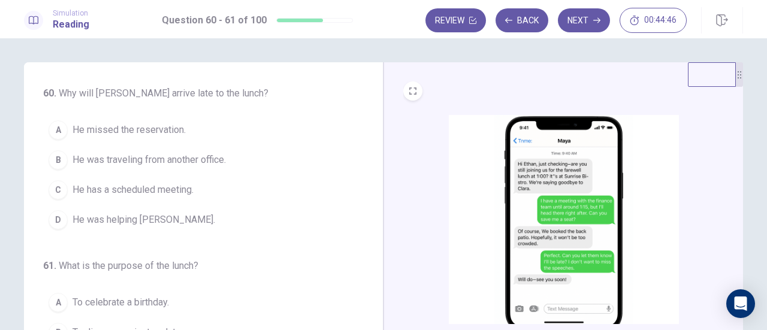
click at [58, 188] on div "C" at bounding box center [58, 189] width 19 height 19
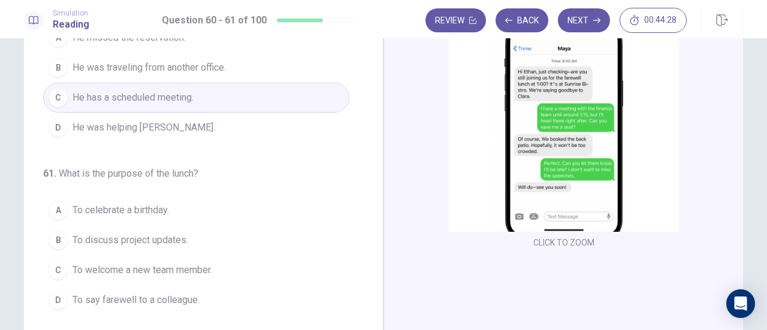
scroll to position [120, 0]
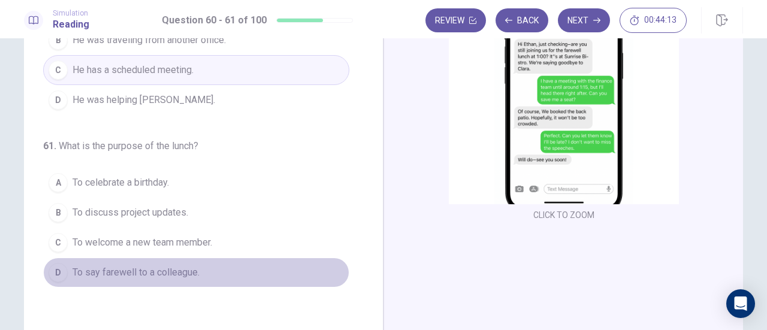
click at [156, 269] on span "To say farewell to a colleague." at bounding box center [136, 273] width 127 height 14
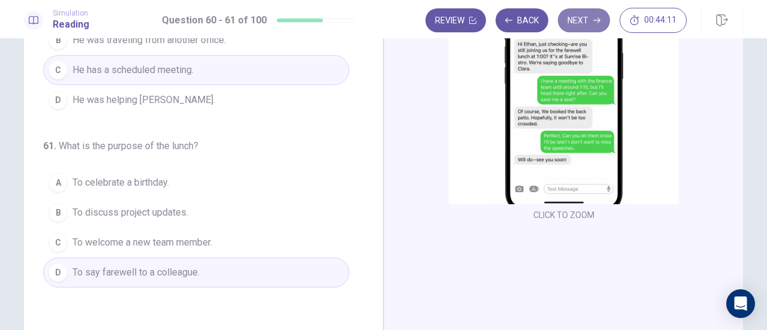
click at [577, 20] on button "Next" at bounding box center [584, 20] width 52 height 24
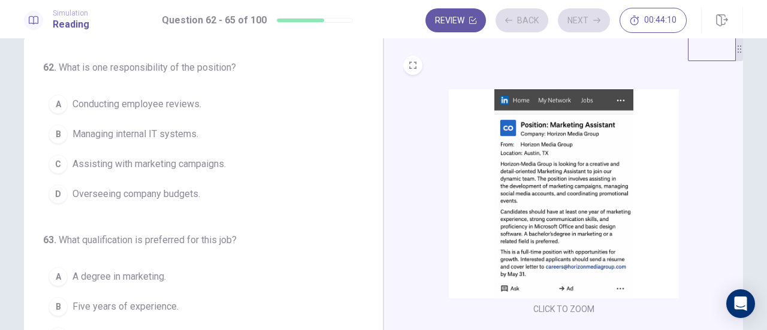
scroll to position [0, 0]
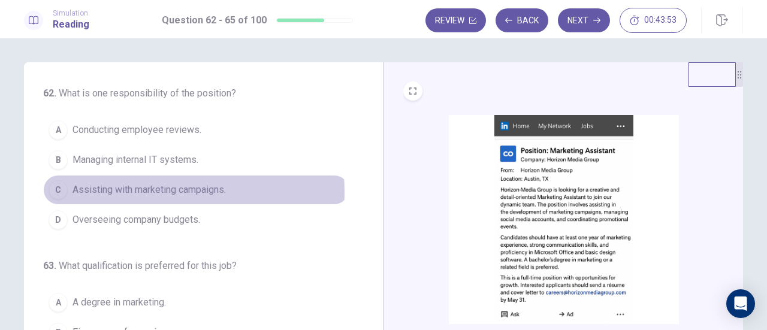
click at [152, 191] on span "Assisting with marketing campaigns." at bounding box center [149, 190] width 153 height 14
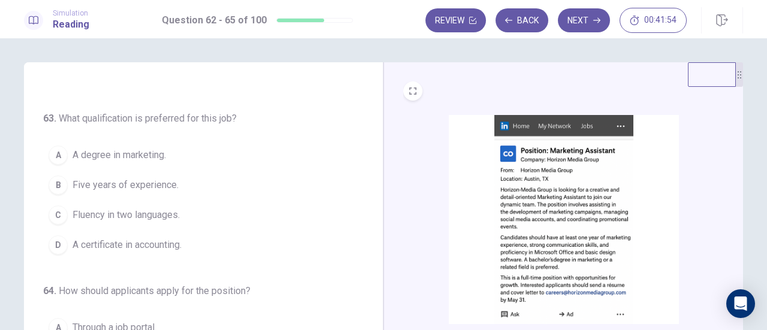
scroll to position [171, 0]
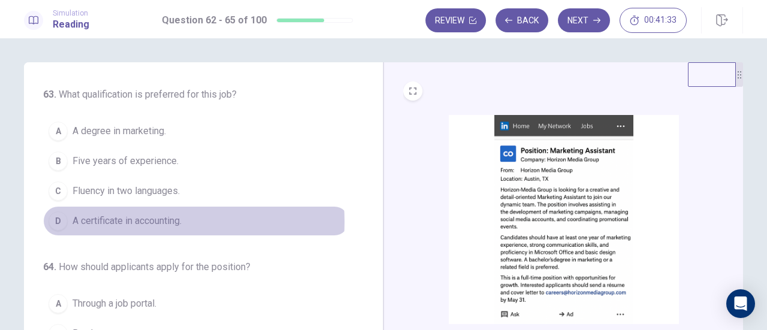
click at [153, 219] on span "A certificate in accounting." at bounding box center [127, 221] width 109 height 14
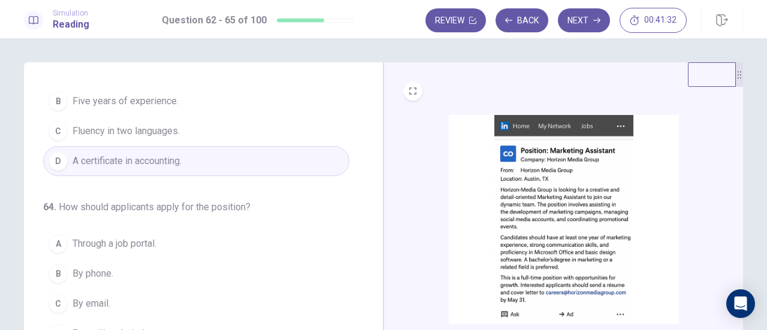
scroll to position [291, 0]
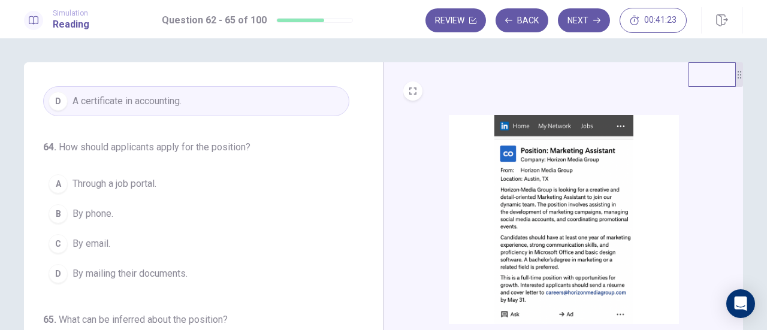
click at [103, 238] on span "By email." at bounding box center [92, 244] width 38 height 14
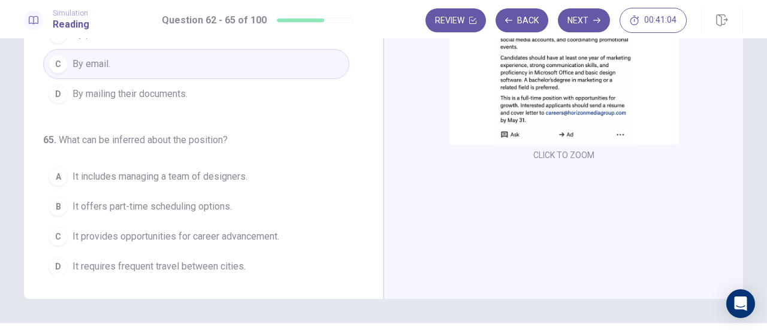
click at [183, 238] on button "C It provides opportunities for career advancement." at bounding box center [196, 237] width 306 height 30
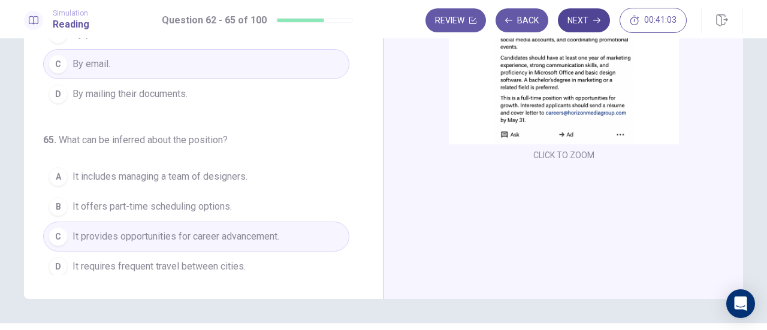
click at [581, 20] on button "Next" at bounding box center [584, 20] width 52 height 24
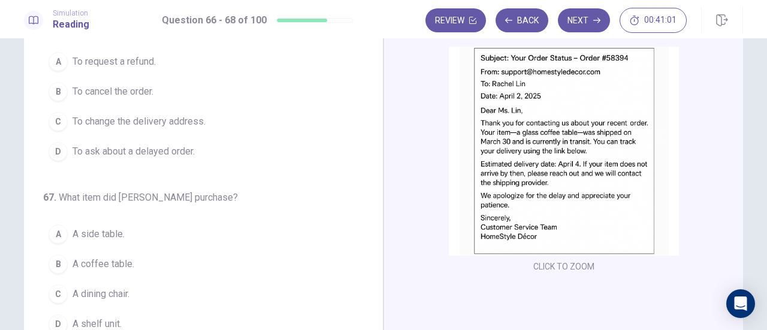
scroll to position [0, 0]
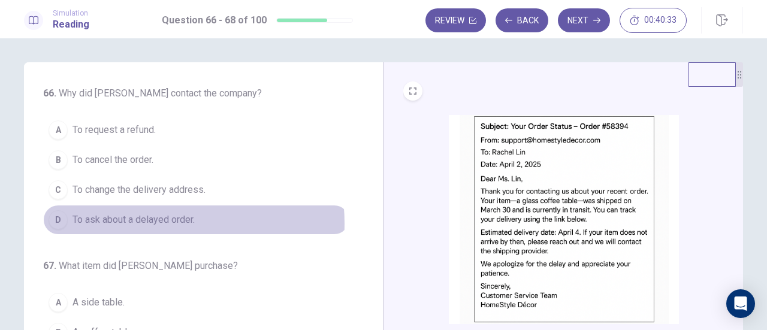
click at [146, 222] on span "To ask about a delayed order." at bounding box center [134, 220] width 122 height 14
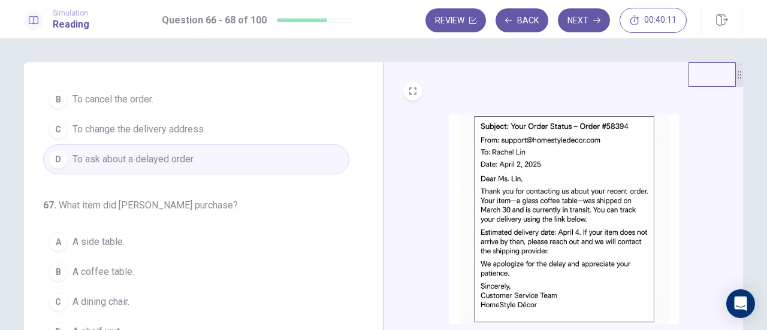
scroll to position [120, 0]
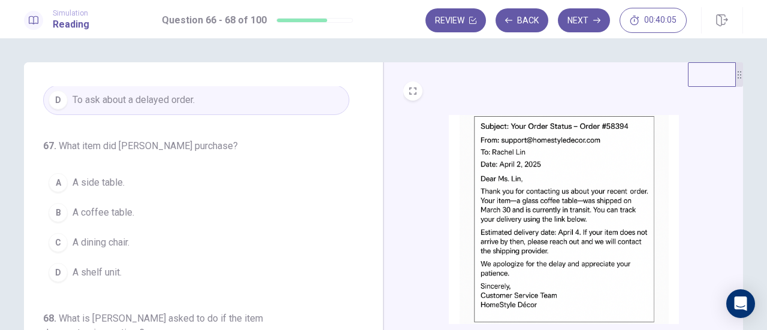
click at [121, 210] on span "A coffee table." at bounding box center [104, 213] width 62 height 14
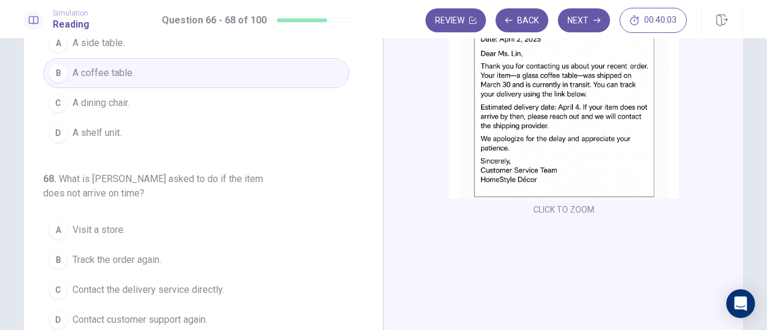
scroll to position [180, 0]
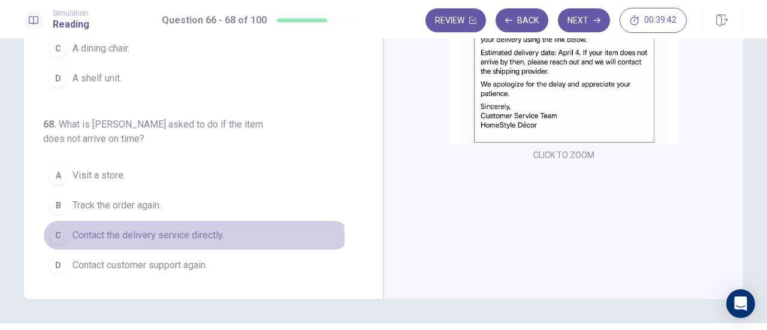
click at [122, 234] on span "Contact the delivery service directly." at bounding box center [149, 235] width 152 height 14
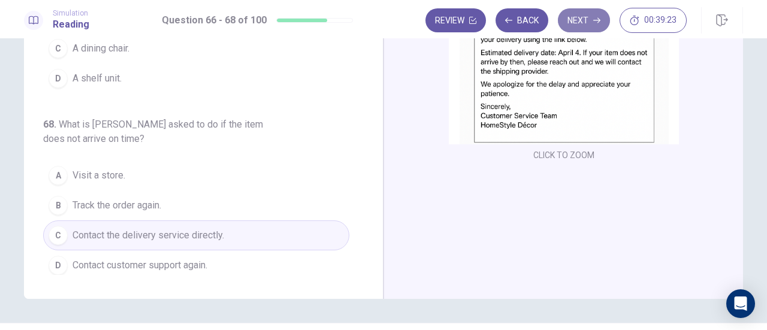
click at [574, 15] on button "Next" at bounding box center [584, 20] width 52 height 24
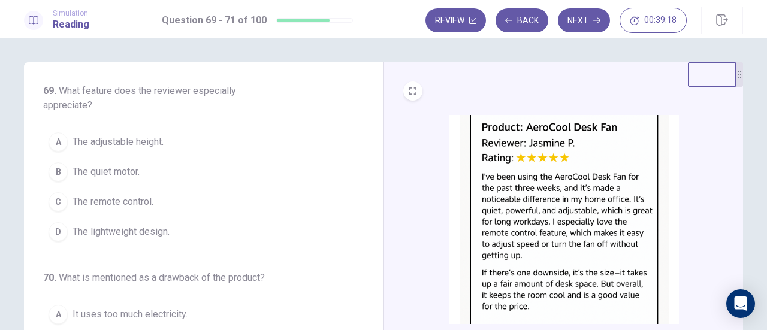
scroll to position [0, 0]
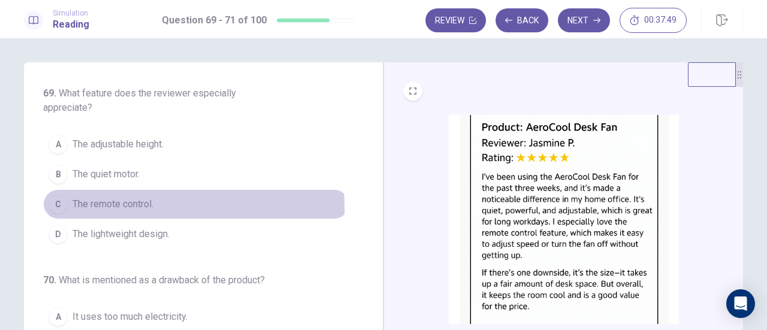
click at [108, 208] on span "The remote control." at bounding box center [113, 204] width 81 height 14
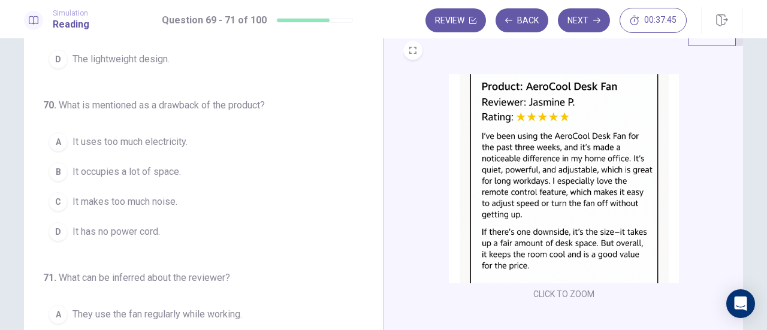
scroll to position [60, 0]
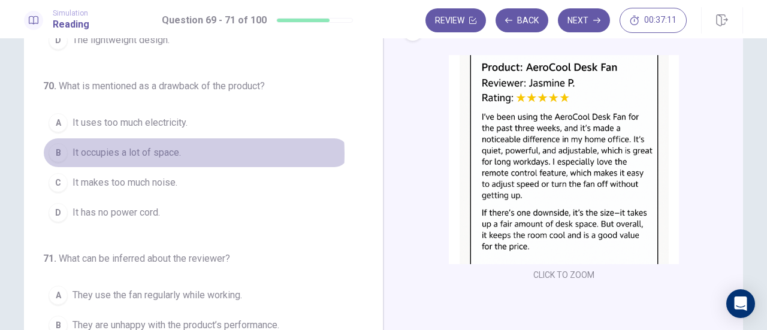
click at [154, 152] on span "It occupies a lot of space." at bounding box center [127, 153] width 109 height 14
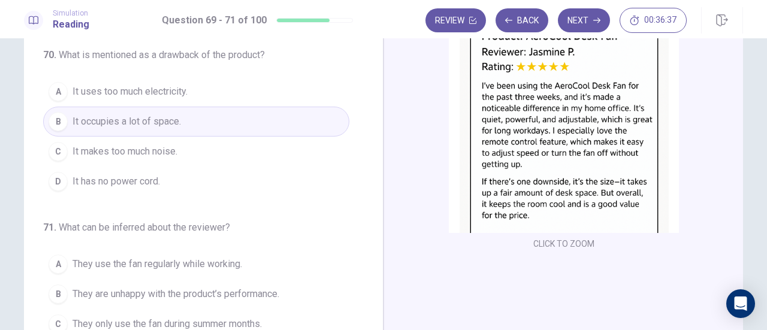
scroll to position [151, 0]
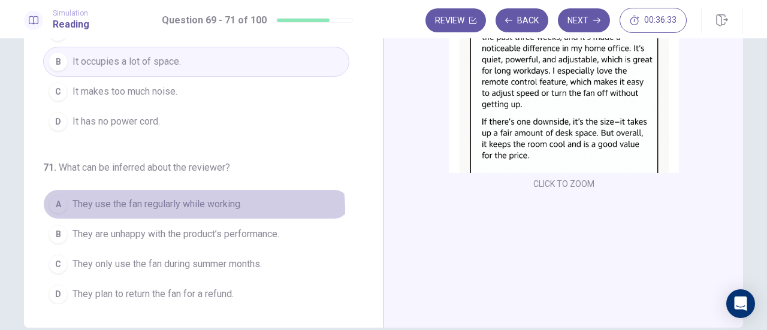
click at [184, 207] on span "They use the fan regularly while working." at bounding box center [158, 204] width 170 height 14
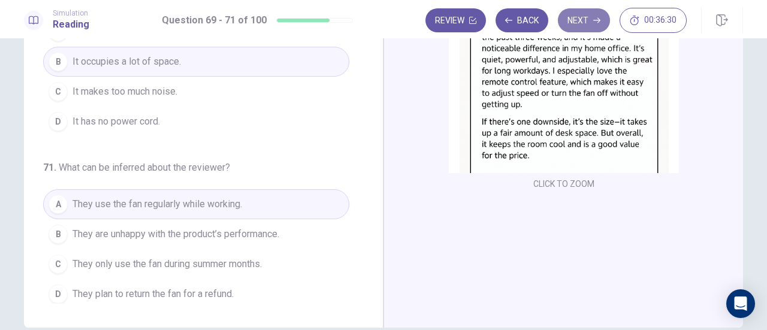
click at [589, 14] on button "Next" at bounding box center [584, 20] width 52 height 24
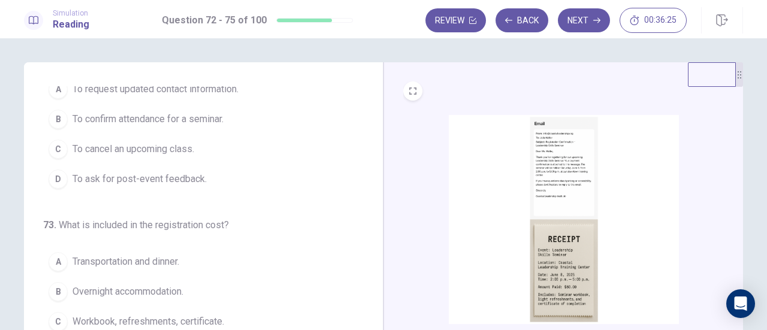
scroll to position [60, 0]
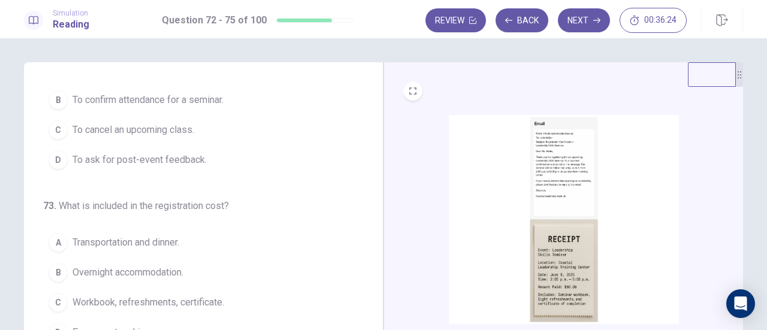
click at [552, 150] on img at bounding box center [564, 219] width 230 height 209
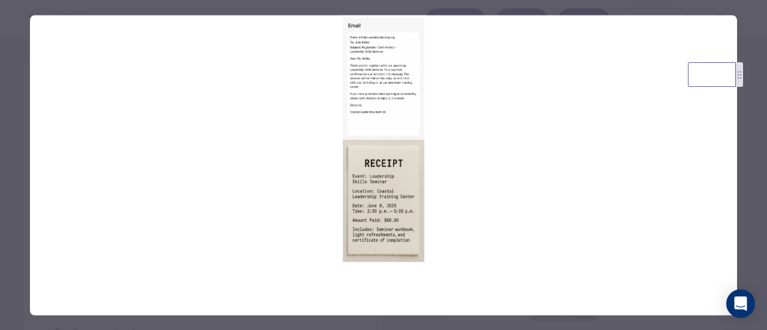
click at [366, 97] on img at bounding box center [383, 139] width 707 height 249
drag, startPoint x: 374, startPoint y: 37, endPoint x: 403, endPoint y: 202, distance: 168.0
click at [403, 202] on img at bounding box center [383, 139] width 707 height 249
drag, startPoint x: 677, startPoint y: 131, endPoint x: 678, endPoint y: 146, distance: 14.4
click at [677, 145] on img at bounding box center [383, 139] width 707 height 249
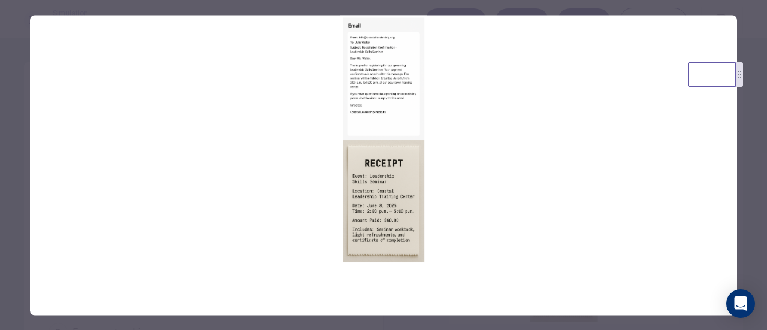
click at [11, 22] on div at bounding box center [383, 165] width 767 height 330
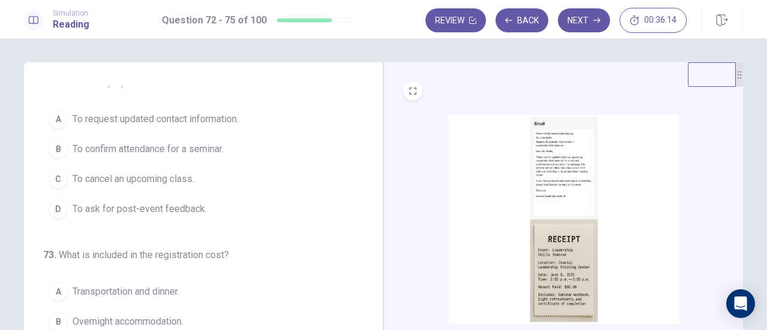
scroll to position [0, 0]
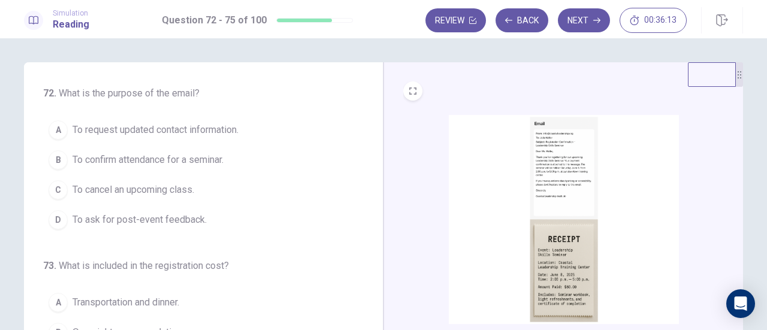
click at [538, 174] on img at bounding box center [564, 219] width 230 height 209
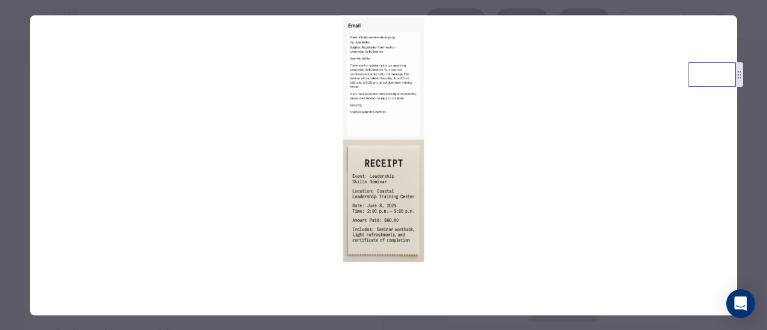
click at [289, 135] on img at bounding box center [383, 139] width 707 height 249
click at [7, 60] on div at bounding box center [383, 165] width 767 height 330
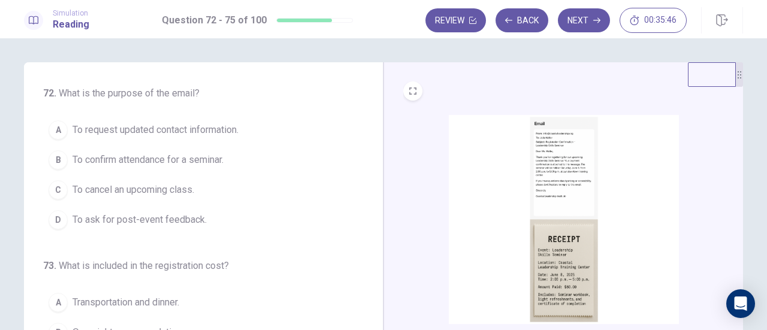
click at [105, 153] on span "To confirm attendance for a seminar." at bounding box center [148, 160] width 151 height 14
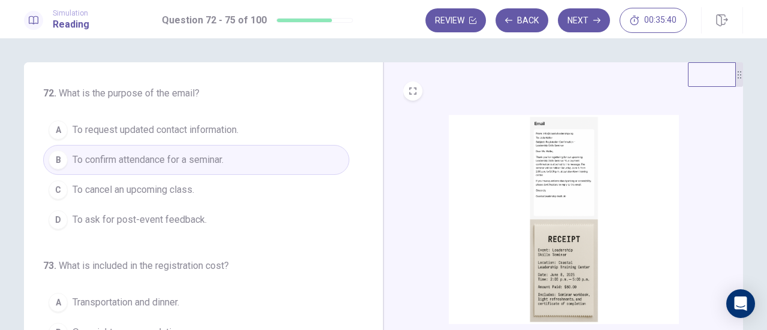
click at [544, 176] on img at bounding box center [564, 219] width 230 height 209
click at [156, 157] on span "To confirm attendance for a seminar." at bounding box center [148, 160] width 151 height 14
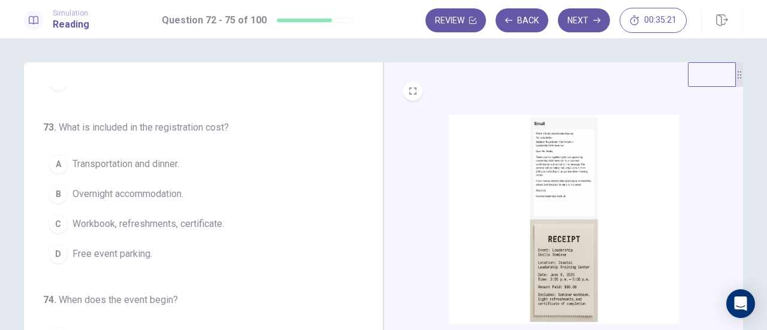
scroll to position [120, 0]
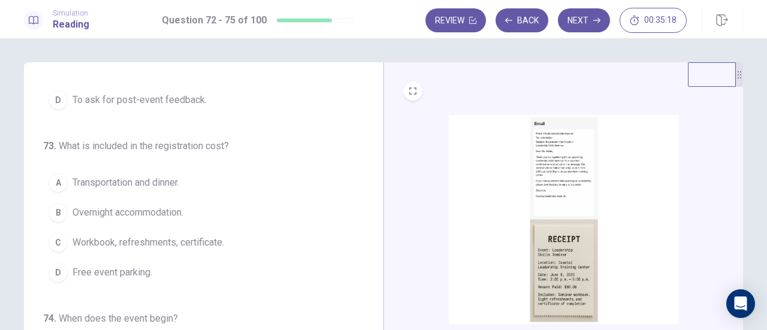
click at [580, 183] on img at bounding box center [564, 219] width 230 height 209
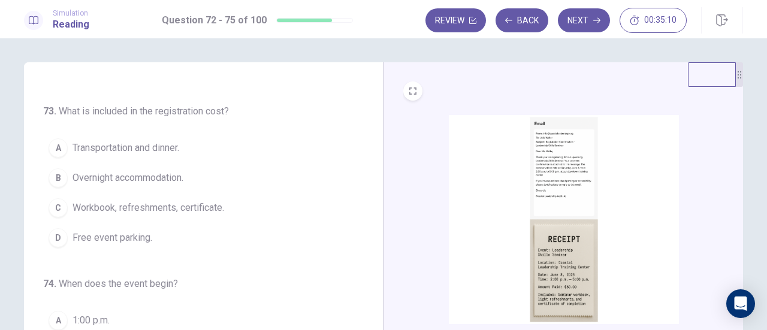
scroll to position [180, 0]
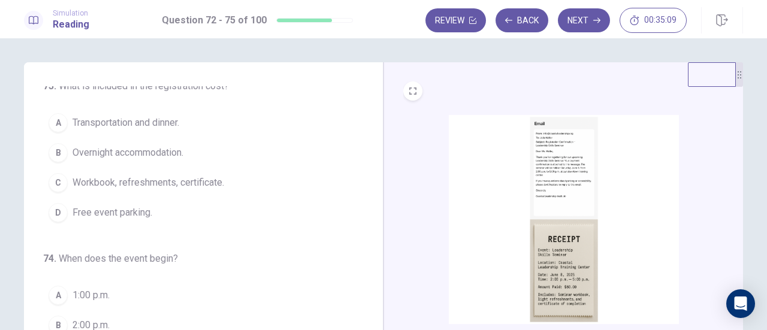
click at [128, 209] on span "Free event parking." at bounding box center [113, 213] width 80 height 14
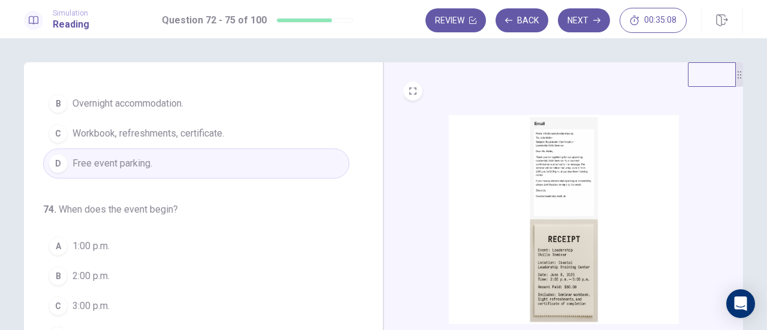
scroll to position [291, 0]
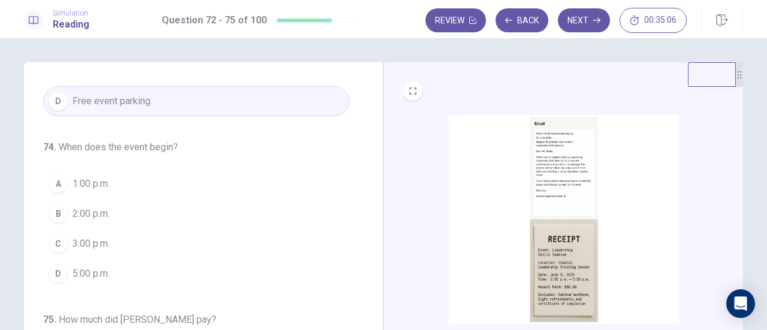
click at [562, 185] on img at bounding box center [564, 219] width 230 height 209
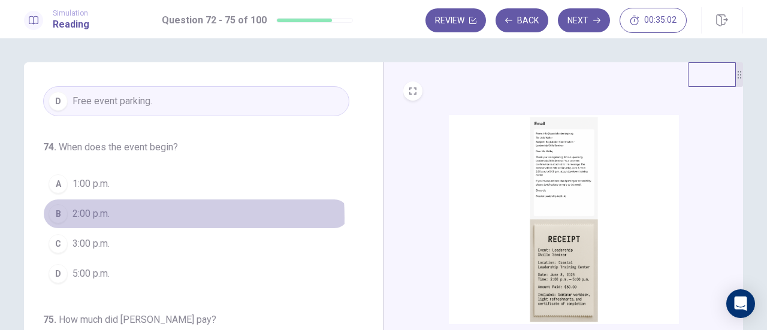
click at [80, 215] on span "2:00 p.m." at bounding box center [91, 214] width 37 height 14
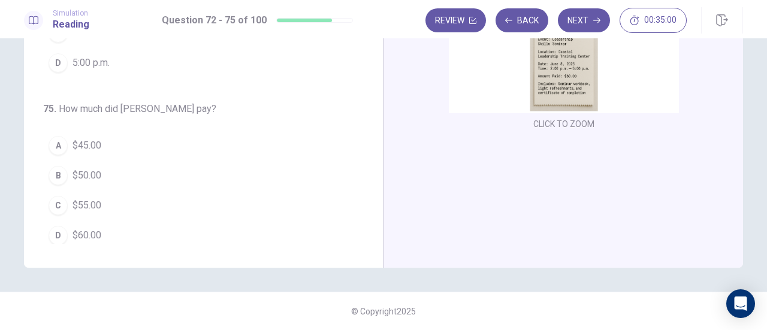
scroll to position [151, 0]
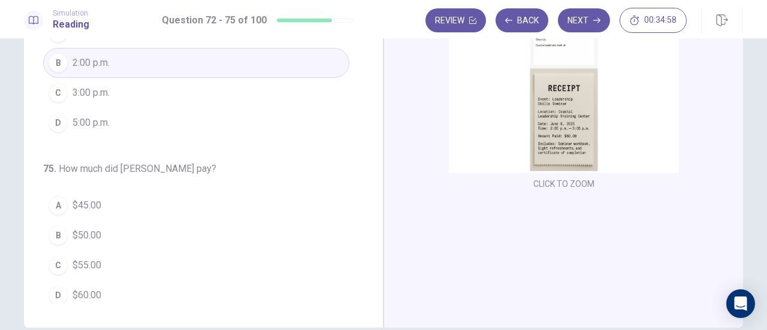
click at [82, 291] on span "$60.00" at bounding box center [87, 295] width 29 height 14
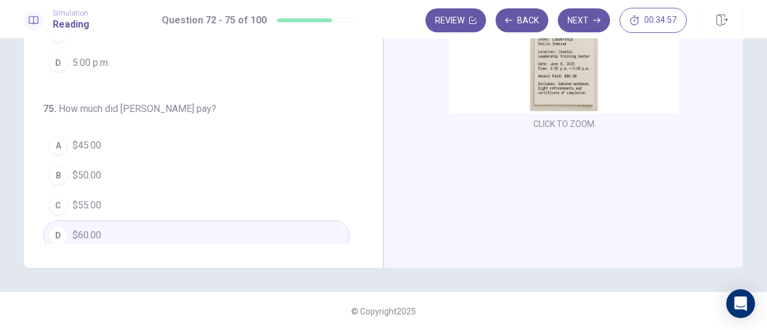
scroll to position [0, 0]
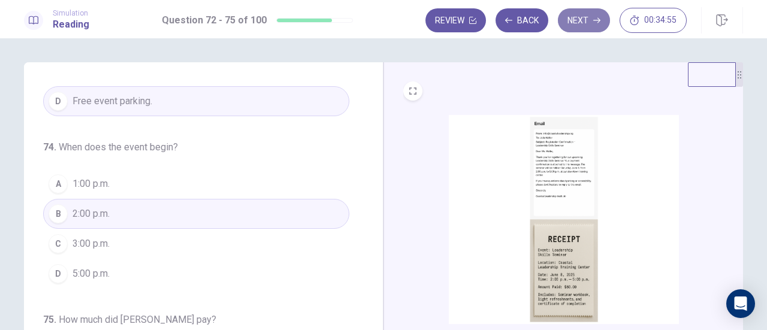
click at [589, 27] on button "Next" at bounding box center [584, 20] width 52 height 24
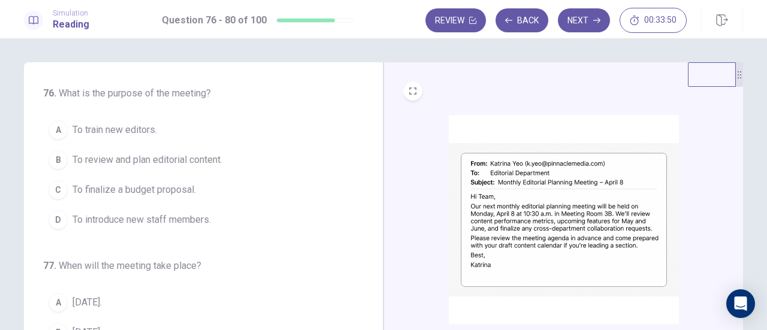
click at [141, 165] on span "To review and plan editorial content." at bounding box center [148, 160] width 150 height 14
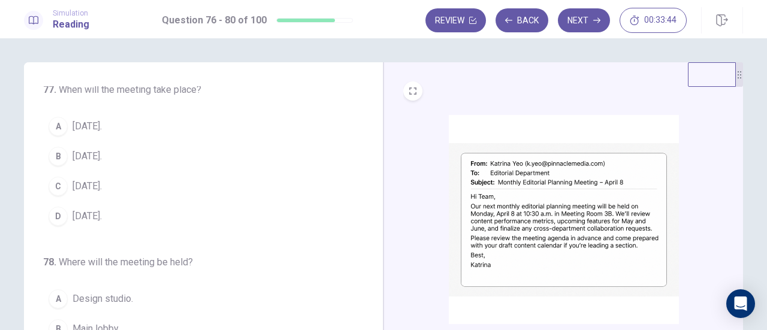
scroll to position [180, 0]
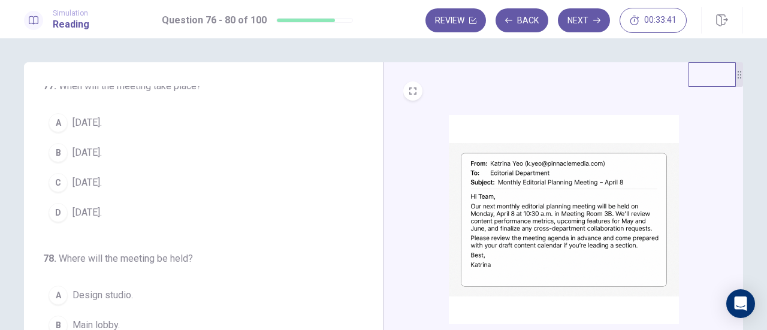
click at [80, 146] on span "April 8." at bounding box center [87, 153] width 29 height 14
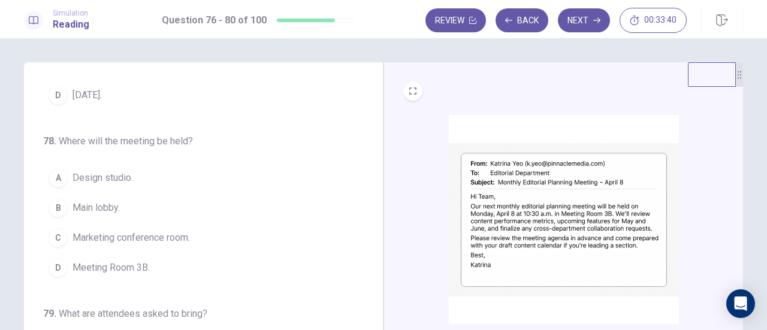
scroll to position [300, 0]
click at [116, 259] on span "Meeting Room 3B." at bounding box center [111, 265] width 77 height 14
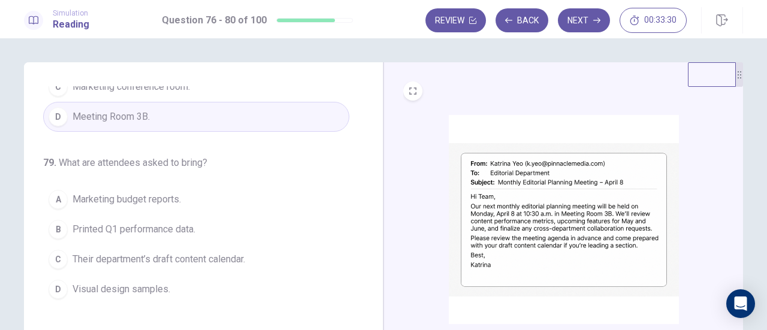
scroll to position [462, 0]
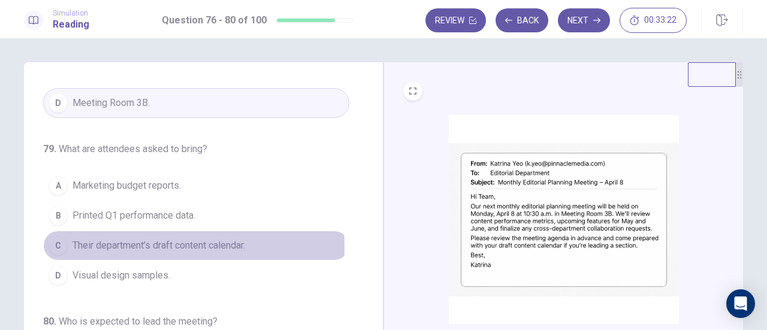
click at [130, 242] on span "Their department’s draft content calendar." at bounding box center [159, 246] width 173 height 14
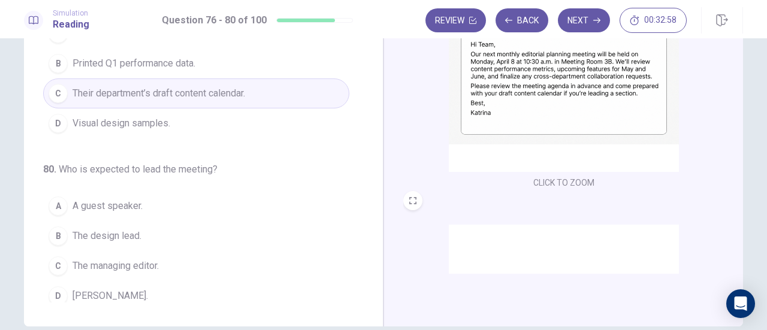
scroll to position [180, 0]
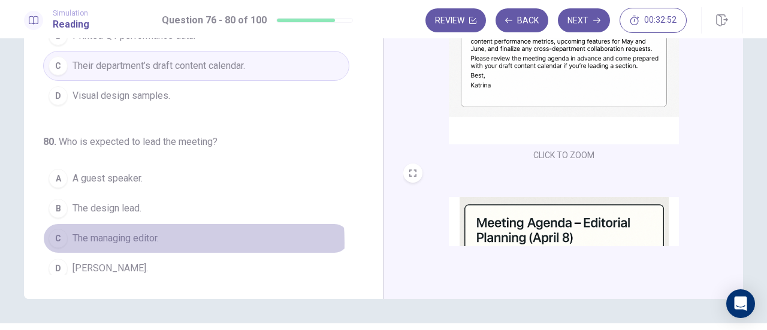
click at [111, 236] on span "The managing editor." at bounding box center [116, 238] width 86 height 14
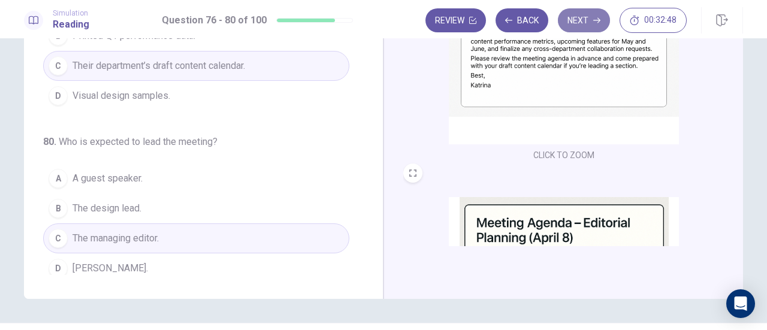
click at [597, 17] on icon "button" at bounding box center [597, 20] width 7 height 7
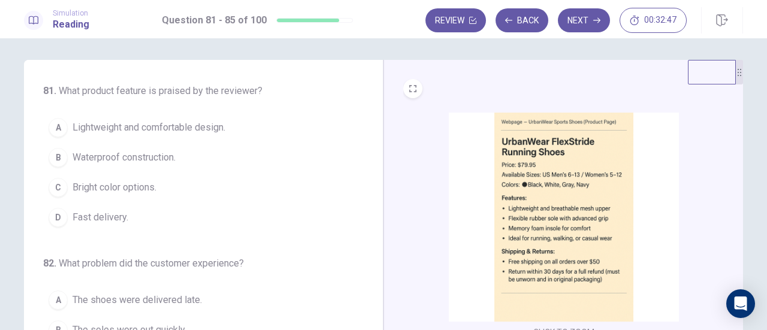
scroll to position [0, 0]
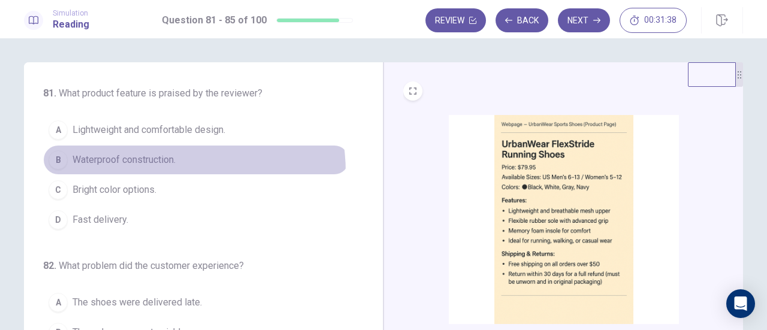
click at [147, 172] on button "B Waterproof construction." at bounding box center [196, 160] width 306 height 30
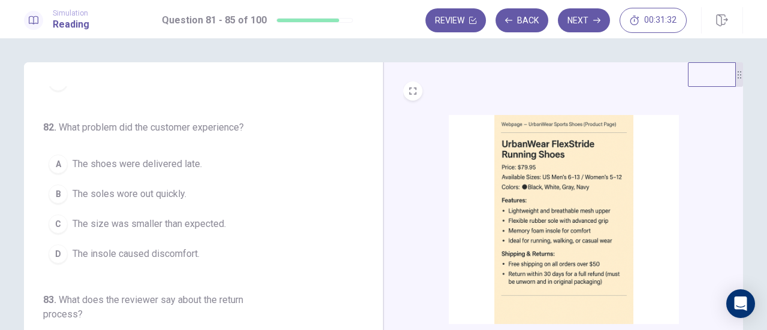
scroll to position [120, 0]
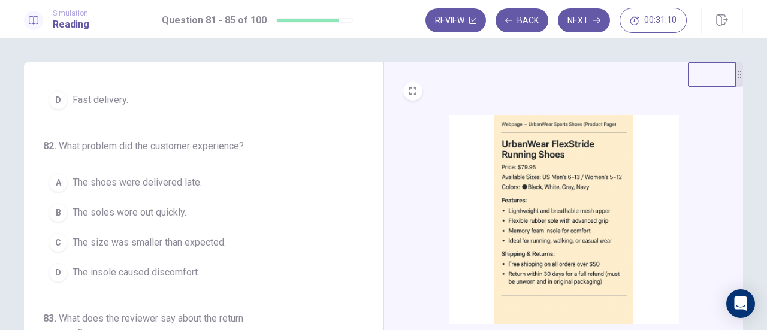
click at [128, 248] on button "C The size was smaller than expected." at bounding box center [196, 243] width 306 height 30
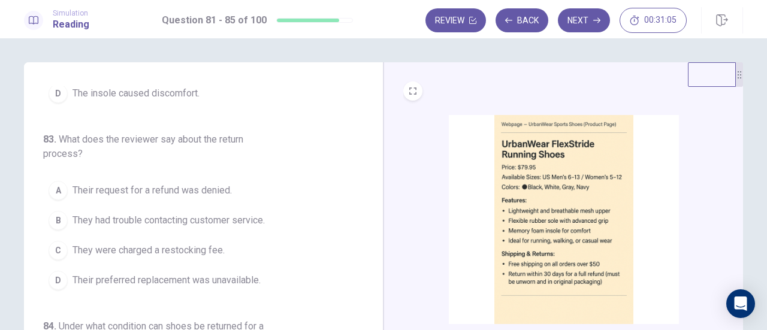
scroll to position [300, 0]
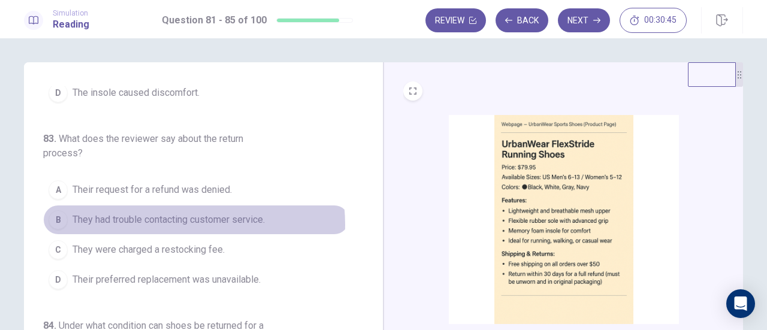
click at [165, 221] on span "They had trouble contacting customer service." at bounding box center [169, 220] width 192 height 14
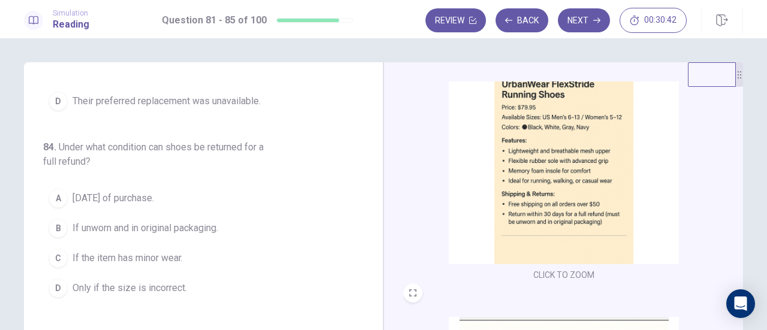
scroll to position [480, 0]
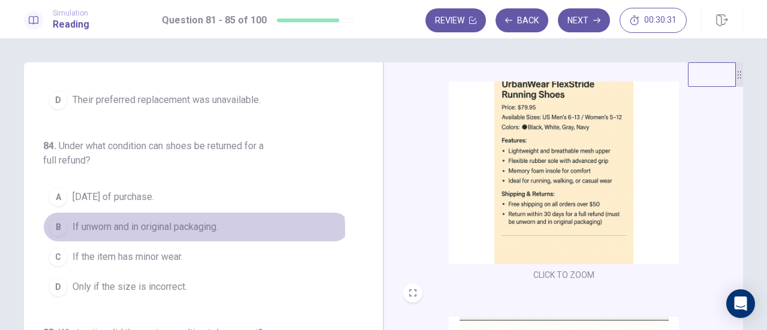
click at [137, 226] on span "If unworn and in original packaging." at bounding box center [146, 227] width 146 height 14
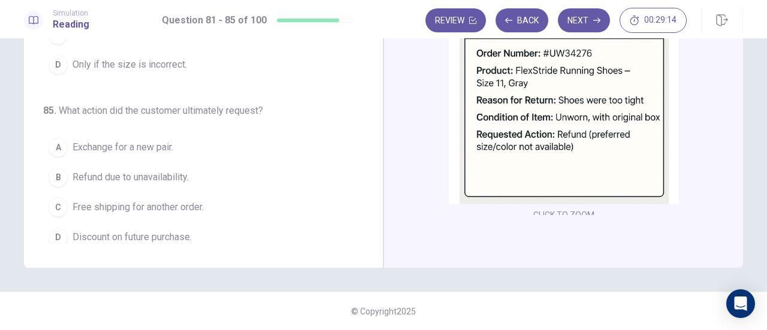
scroll to position [441, 0]
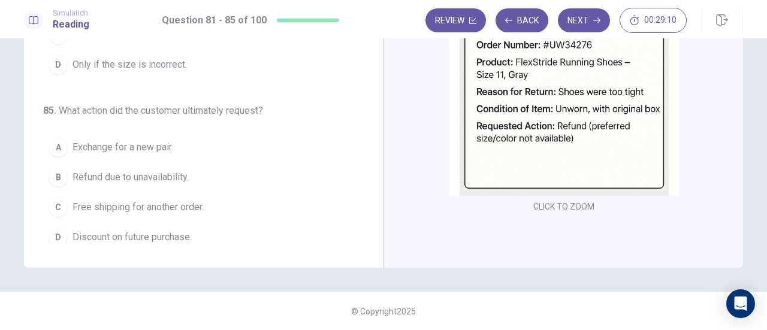
click at [137, 170] on span "Refund due to unavailability." at bounding box center [131, 177] width 116 height 14
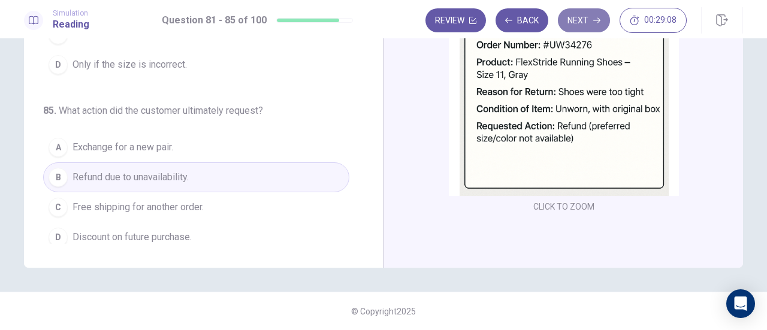
click at [581, 23] on button "Next" at bounding box center [584, 20] width 52 height 24
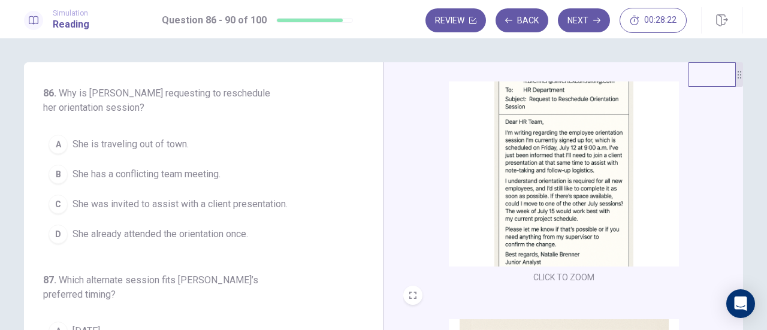
scroll to position [57, 0]
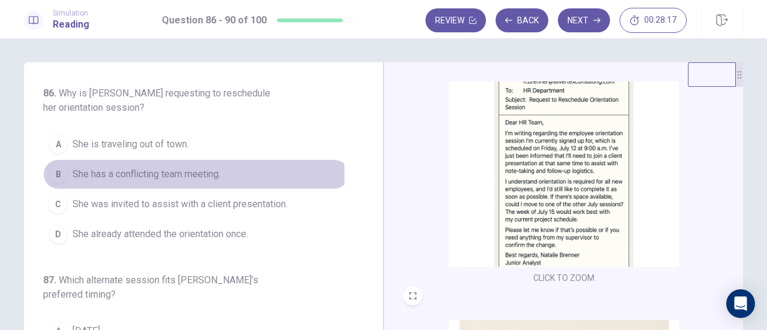
click at [152, 174] on span "She has a conflicting team meeting." at bounding box center [147, 174] width 148 height 14
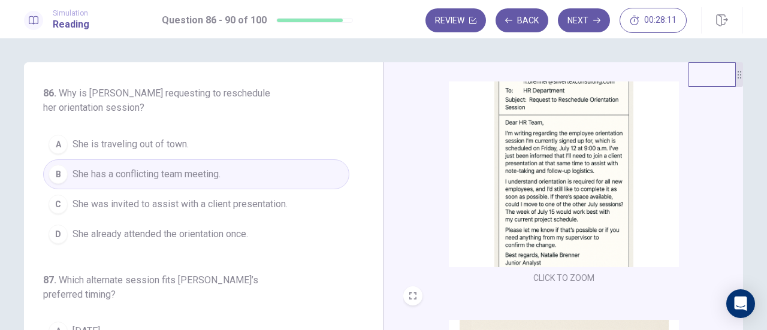
click at [155, 207] on span "She was invited to assist with a client presentation." at bounding box center [180, 204] width 215 height 14
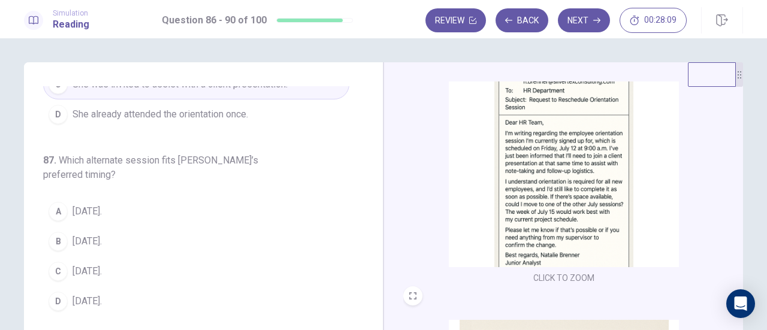
scroll to position [180, 0]
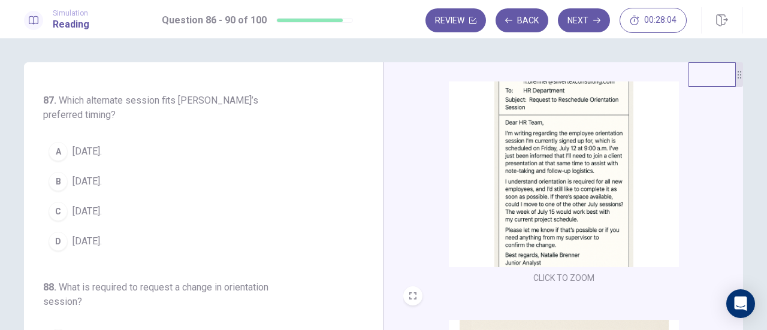
click at [84, 147] on span "July 15." at bounding box center [87, 151] width 29 height 14
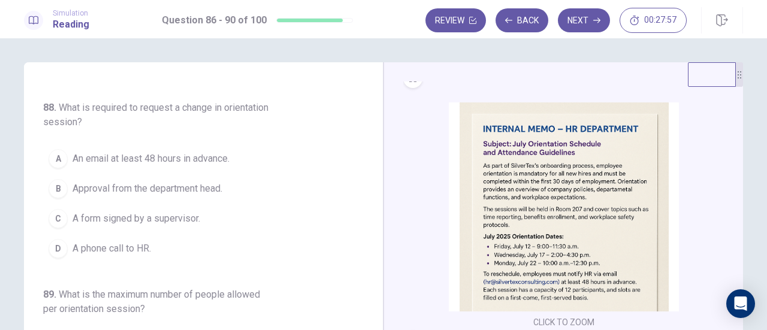
scroll to position [297, 0]
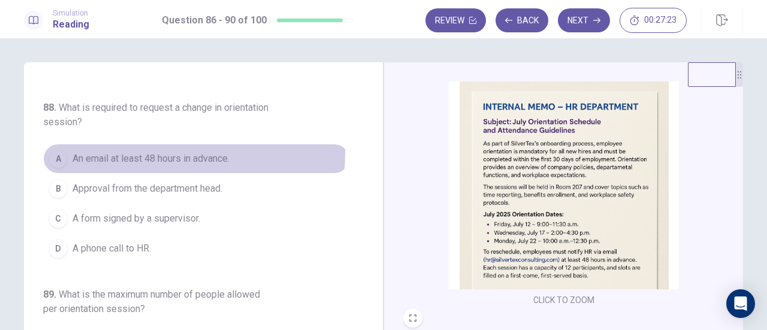
click at [144, 152] on span "An email at least 48 hours in advance." at bounding box center [151, 159] width 157 height 14
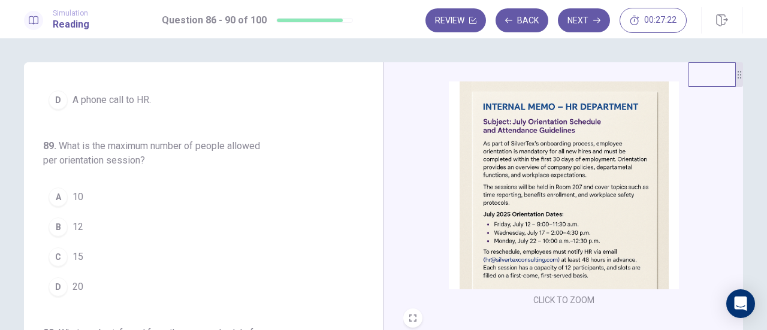
scroll to position [534, 0]
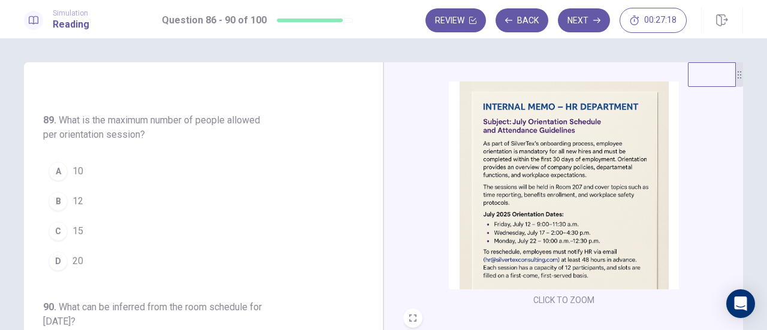
click at [76, 194] on span "12" at bounding box center [78, 201] width 11 height 14
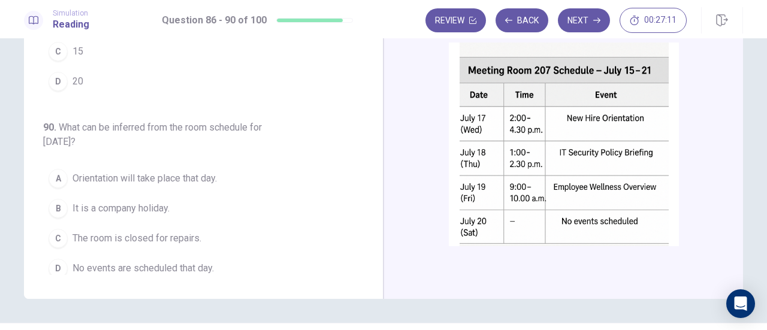
scroll to position [441, 0]
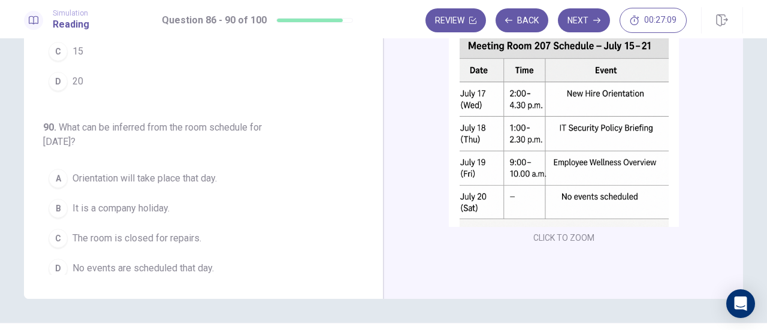
click at [133, 261] on span "No events are scheduled that day." at bounding box center [143, 268] width 141 height 14
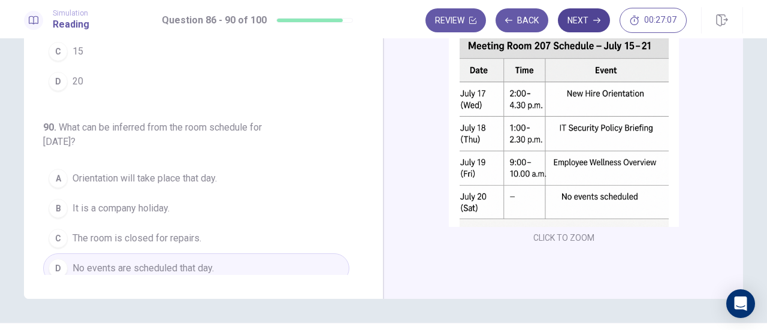
click at [581, 27] on button "Next" at bounding box center [584, 20] width 52 height 24
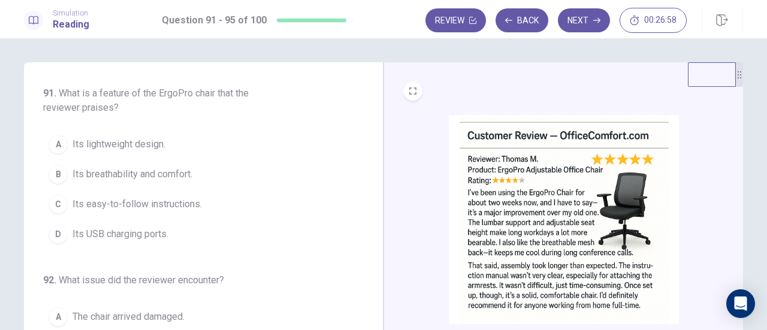
scroll to position [60, 0]
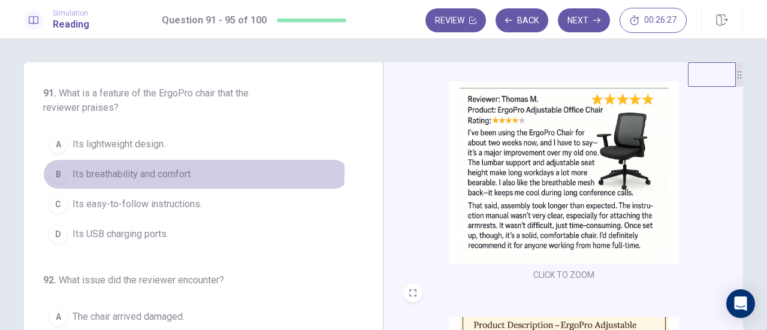
click at [159, 172] on span "Its breathability and comfort." at bounding box center [133, 174] width 120 height 14
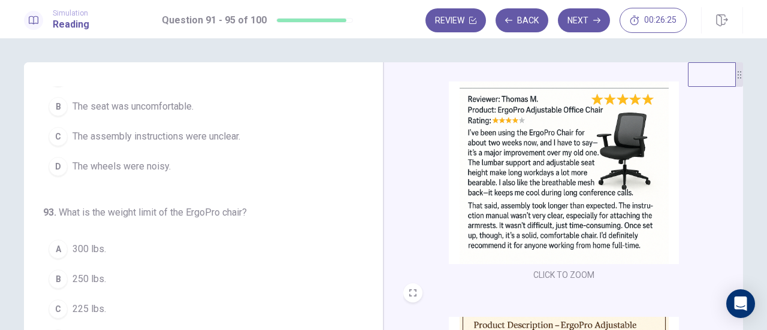
scroll to position [120, 0]
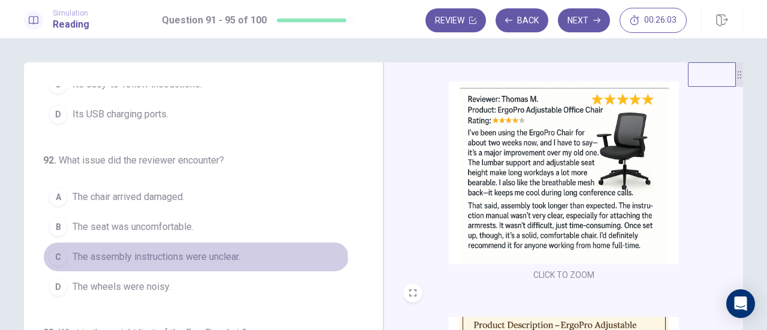
click at [192, 263] on button "C The assembly instructions were unclear." at bounding box center [196, 257] width 306 height 30
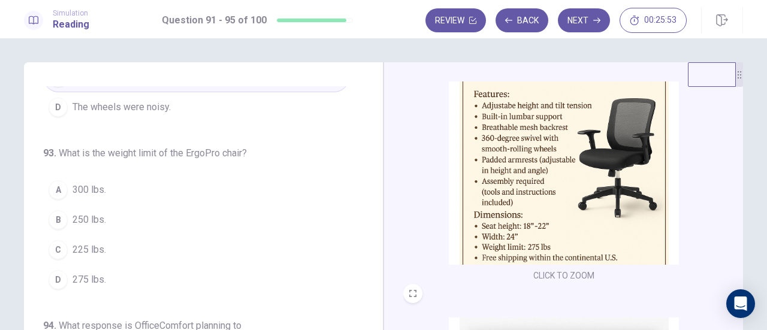
scroll to position [360, 0]
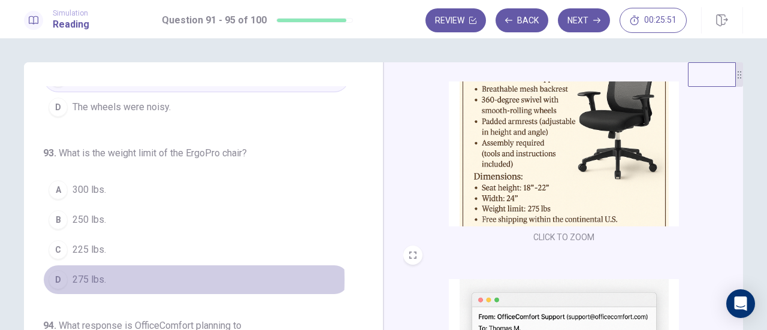
click at [89, 275] on span "275 lbs." at bounding box center [90, 280] width 34 height 14
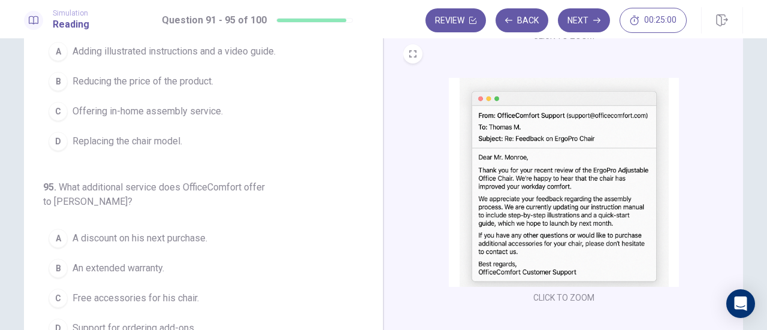
scroll to position [180, 0]
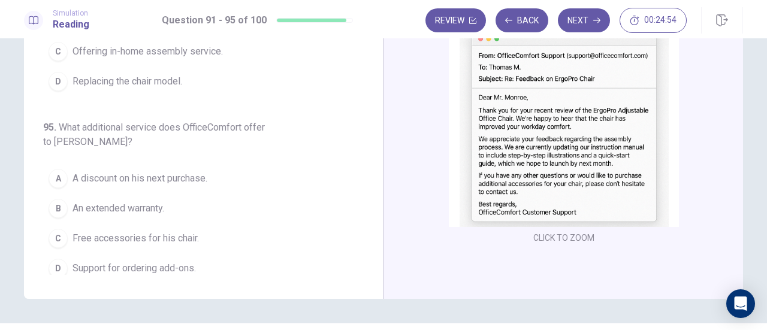
click at [184, 179] on button "A A discount on his next purchase." at bounding box center [196, 179] width 306 height 30
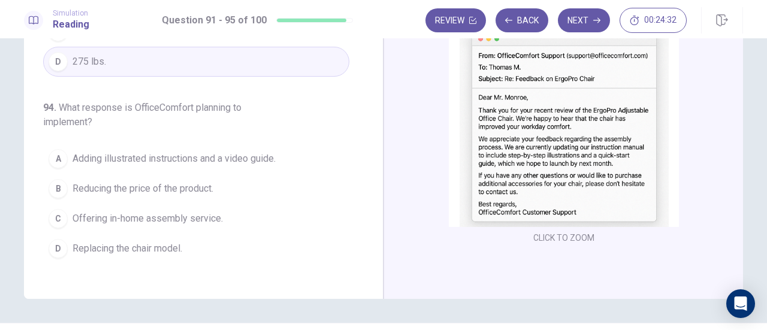
scroll to position [326, 0]
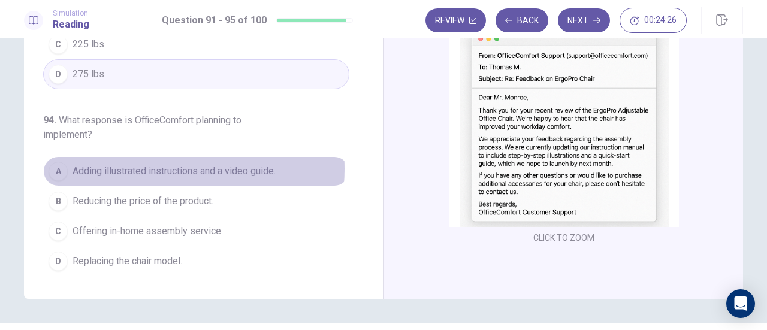
click at [155, 164] on span "Adding illustrated instructions and a video guide." at bounding box center [174, 171] width 203 height 14
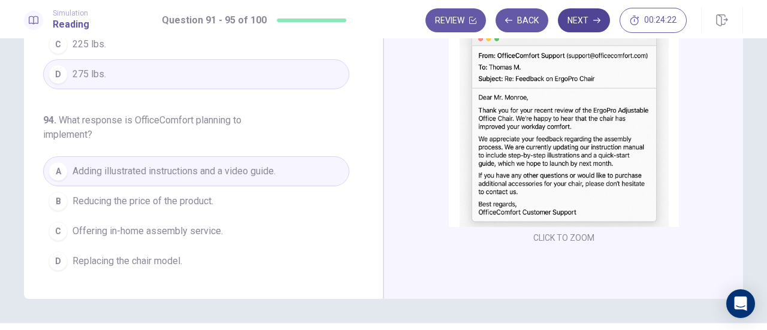
click at [594, 17] on icon "button" at bounding box center [597, 20] width 7 height 7
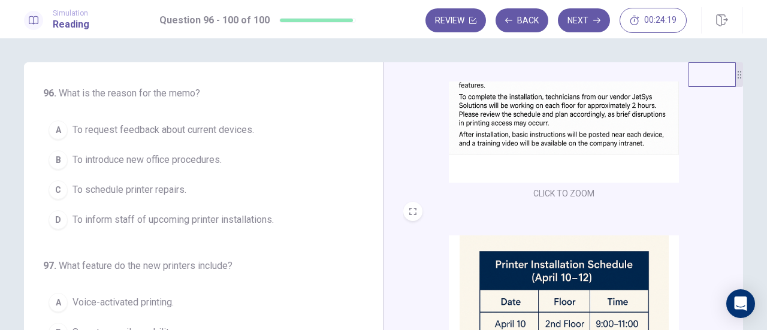
scroll to position [0, 0]
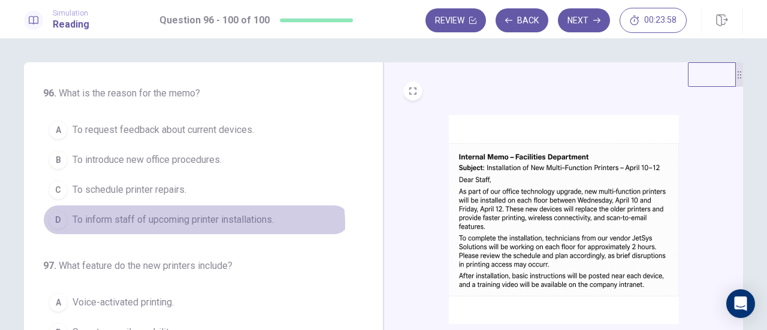
click at [173, 224] on span "To inform staff of upcoming printer installations." at bounding box center [173, 220] width 201 height 14
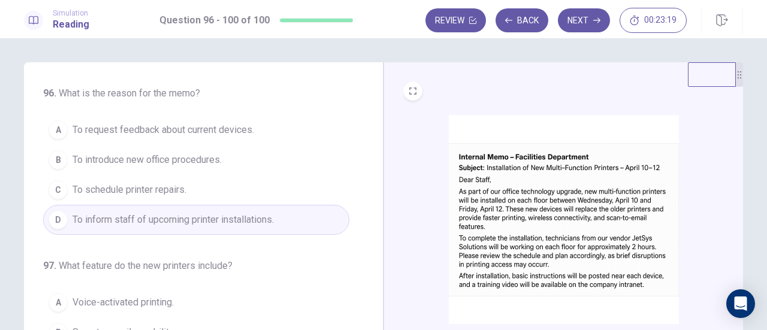
click at [187, 138] on button "A To request feedback about current devices." at bounding box center [196, 130] width 306 height 30
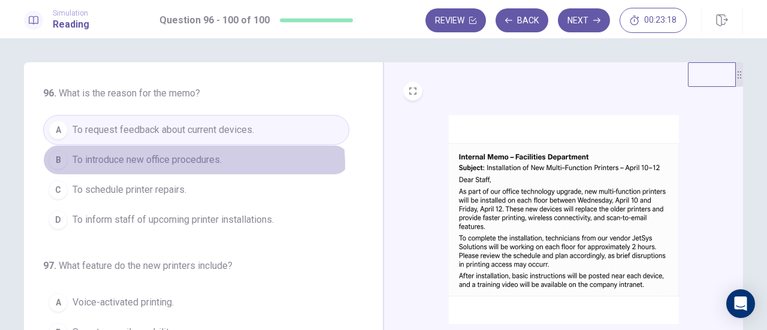
click at [182, 165] on span "To introduce new office procedures." at bounding box center [147, 160] width 149 height 14
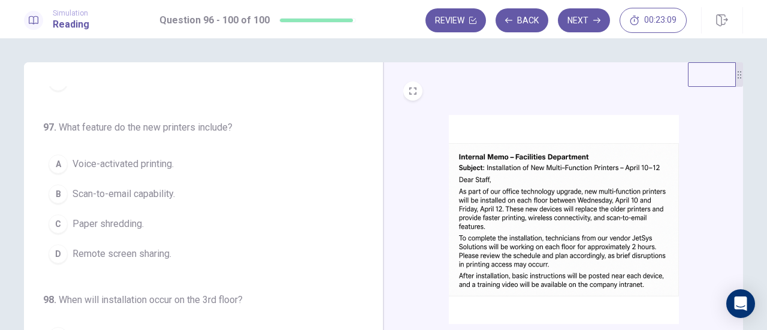
scroll to position [120, 0]
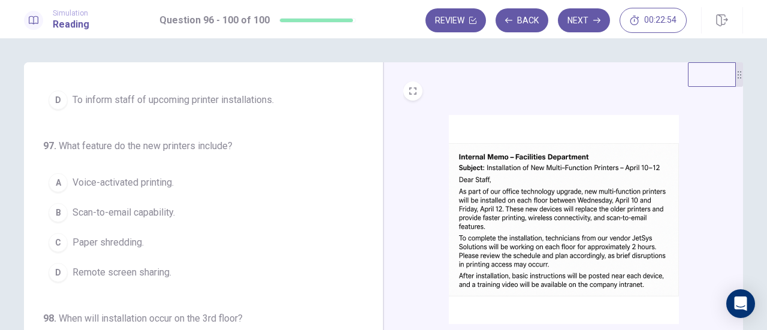
click at [149, 211] on span "Scan-to-email capability." at bounding box center [124, 213] width 103 height 14
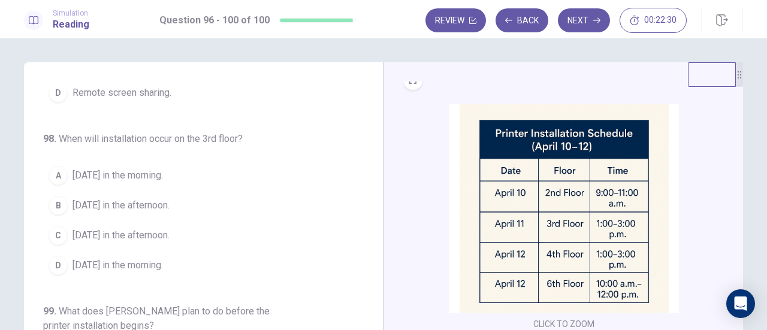
scroll to position [300, 0]
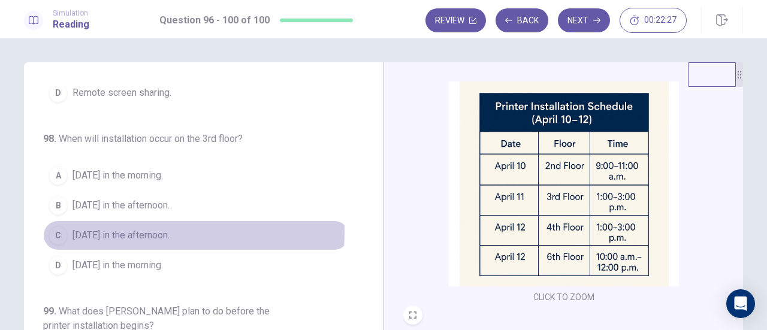
click at [126, 228] on span "April 11 in the afternoon." at bounding box center [121, 235] width 97 height 14
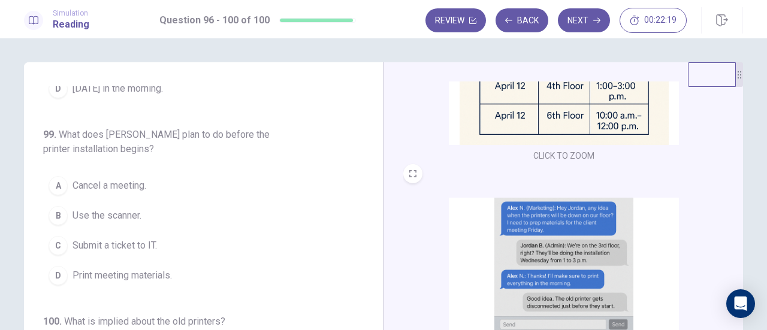
scroll to position [60, 0]
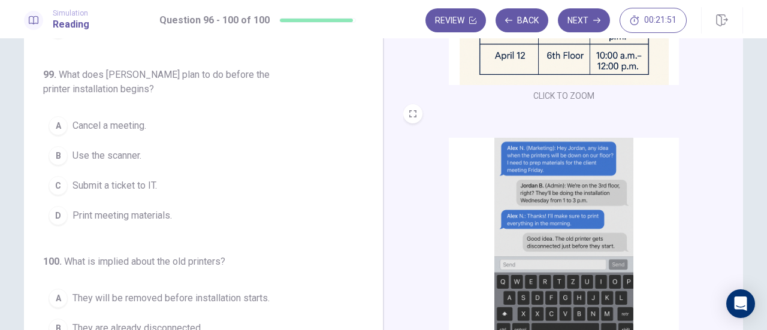
click at [107, 213] on span "Print meeting materials." at bounding box center [123, 216] width 100 height 14
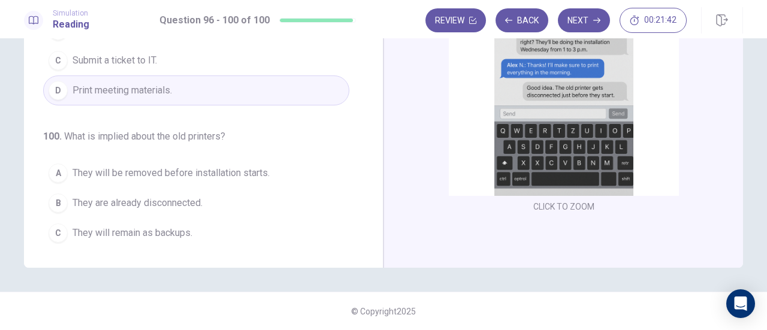
scroll to position [477, 0]
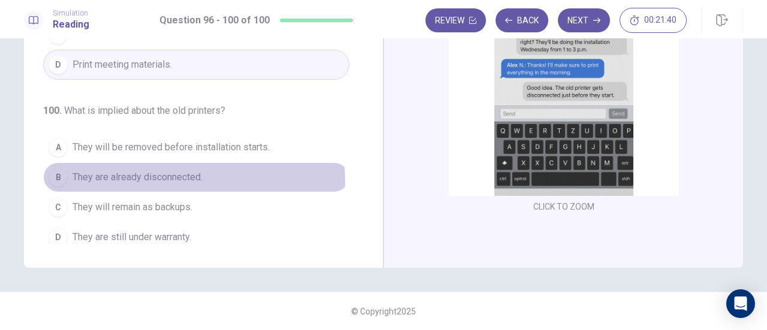
click at [161, 174] on span "They are already disconnected." at bounding box center [138, 177] width 130 height 14
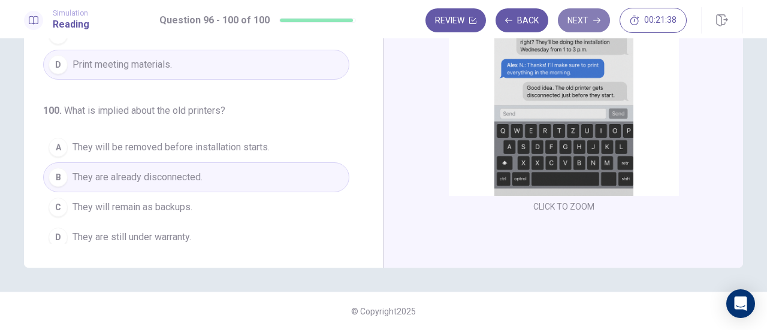
click at [580, 21] on button "Next" at bounding box center [584, 20] width 52 height 24
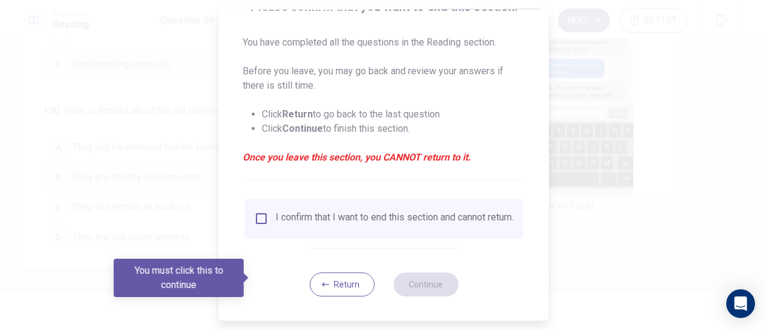
scroll to position [116, 0]
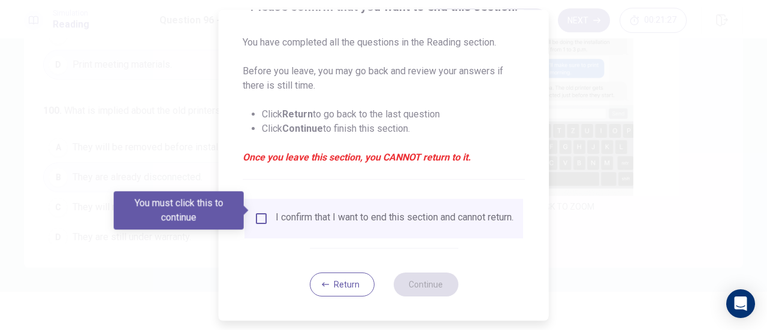
click at [267, 213] on div "I confirm that I want to end this section and cannot return." at bounding box center [384, 219] width 260 height 14
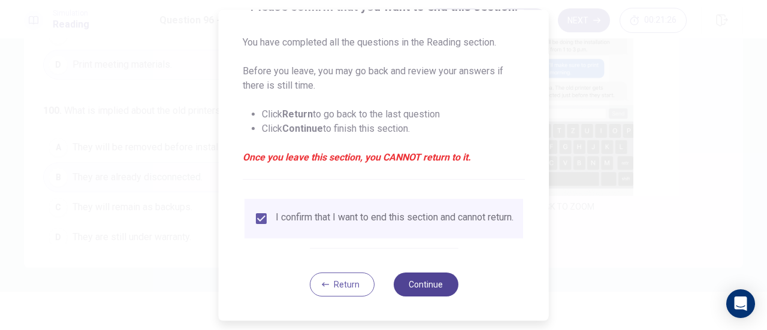
click at [423, 282] on button "Continue" at bounding box center [425, 285] width 65 height 24
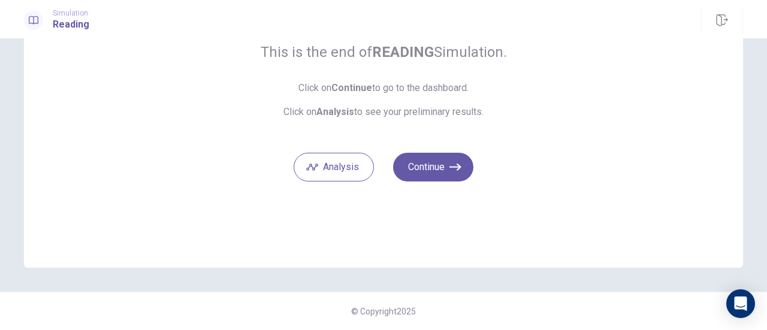
scroll to position [106, 0]
click at [432, 174] on button "Continue" at bounding box center [433, 167] width 80 height 29
